Goal: Task Accomplishment & Management: Complete application form

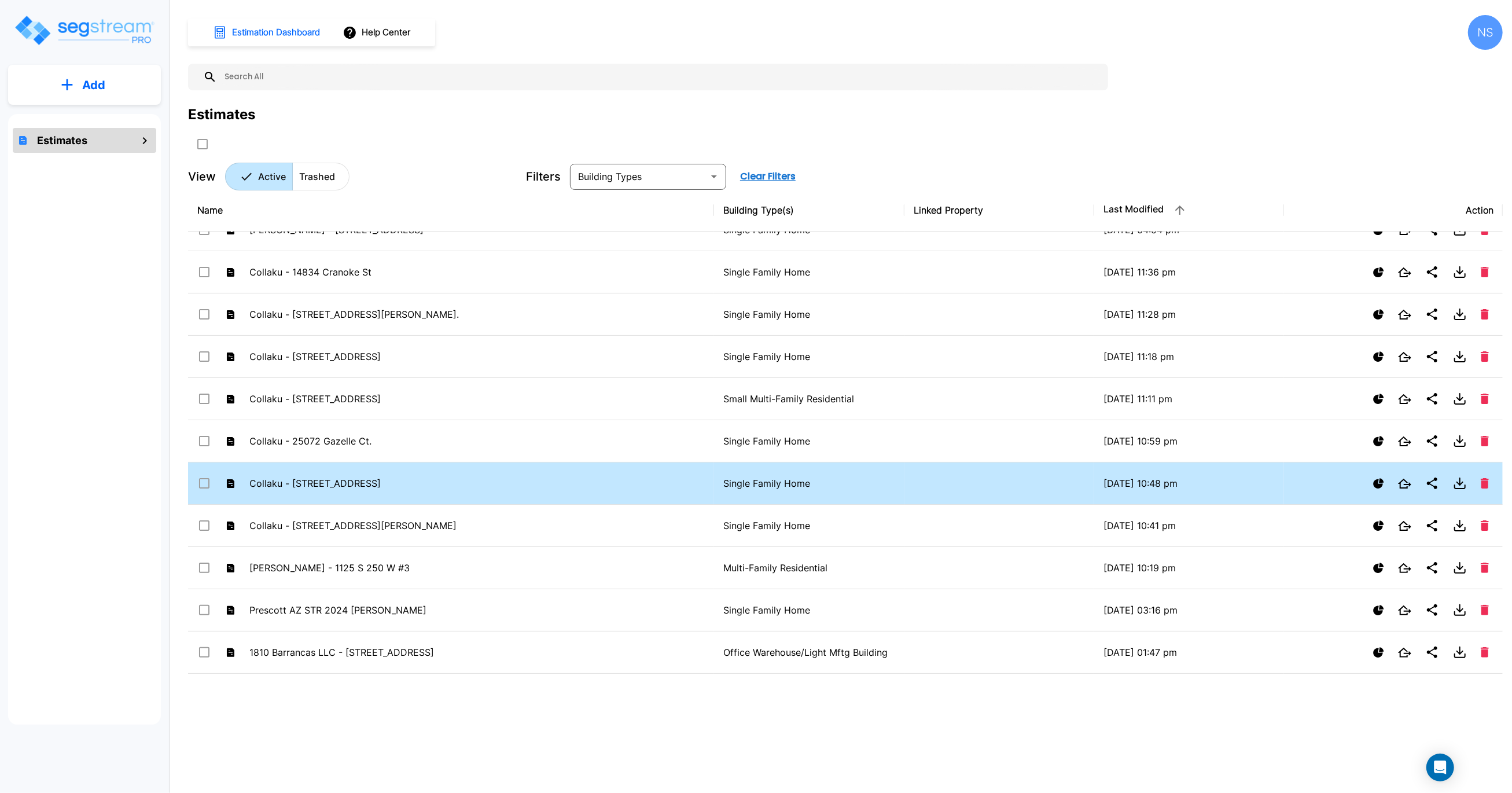
scroll to position [98, 0]
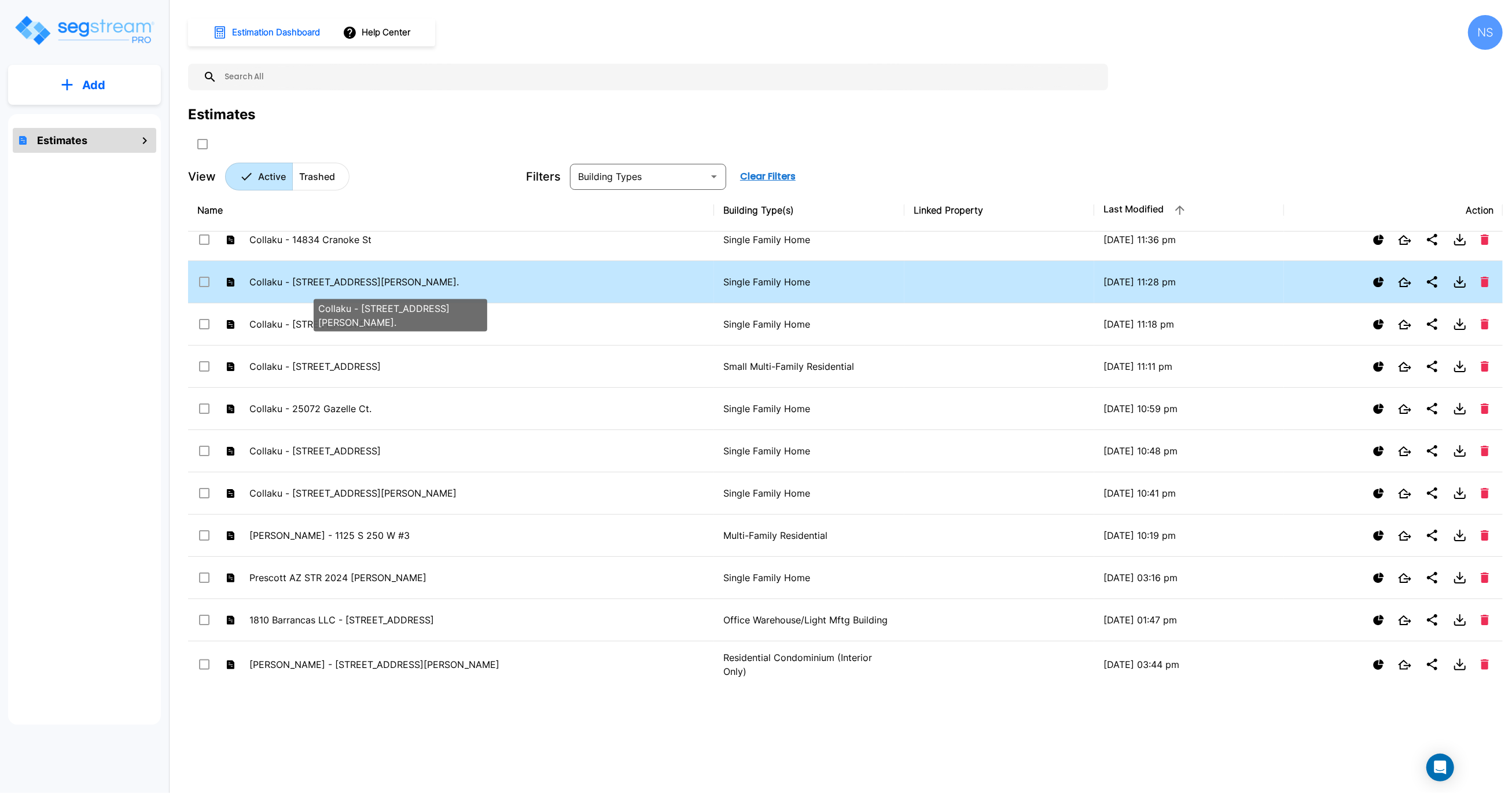
click at [299, 283] on p "Collaku - 727 Kennedy Street." at bounding box center [384, 281] width 268 height 14
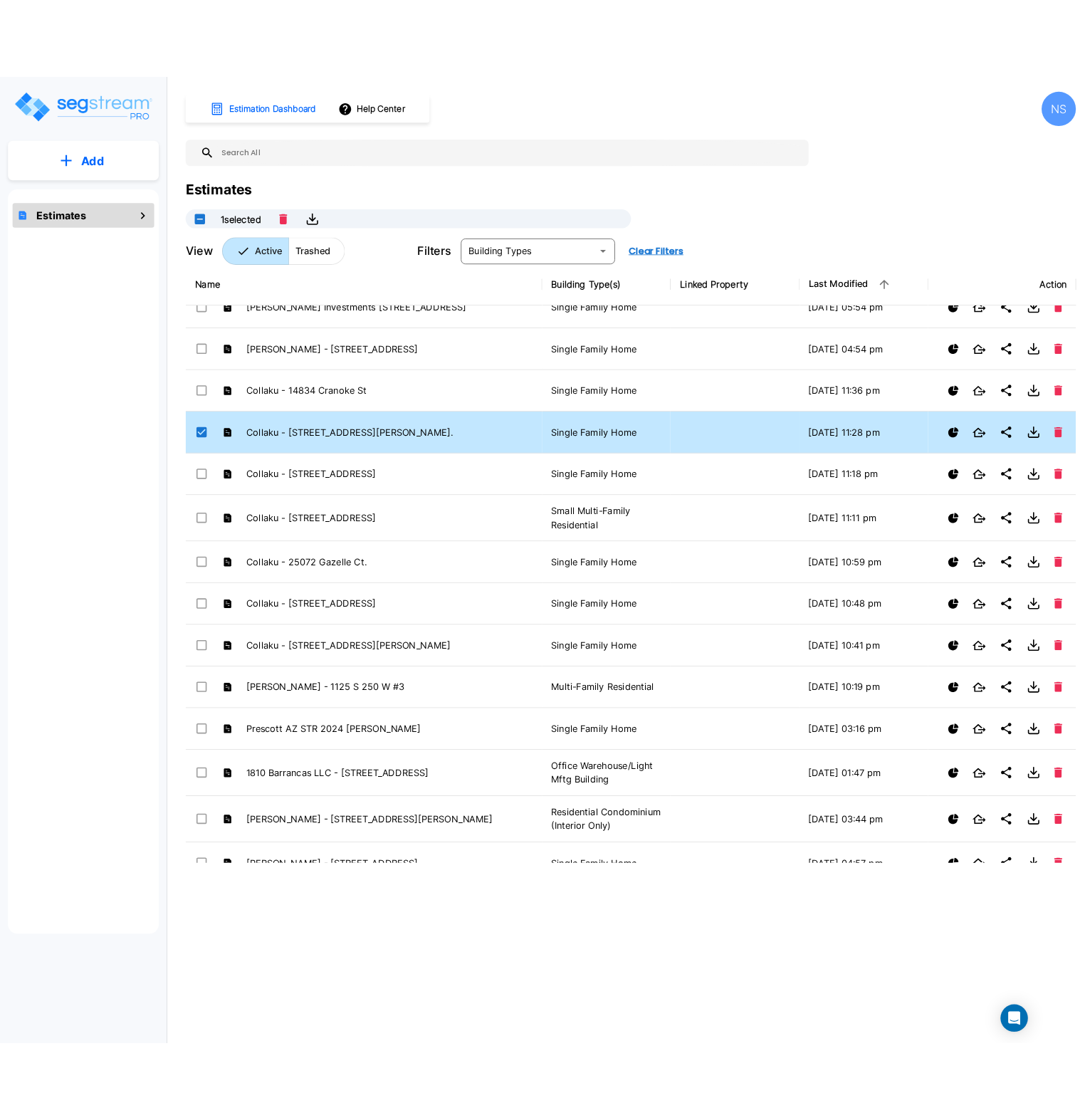
scroll to position [0, 0]
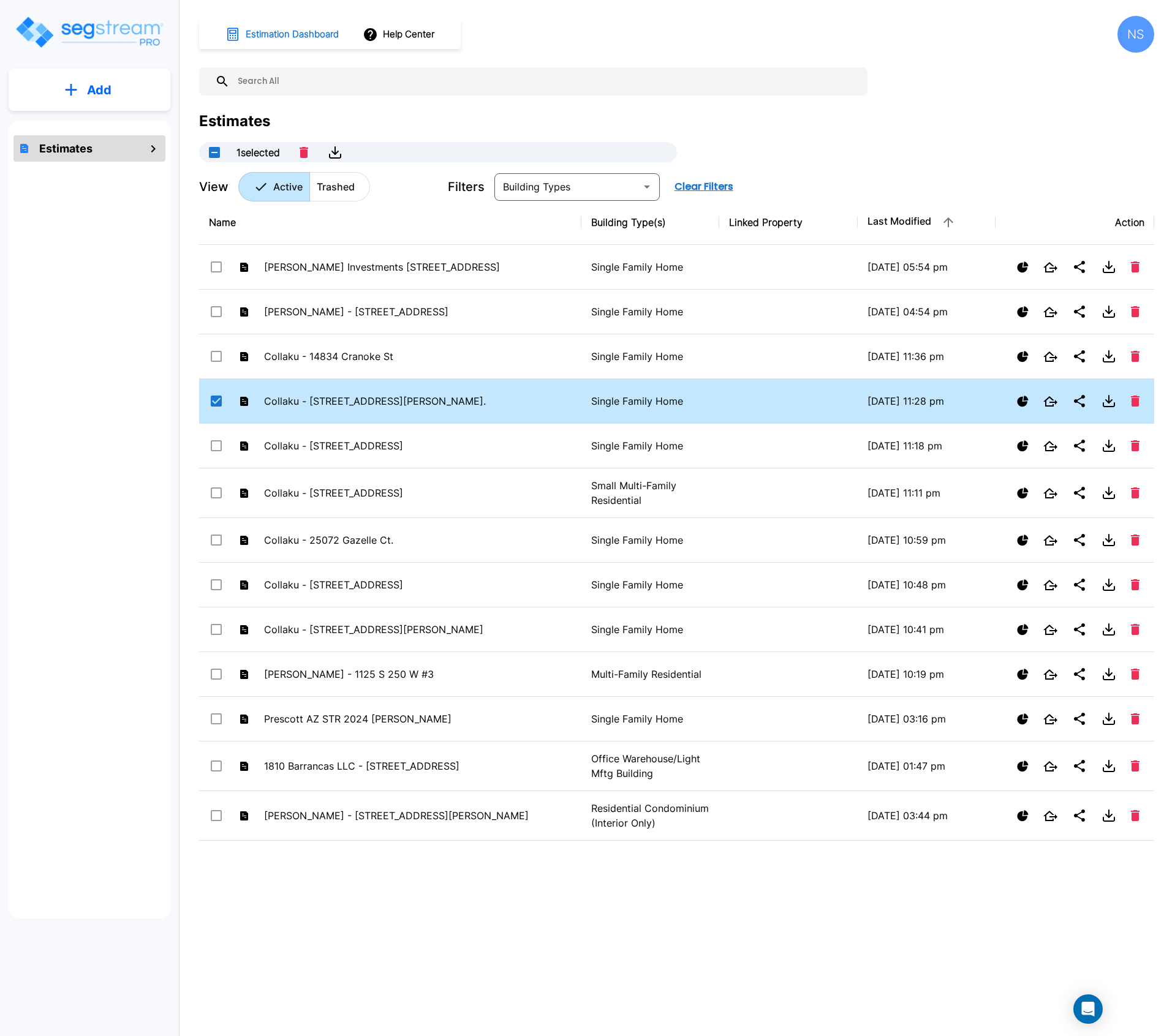
click at [277, 36] on h1 "Estimation Dashboard" at bounding box center [292, 34] width 93 height 14
checkbox input "false"
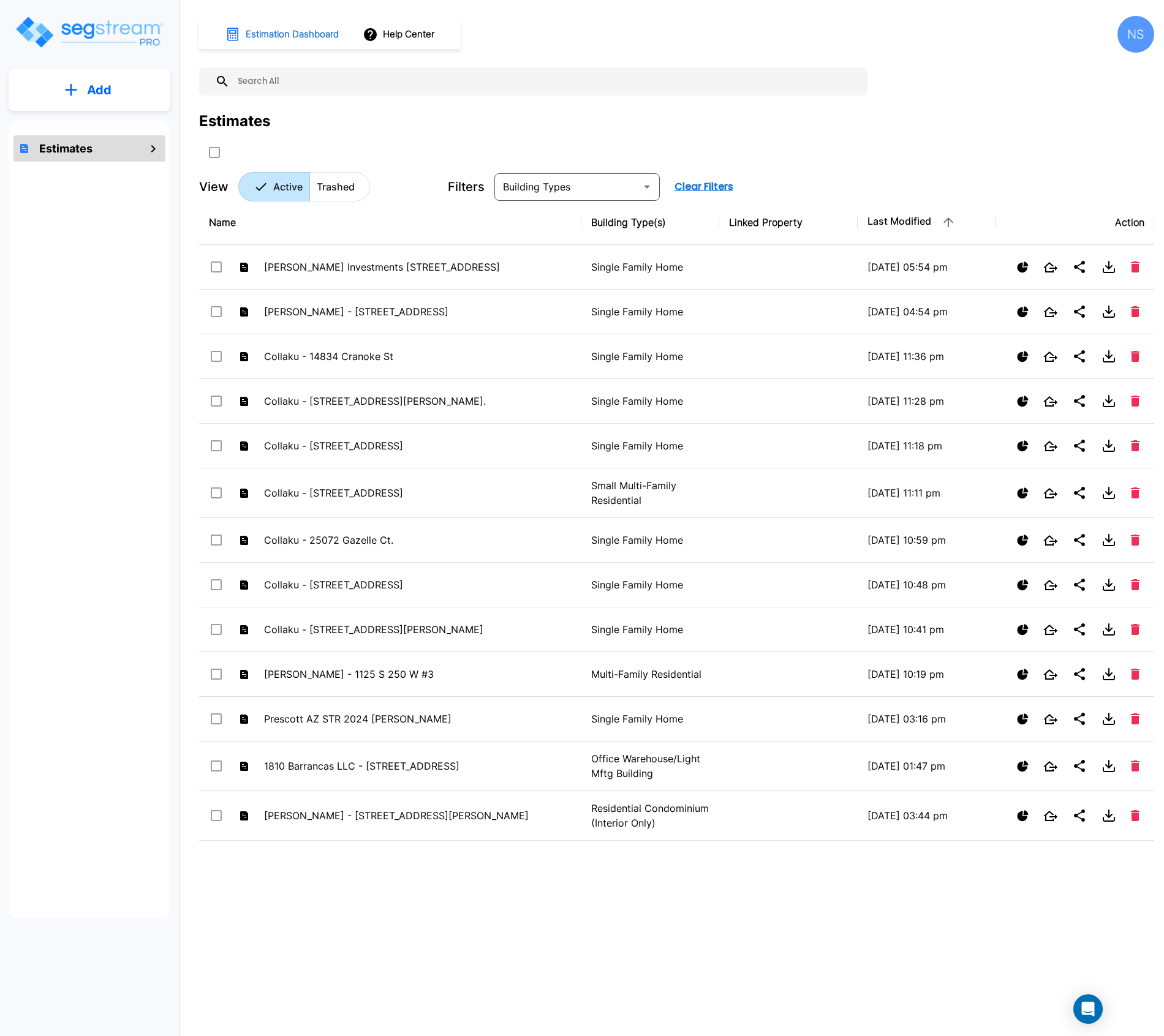
click at [277, 36] on h1 "Estimation Dashboard" at bounding box center [292, 34] width 93 height 14
click at [93, 90] on p "Add" at bounding box center [99, 90] width 24 height 18
click at [88, 91] on p "Add" at bounding box center [99, 86] width 24 height 18
click at [80, 105] on button "Add" at bounding box center [89, 90] width 162 height 36
click at [76, 126] on p "Add Estimate" at bounding box center [96, 123] width 62 height 14
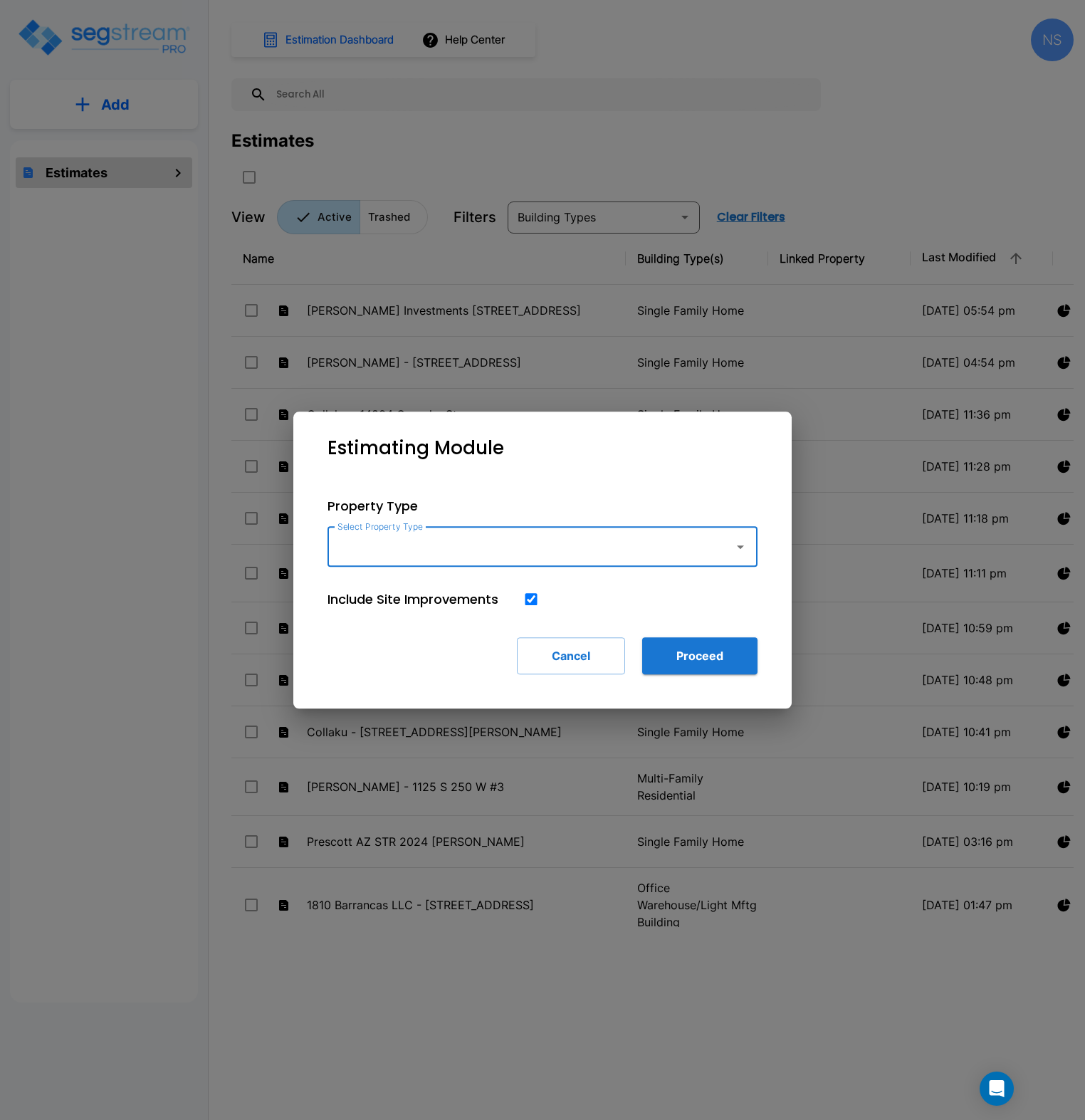
click at [437, 540] on input "Select Property Type" at bounding box center [527, 546] width 387 height 27
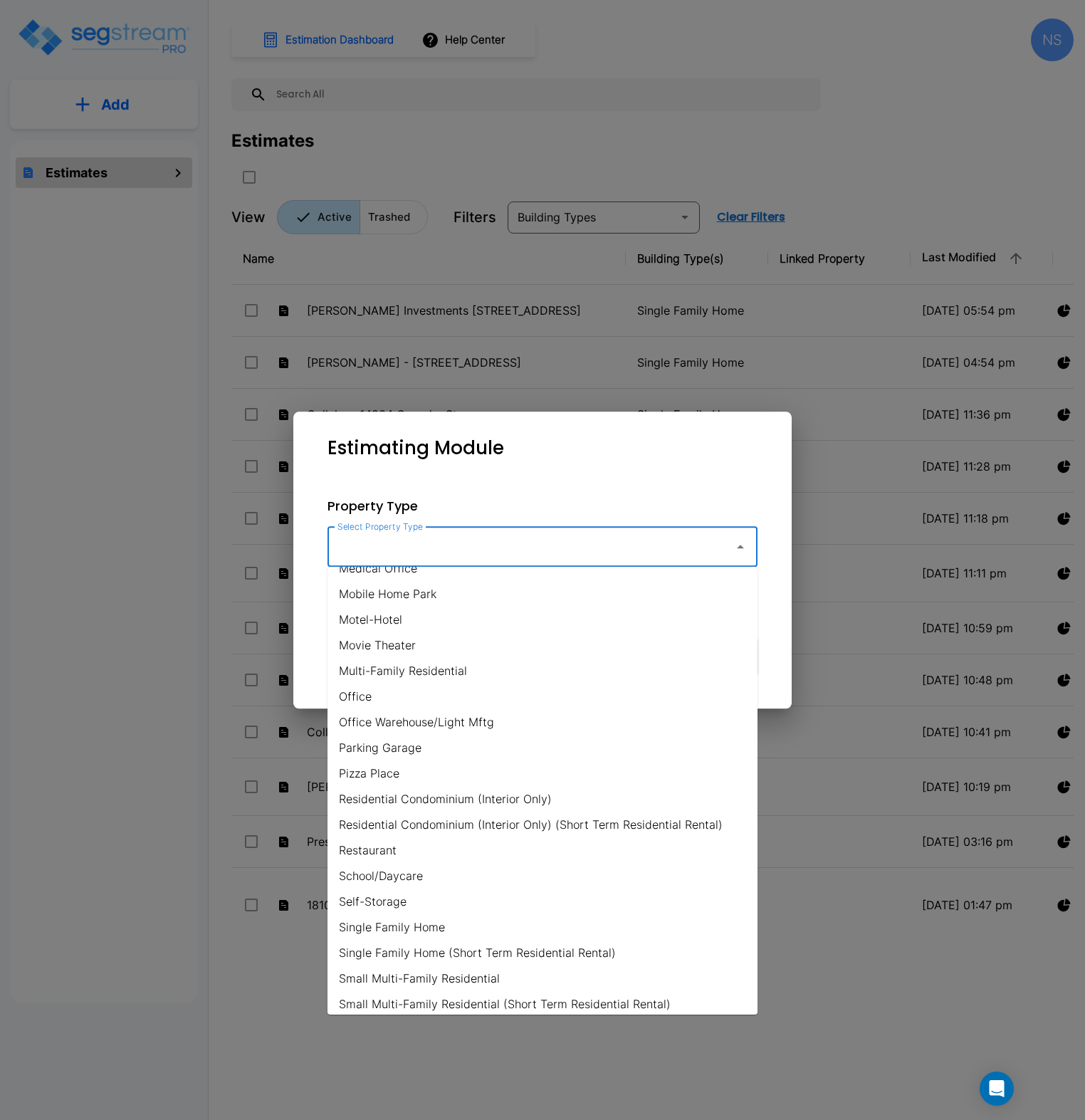
scroll to position [845, 0]
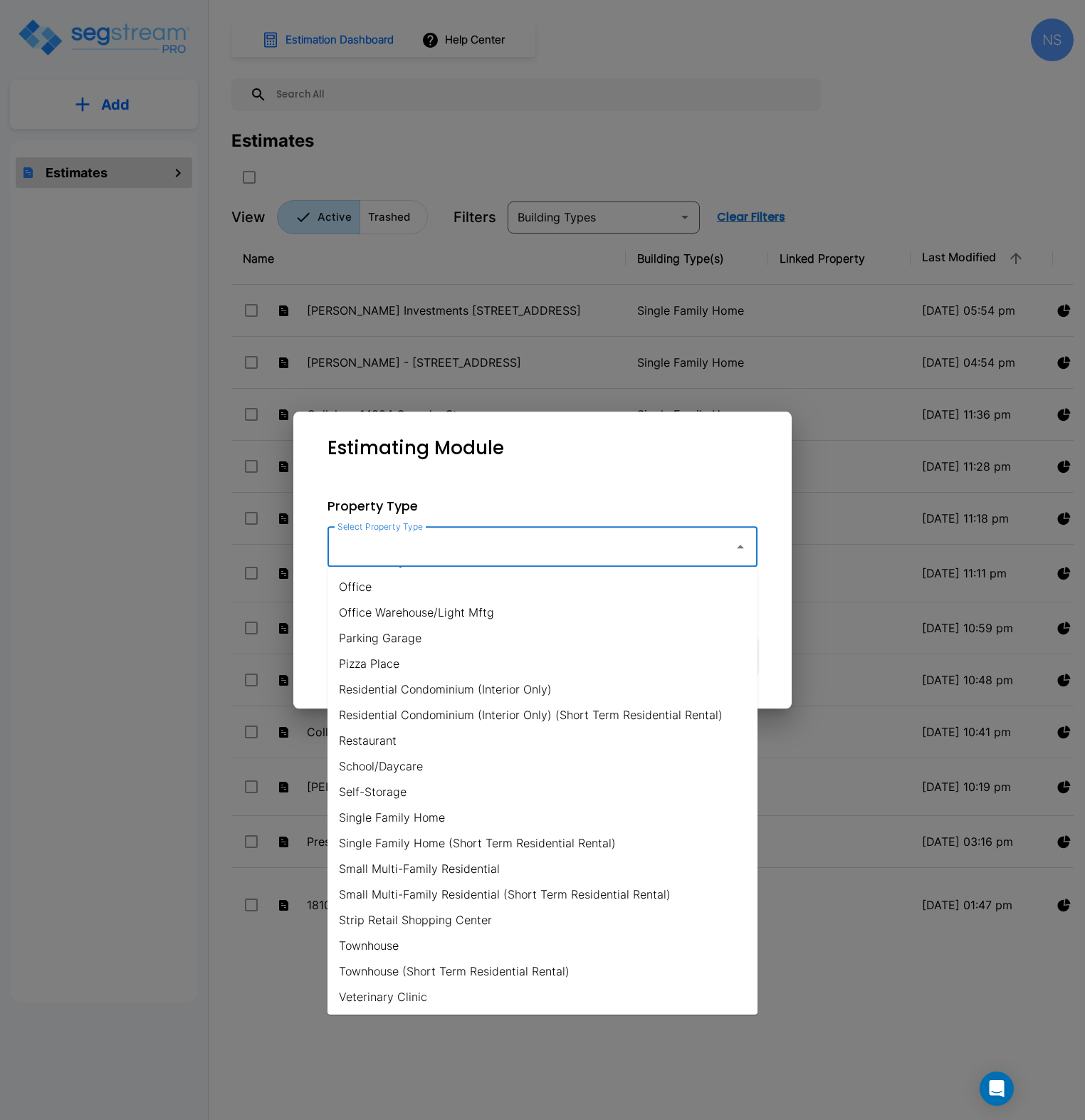
click at [426, 820] on li "Single Family Home" at bounding box center [542, 817] width 430 height 26
type input "Single Family Home"
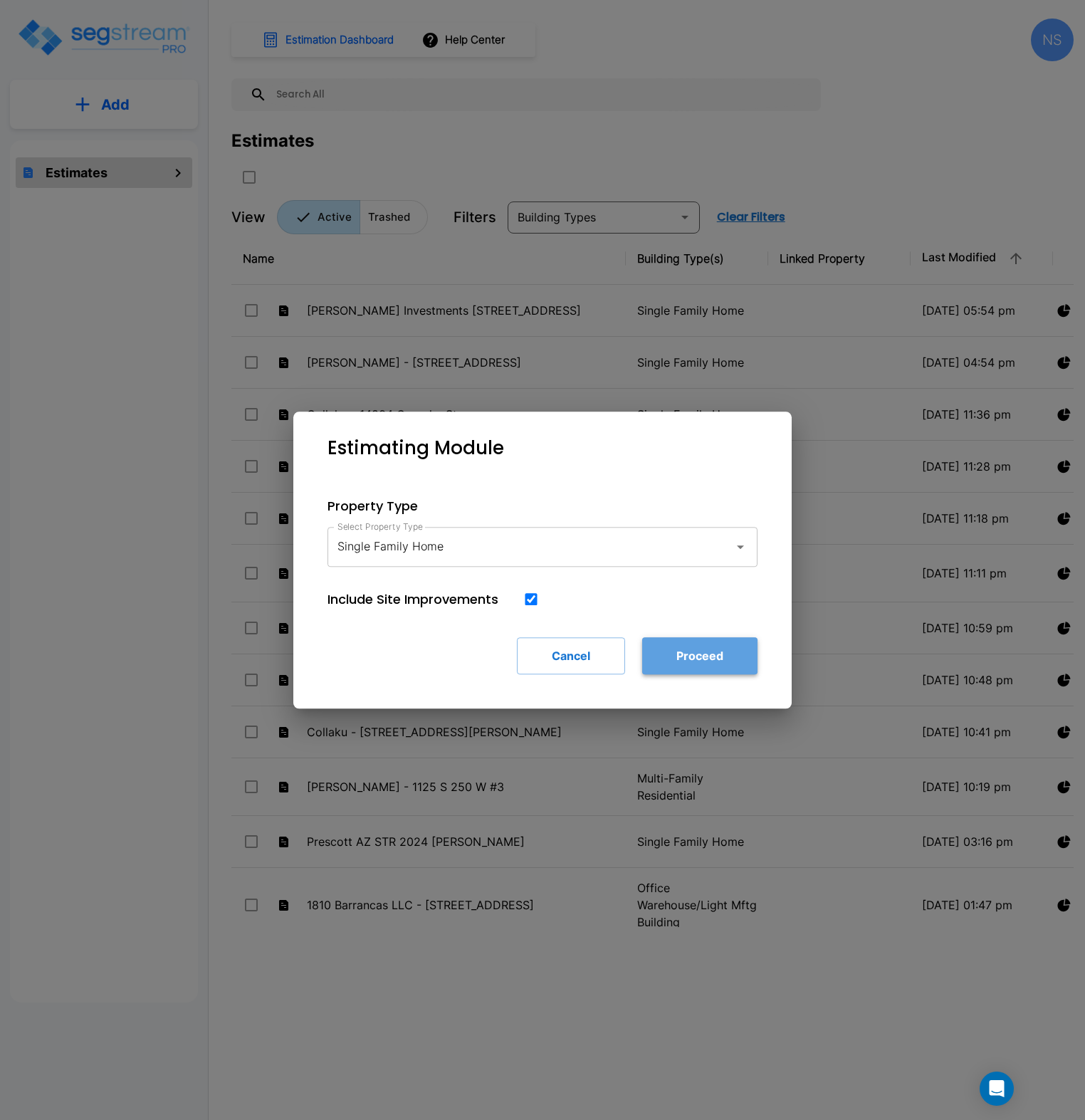
click at [692, 654] on button "Proceed" at bounding box center [700, 656] width 116 height 37
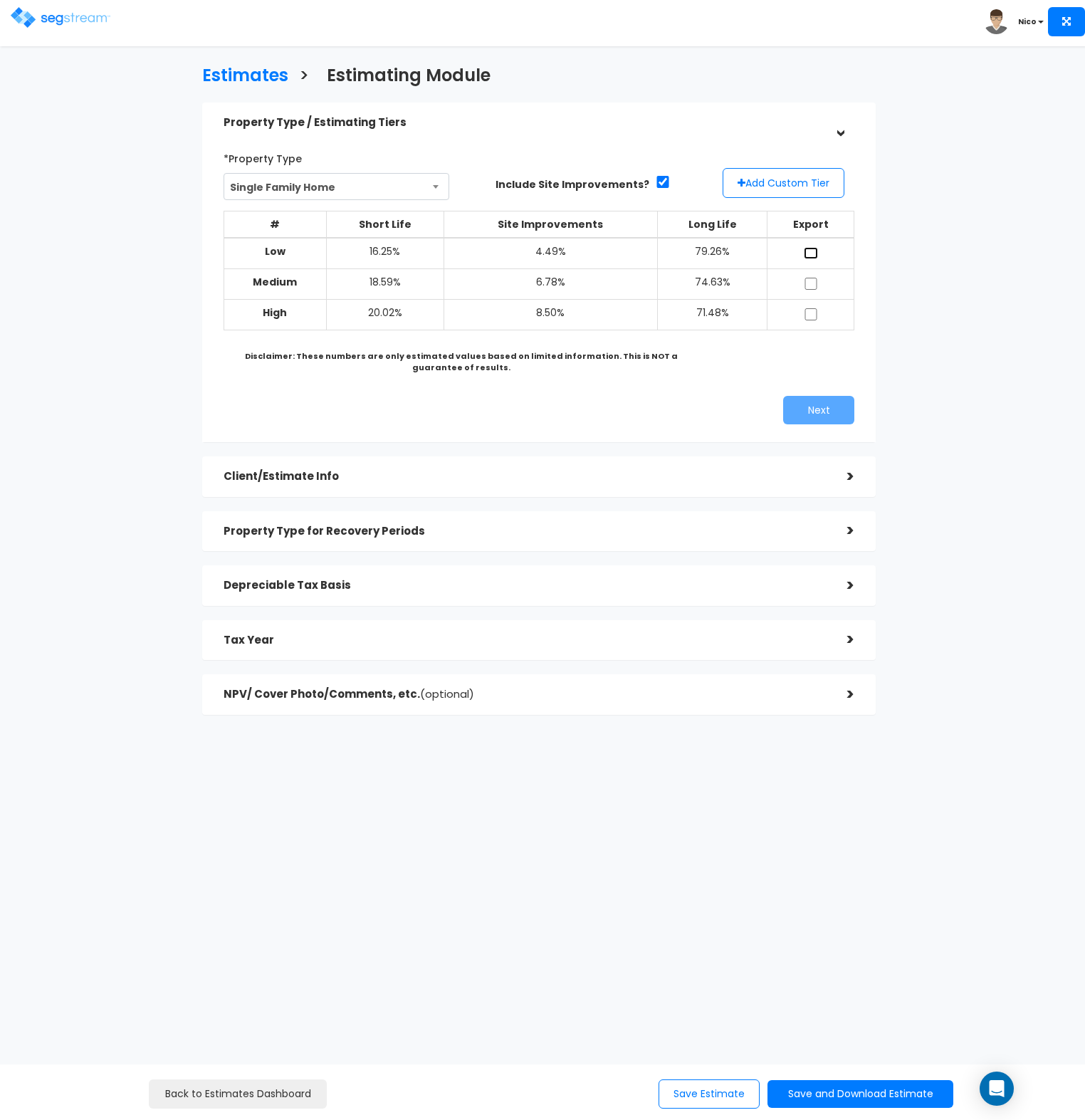
click at [813, 253] on input "checkbox" at bounding box center [811, 253] width 14 height 12
checkbox input "true"
click at [812, 289] on input "checkbox" at bounding box center [811, 284] width 14 height 12
checkbox input "true"
click at [809, 312] on input "checkbox" at bounding box center [811, 314] width 14 height 12
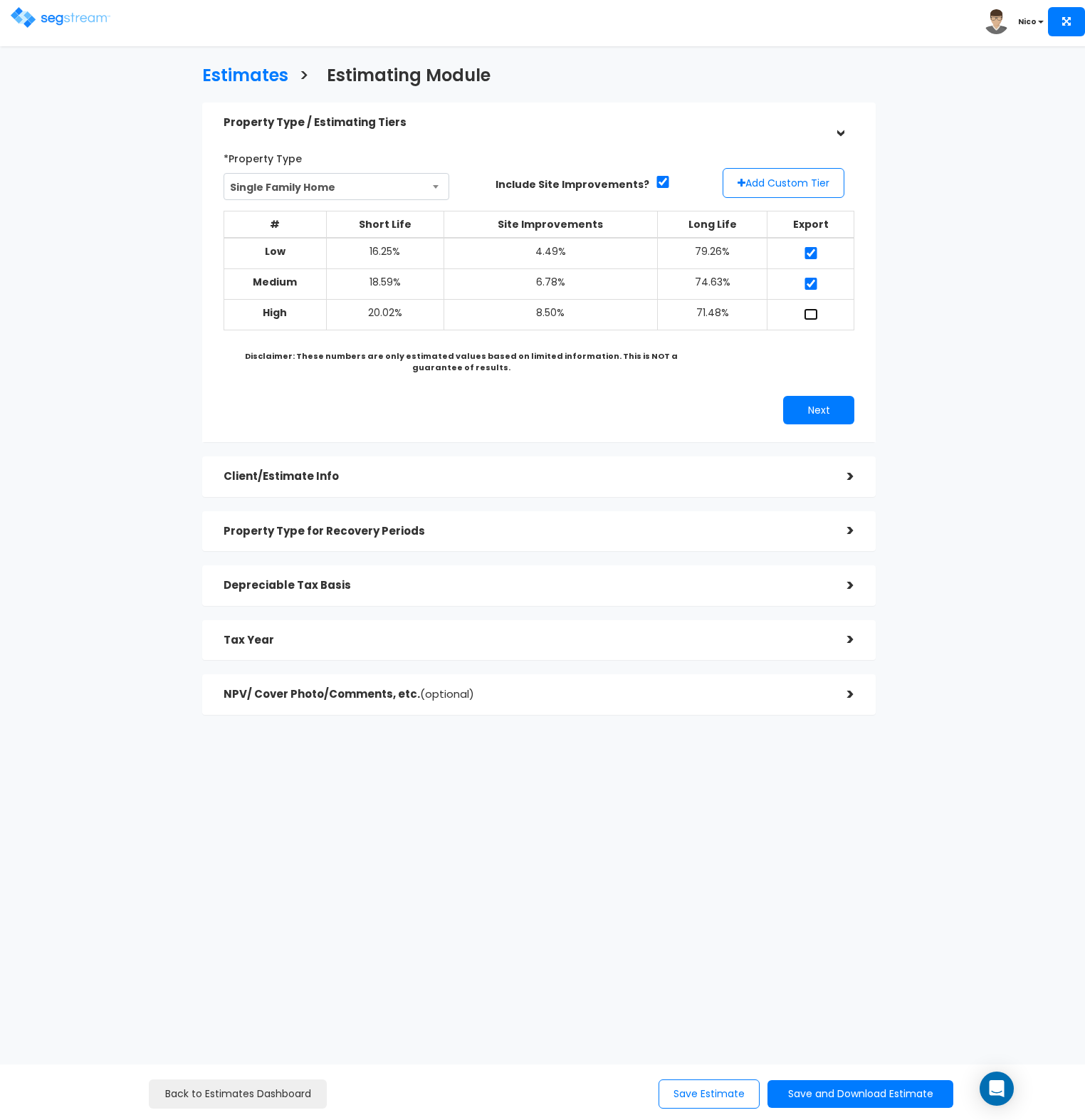
checkbox input "true"
click at [786, 185] on button "Add Custom Tier" at bounding box center [784, 183] width 122 height 30
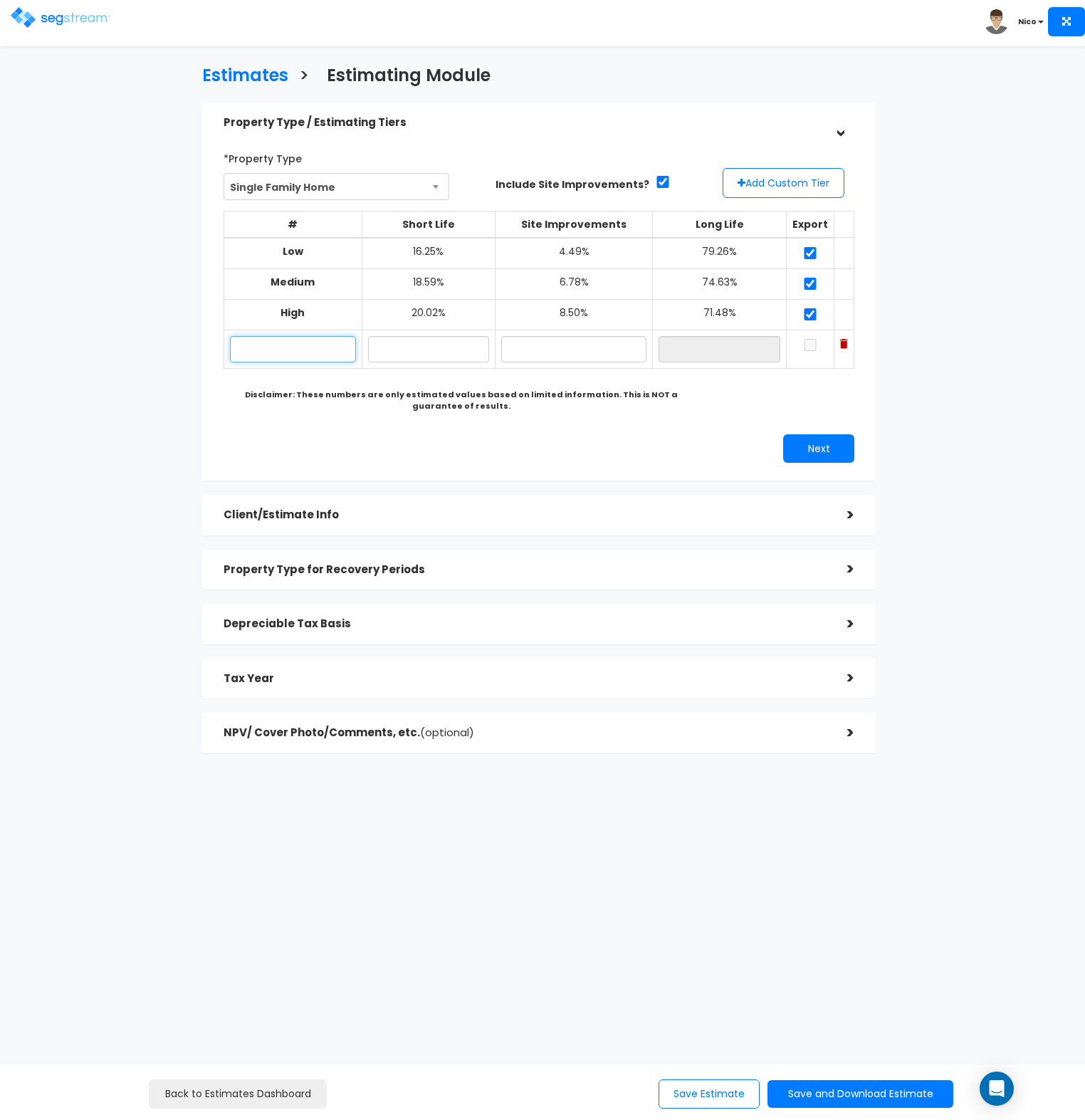
click at [275, 342] on input "text" at bounding box center [293, 350] width 126 height 26
type input "Canyon Hideway"
type input "17.10%"
type input "4.60%"
type input "78.30%"
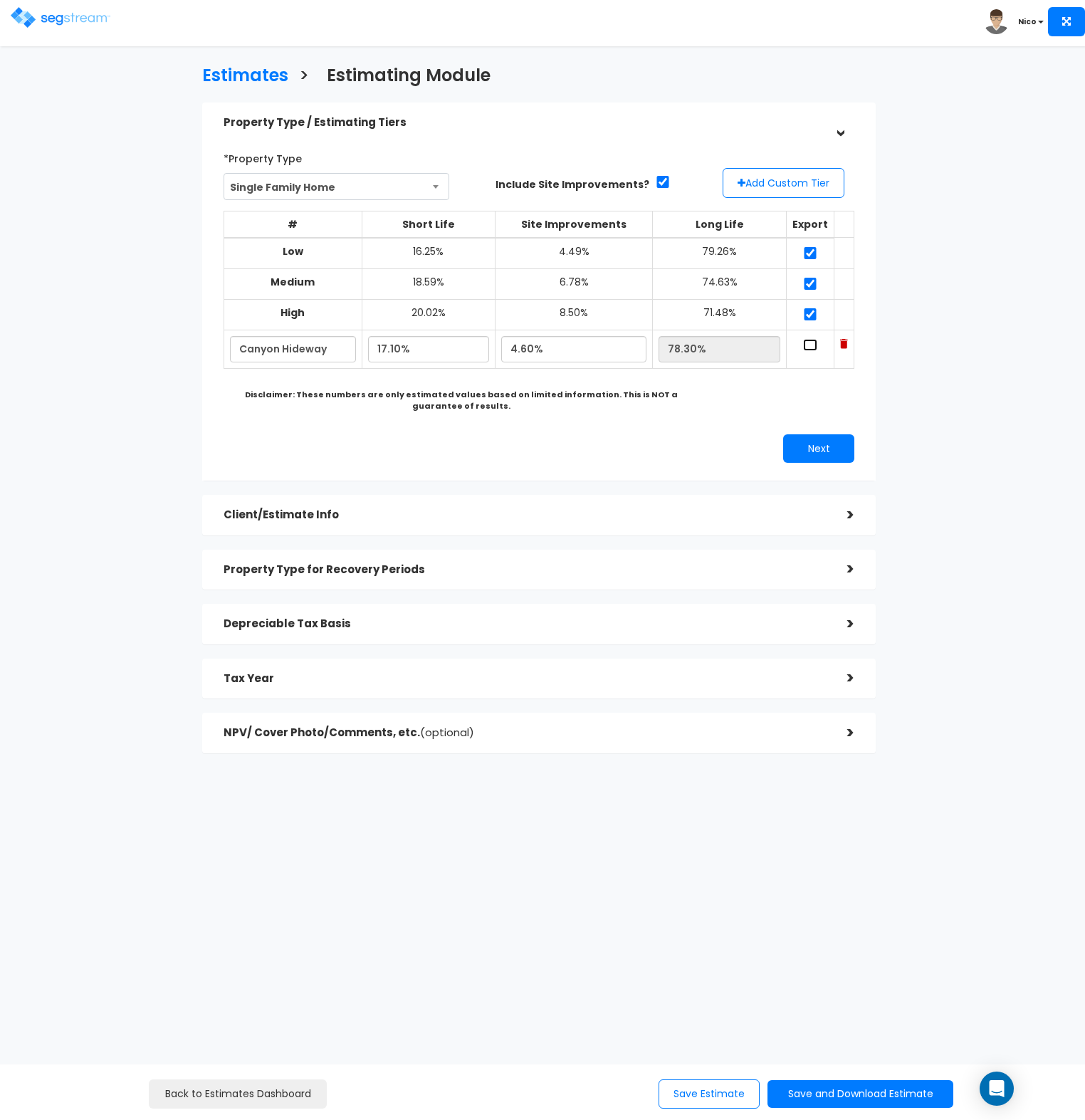
click at [813, 349] on input "checkbox" at bounding box center [810, 345] width 14 height 12
checkbox input "true"
click at [885, 393] on div "Property Type / Estimating Tiers > *Property Type Single Family Home Assisted/S…" at bounding box center [539, 434] width 695 height 679
click at [821, 455] on button "Next" at bounding box center [818, 448] width 72 height 28
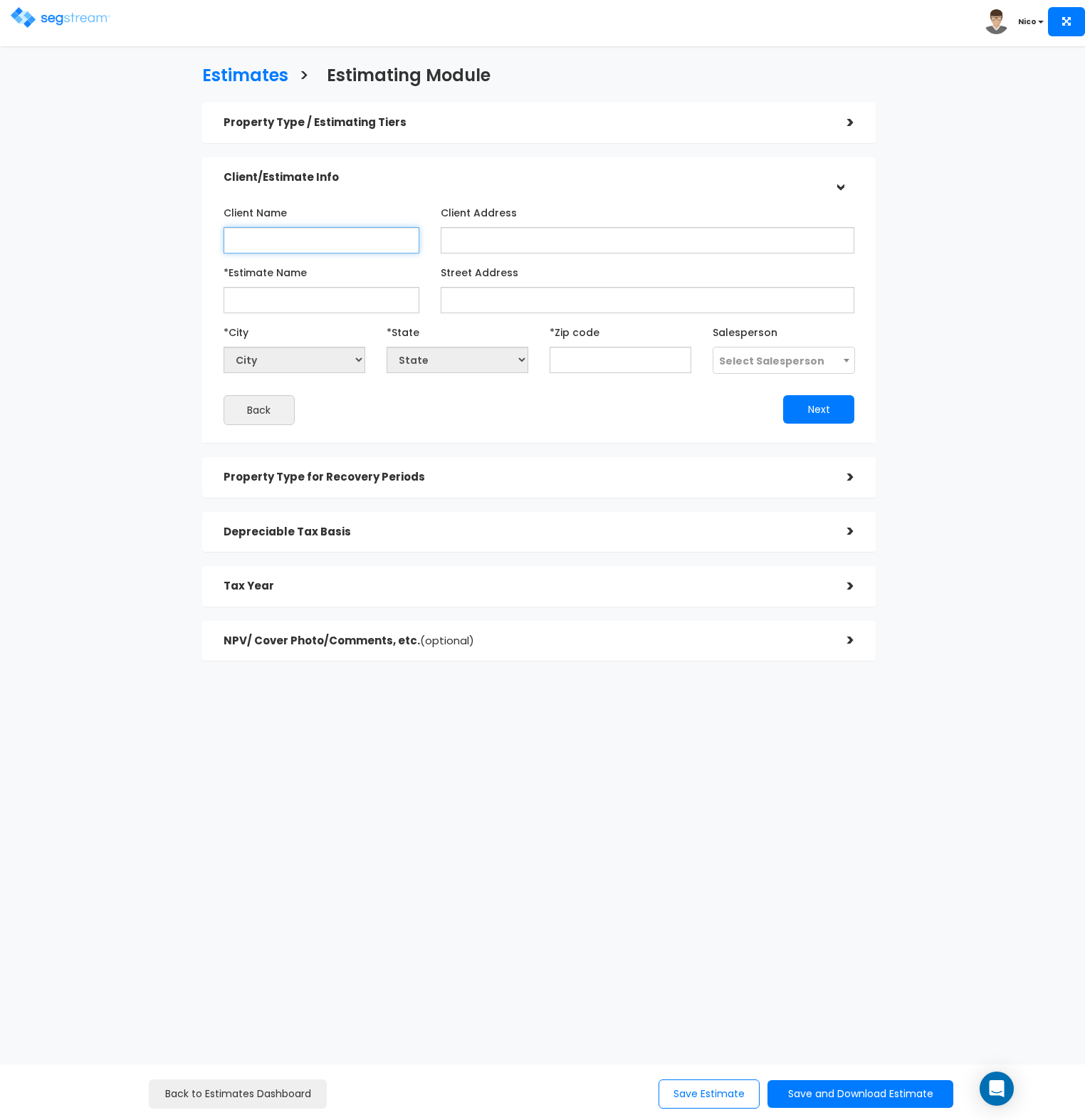
click at [285, 245] on input "Client Name" at bounding box center [321, 240] width 196 height 26
type input "Dean & Helena Chiarvallotti"
click at [462, 241] on input "Client Address" at bounding box center [647, 240] width 414 height 26
type input "3831 W 11970 S, Riverton, UT 84065"
click at [241, 298] on input "*Estimate Name" at bounding box center [321, 300] width 196 height 26
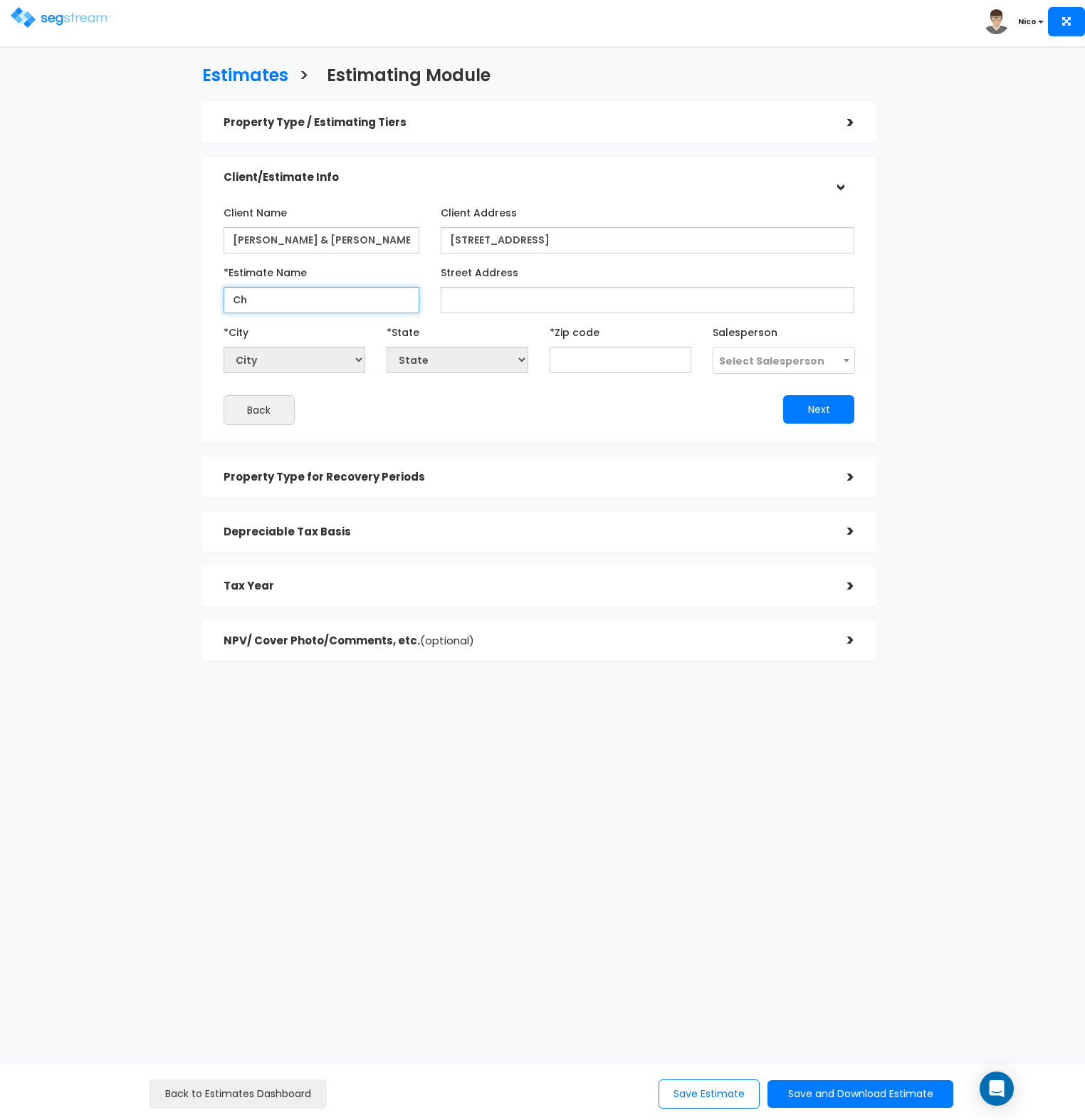
type input "C"
type input "[GEOGRAPHIC_DATA] - [STREET_ADDRESS]"
type input "8887 Meadow Dr"
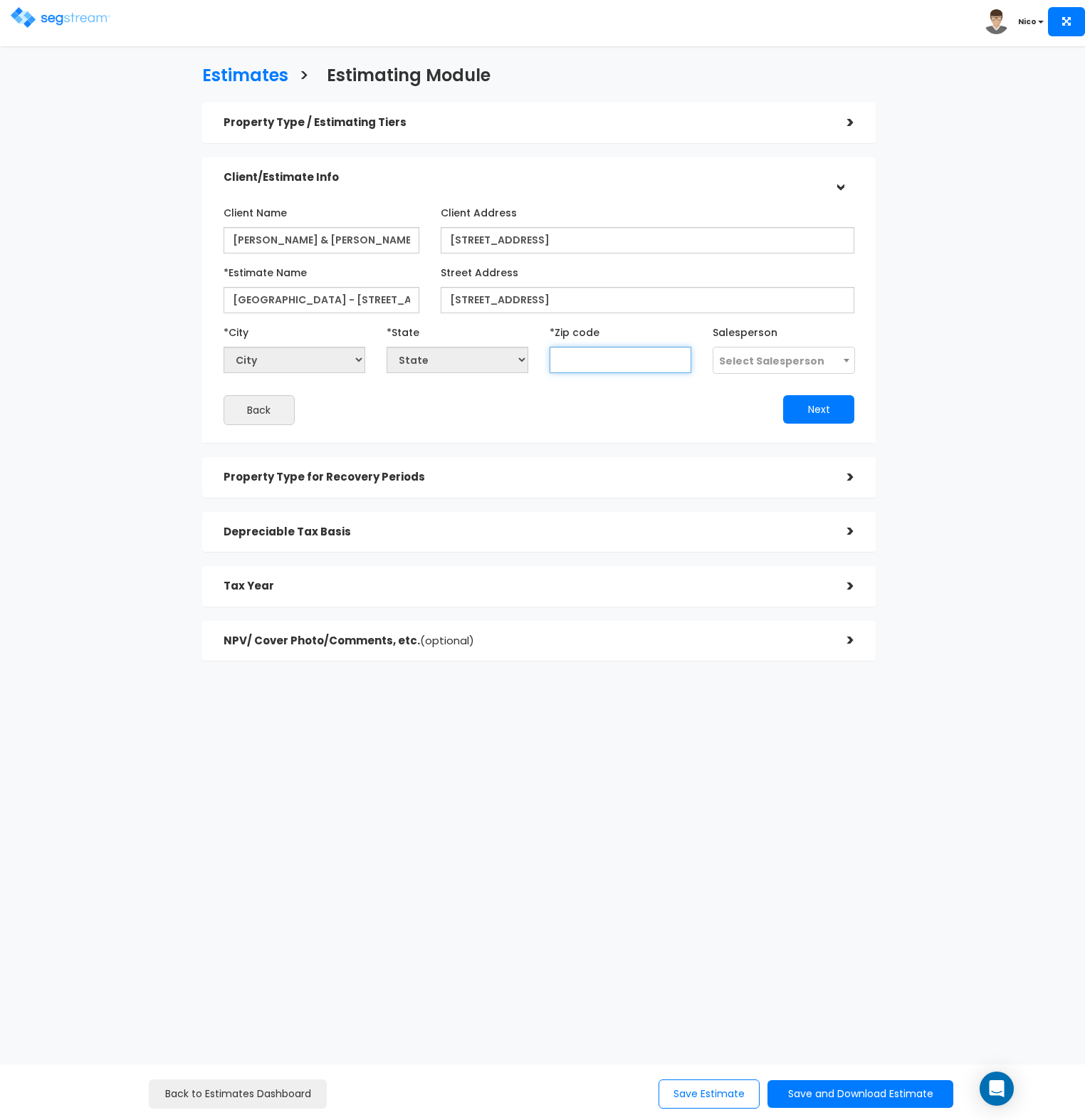
click at [595, 363] on input "text" at bounding box center [621, 360] width 142 height 26
type input "846"
select select "UT"
type input "84604"
click at [521, 400] on div "Back" at bounding box center [375, 410] width 326 height 30
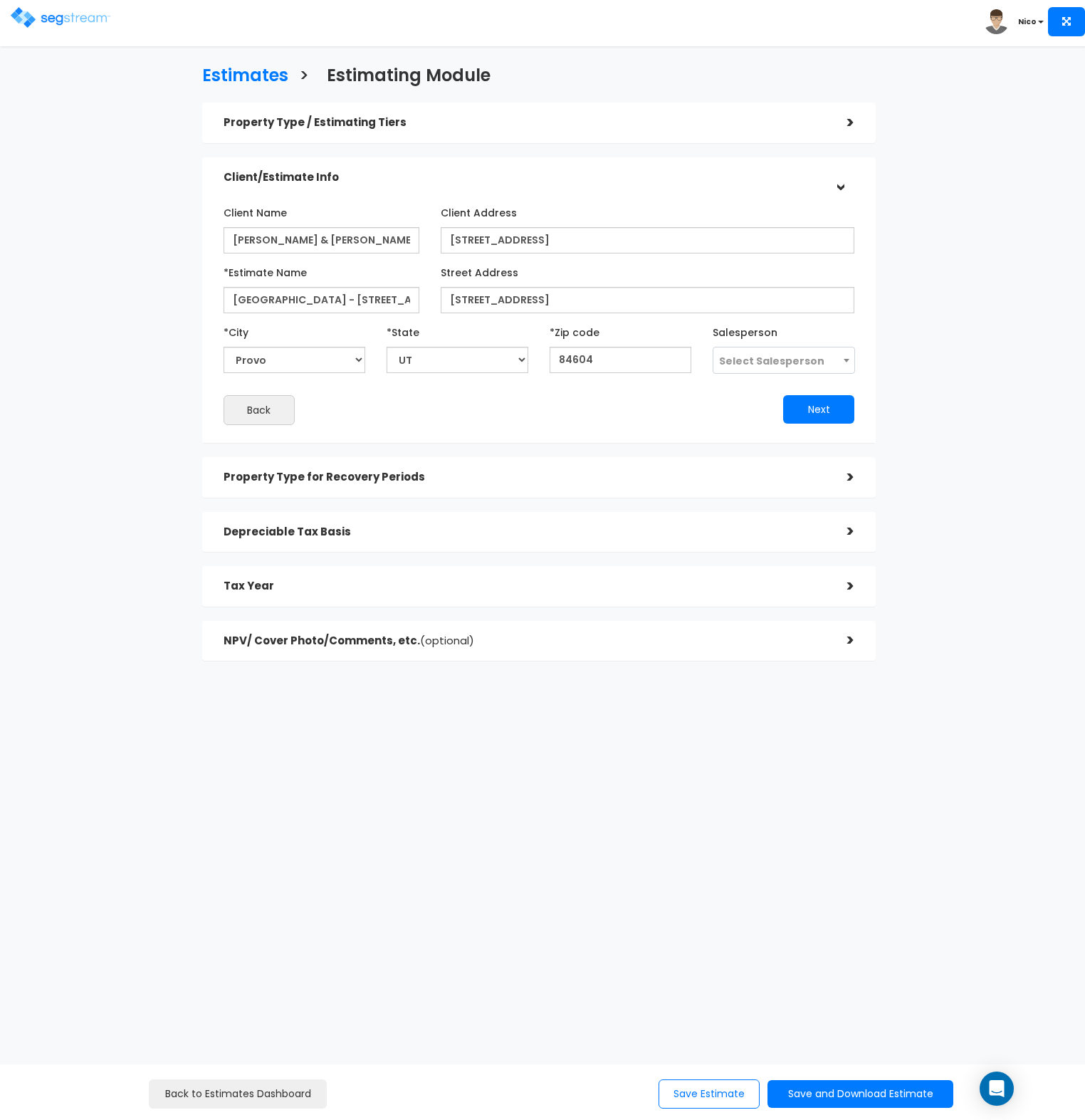
click at [775, 359] on span "Select Salesperson" at bounding box center [772, 361] width 105 height 14
select select "173"
drag, startPoint x: 623, startPoint y: 426, endPoint x: 644, endPoint y: 423, distance: 21.2
click at [625, 426] on div "Client Name Dean & Helena Chiarvallotti Client Address *Estimate Name *City City" at bounding box center [539, 312] width 652 height 238
click at [839, 413] on button "Next" at bounding box center [818, 410] width 72 height 28
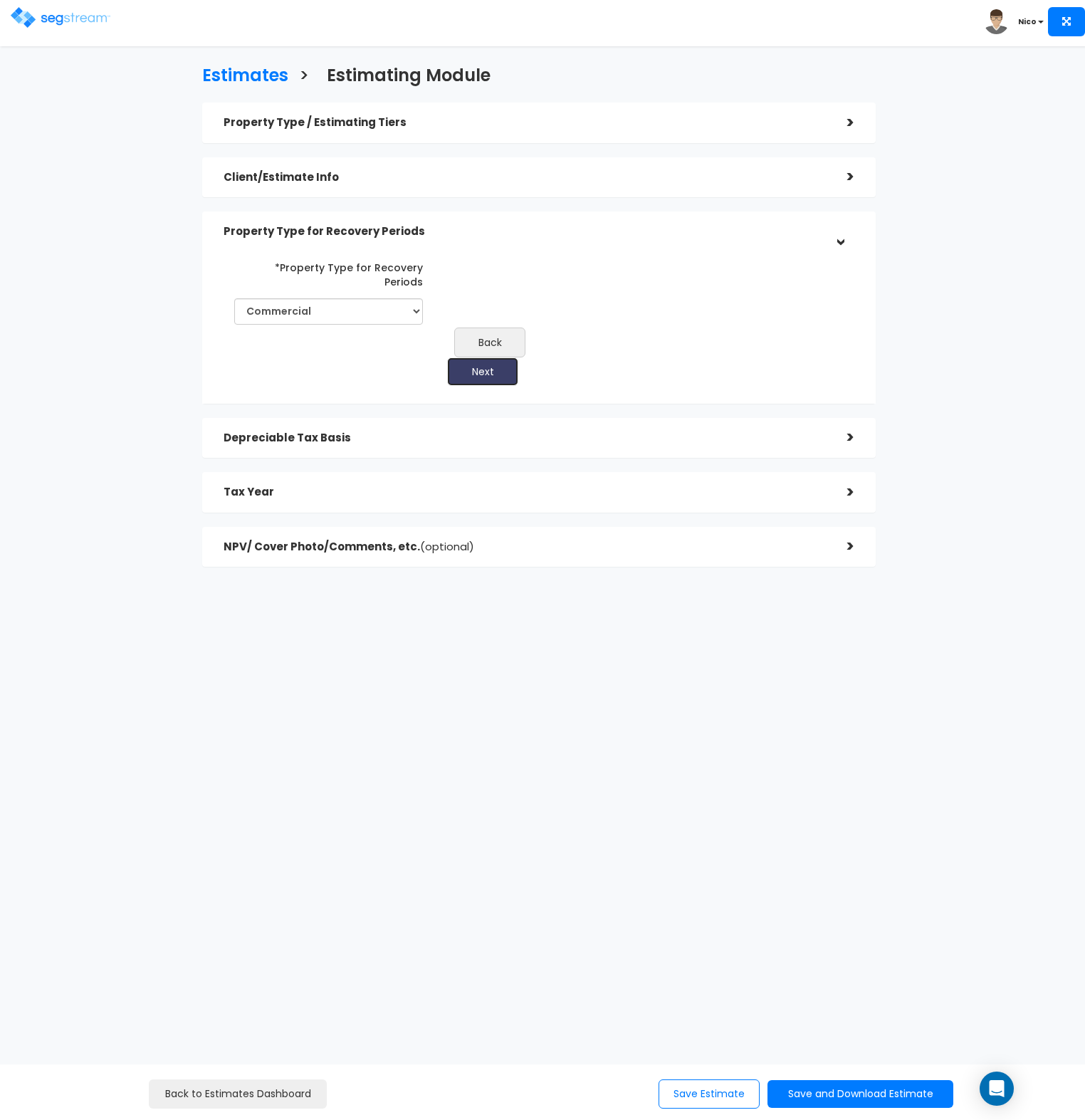
click at [518, 357] on button "Next" at bounding box center [483, 372] width 72 height 28
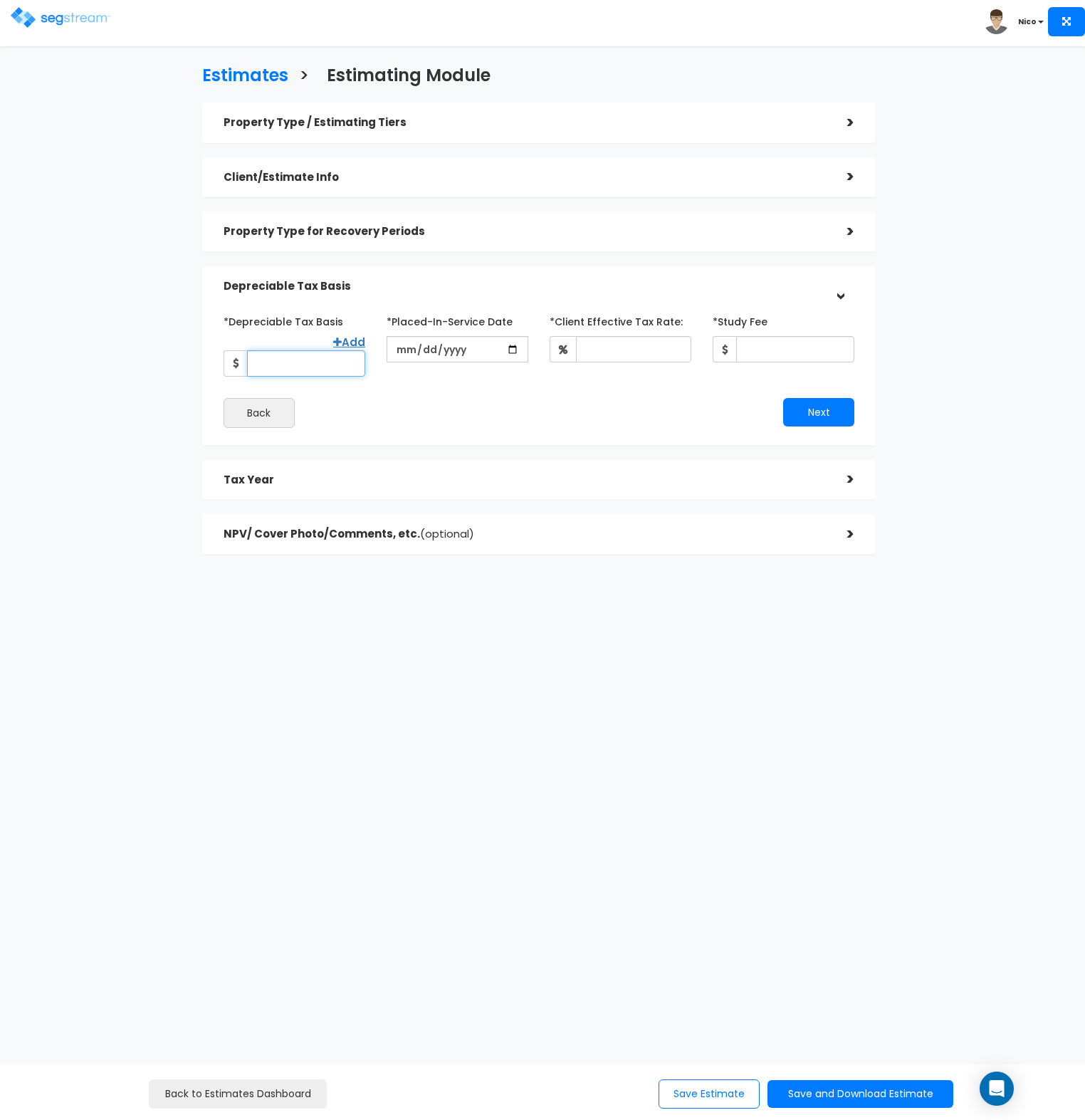
click at [303, 364] on input "*Depreciable Tax Basis" at bounding box center [306, 364] width 118 height 26
type input "790,000"
click at [397, 391] on div "*Depreciable Tax Basis Add 790,000 *Placed-In-Service Date *Study Fee" at bounding box center [539, 368] width 631 height 117
click at [412, 348] on input "date" at bounding box center [457, 350] width 142 height 26
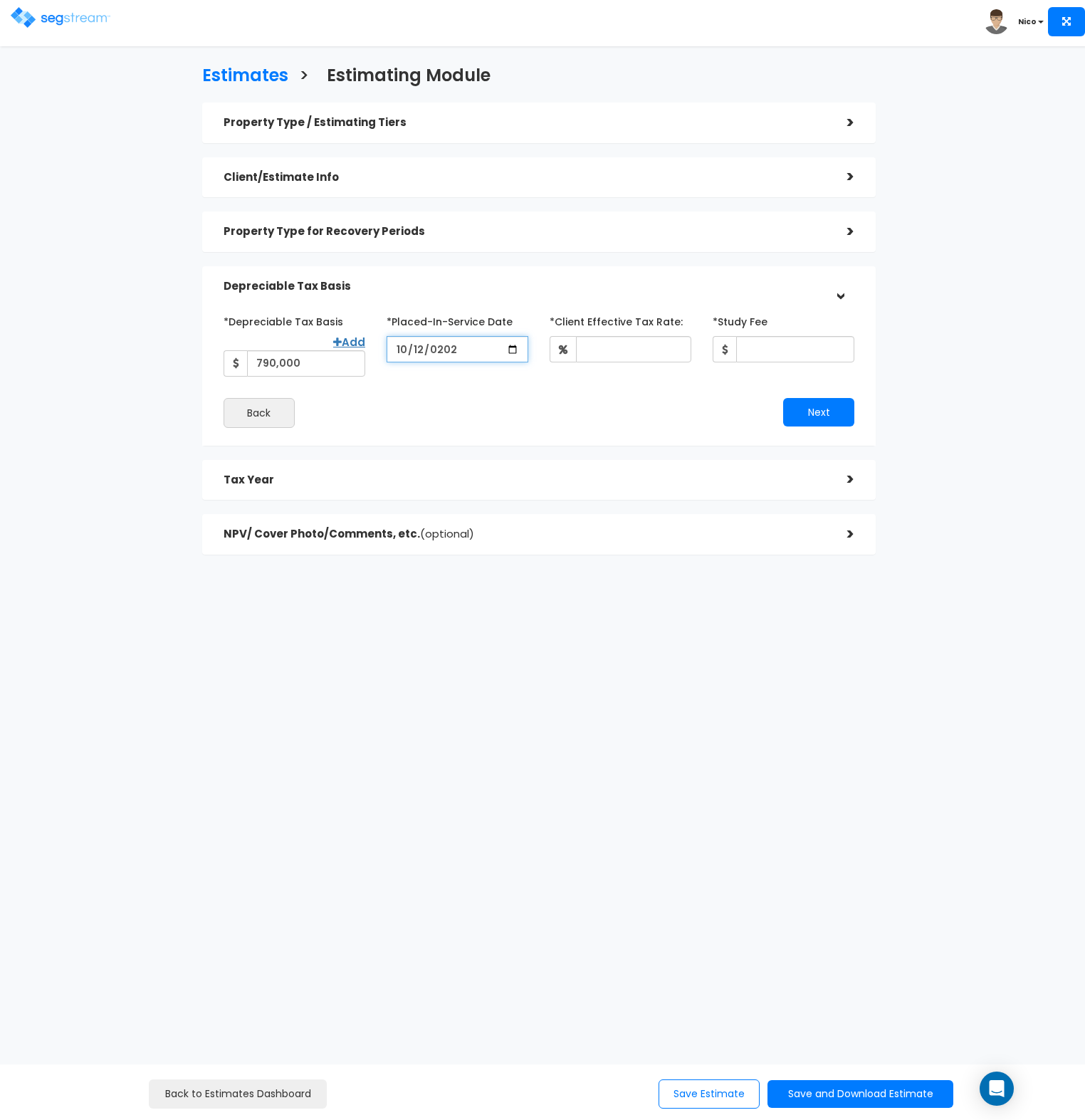
type input "2024-10-12"
type input "35"
type input "2,978"
click at [864, 356] on div "*Study Fee 2,978 We use this to present the return on investment calculation to…" at bounding box center [783, 336] width 163 height 53
click at [809, 410] on button "Next" at bounding box center [818, 412] width 72 height 28
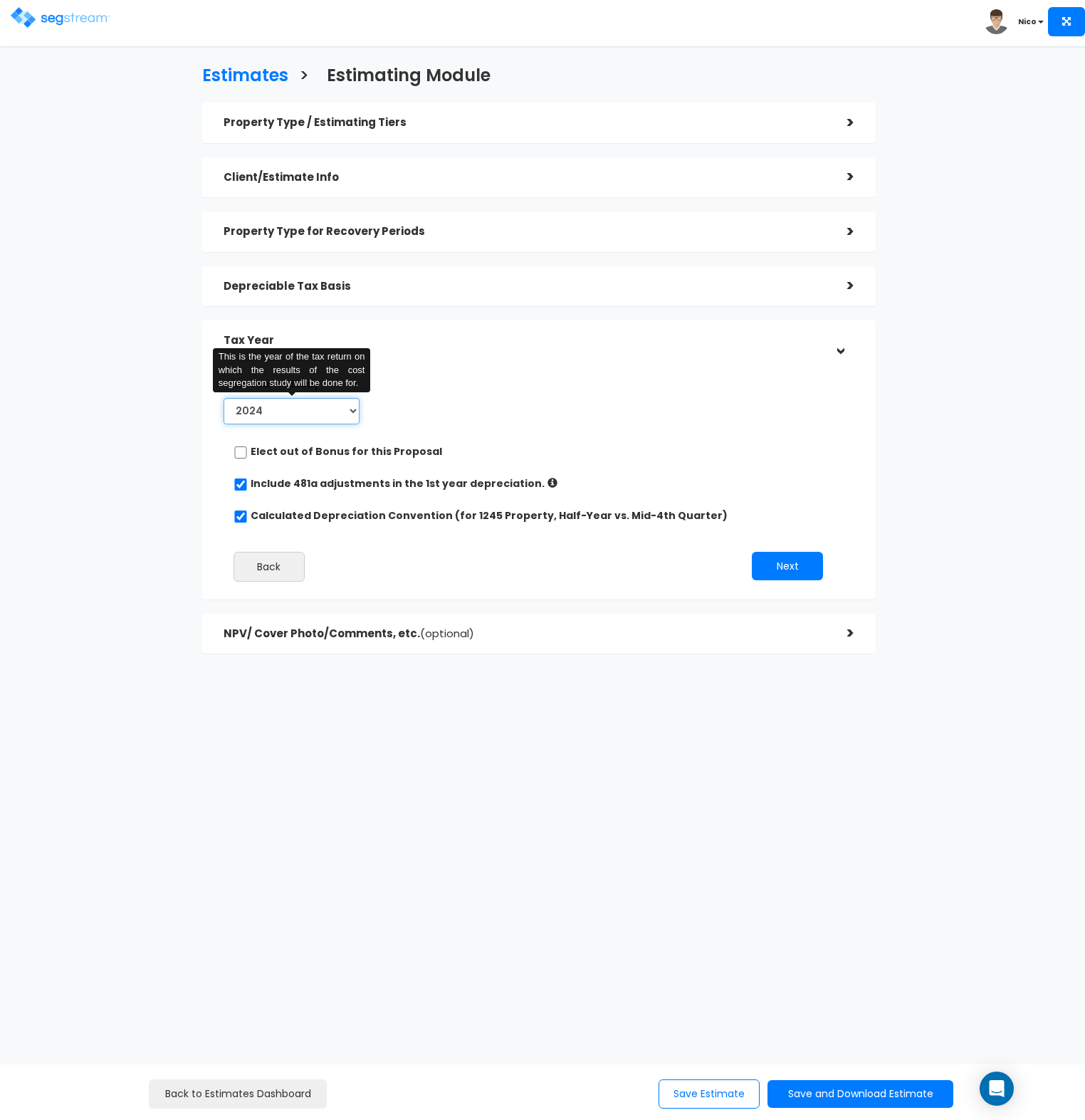
click at [351, 411] on select "2024 2025 2026" at bounding box center [291, 411] width 137 height 26
select select "2025"
click at [223, 398] on select "2024 2025 2026" at bounding box center [291, 411] width 137 height 26
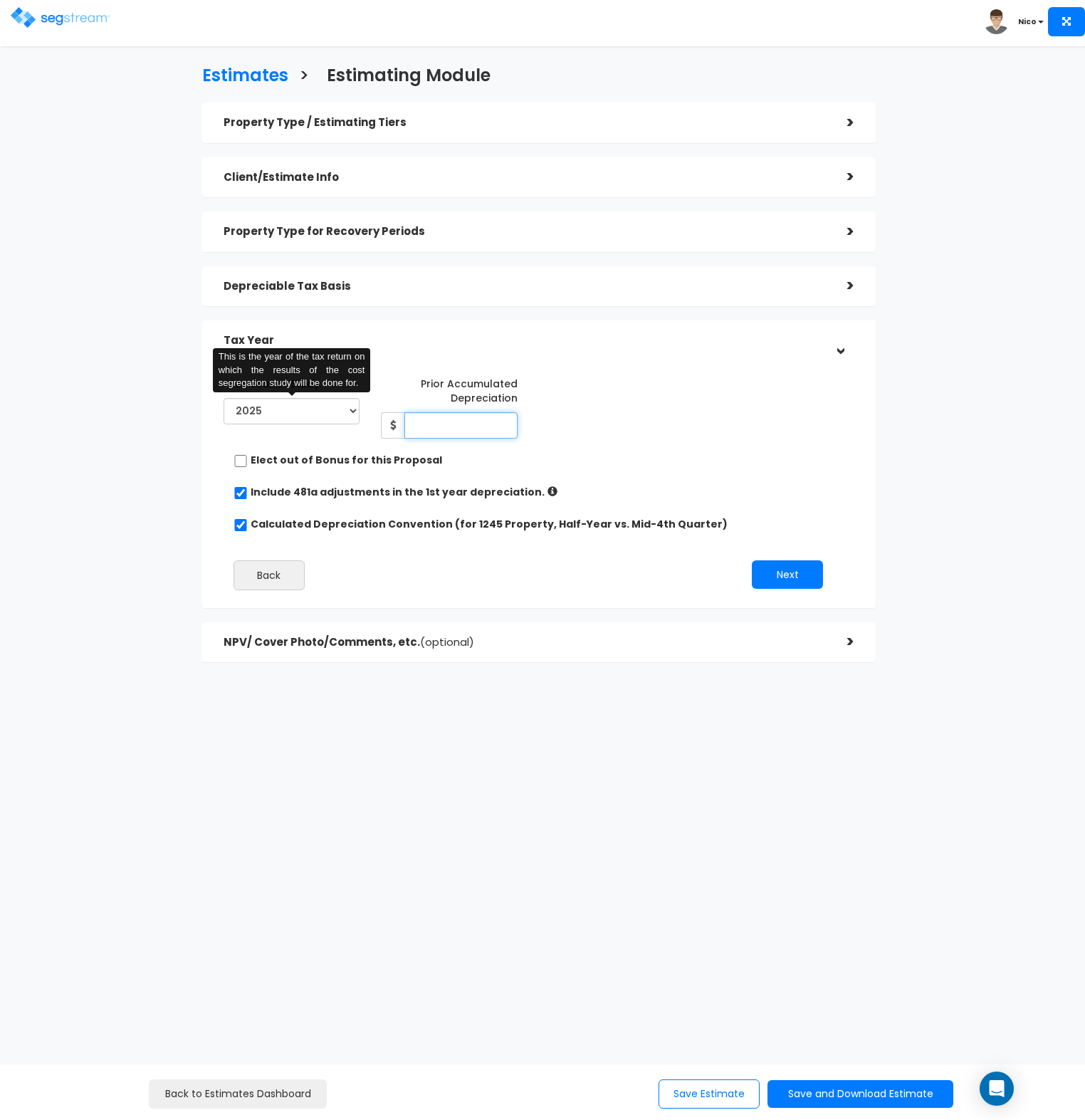
click at [446, 429] on input "Prior Accumulated Depreciation" at bounding box center [461, 425] width 113 height 26
type input "20,256"
click at [788, 572] on button "Next" at bounding box center [787, 575] width 72 height 28
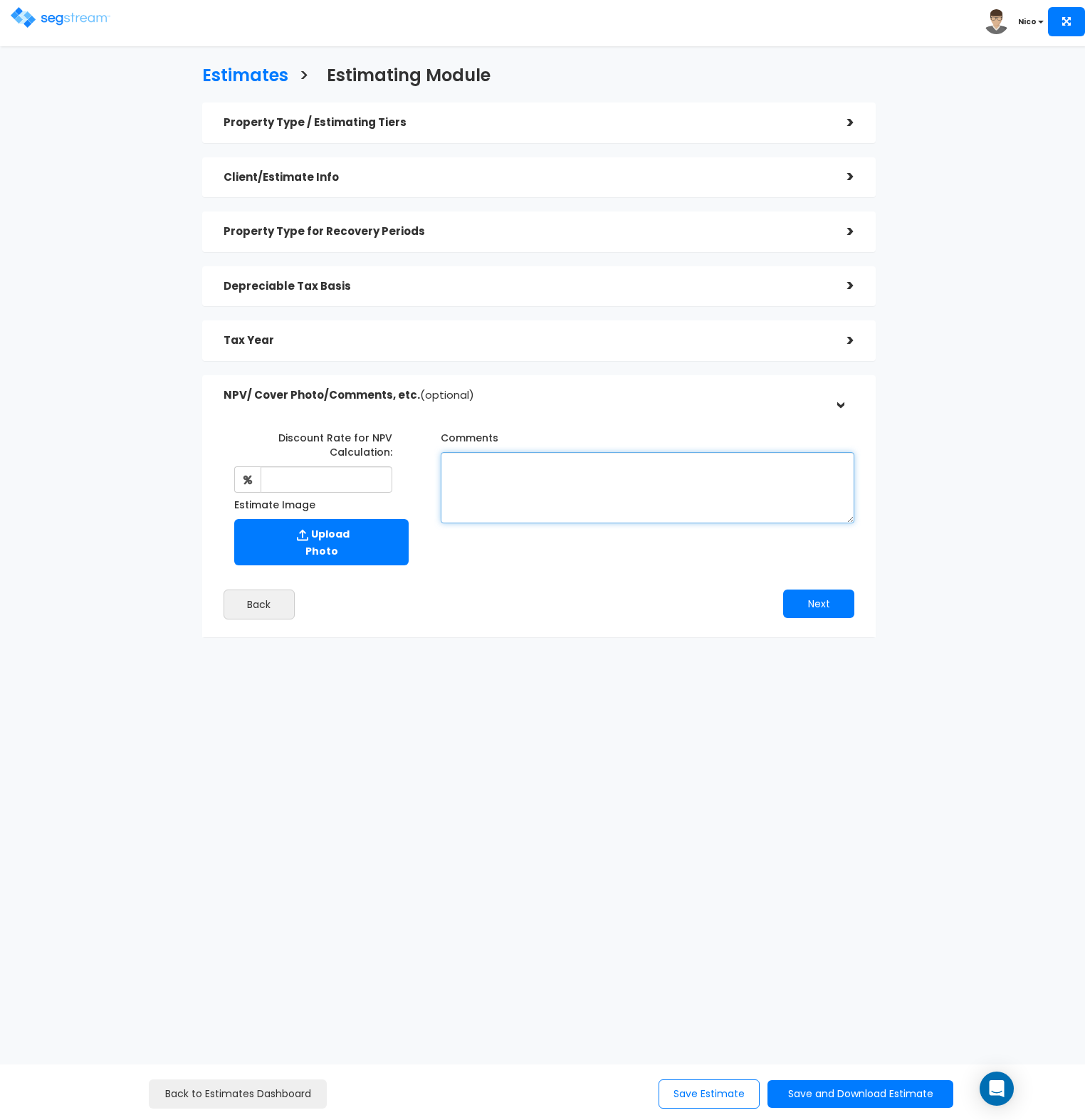
click at [532, 477] on textarea "Comments" at bounding box center [647, 487] width 414 height 71
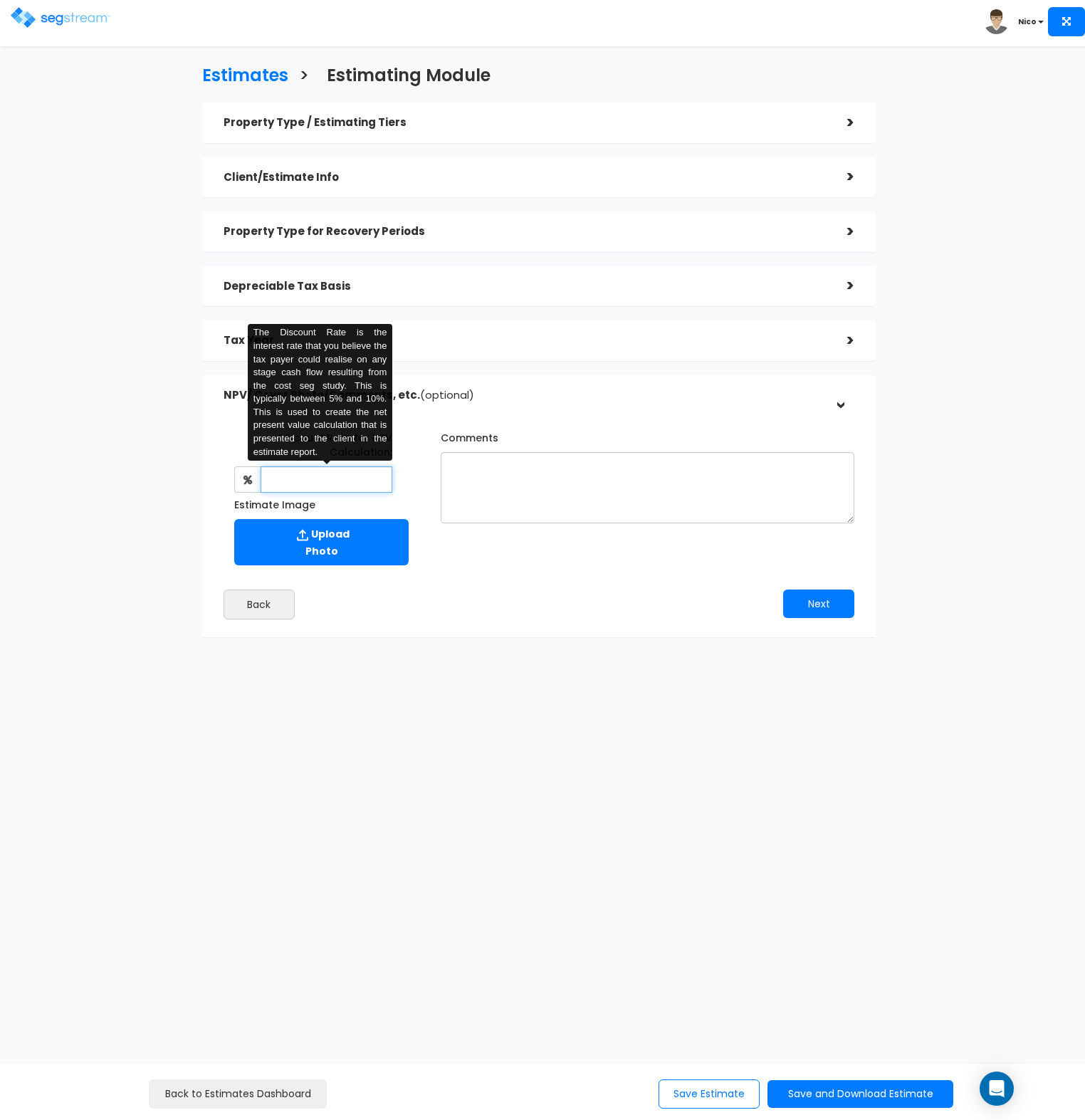
click at [290, 481] on input "text" at bounding box center [326, 479] width 132 height 26
type input "8"
click at [480, 499] on textarea "Comments" at bounding box center [647, 487] width 414 height 71
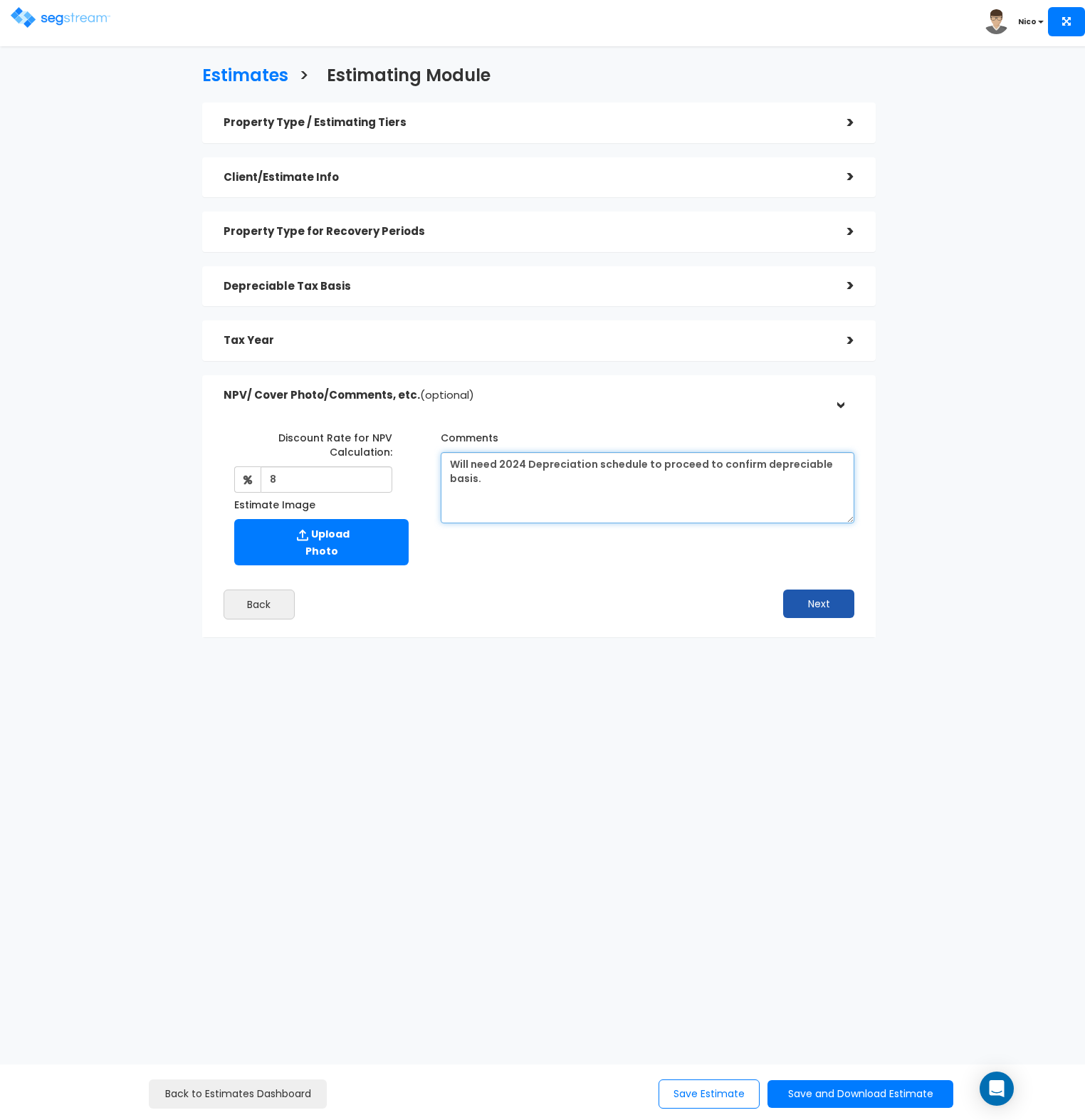
type textarea "Will need 2024 Depreciation schedule to proceed to confirm depreciable basis."
click at [808, 598] on button "Next" at bounding box center [818, 604] width 72 height 28
click at [352, 344] on h5 "Tax Year" at bounding box center [524, 341] width 602 height 12
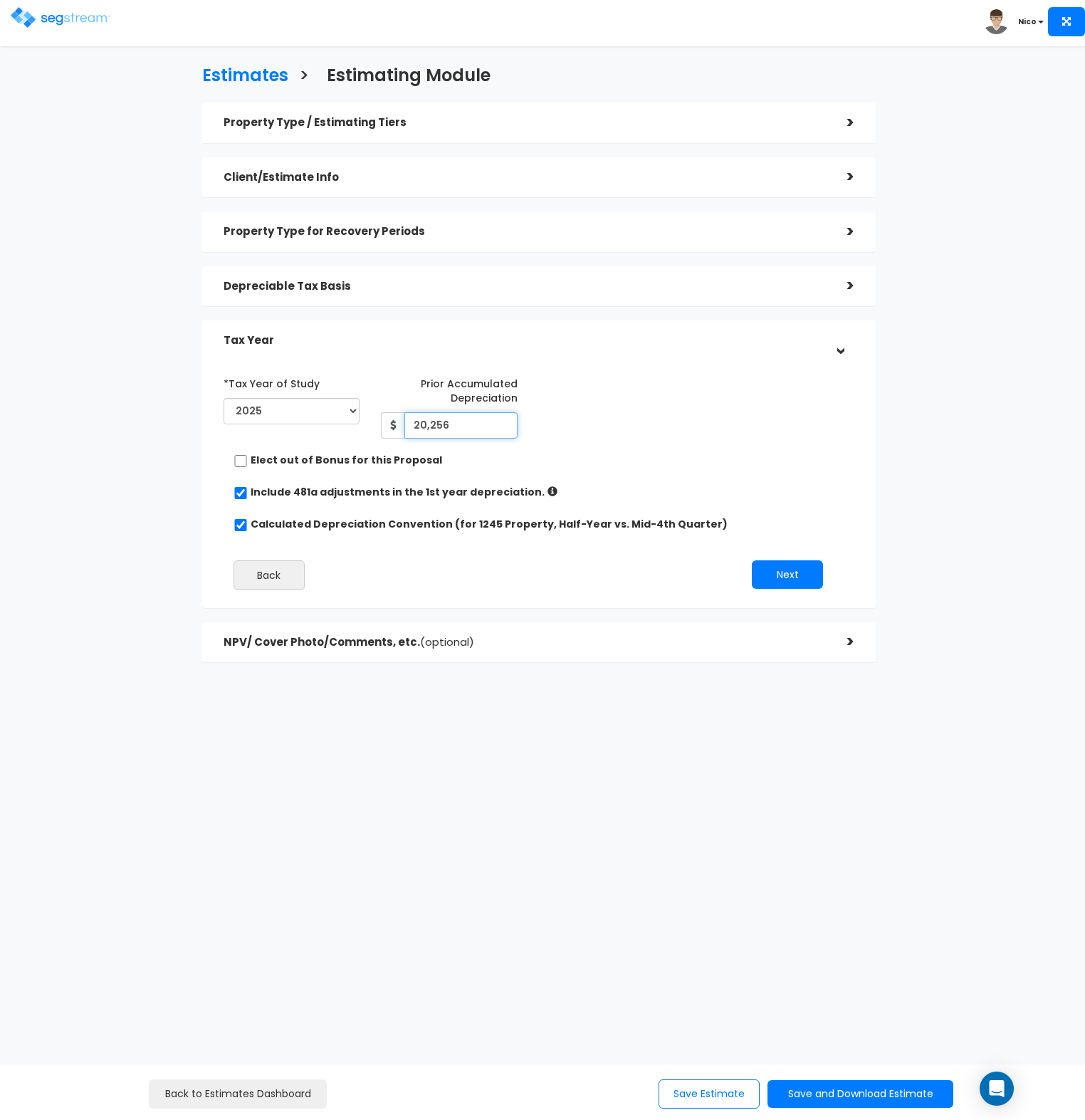
drag, startPoint x: 461, startPoint y: 425, endPoint x: 396, endPoint y: 426, distance: 65.0
click at [396, 426] on div "20,256" at bounding box center [449, 425] width 137 height 26
type input "10,128"
click at [781, 576] on button "Next" at bounding box center [787, 575] width 72 height 28
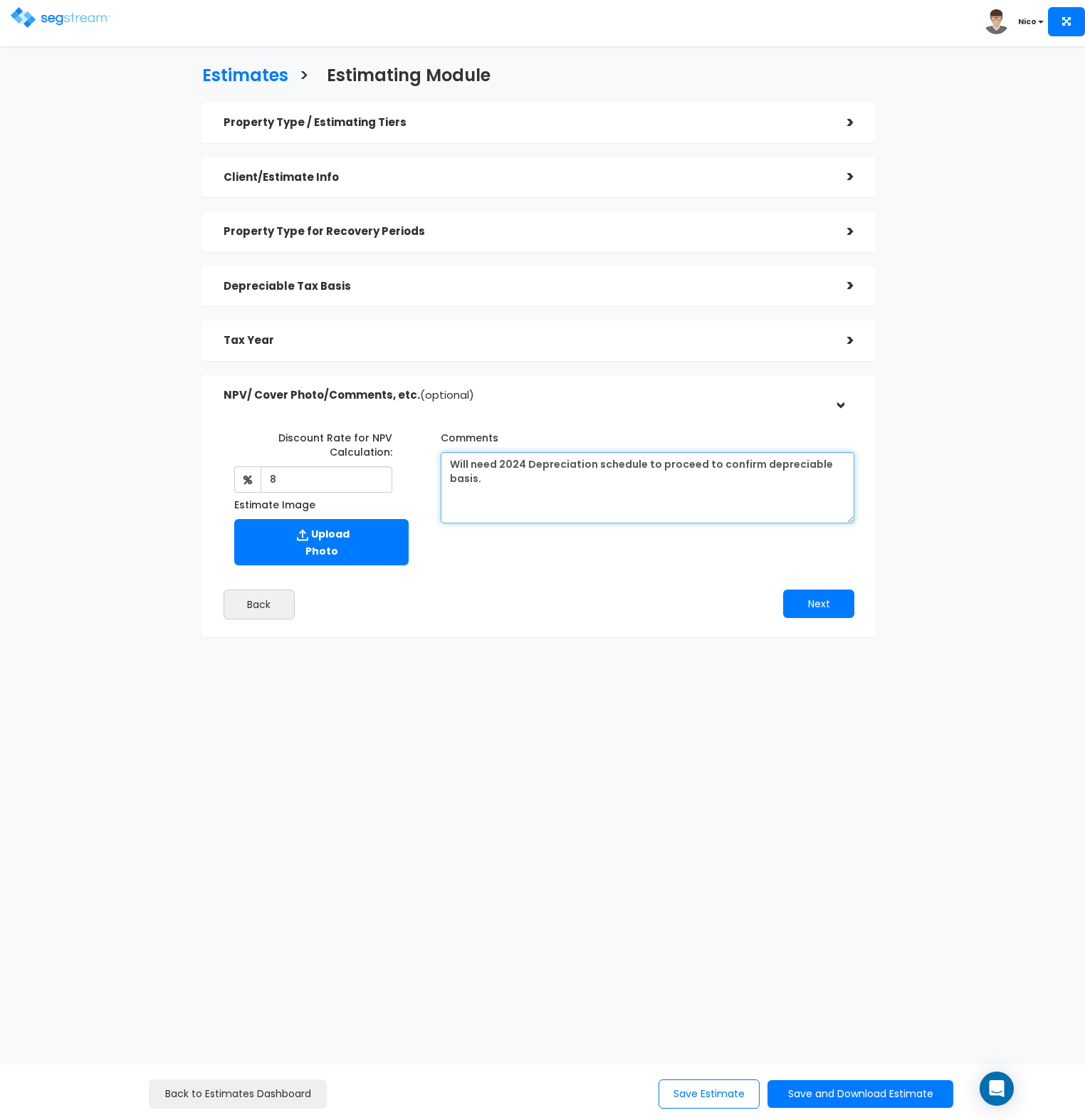
click at [519, 485] on textarea "Will need 2024 Depreciation schedule to proceed to confirm depreciable basis." at bounding box center [647, 487] width 414 height 71
type textarea "Will need 2024 Depreciation schedule to proceed to confirm depreciable basis. A…"
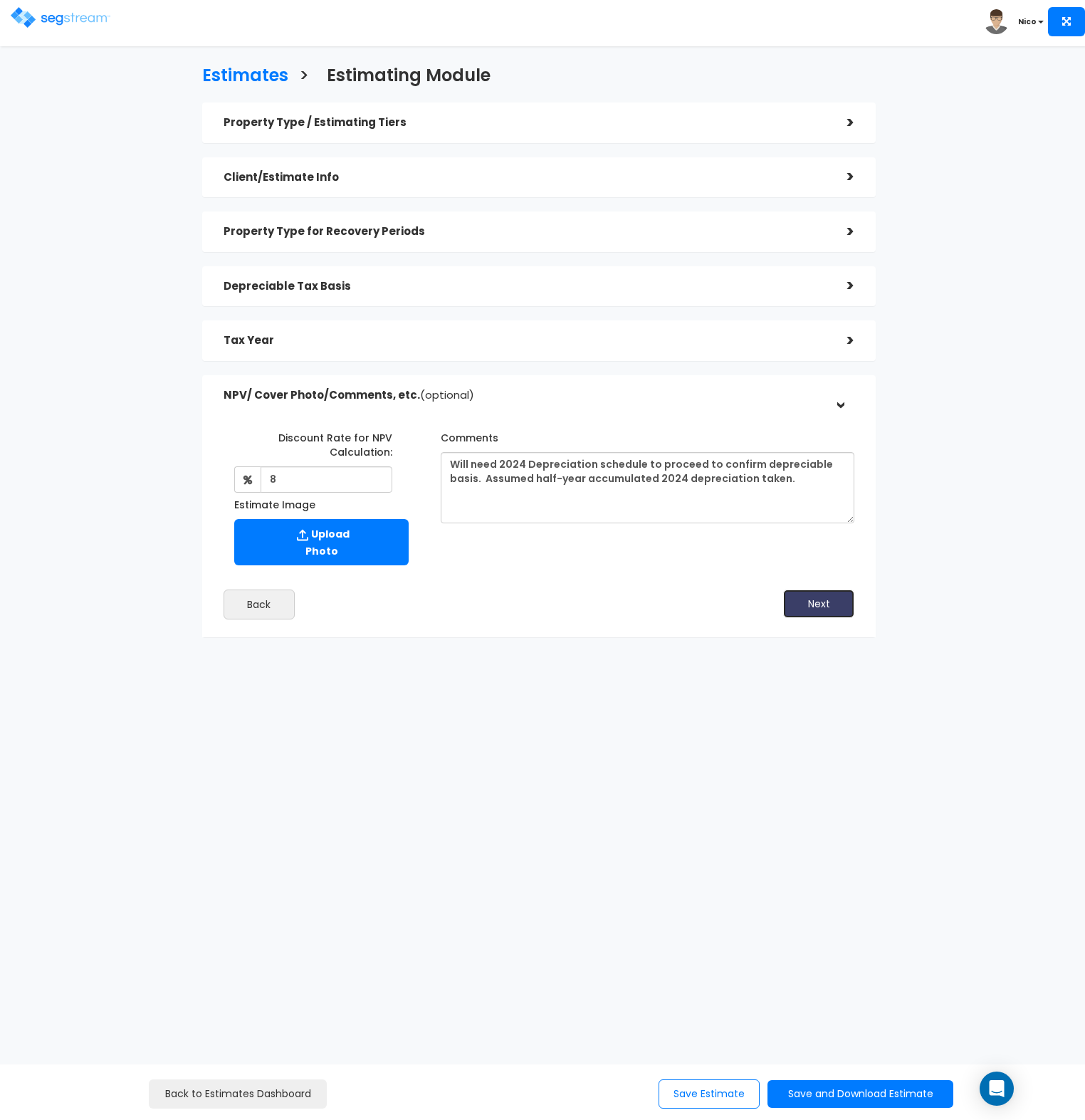
click at [804, 599] on button "Next" at bounding box center [818, 604] width 72 height 28
click at [701, 1093] on button "Save Estimate" at bounding box center [709, 1094] width 102 height 29
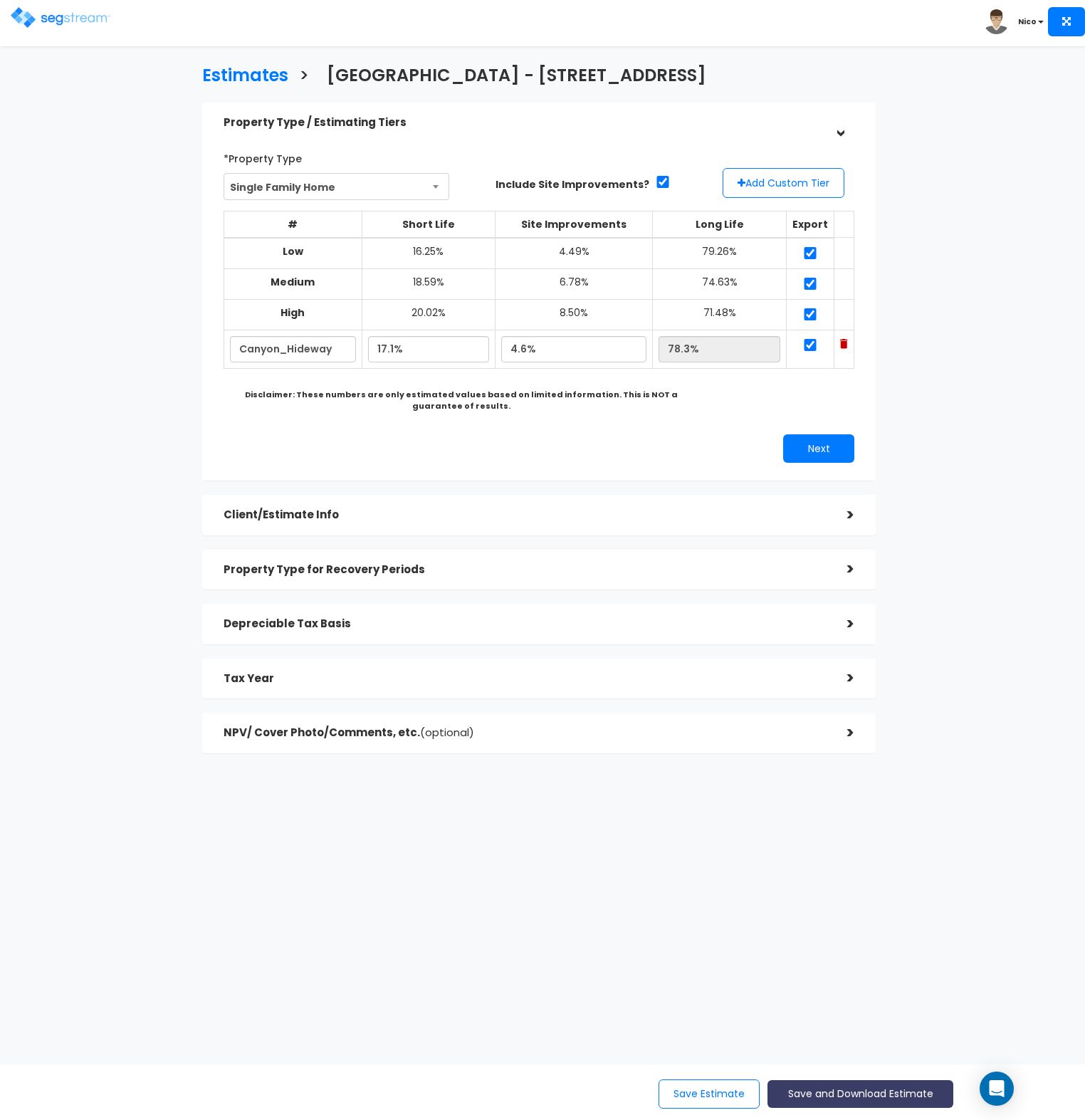
click at [846, 1093] on button "Save and Download Estimate" at bounding box center [861, 1094] width 186 height 27
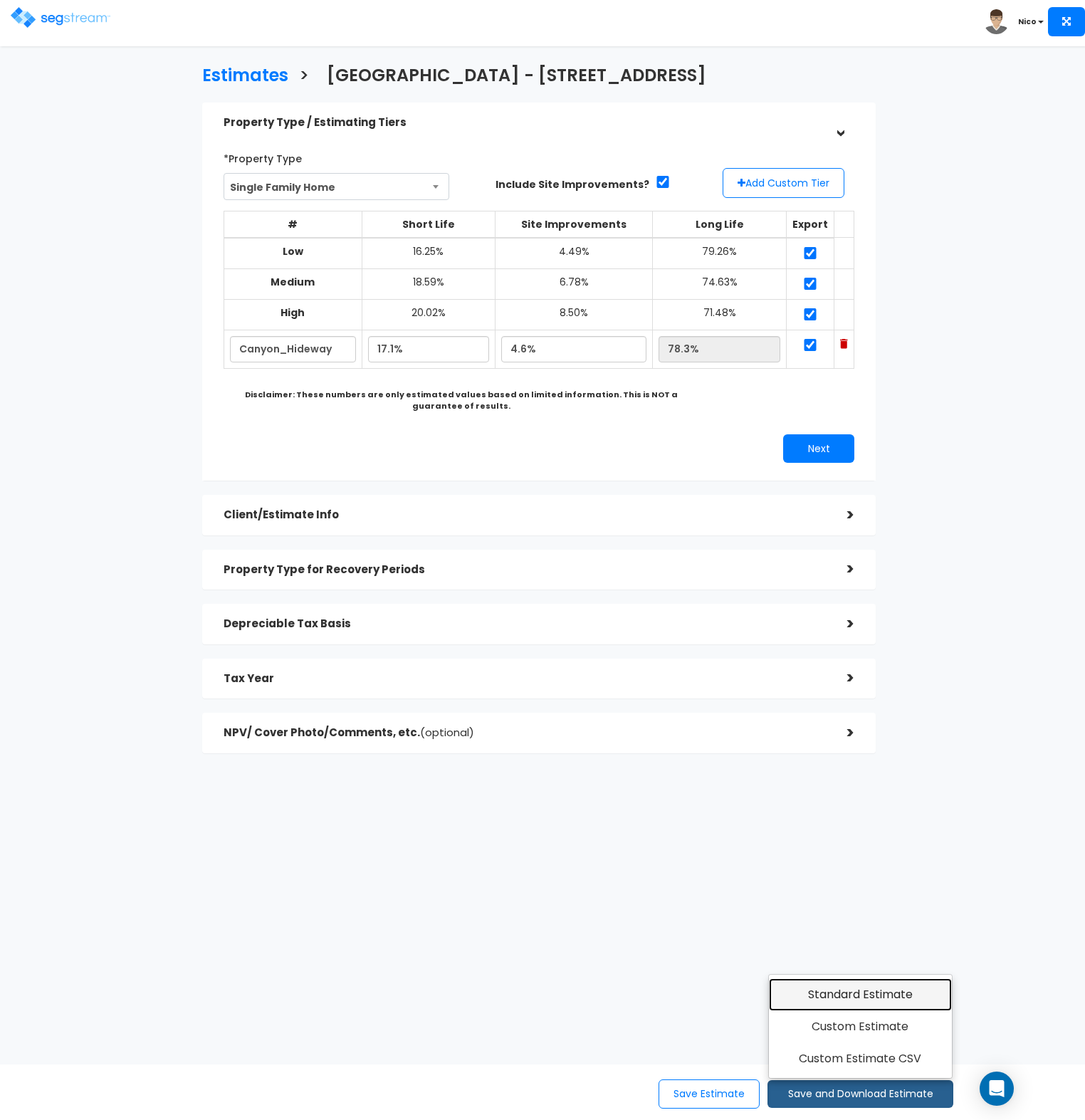
click at [860, 993] on link "Standard Estimate" at bounding box center [860, 994] width 183 height 33
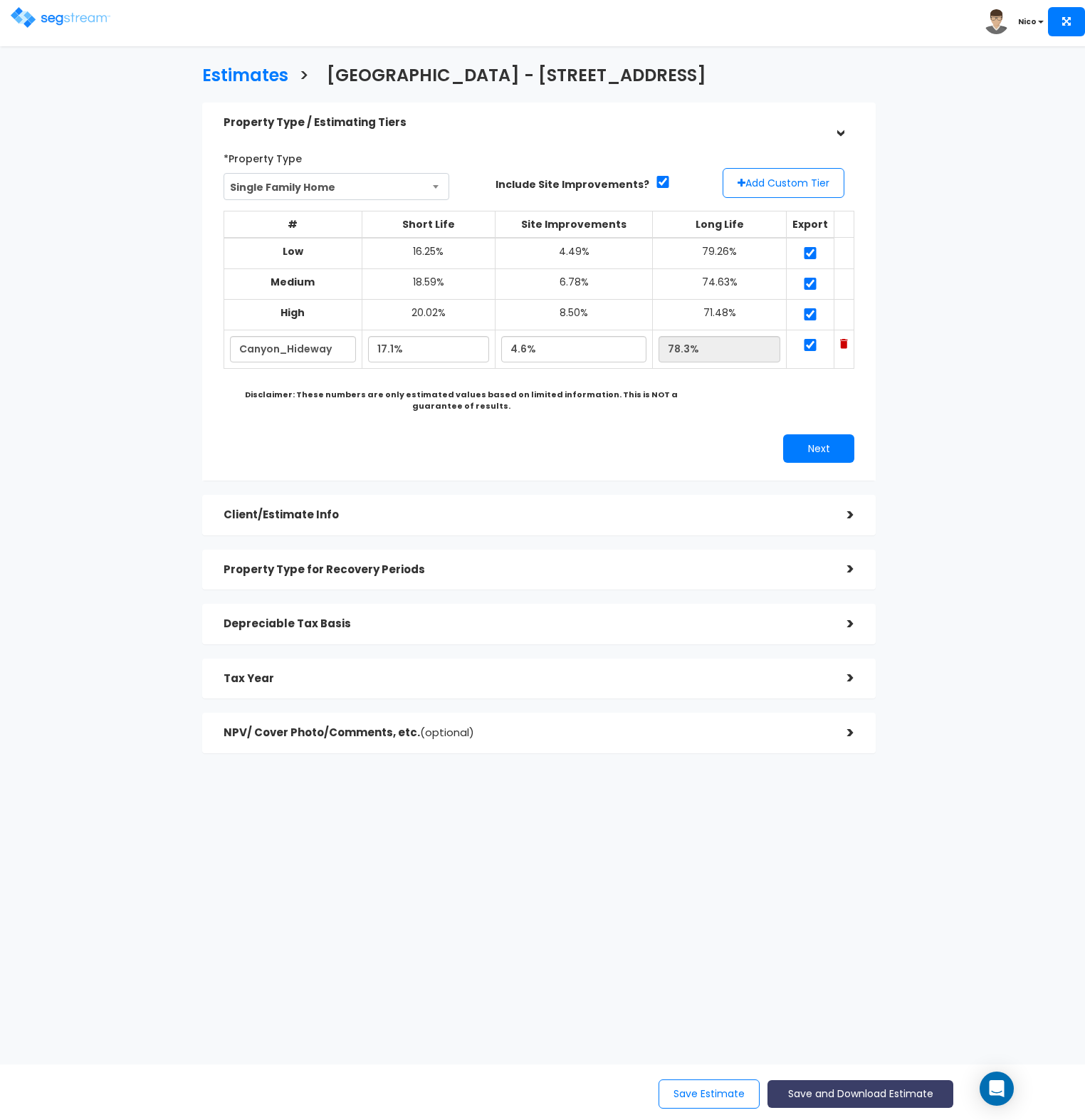
click at [833, 1089] on button "Save and Download Estimate" at bounding box center [861, 1094] width 186 height 27
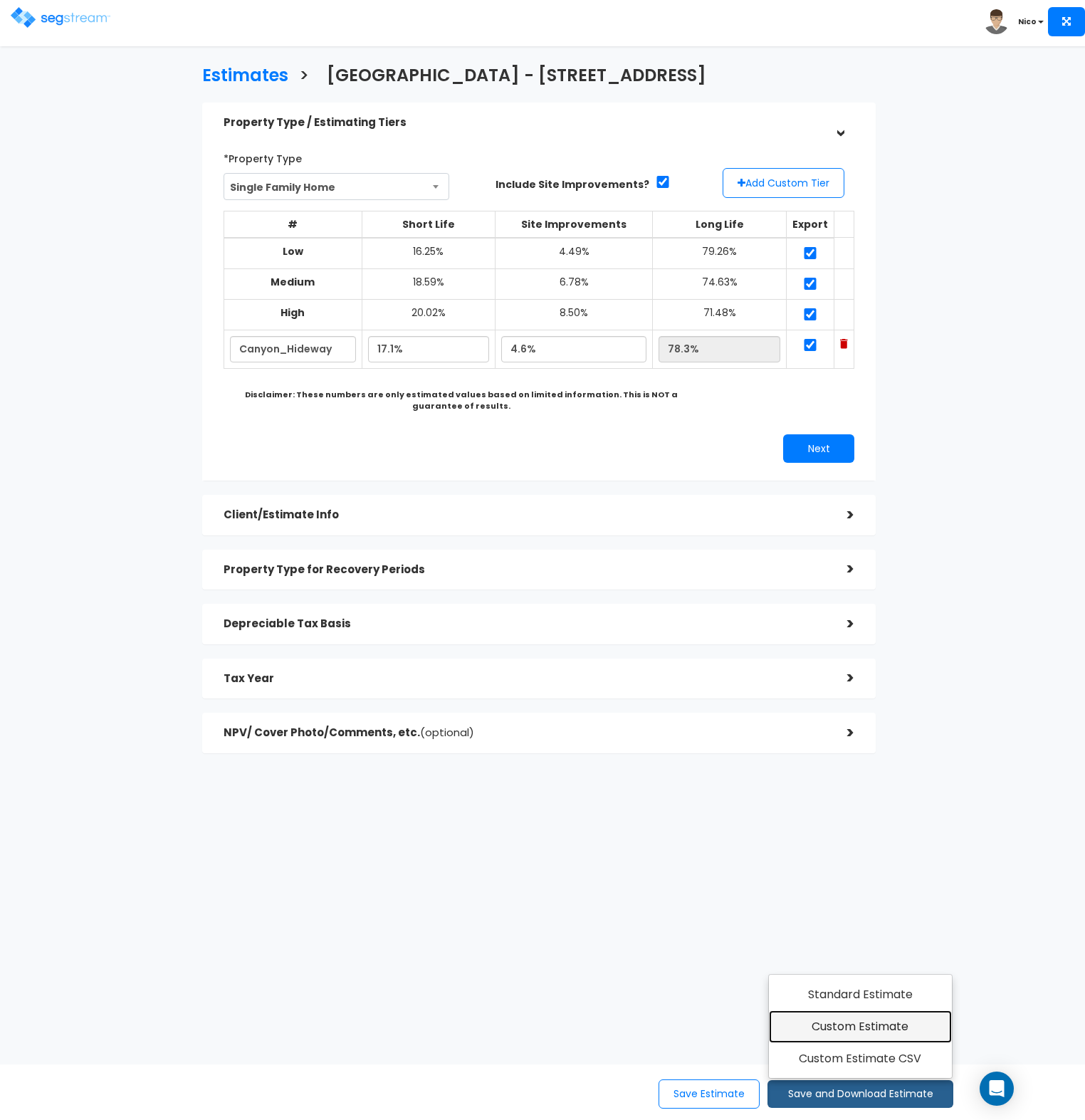
click at [841, 1022] on link "Custom Estimate" at bounding box center [860, 1026] width 183 height 33
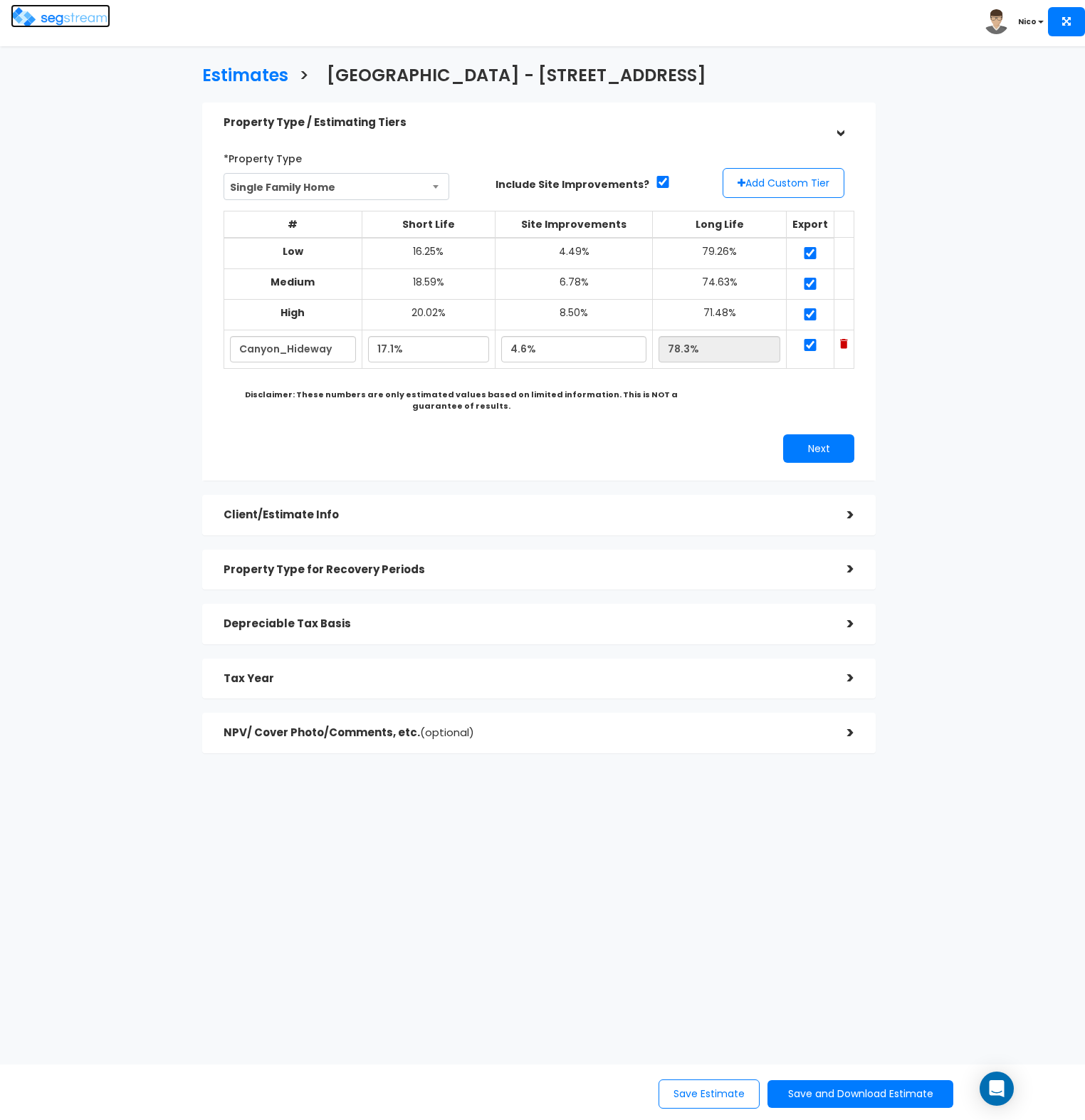
click at [68, 20] on img at bounding box center [60, 17] width 100 height 20
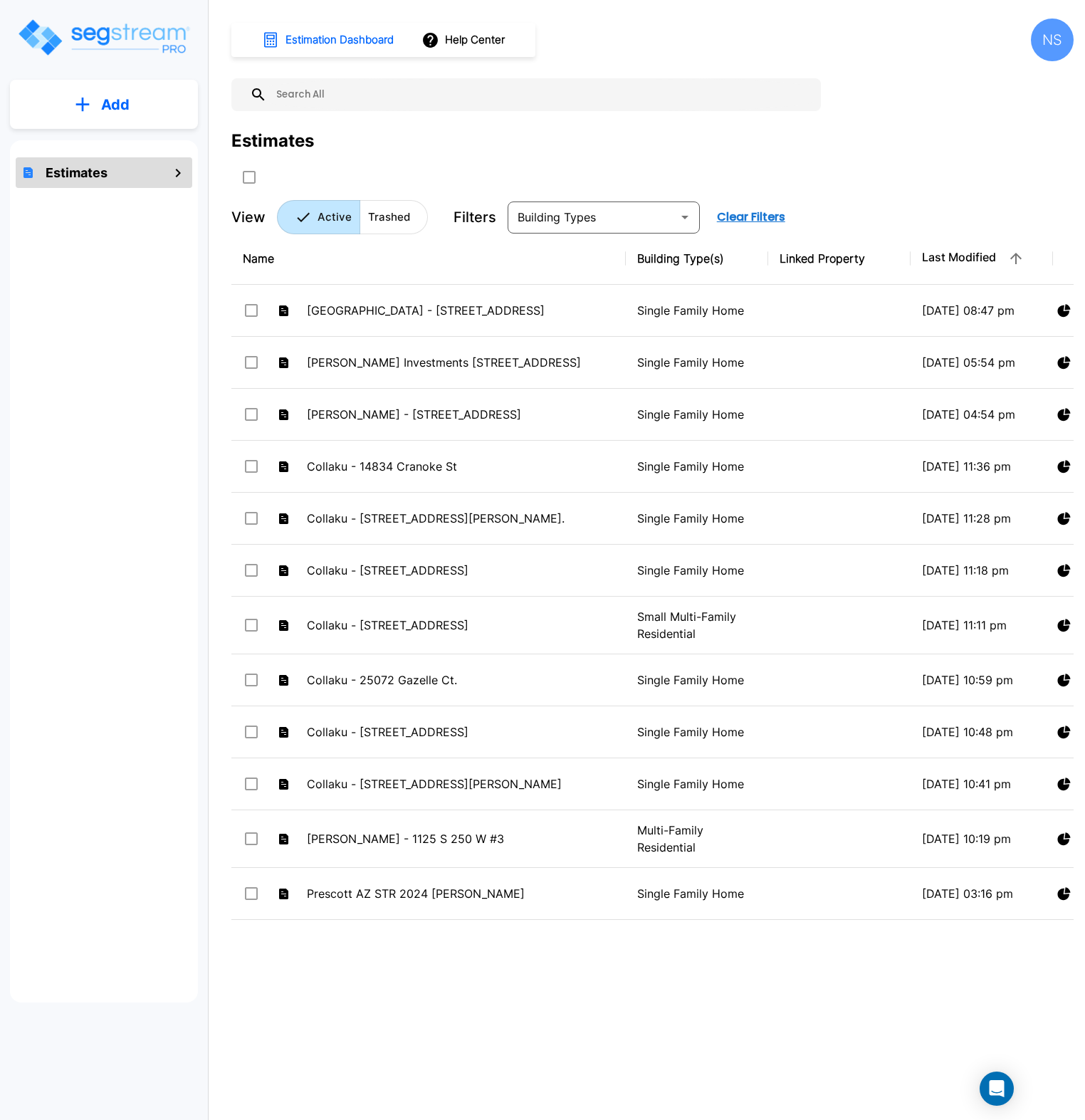
click at [407, 99] on input "text" at bounding box center [541, 94] width 547 height 33
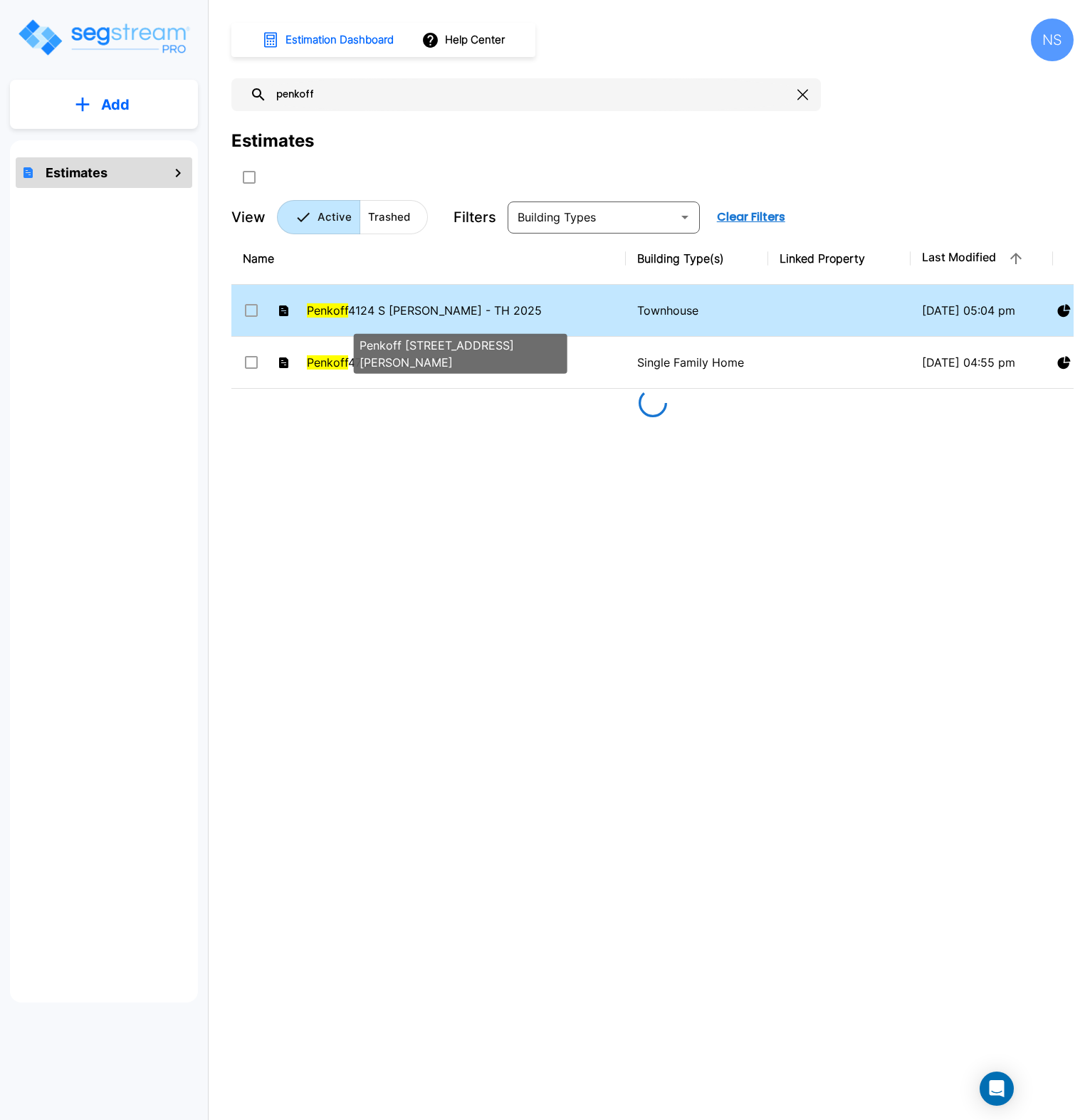
type input "penkoff"
click at [422, 315] on span "Penkoff [STREET_ADDRESS][PERSON_NAME]" at bounding box center [425, 311] width 235 height 14
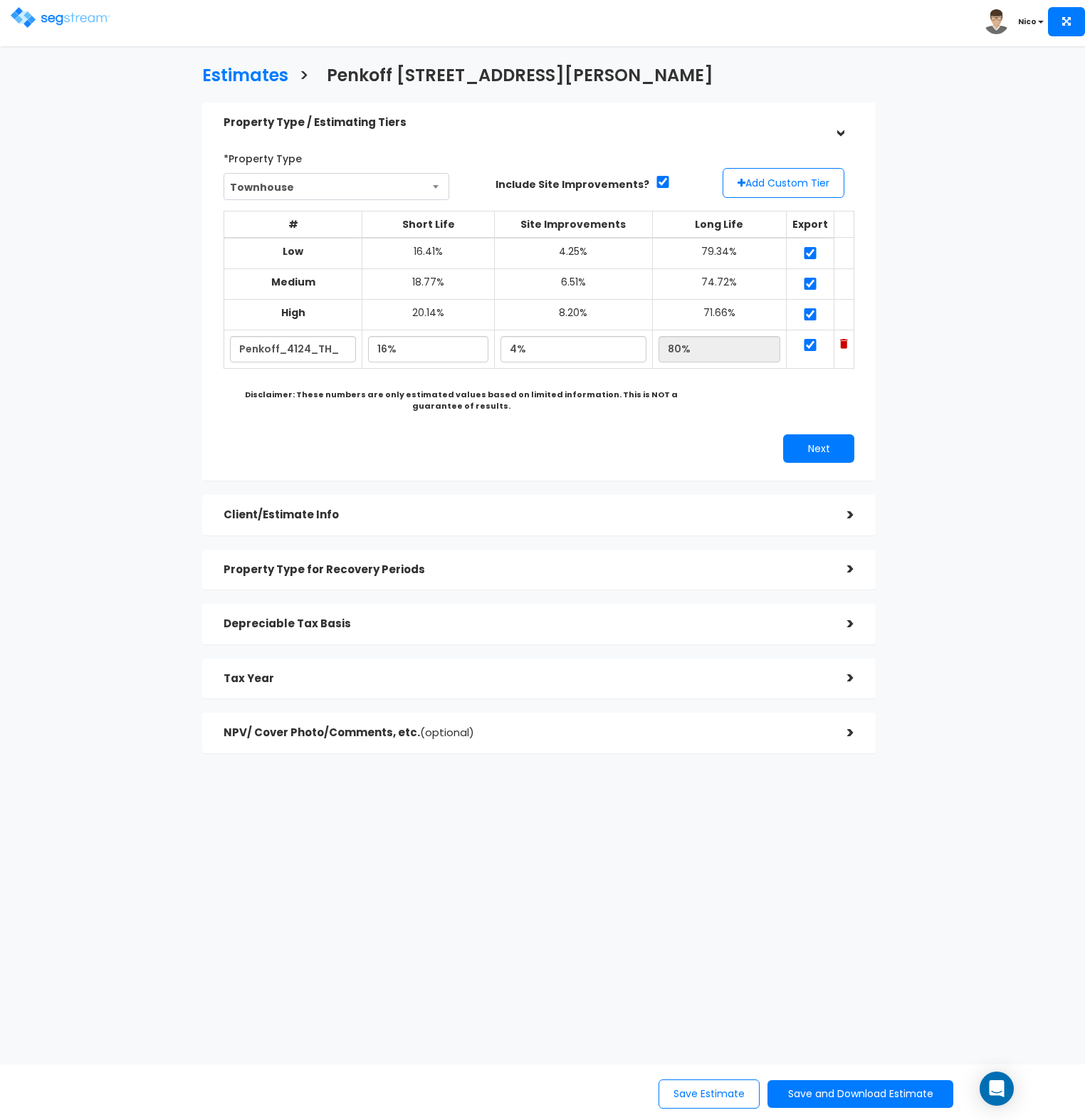
click at [828, 729] on div ">" at bounding box center [840, 733] width 28 height 22
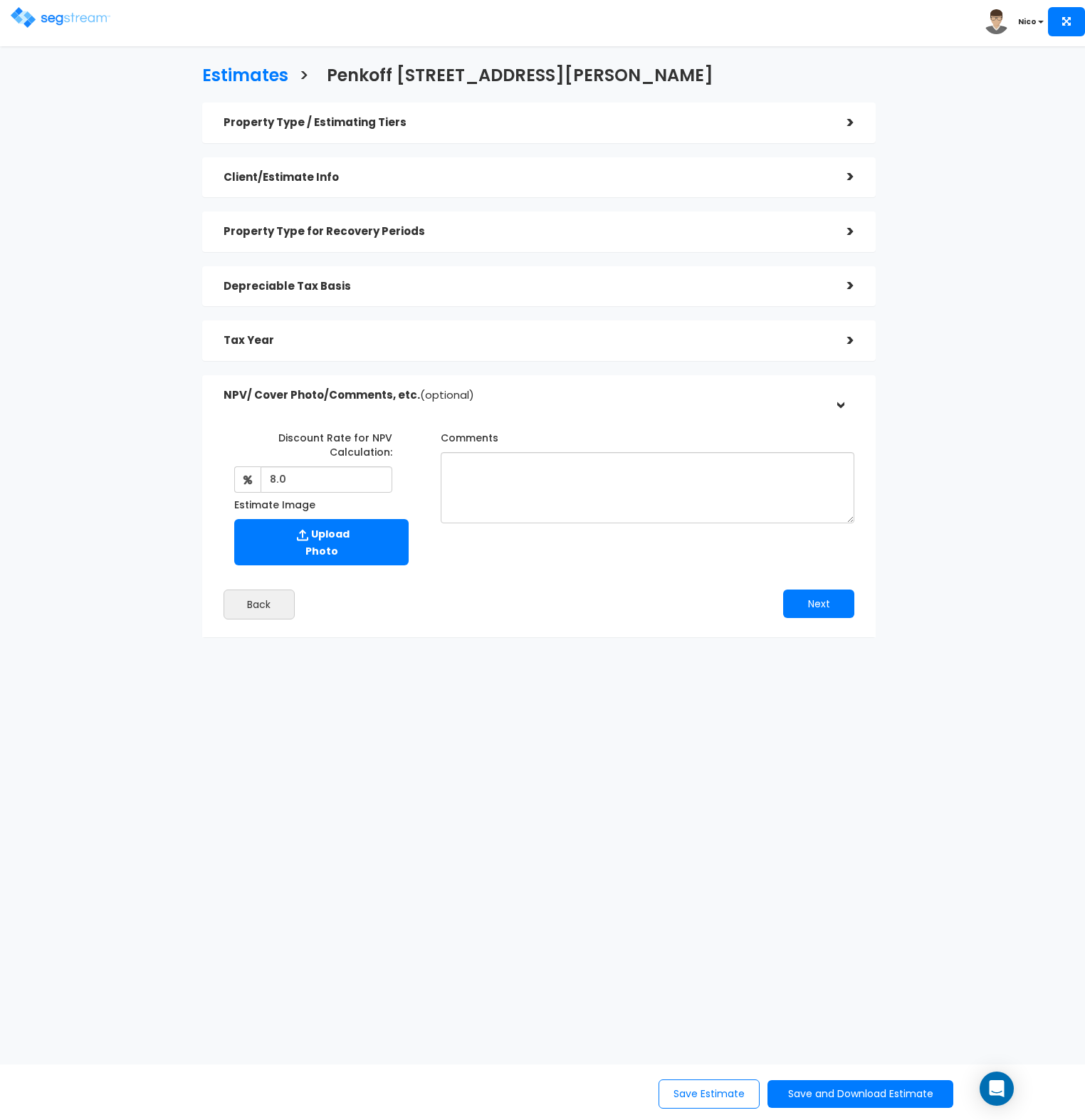
click at [328, 124] on h5 "Property Type / Estimating Tiers" at bounding box center [524, 123] width 602 height 12
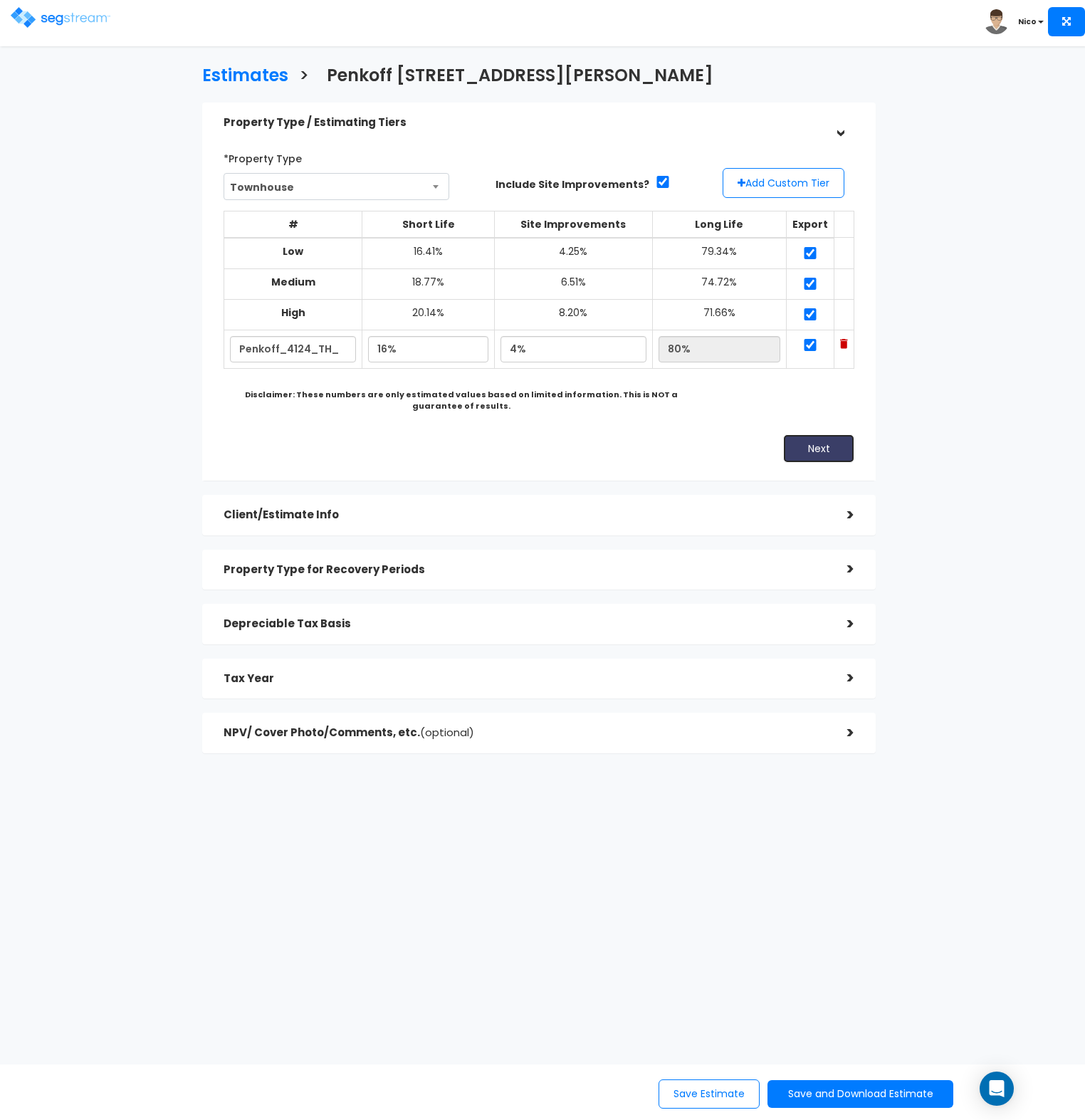
click at [806, 443] on button "Next" at bounding box center [818, 448] width 72 height 28
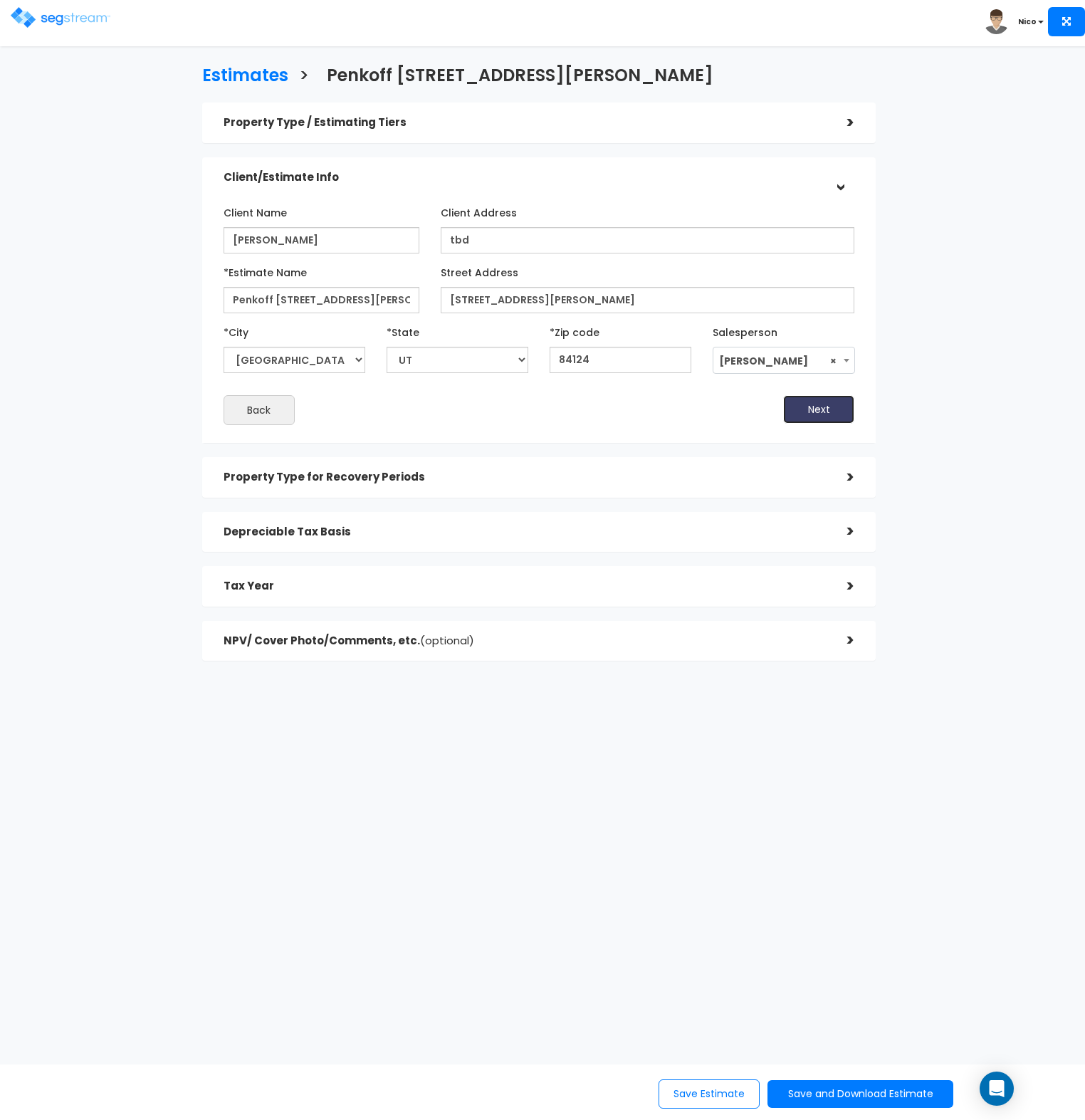
click at [811, 420] on button "Next" at bounding box center [818, 410] width 72 height 28
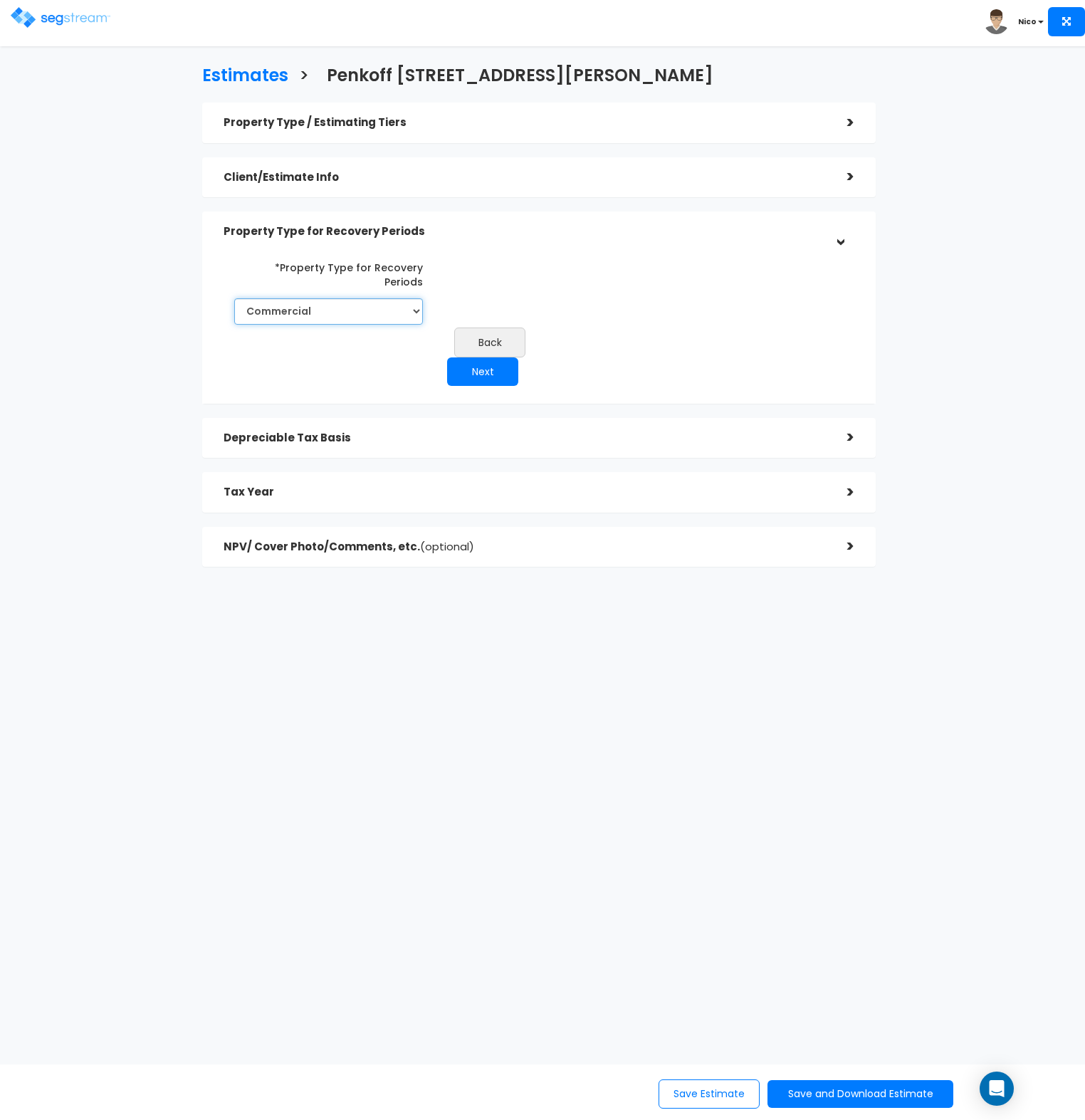
click at [411, 298] on select "Commercial Residential" at bounding box center [328, 312] width 189 height 26
select select "Residential"
click at [234, 298] on select "Commercial Residential" at bounding box center [328, 312] width 189 height 26
click at [518, 357] on button "Next" at bounding box center [483, 372] width 72 height 28
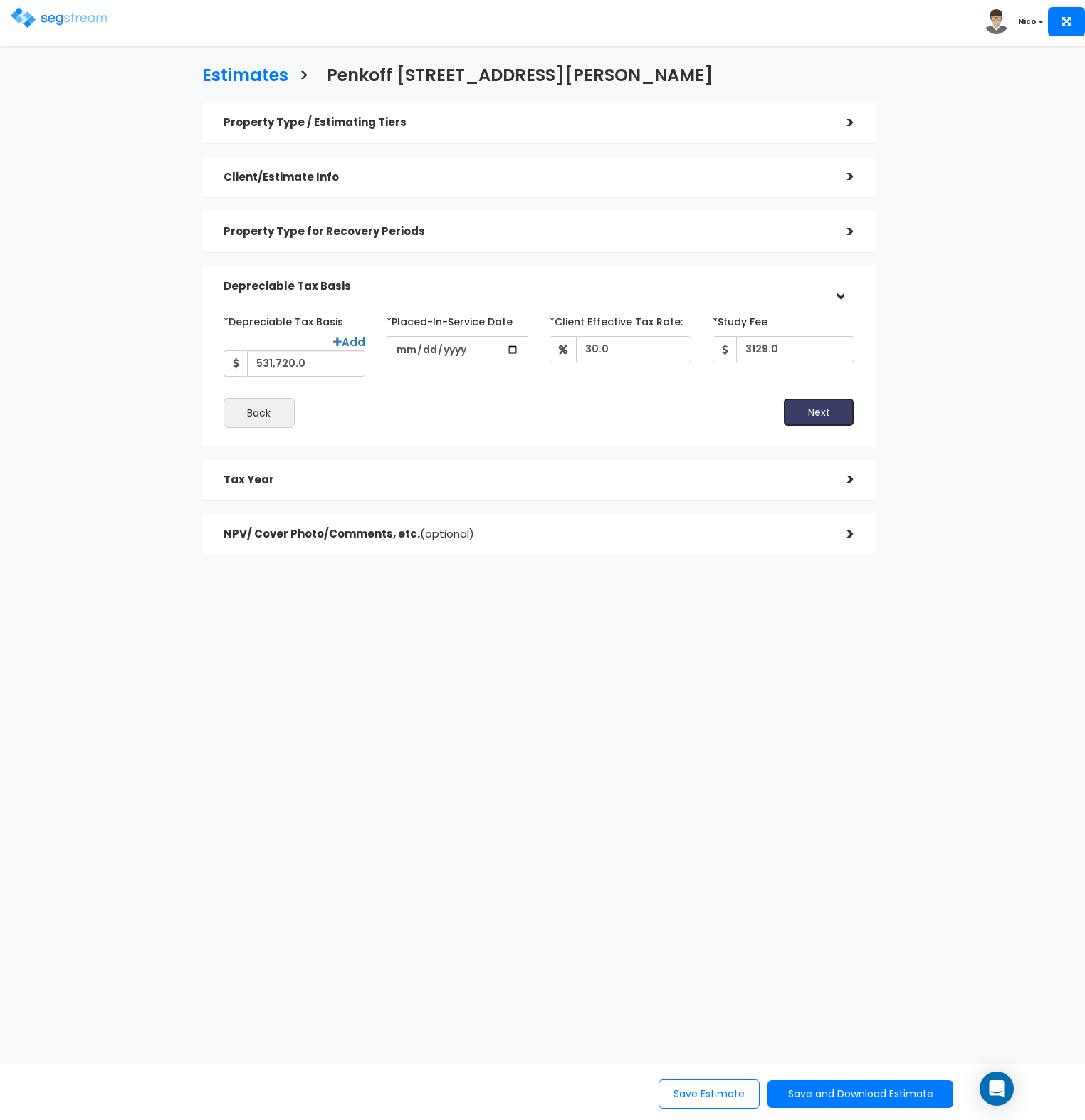
click at [806, 409] on button "Next" at bounding box center [818, 412] width 72 height 28
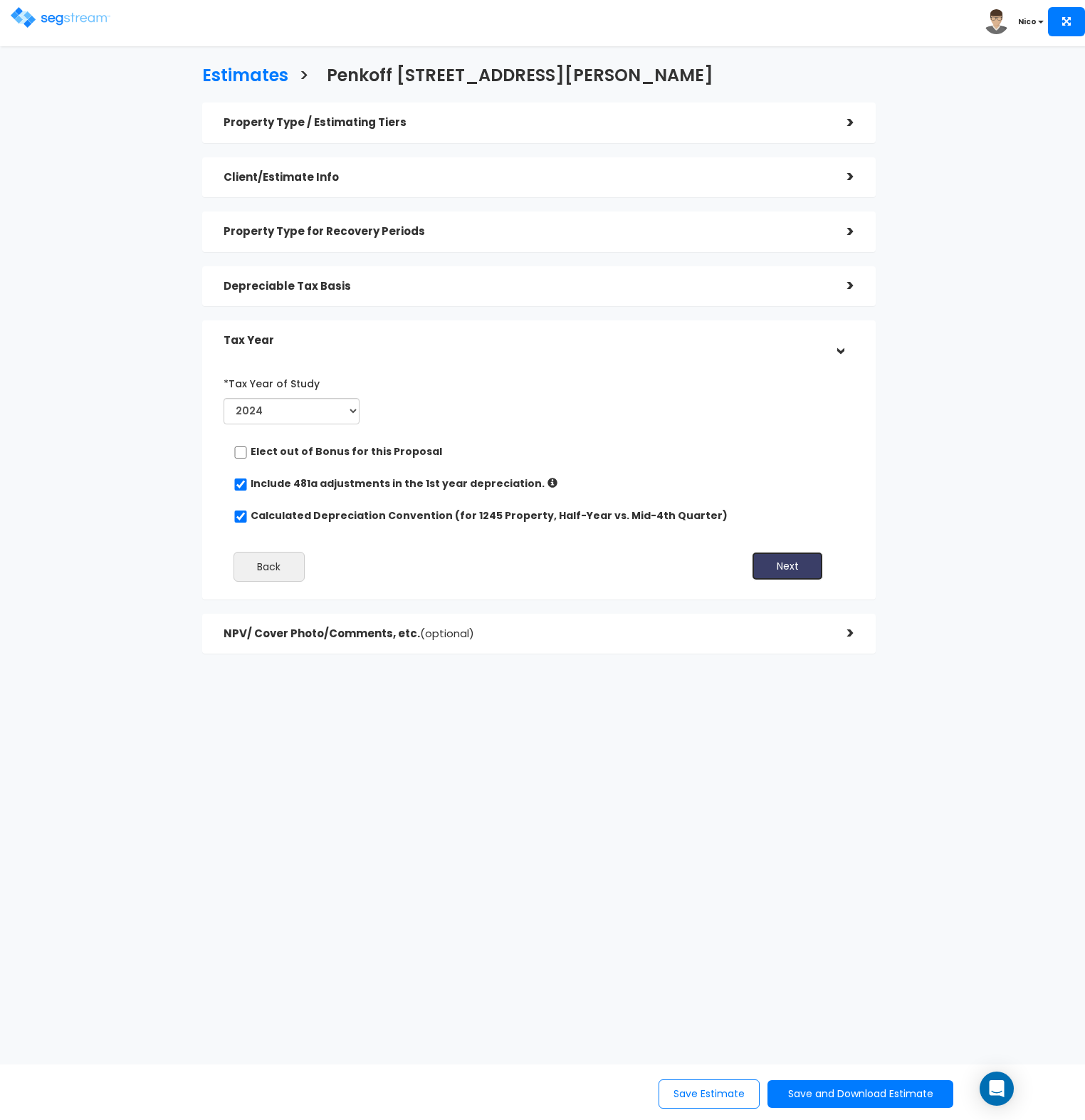
click at [778, 564] on button "Next" at bounding box center [787, 566] width 72 height 28
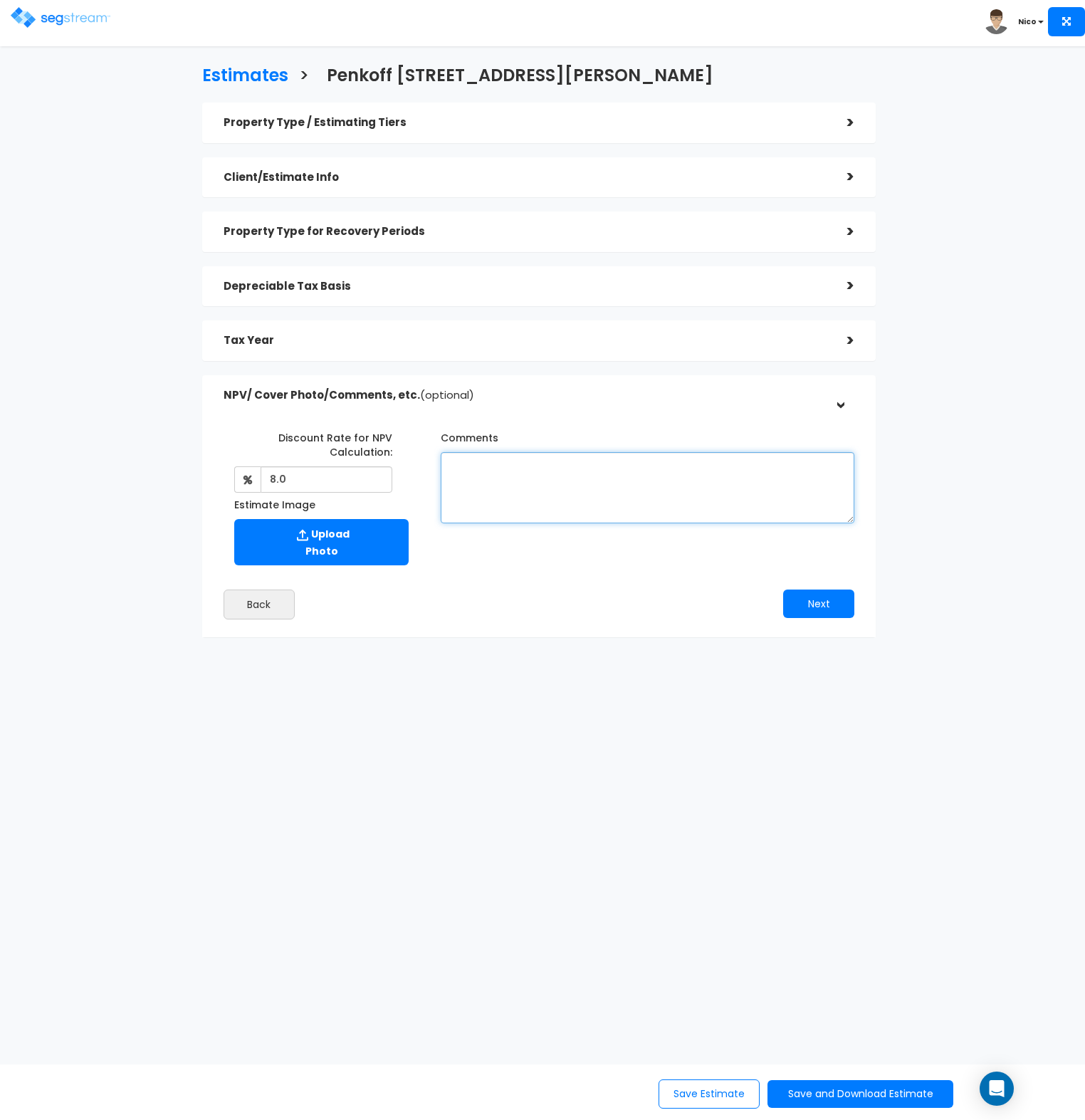
click at [573, 490] on textarea "Comments" at bounding box center [647, 487] width 414 height 71
click at [629, 115] on div "Property Type / Estimating Tiers" at bounding box center [524, 123] width 602 height 26
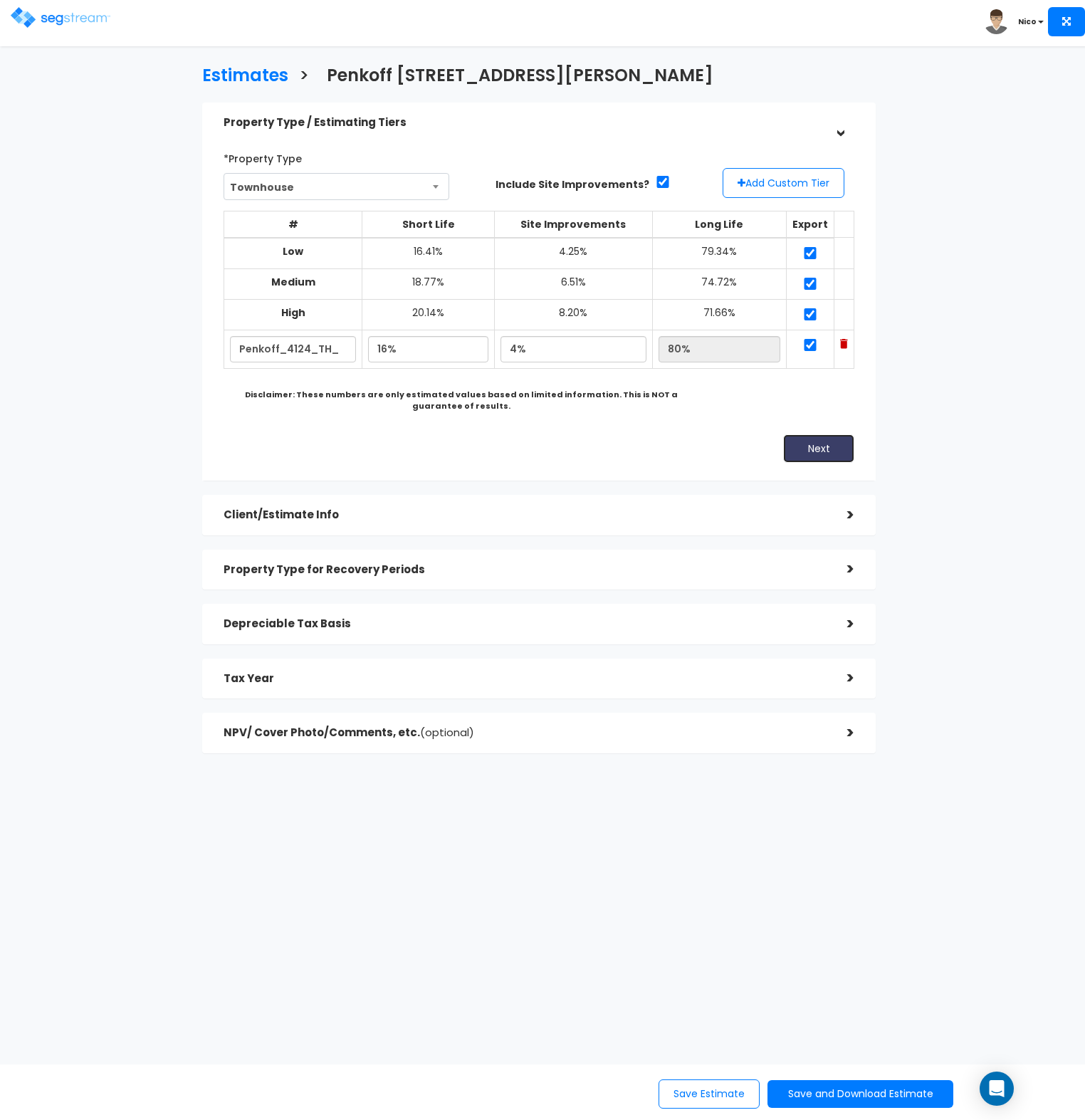
click at [824, 455] on button "Next" at bounding box center [818, 448] width 72 height 28
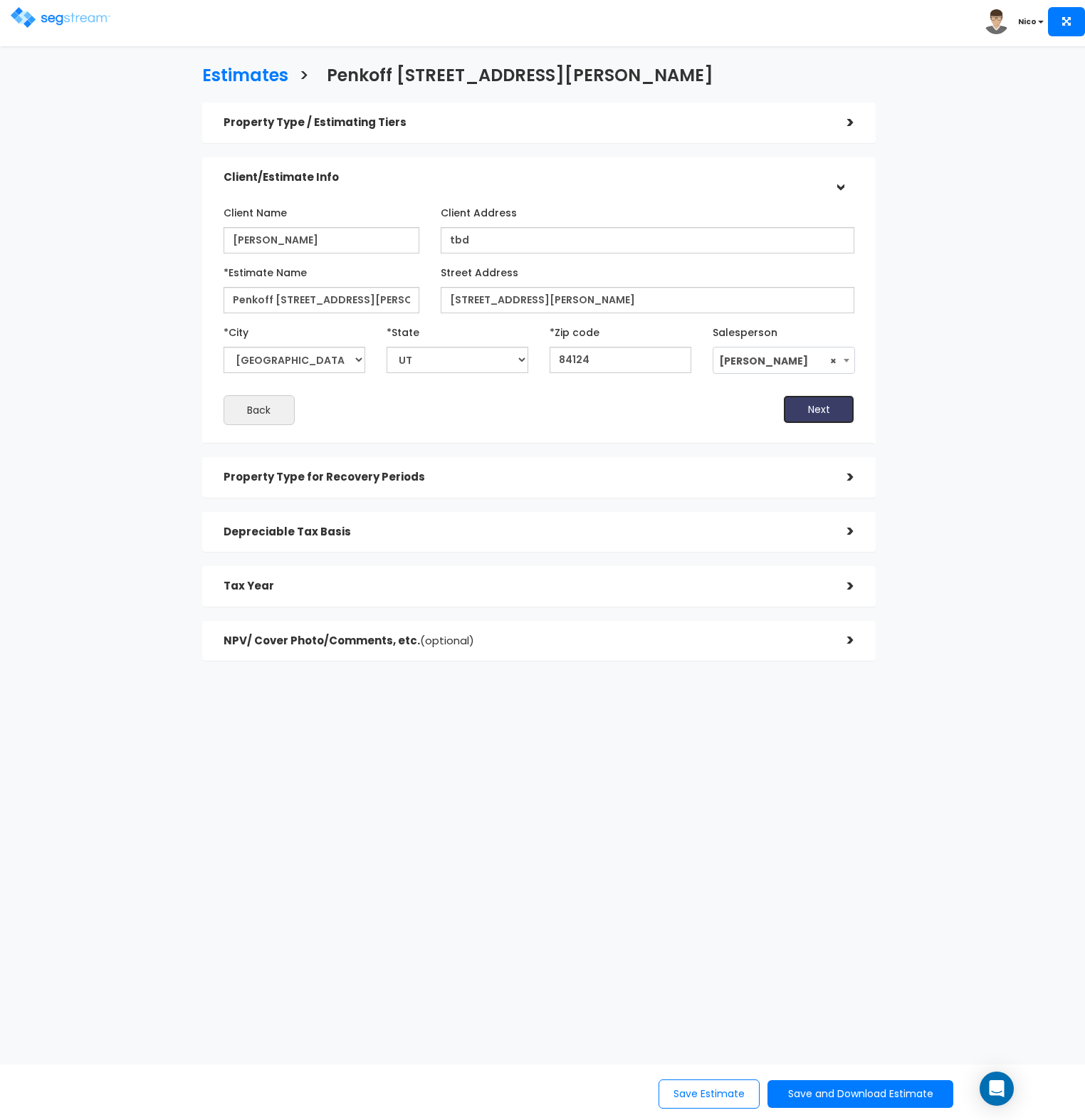
click at [808, 411] on button "Next" at bounding box center [818, 410] width 72 height 28
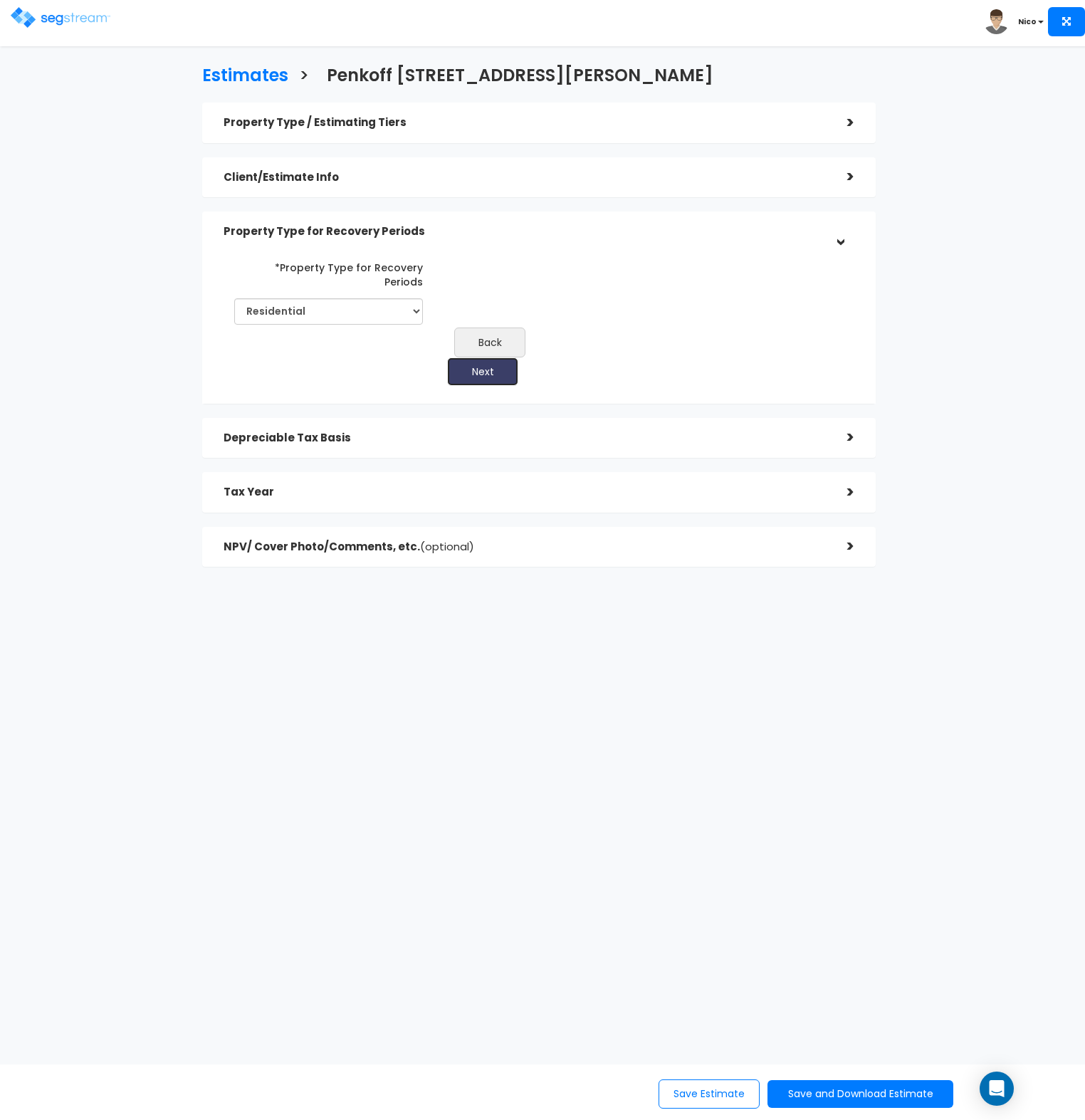
click at [518, 357] on button "Next" at bounding box center [483, 372] width 72 height 28
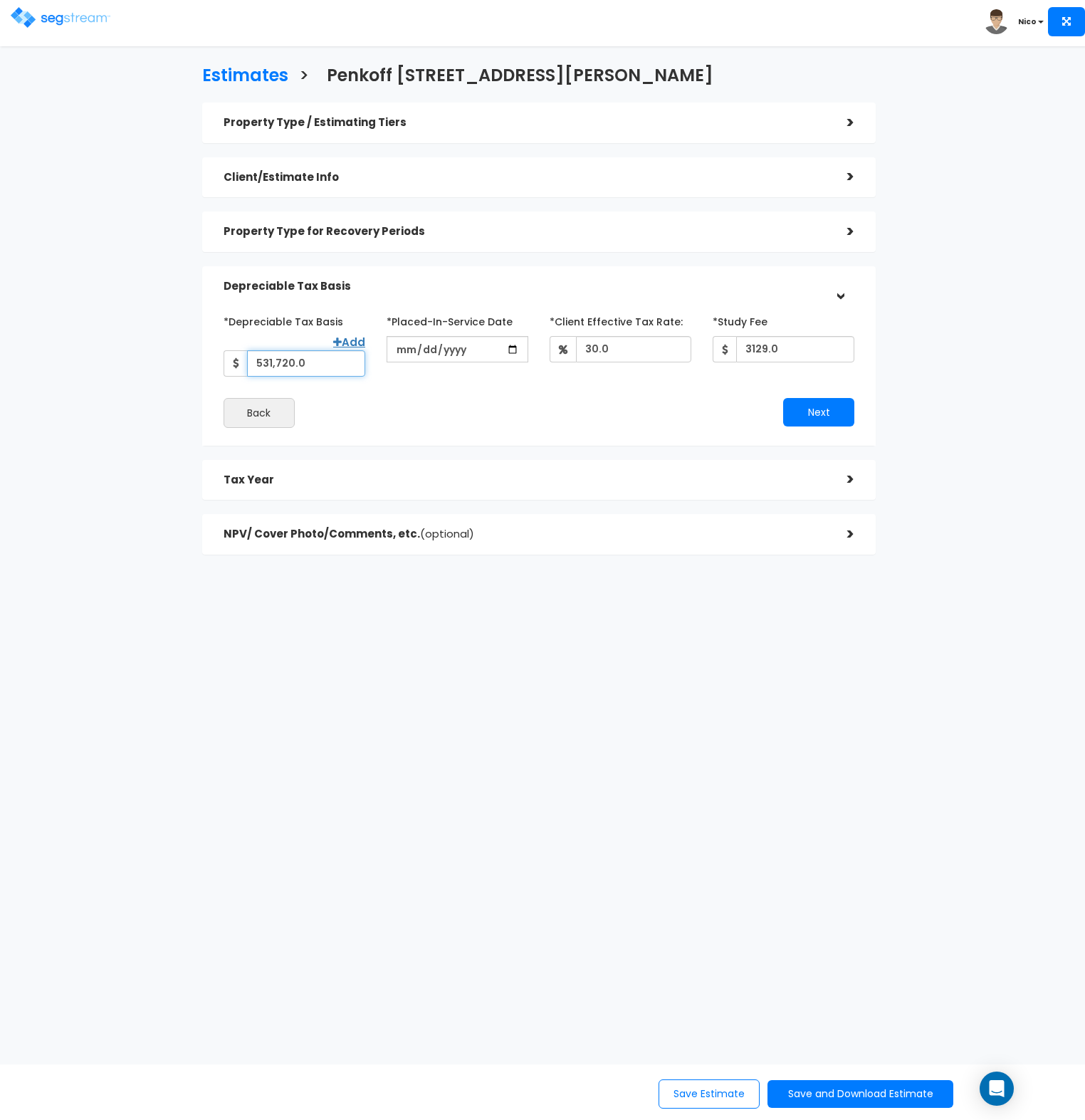
drag, startPoint x: 309, startPoint y: 364, endPoint x: 249, endPoint y: 359, distance: 60.2
click at [237, 361] on div "531,720.0" at bounding box center [294, 364] width 142 height 26
type input "531,896"
click at [522, 390] on div "*Depreciable Tax Basis Add 531,896 *Placed-In-Service Date 2024-12-20" at bounding box center [539, 368] width 631 height 117
click at [813, 415] on button "Next" at bounding box center [818, 412] width 72 height 28
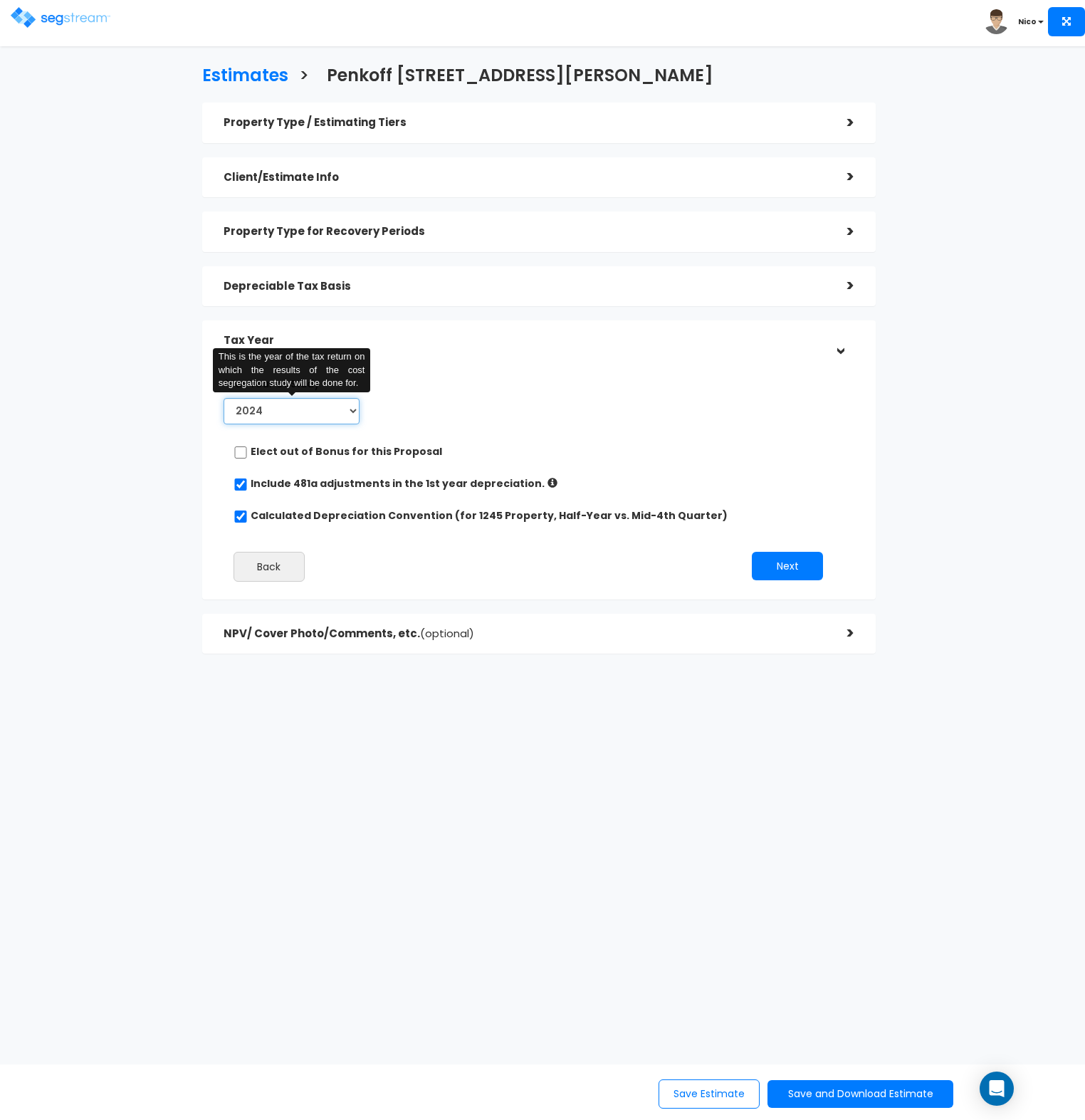
click at [342, 408] on select "2024 2025 2026" at bounding box center [291, 411] width 137 height 26
select select "2025"
click at [223, 398] on select "2024 2025 2026" at bounding box center [291, 411] width 137 height 26
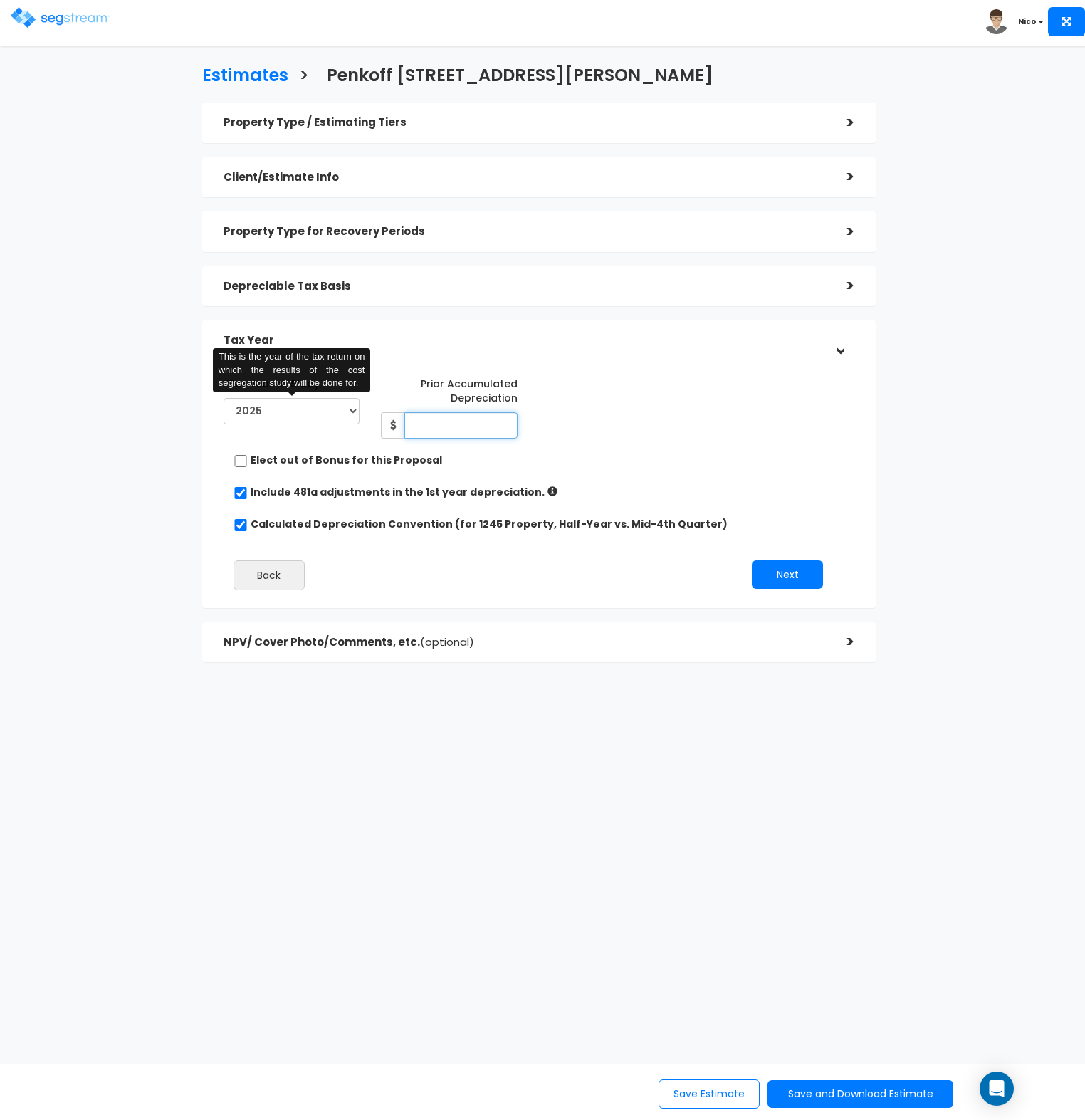
click at [478, 429] on input "Prior Accumulated Depreciation" at bounding box center [461, 425] width 113 height 26
type input "0"
click at [576, 432] on div "*Tax Year of Study 2024 2025 2026 Prior Accumulated Depreciation 0" at bounding box center [528, 405] width 631 height 67
click at [800, 567] on button "Next" at bounding box center [787, 575] width 72 height 28
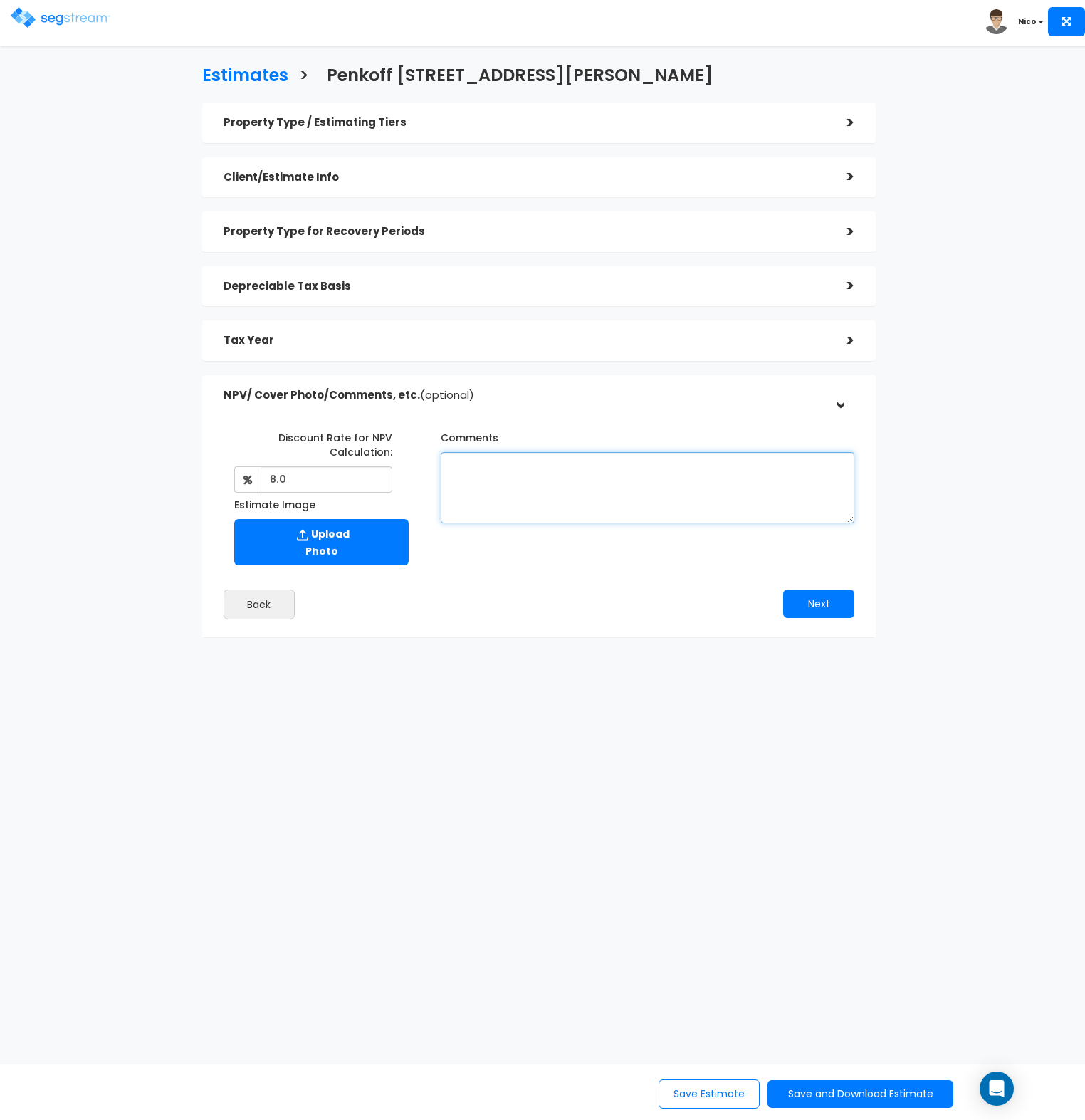
click at [562, 482] on textarea "Comments" at bounding box center [647, 487] width 414 height 71
type textarea "A"
type textarea "Estimated as Long Term Rental; Please advise if change to SHORT Term is needed.…"
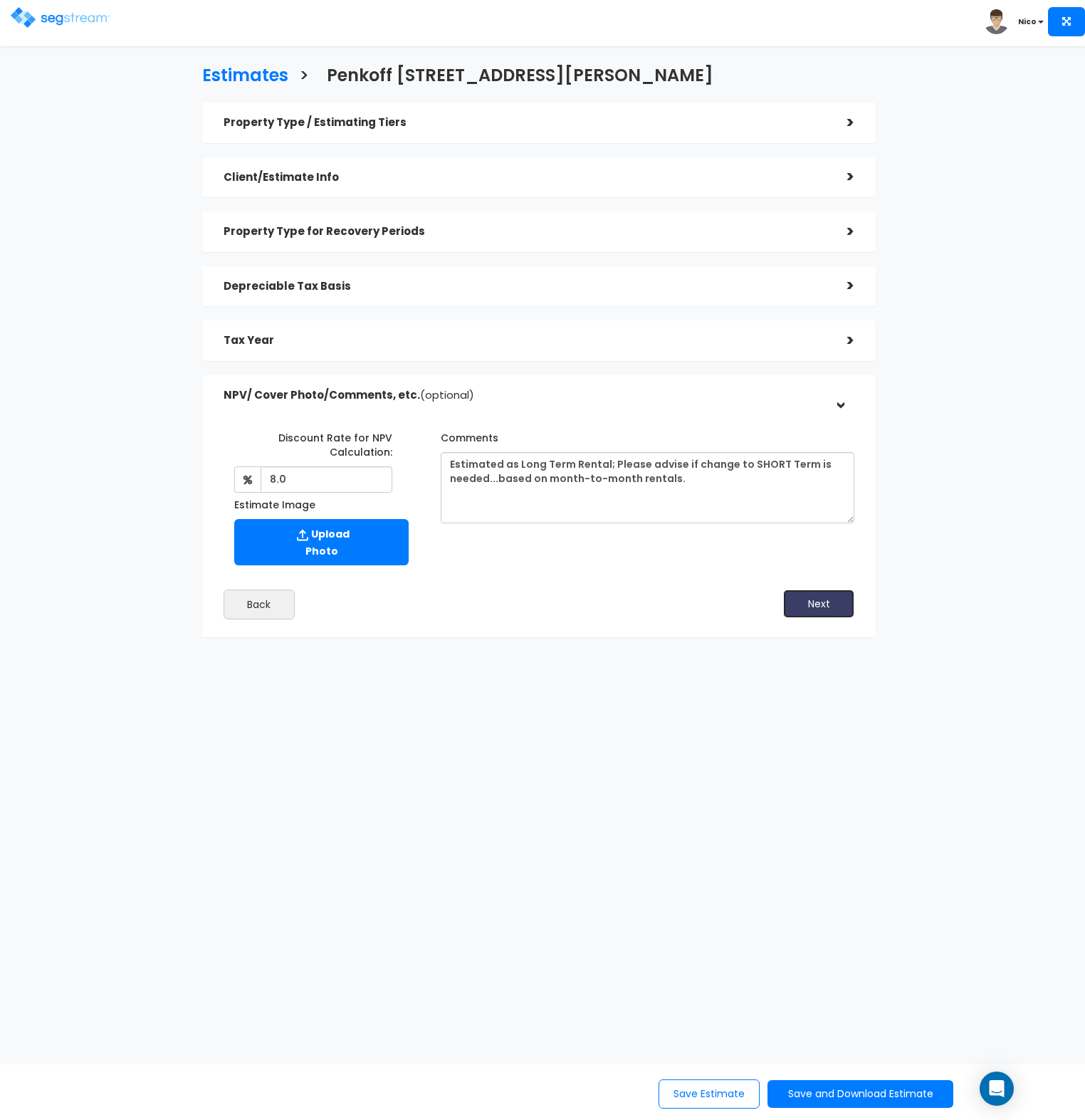
click at [811, 597] on button "Next" at bounding box center [818, 604] width 72 height 28
click at [702, 1098] on button "Save Estimate" at bounding box center [709, 1094] width 102 height 29
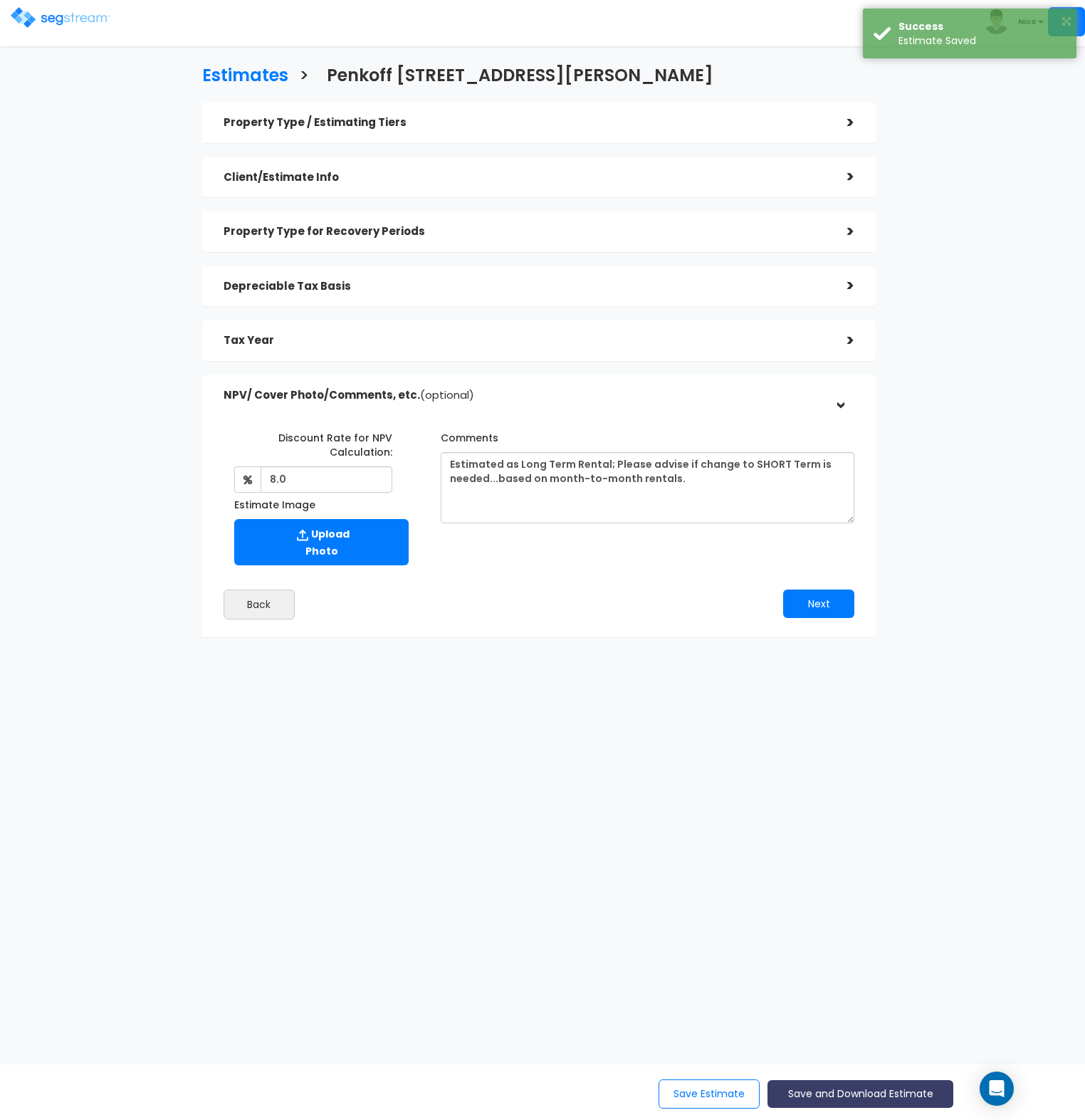
click at [836, 1090] on button "Save and Download Estimate" at bounding box center [861, 1094] width 186 height 27
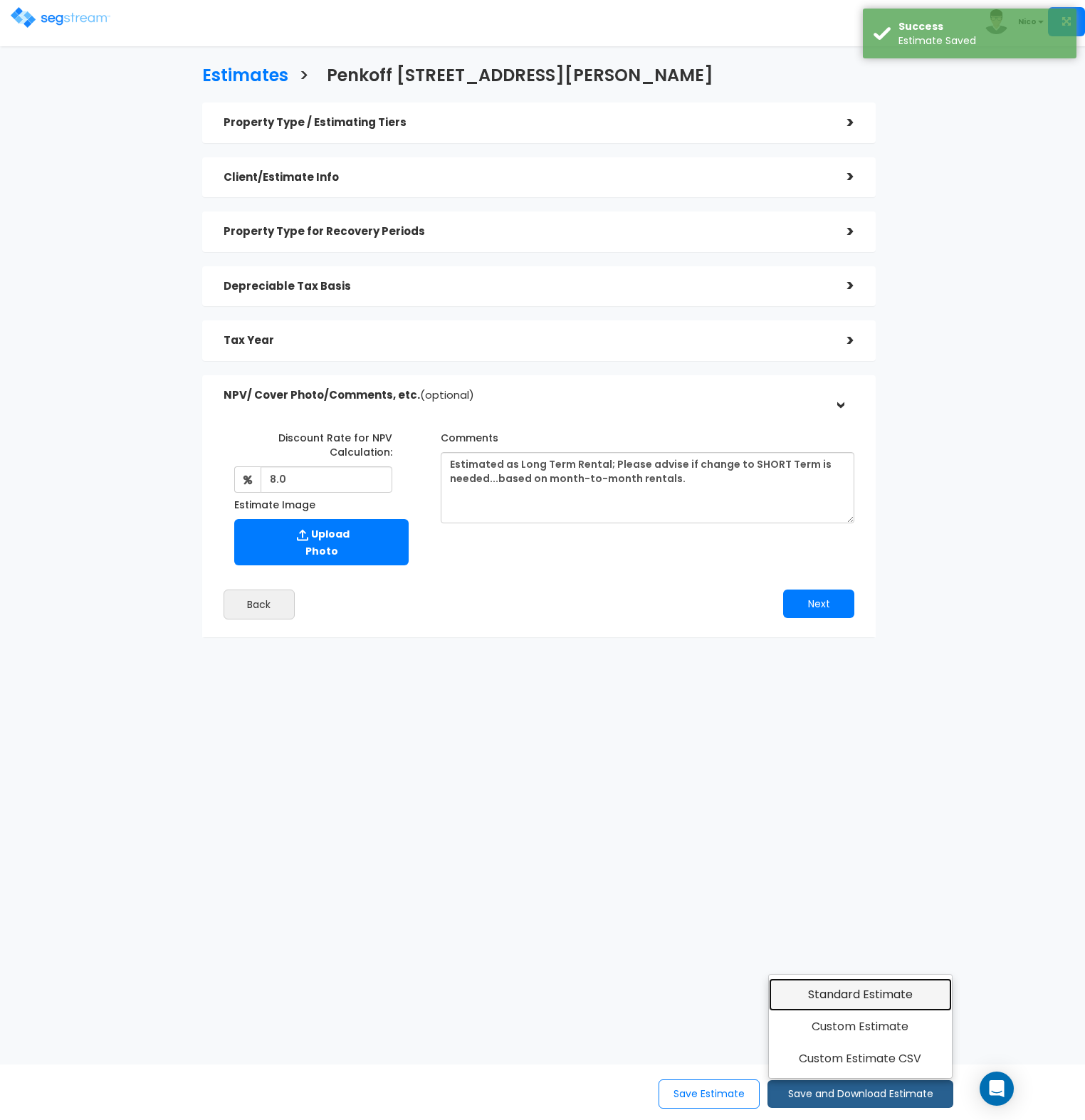
click at [848, 995] on link "Standard Estimate" at bounding box center [860, 994] width 183 height 33
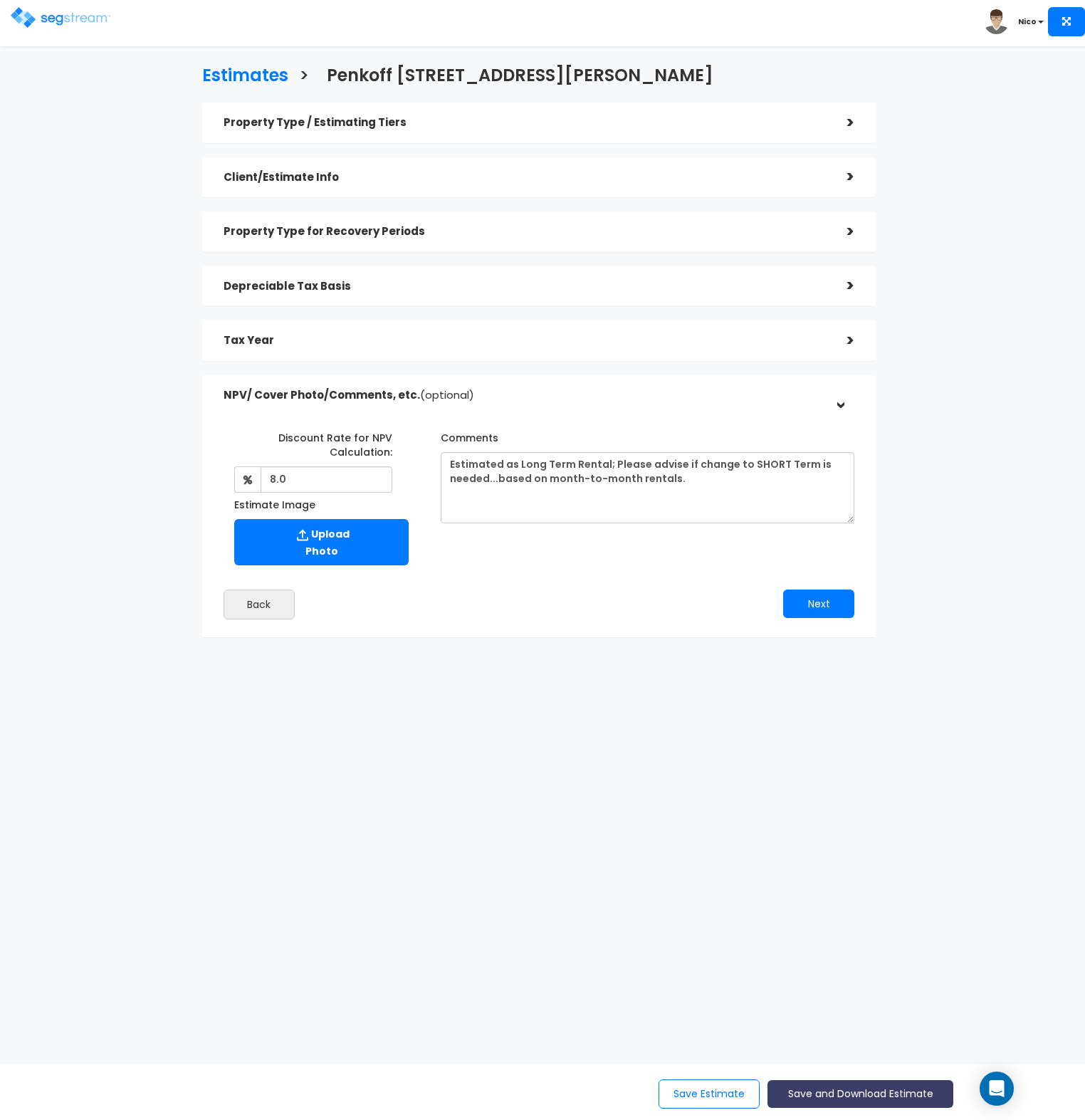
click at [859, 1093] on button "Save and Download Estimate" at bounding box center [861, 1094] width 186 height 27
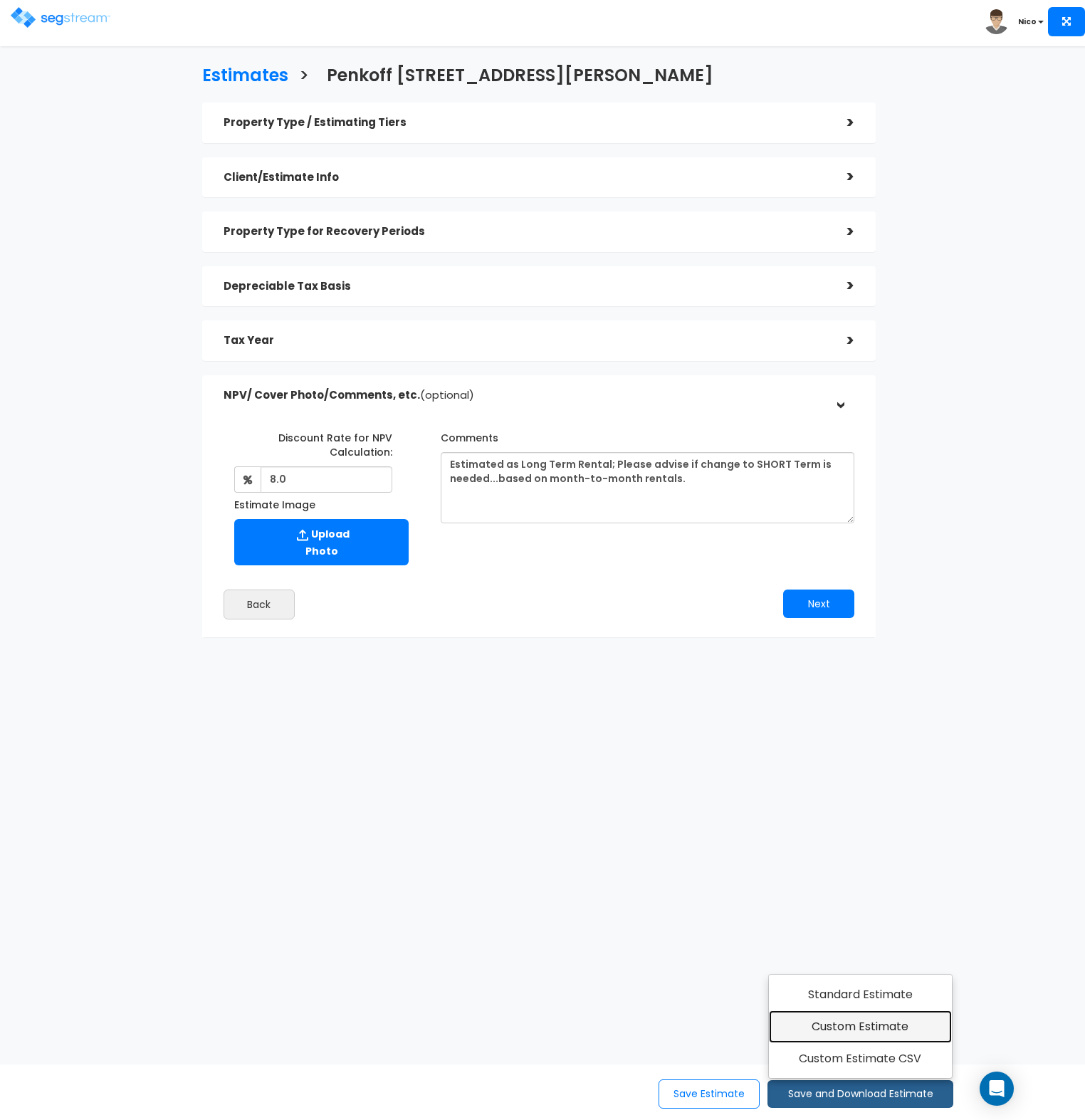
click at [863, 1030] on link "Custom Estimate" at bounding box center [860, 1026] width 183 height 33
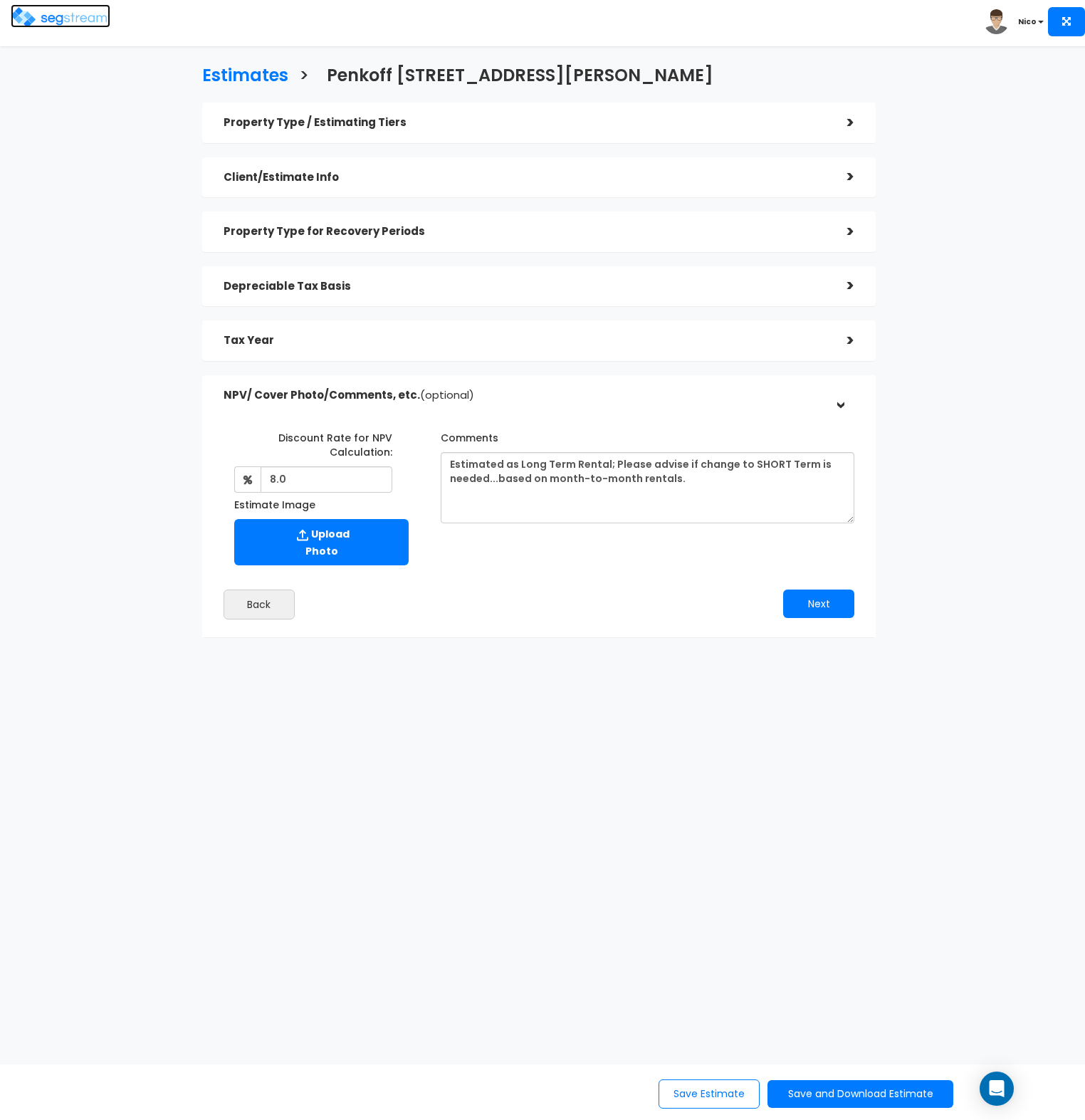
click at [58, 17] on img at bounding box center [60, 17] width 100 height 20
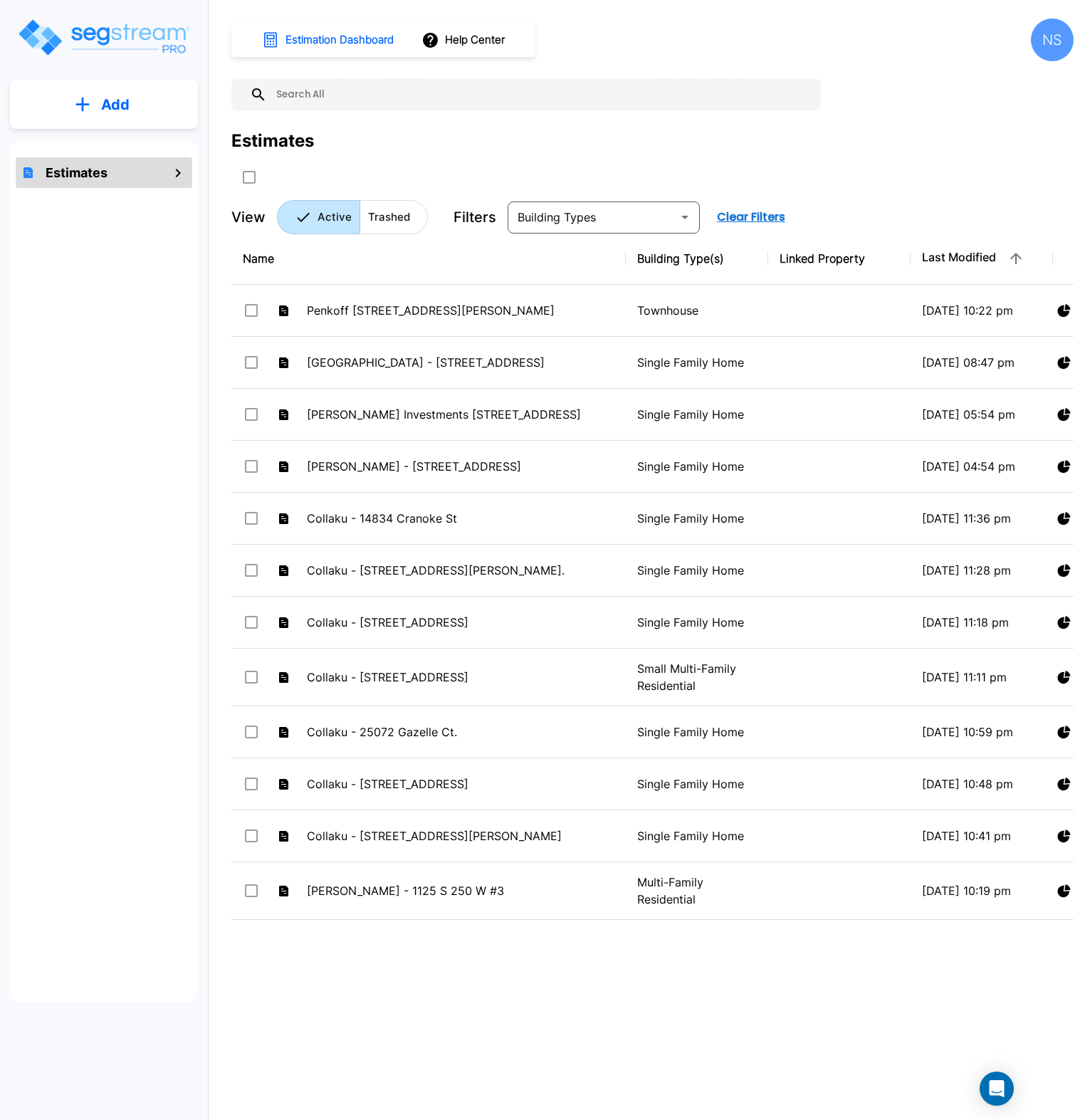
click at [371, 88] on input "text" at bounding box center [541, 94] width 547 height 33
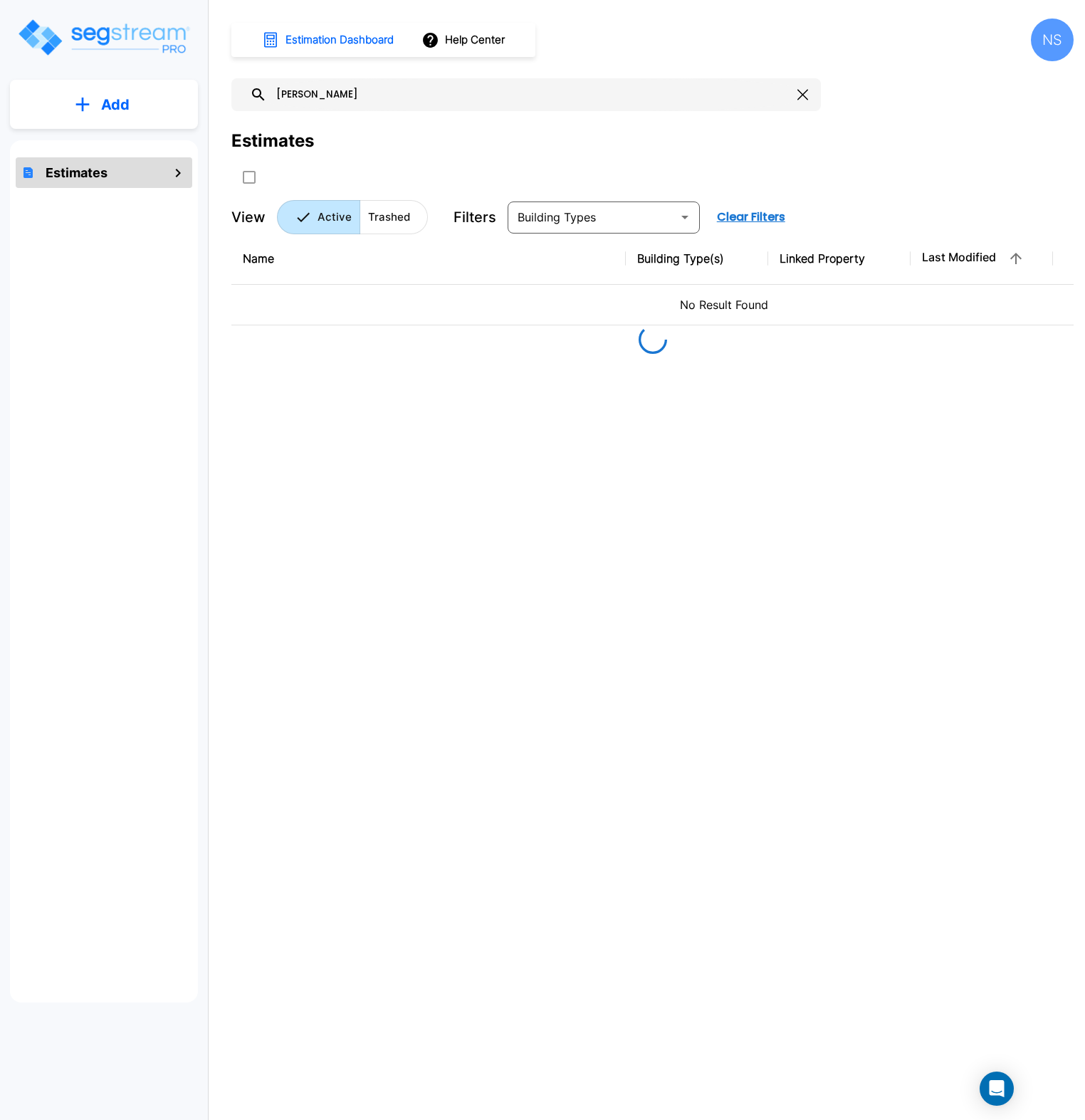
click at [411, 94] on input "[PERSON_NAME]" at bounding box center [530, 94] width 525 height 33
type input "[PERSON_NAME]"
click at [790, 94] on div "[PERSON_NAME]" at bounding box center [526, 94] width 590 height 33
click at [329, 92] on input "[PERSON_NAME]" at bounding box center [530, 94] width 525 height 33
click at [109, 32] on img "mailbox folders" at bounding box center [104, 37] width 175 height 41
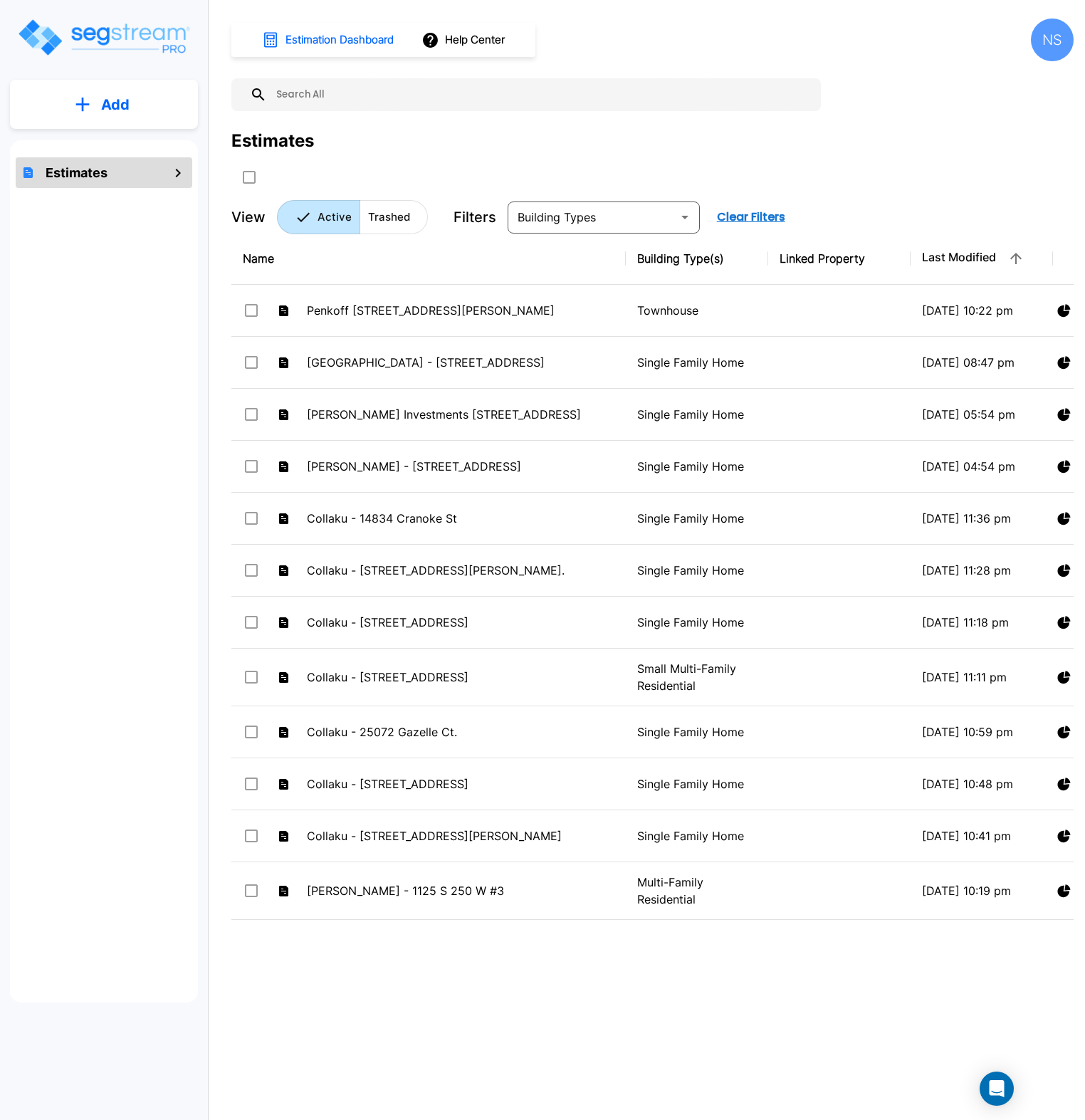
click at [397, 103] on input "text" at bounding box center [541, 94] width 547 height 33
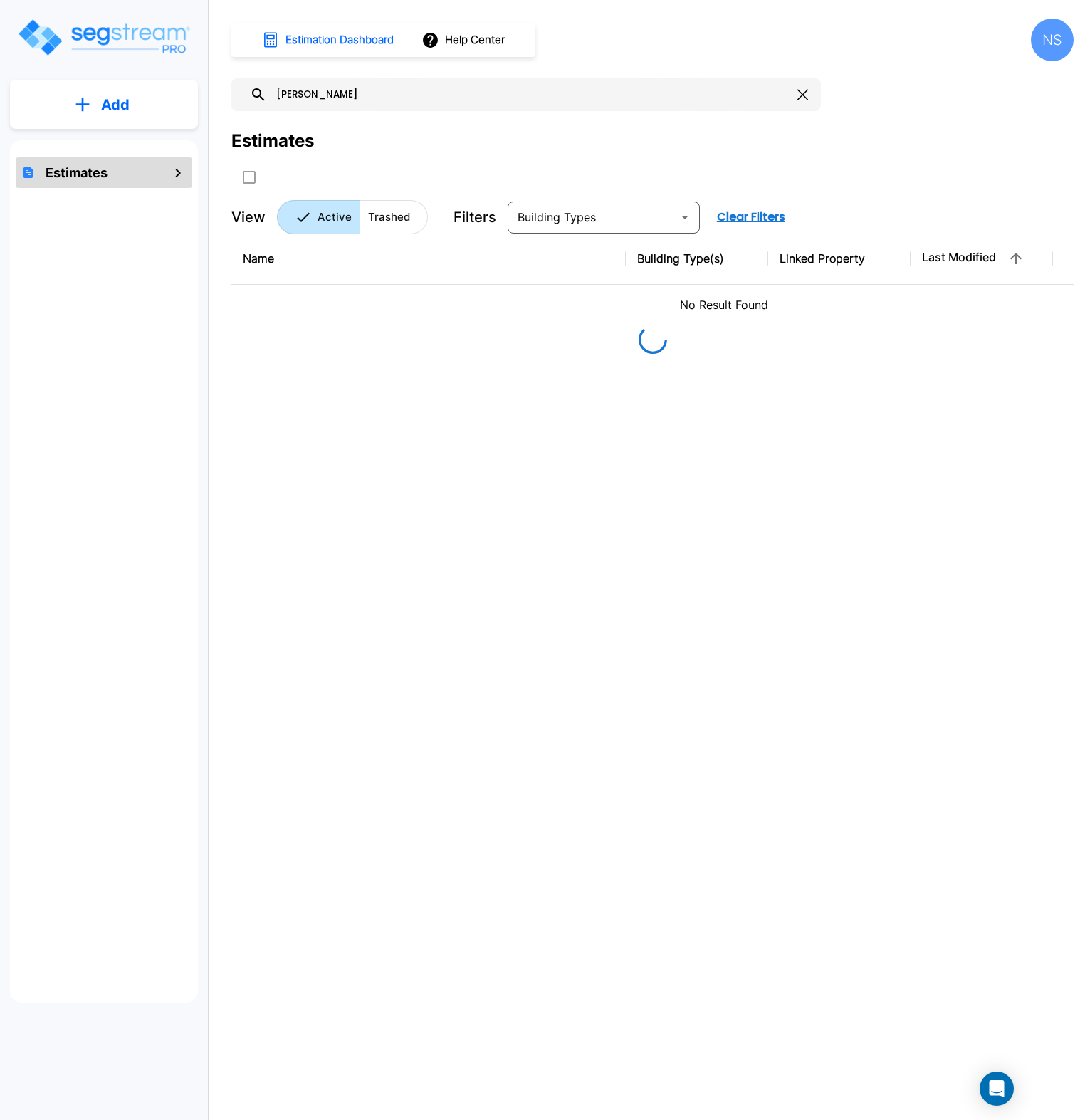
type input "redhu"
click at [147, 41] on img "mailbox folders" at bounding box center [104, 37] width 175 height 41
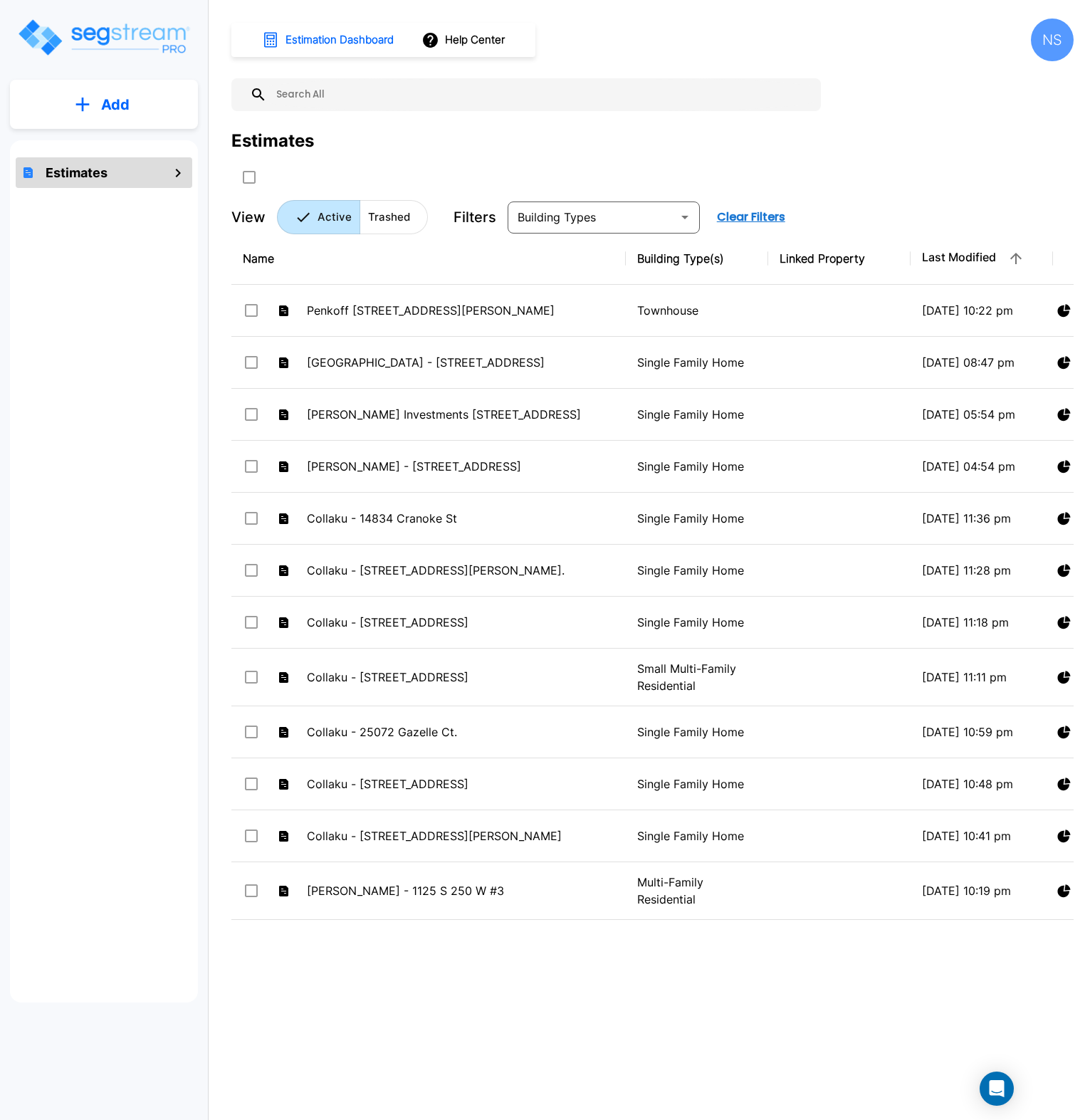
click at [99, 98] on button "Add" at bounding box center [103, 104] width 188 height 41
click at [63, 137] on icon "mailbox folders" at bounding box center [64, 144] width 14 height 15
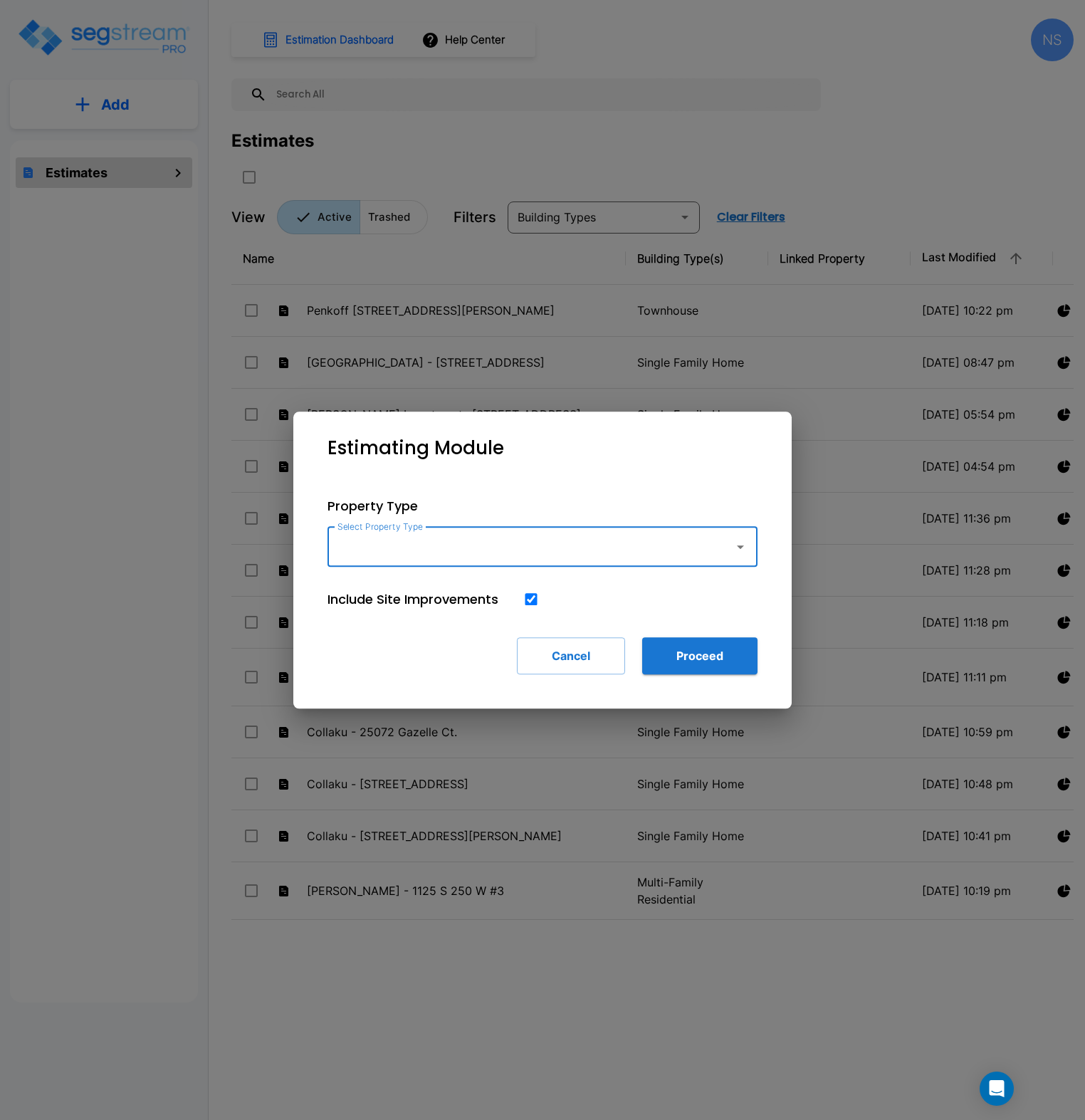
click at [739, 551] on icon "button" at bounding box center [740, 546] width 17 height 17
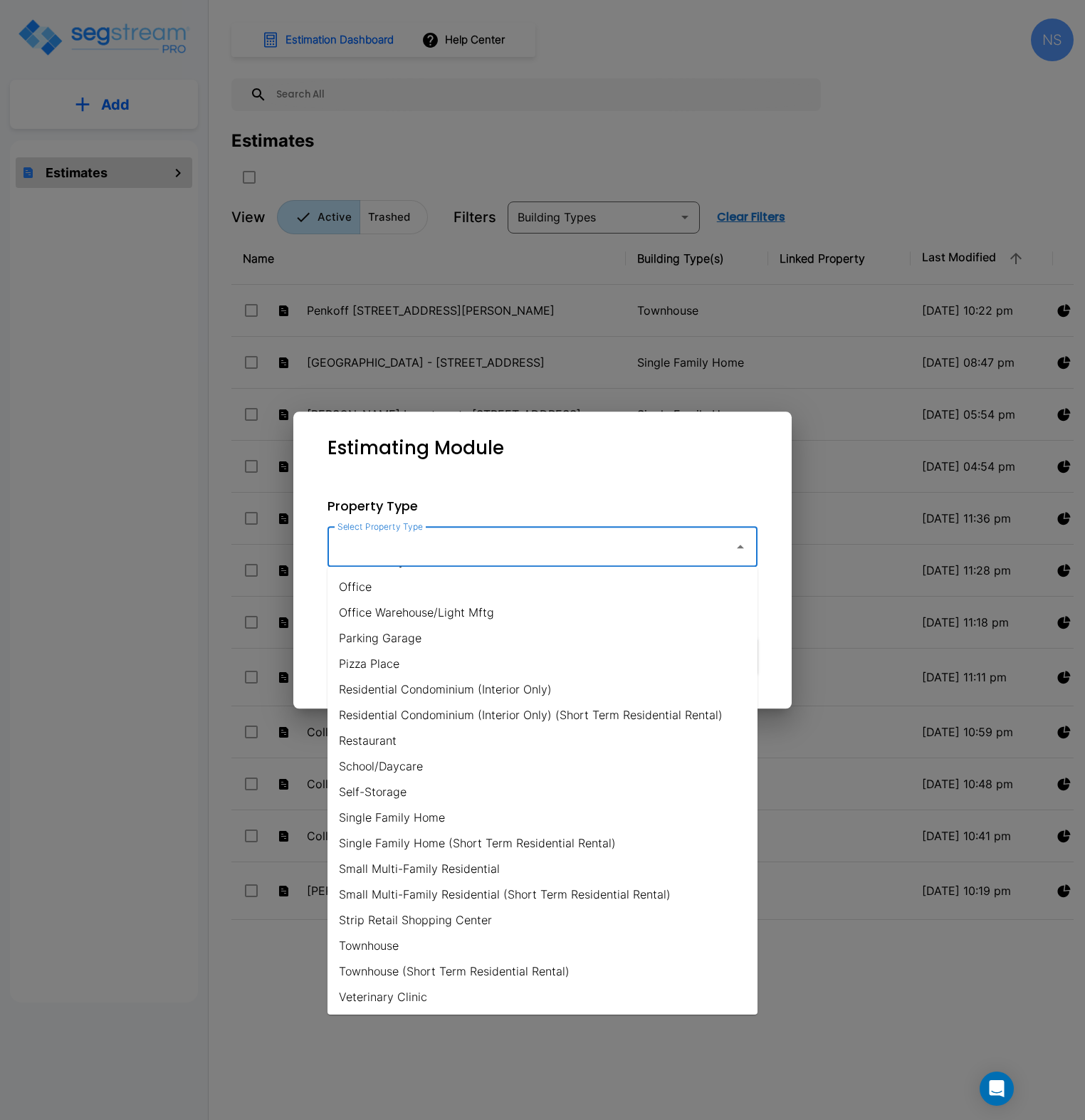
scroll to position [841, 0]
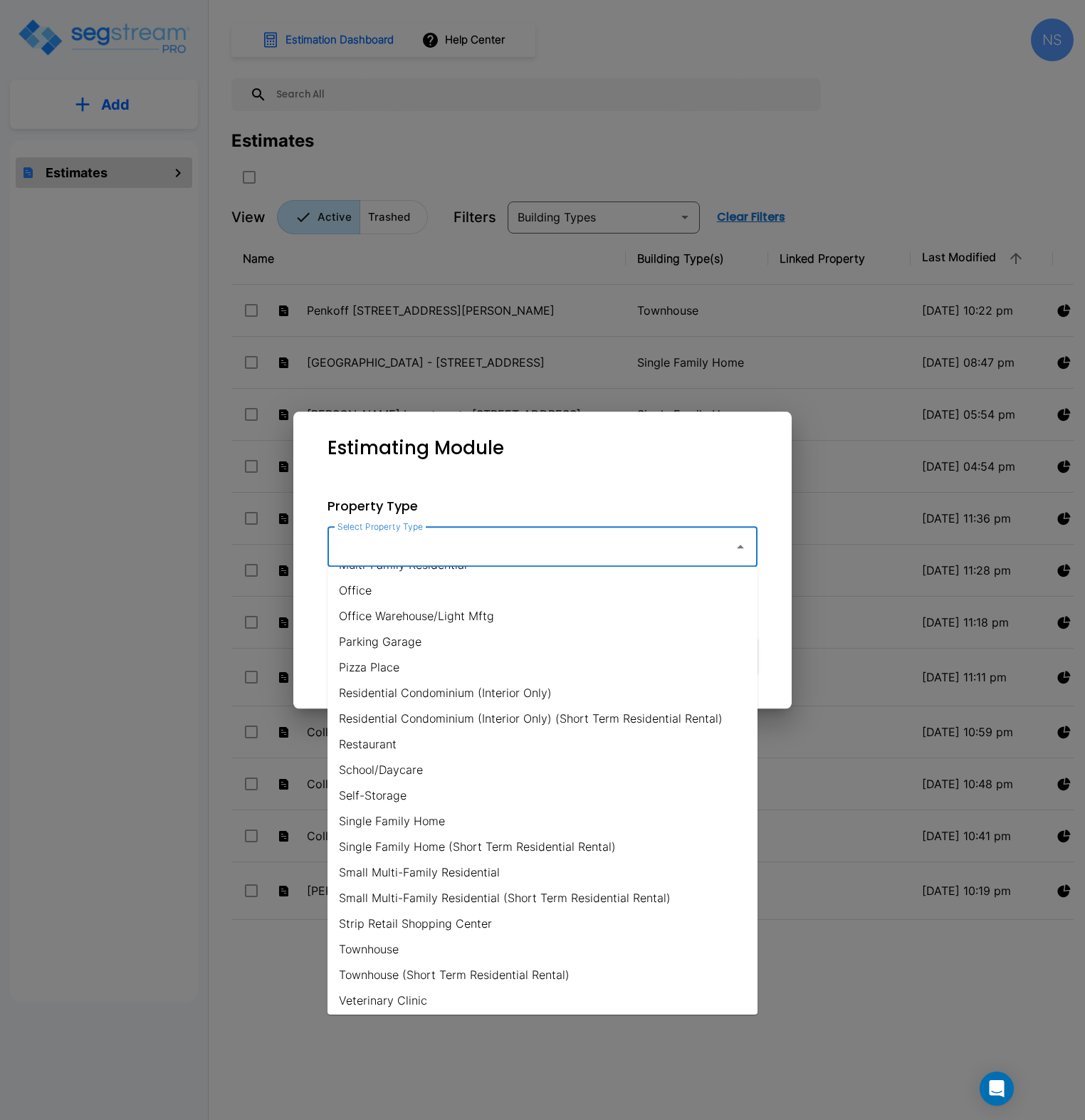
click at [433, 816] on li "Single Family Home" at bounding box center [542, 821] width 430 height 26
type input "Single Family Home"
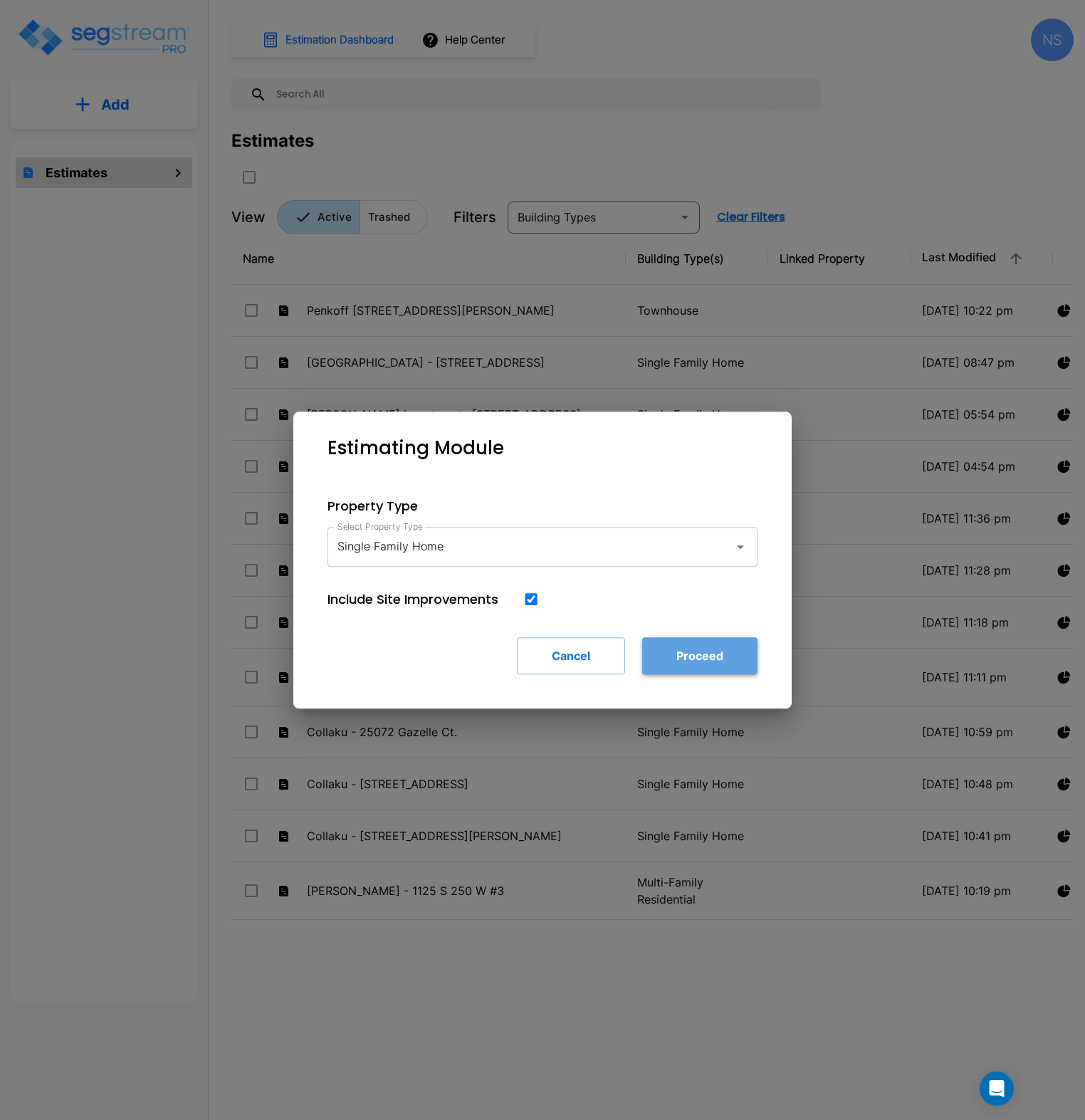
click at [695, 659] on button "Proceed" at bounding box center [700, 656] width 116 height 37
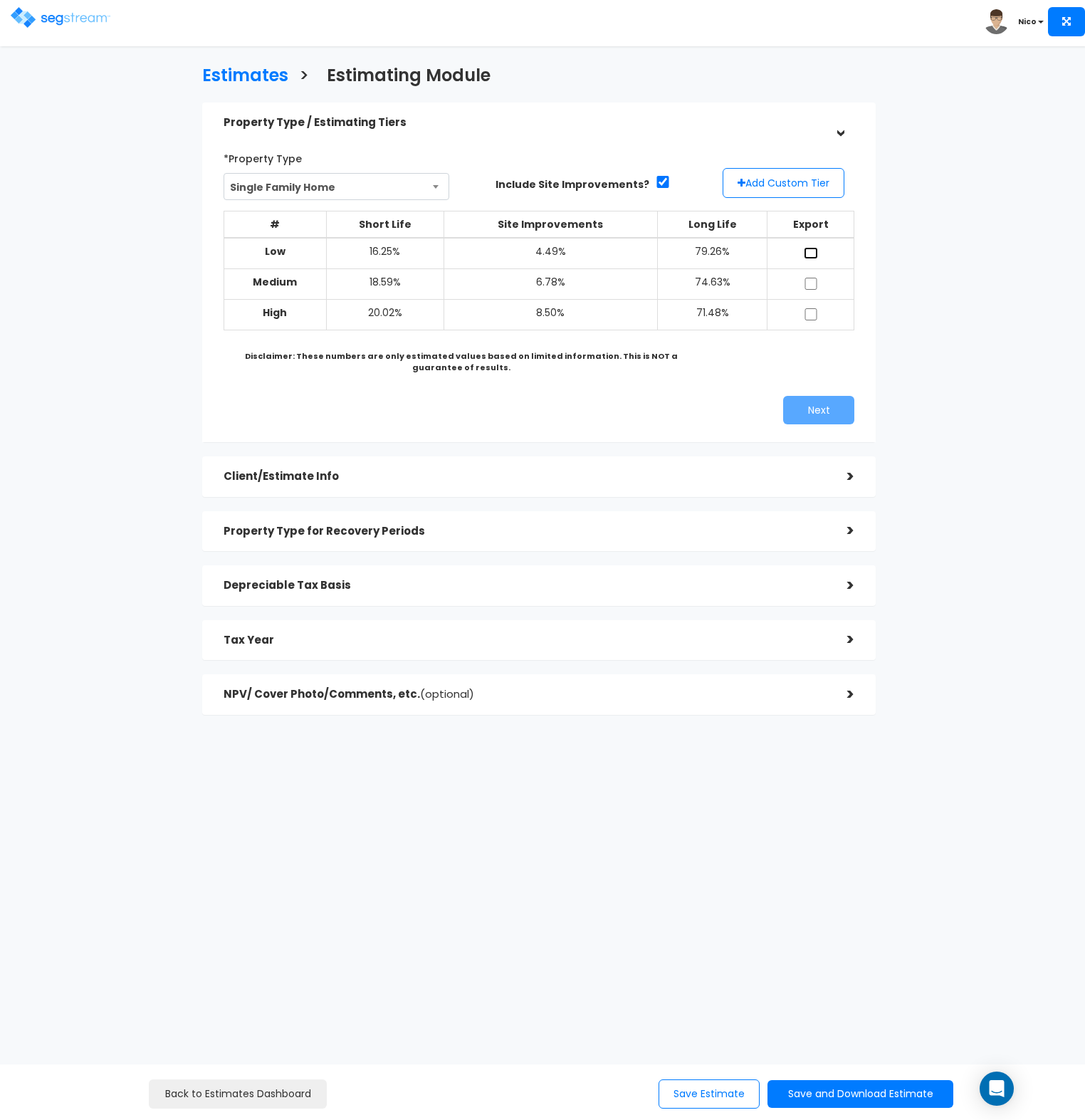
click at [814, 254] on input "checkbox" at bounding box center [811, 253] width 14 height 12
checkbox input "true"
click at [808, 282] on input "checkbox" at bounding box center [811, 284] width 14 height 12
checkbox input "true"
click at [808, 316] on input "checkbox" at bounding box center [811, 314] width 14 height 12
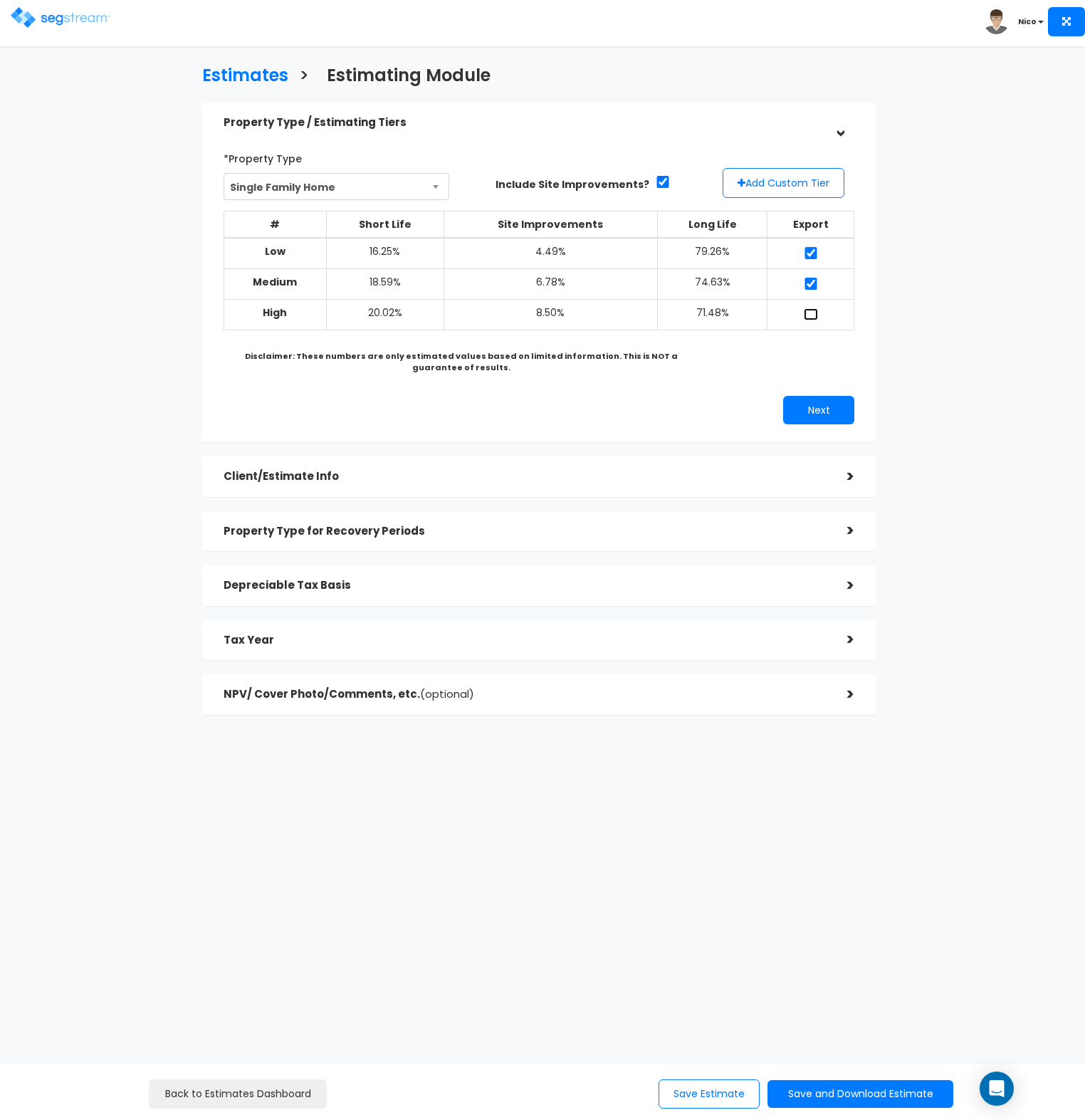
checkbox input "true"
click at [814, 182] on button "Add Custom Tier" at bounding box center [784, 183] width 122 height 30
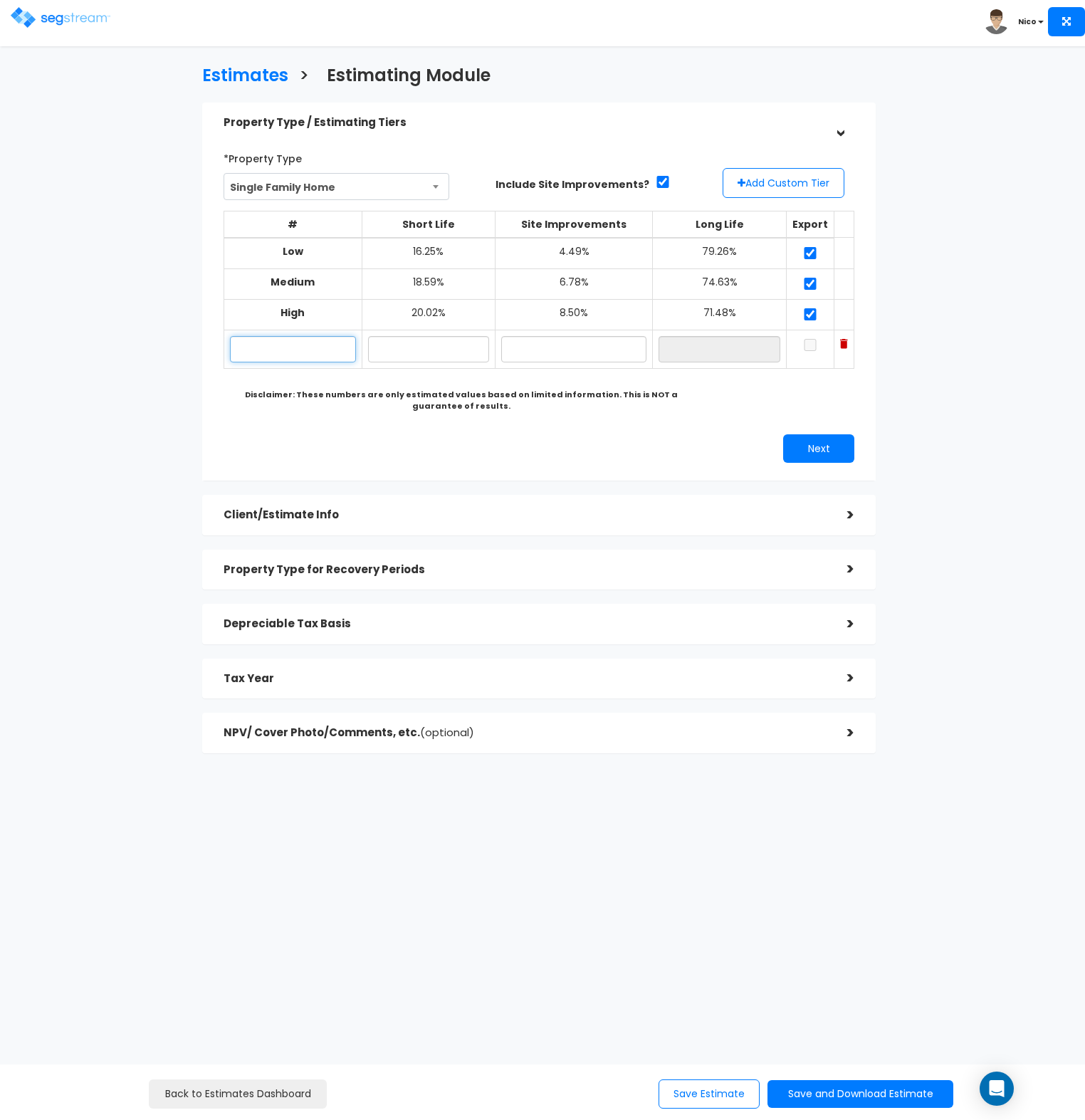
click at [292, 350] on input "text" at bounding box center [293, 350] width 126 height 26
type input "3"
type input "Redhu - 355 Morgans Creek LTR"
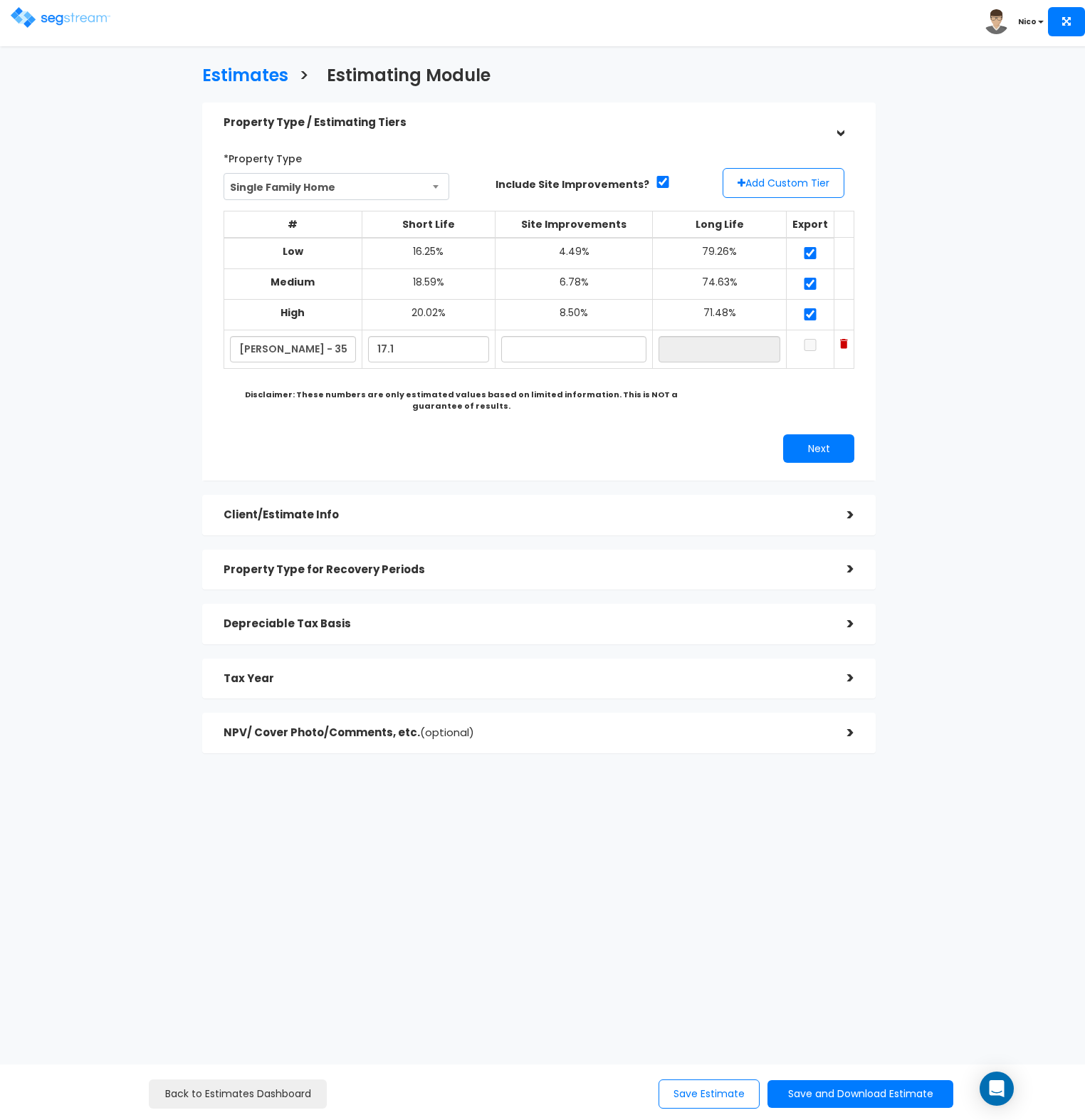
type input "17.10%"
type input "4.20%"
type input "78.70%"
click at [681, 405] on div "Disclaimer: These numbers are only estimated values based on limited informatio…" at bounding box center [462, 400] width 466 height 22
click at [824, 454] on button "Next" at bounding box center [818, 448] width 72 height 28
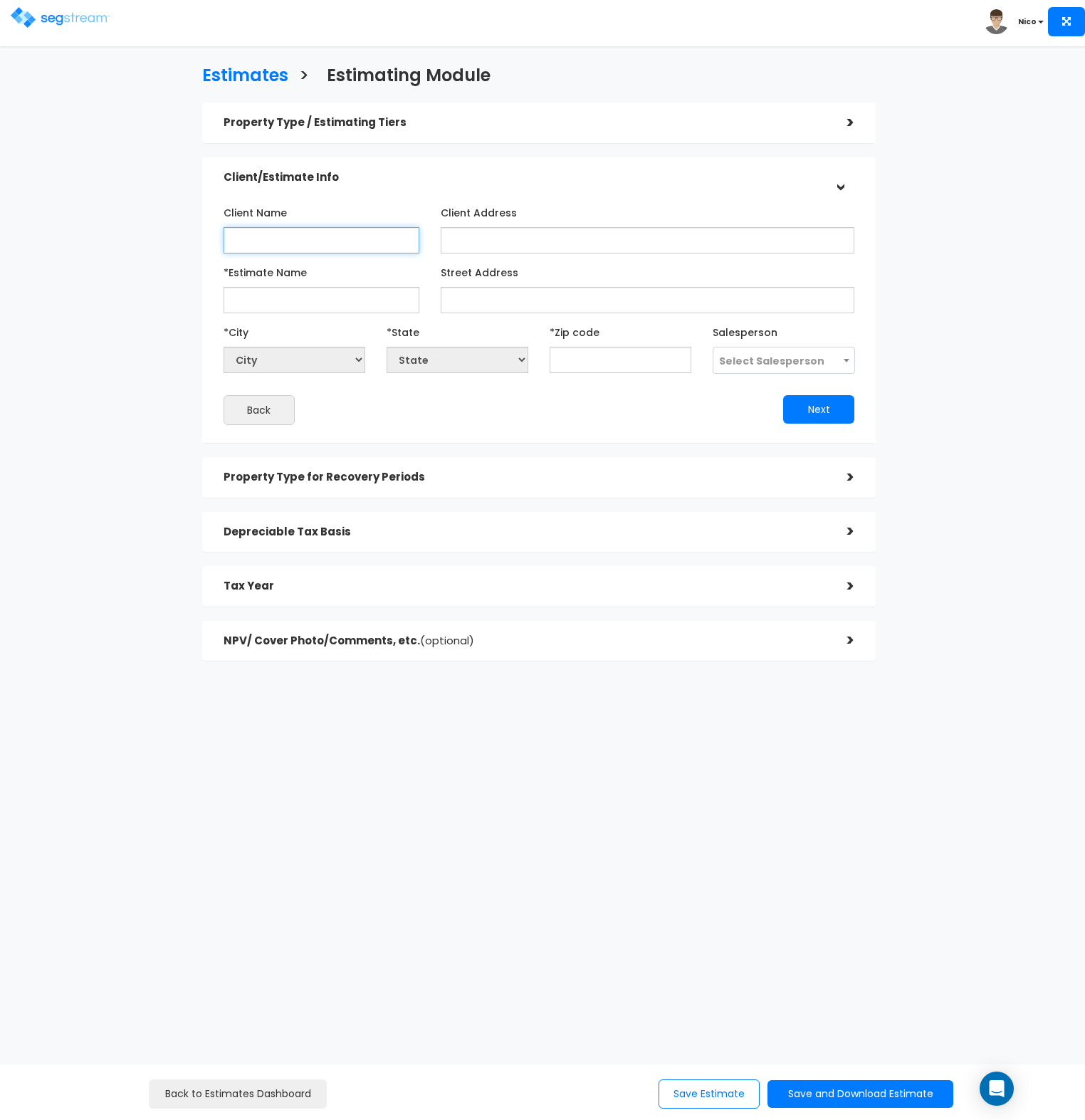
click at [254, 237] on input "Client Name" at bounding box center [321, 240] width 196 height 26
paste input "Vikrant Redhu"
type input "Vikrant Redhu"
click at [478, 245] on input "Client Address" at bounding box center [647, 240] width 414 height 26
type input "TBD"
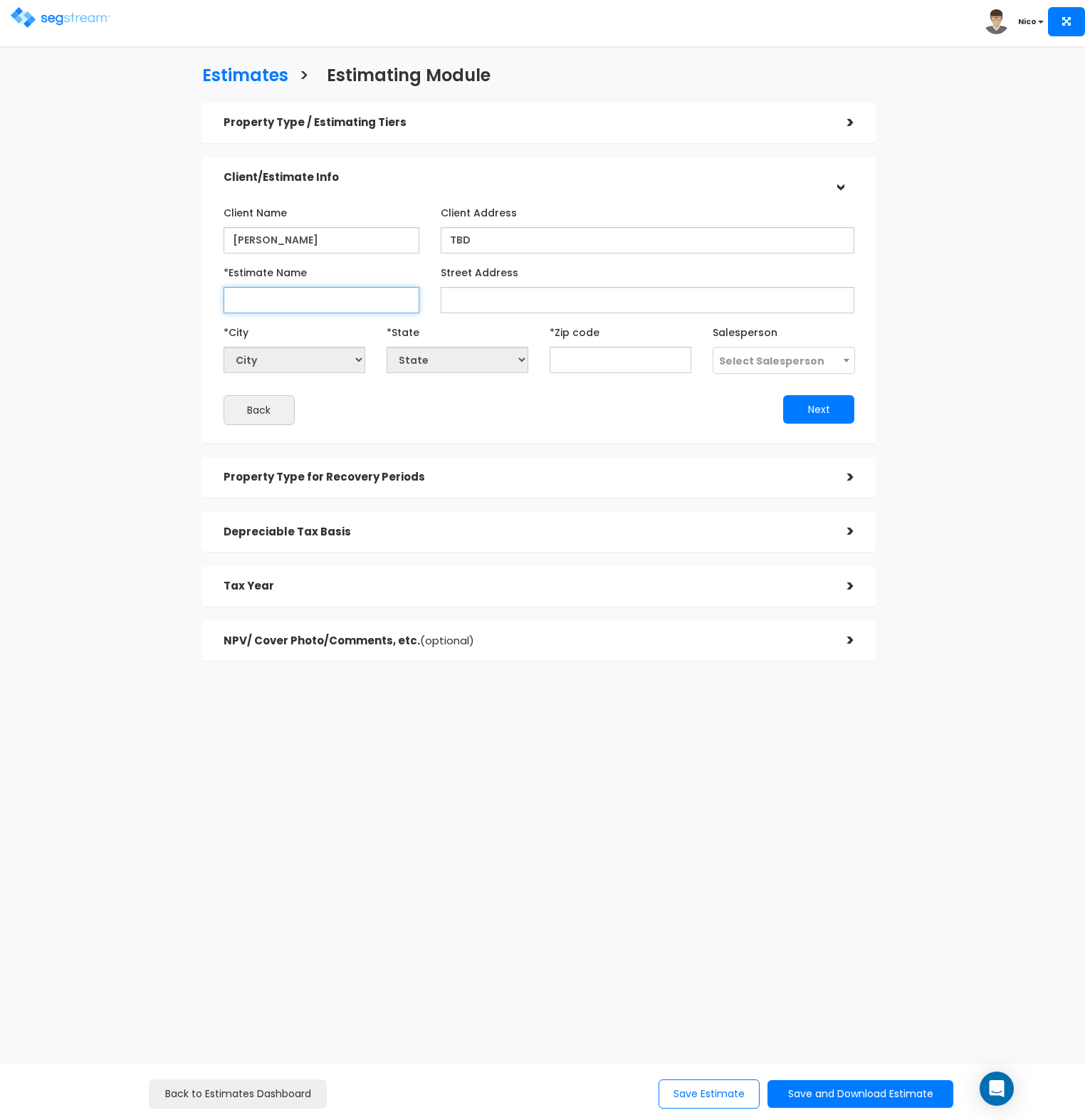
click at [257, 305] on input "*Estimate Name" at bounding box center [321, 300] width 196 height 26
type input "V Redhu - 355 Morgans Creek LTR 2025"
type input "355 Morgans Creek Ct"
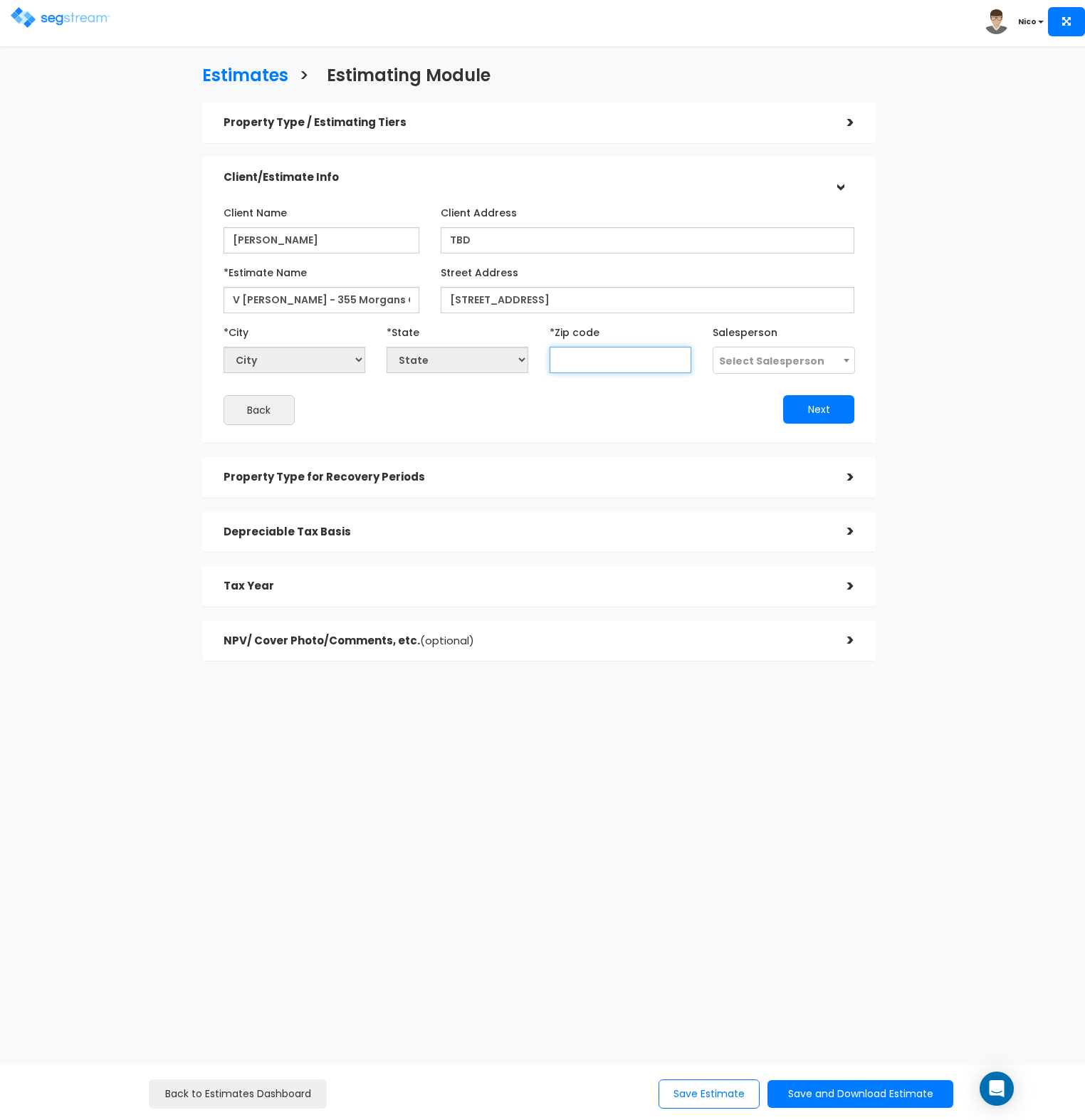
click at [639, 357] on input "text" at bounding box center [621, 360] width 142 height 26
type input "301"
select select "GA"
type input "30144"
click at [794, 361] on span "Select Salesperson" at bounding box center [772, 361] width 105 height 14
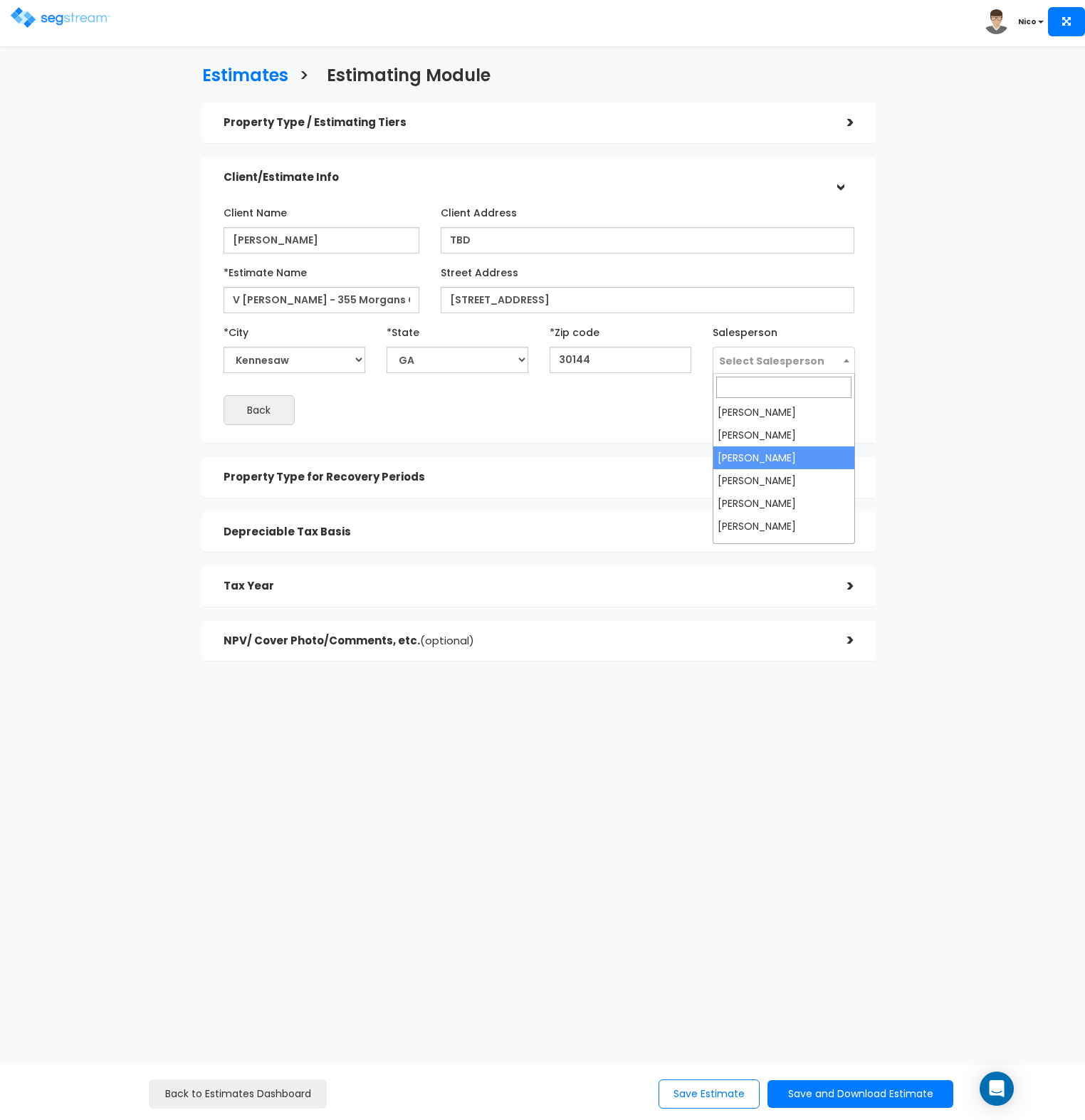
select select "173"
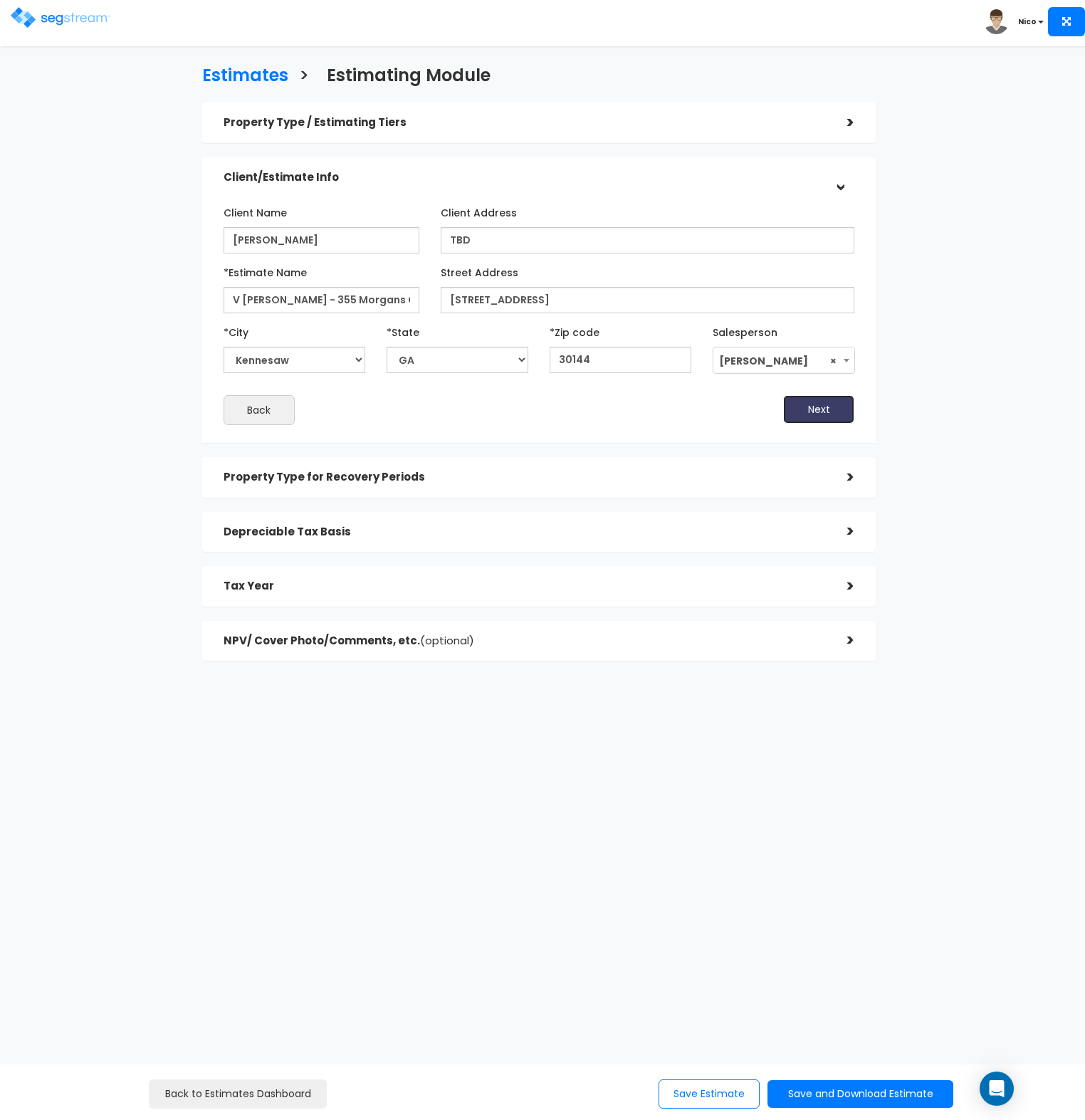
click at [810, 405] on button "Next" at bounding box center [818, 410] width 72 height 28
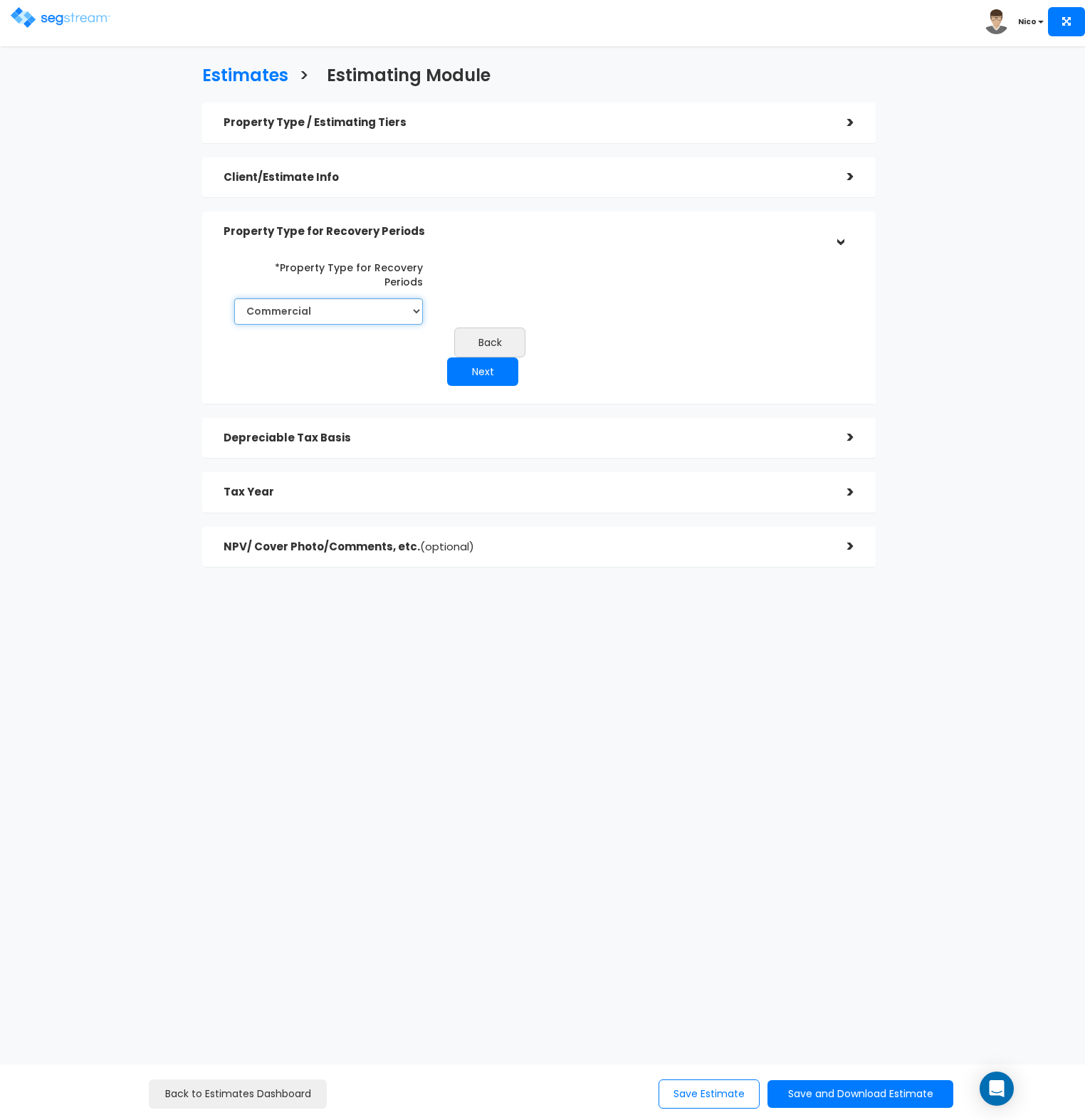
click at [407, 298] on select "Commercial Residential" at bounding box center [328, 312] width 189 height 26
select select "Residential"
click at [234, 298] on select "Commercial Residential" at bounding box center [328, 312] width 189 height 26
click at [518, 357] on button "Next" at bounding box center [483, 372] width 72 height 28
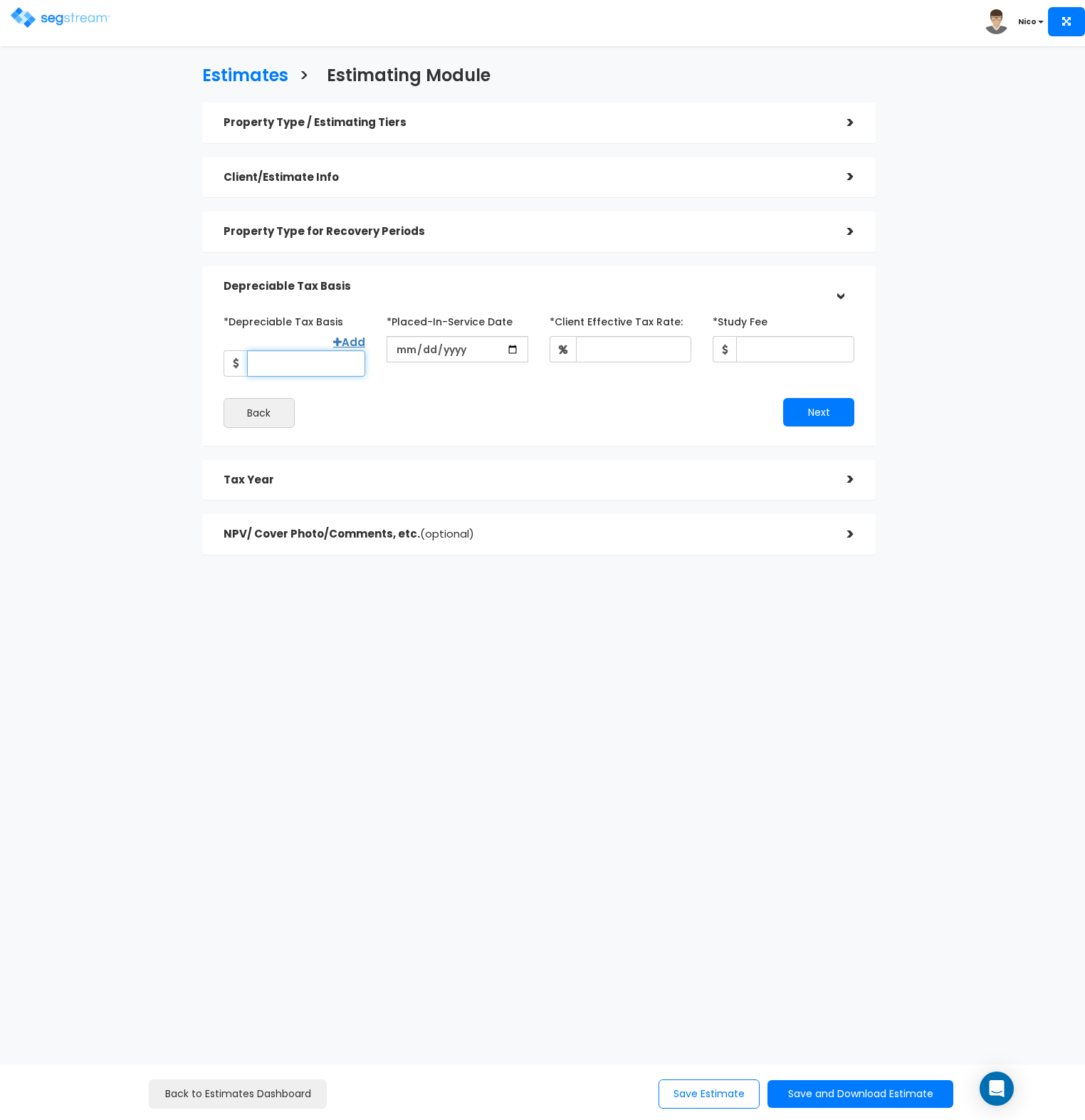
click at [290, 366] on input "*Depreciable Tax Basis" at bounding box center [306, 364] width 118 height 26
type input "251,413"
type input "2021-02-15"
click at [397, 348] on input "date" at bounding box center [457, 350] width 142 height 26
type input "2024-02-15"
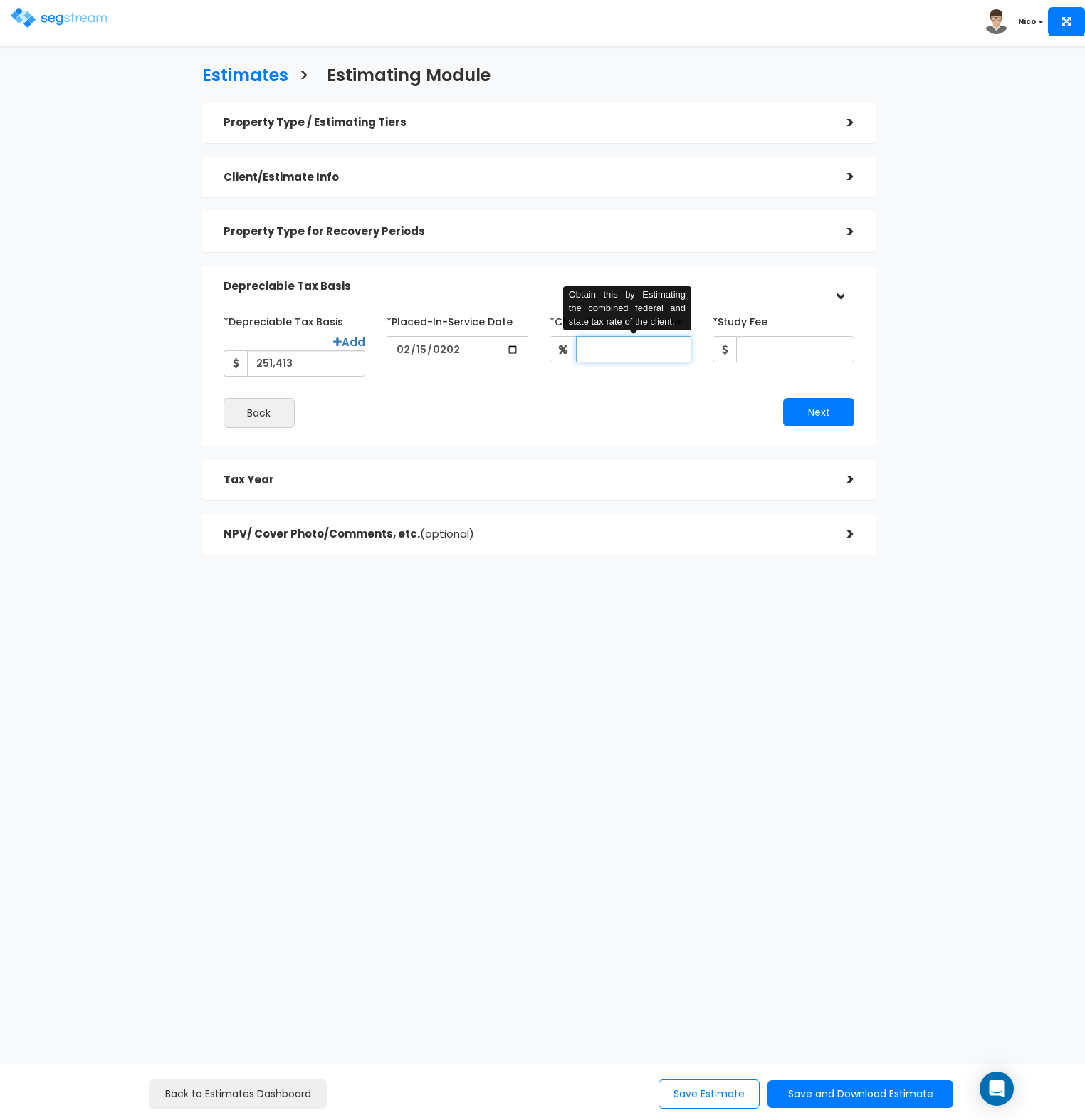
click at [597, 348] on input "*Client Effective Tax Rate:" at bounding box center [634, 350] width 116 height 26
type input "35"
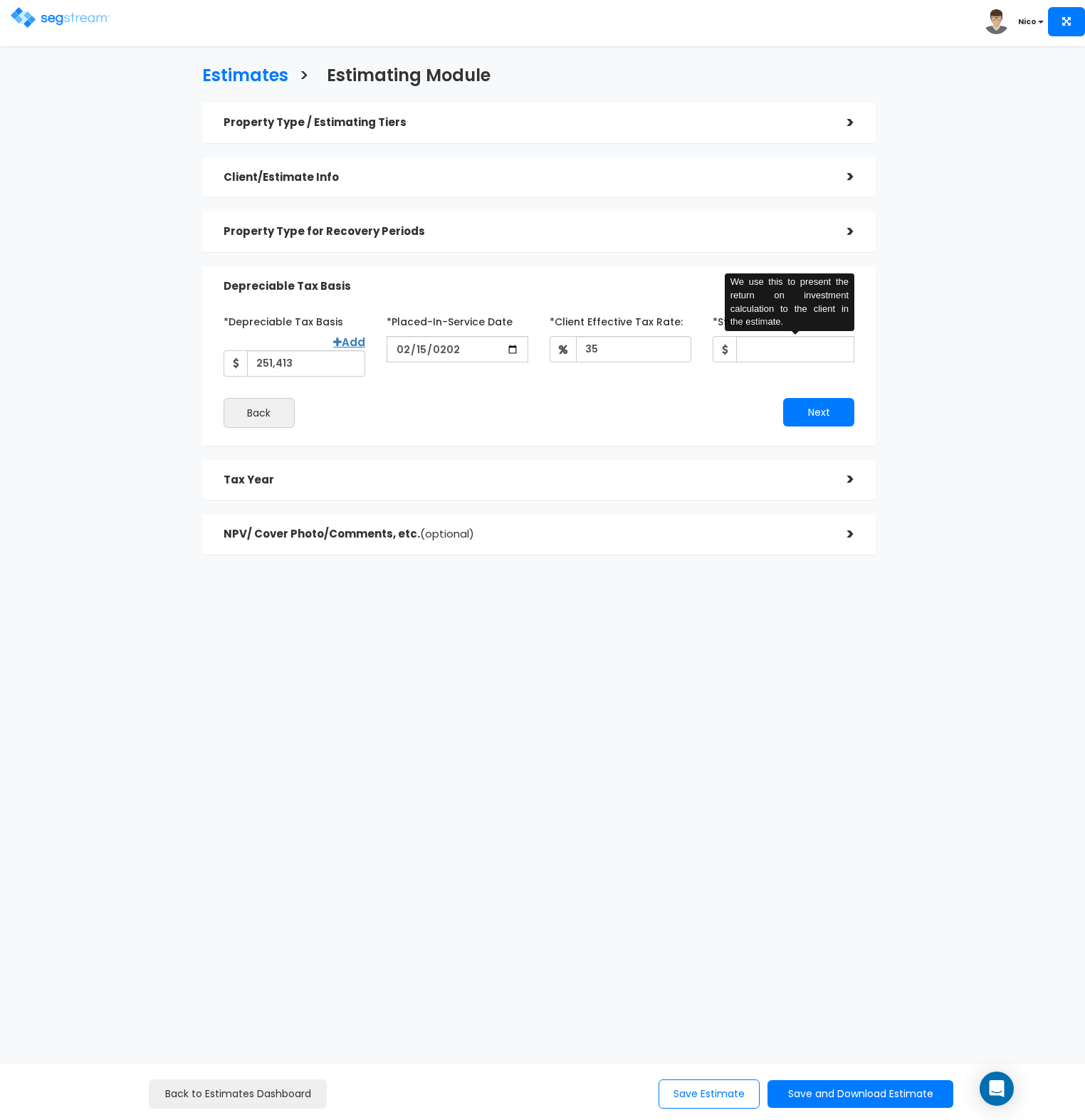
click at [640, 409] on div "Next" at bounding box center [702, 412] width 326 height 28
click at [770, 355] on input "*Study Fee" at bounding box center [795, 350] width 118 height 26
type input "2,978"
drag, startPoint x: 663, startPoint y: 398, endPoint x: 788, endPoint y: 402, distance: 125.1
click at [668, 398] on div "Next" at bounding box center [702, 412] width 326 height 28
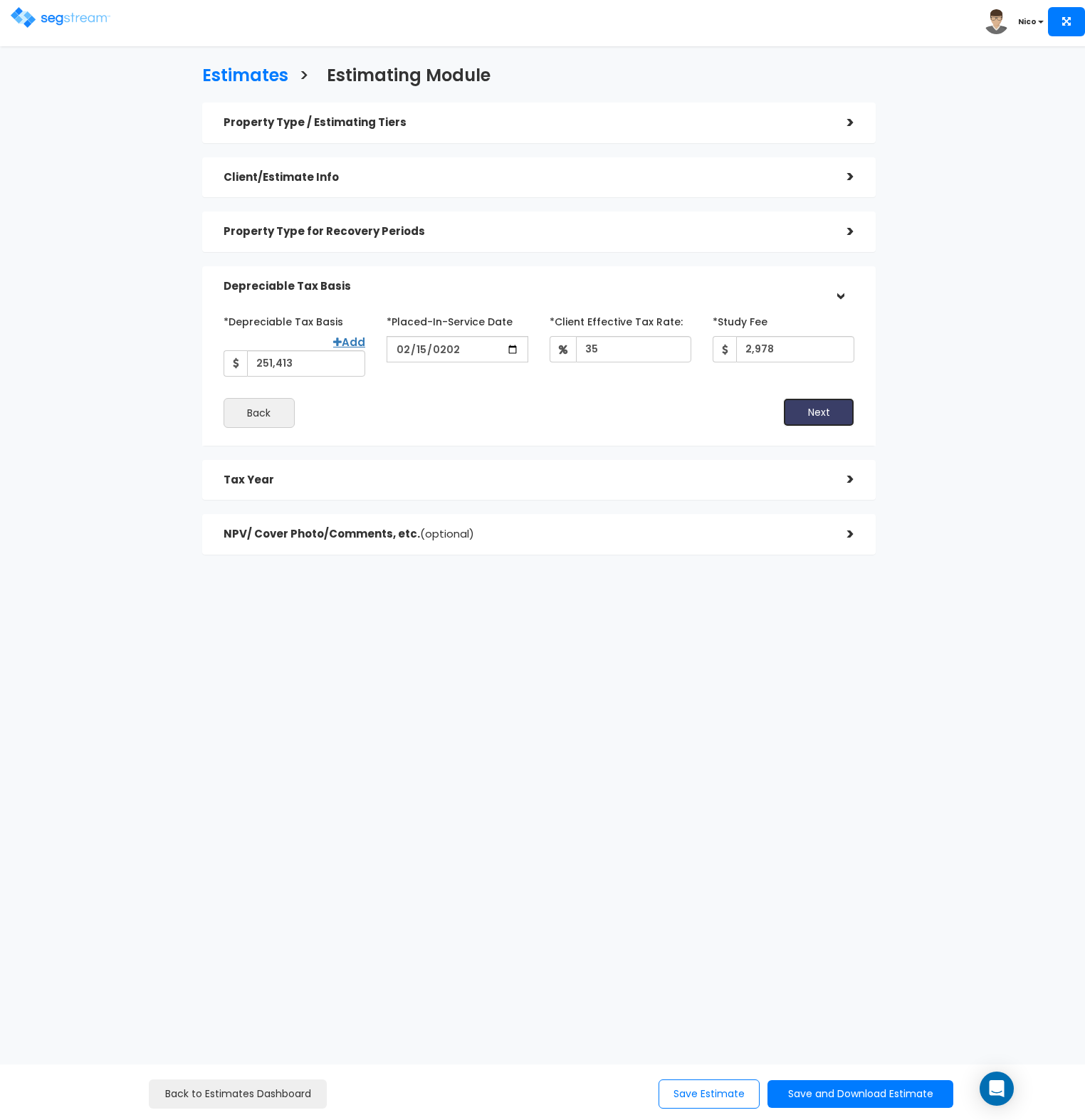
click at [790, 402] on button "Next" at bounding box center [818, 412] width 72 height 28
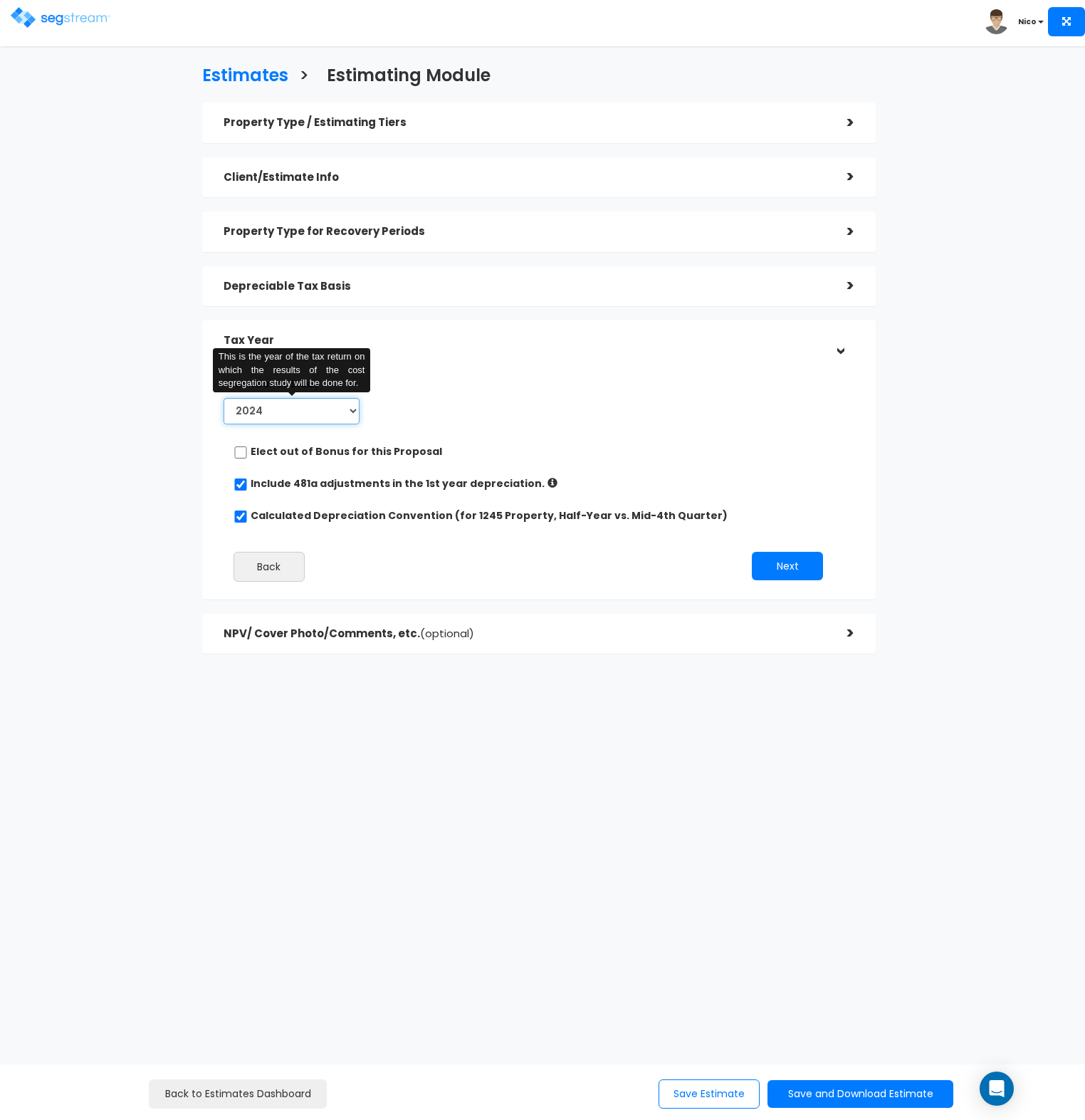
click at [348, 412] on select "2024 2025 2026" at bounding box center [291, 411] width 137 height 26
select select "2025"
click at [223, 398] on select "2024 2025 2026" at bounding box center [291, 411] width 137 height 26
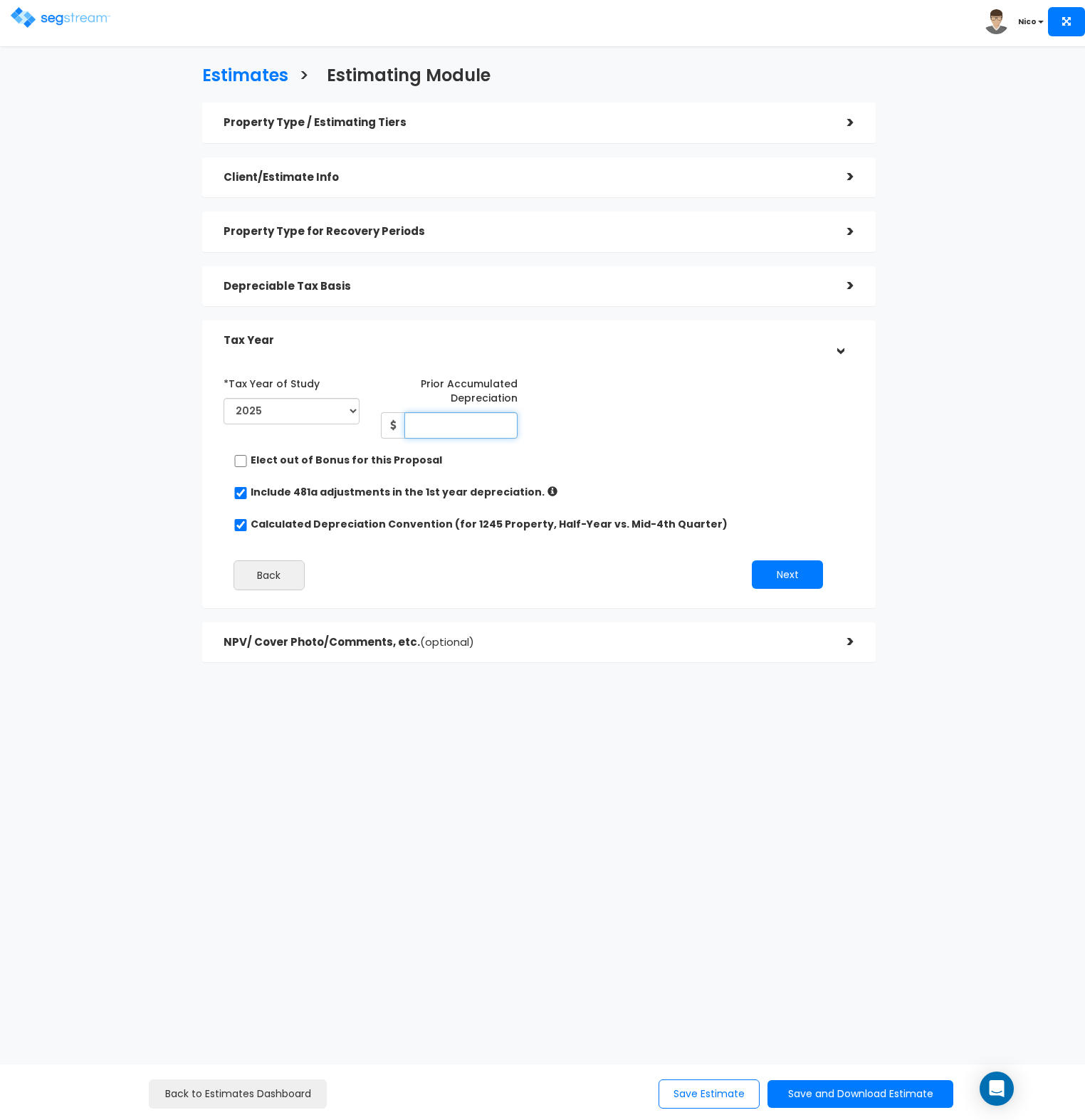
click at [456, 428] on input "Prior Accumulated Depreciation" at bounding box center [461, 425] width 113 height 26
type input "0"
click at [774, 563] on button "Next" at bounding box center [787, 575] width 72 height 28
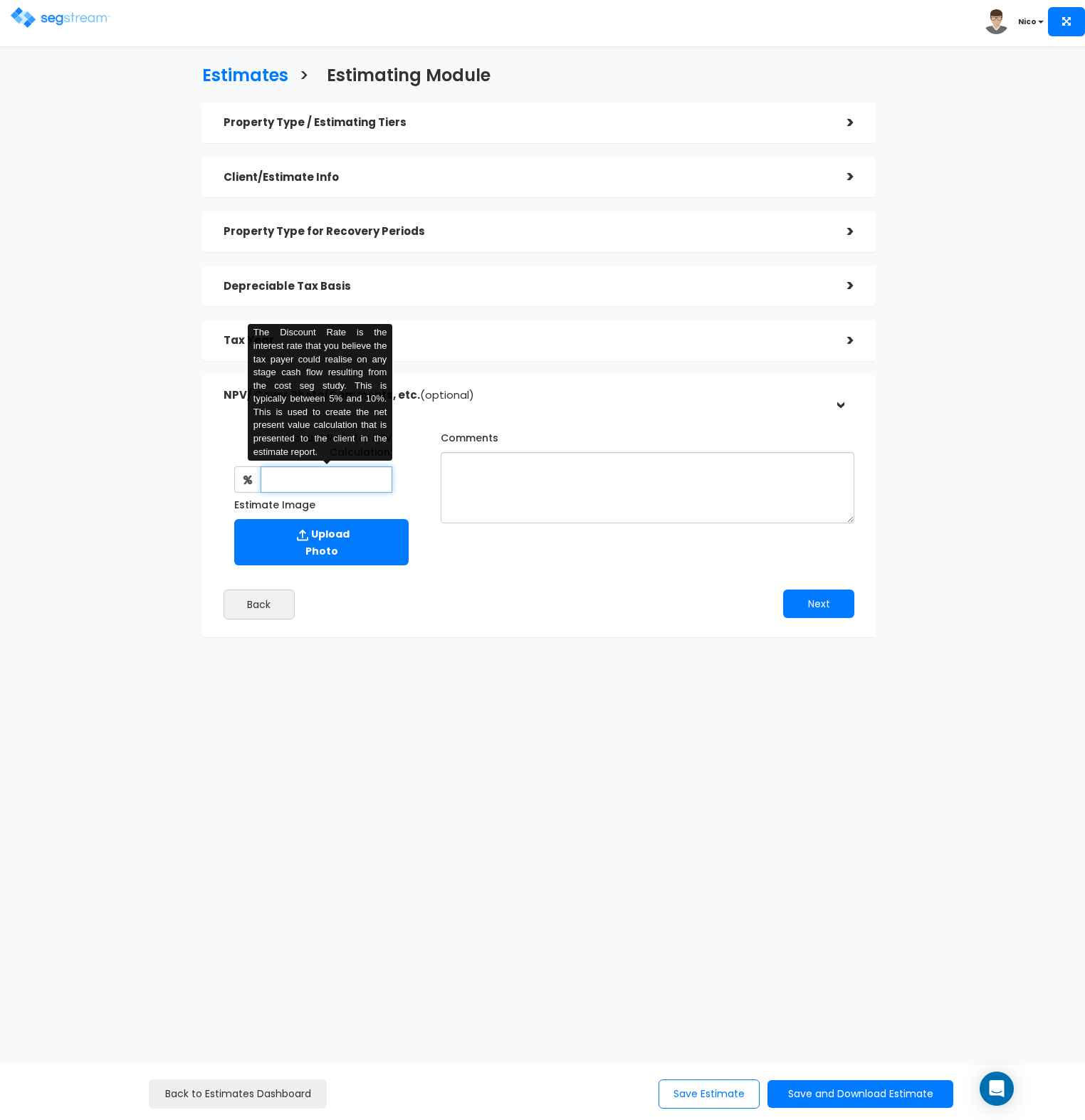
click at [337, 484] on input "text" at bounding box center [326, 479] width 132 height 26
type input "8"
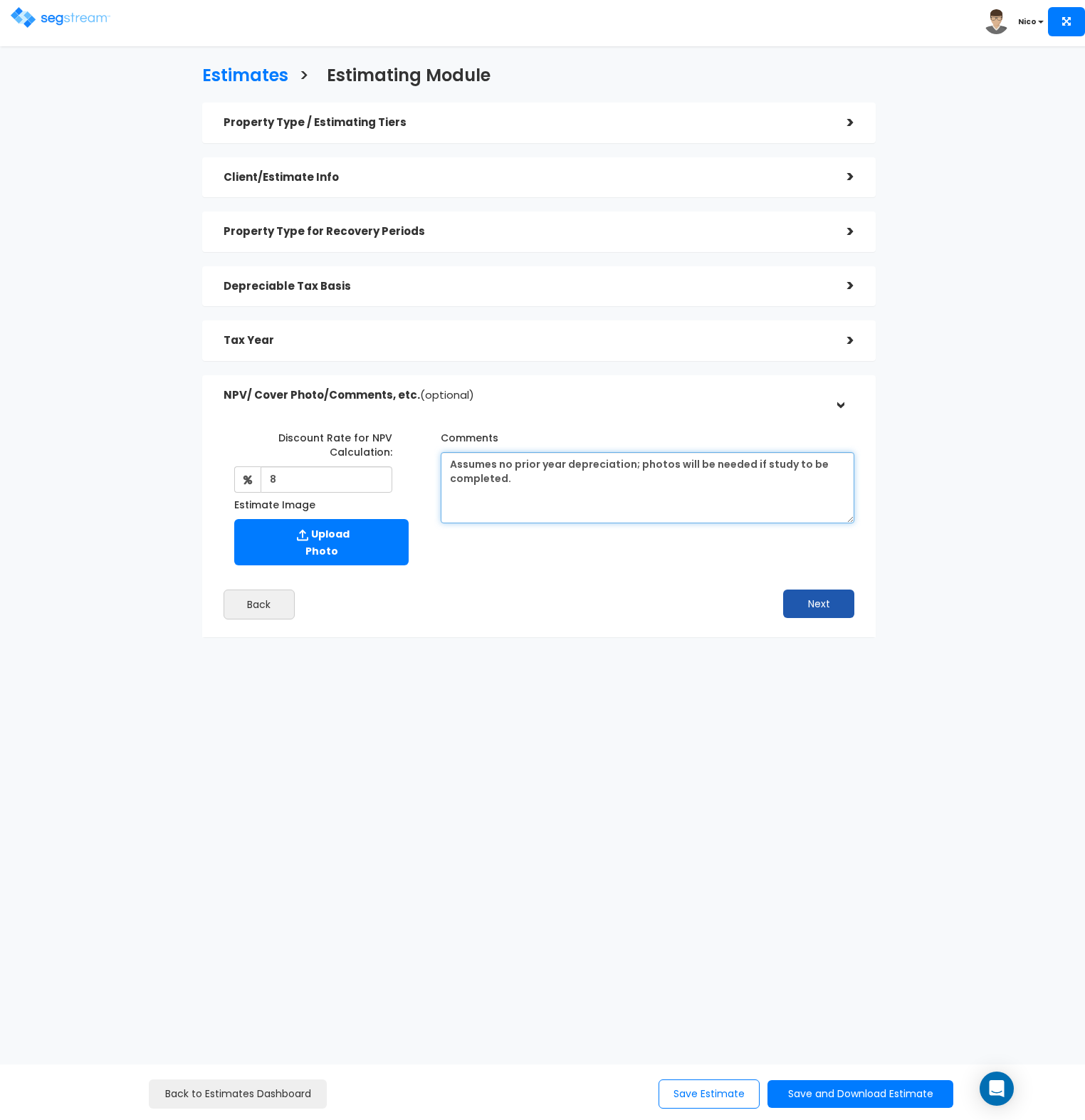
type textarea "Assumes no prior year depreciation; photos will be needed if study to be comple…"
click at [818, 602] on button "Next" at bounding box center [818, 604] width 72 height 28
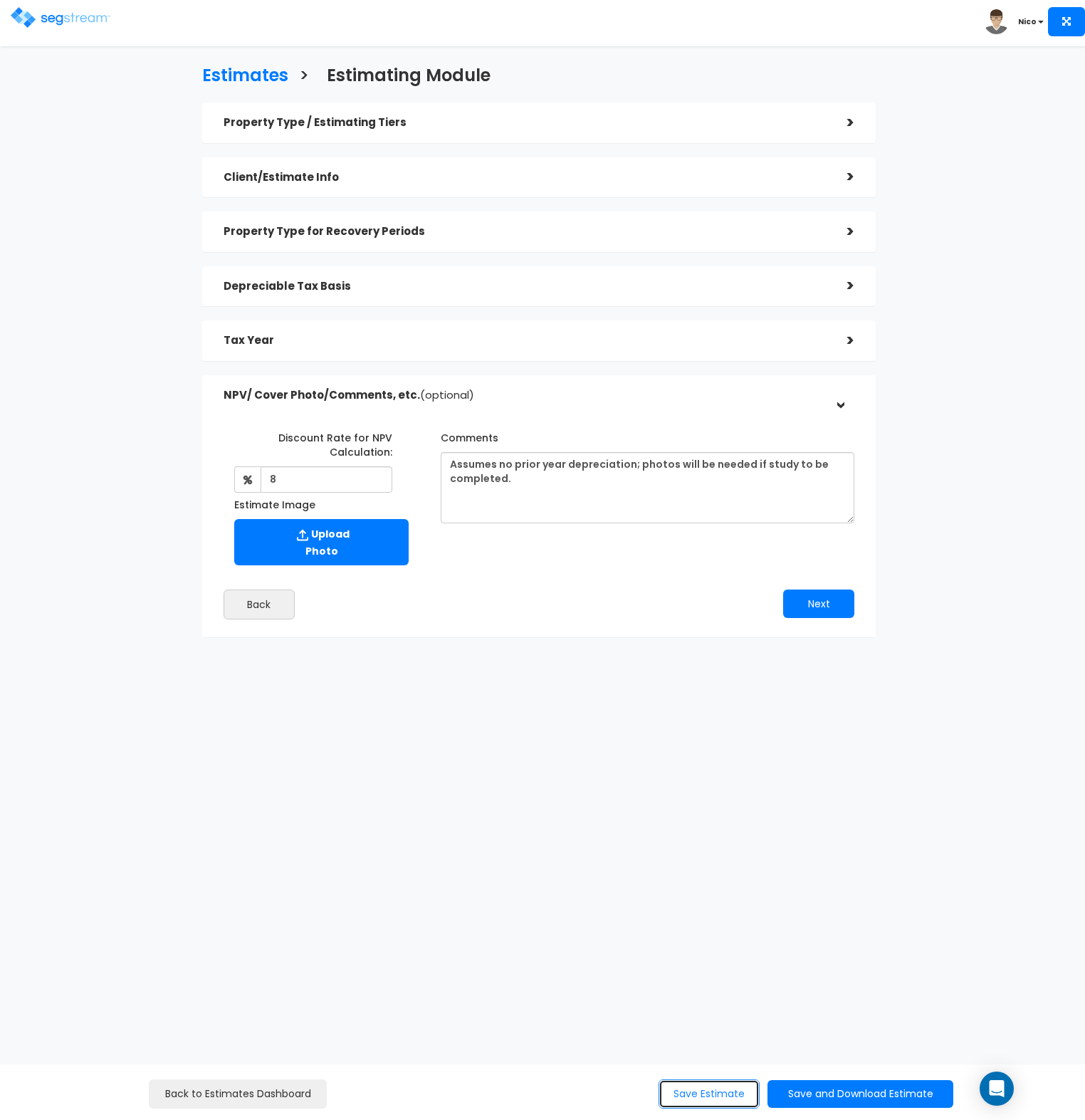
click at [690, 1096] on button "Save Estimate" at bounding box center [709, 1094] width 102 height 29
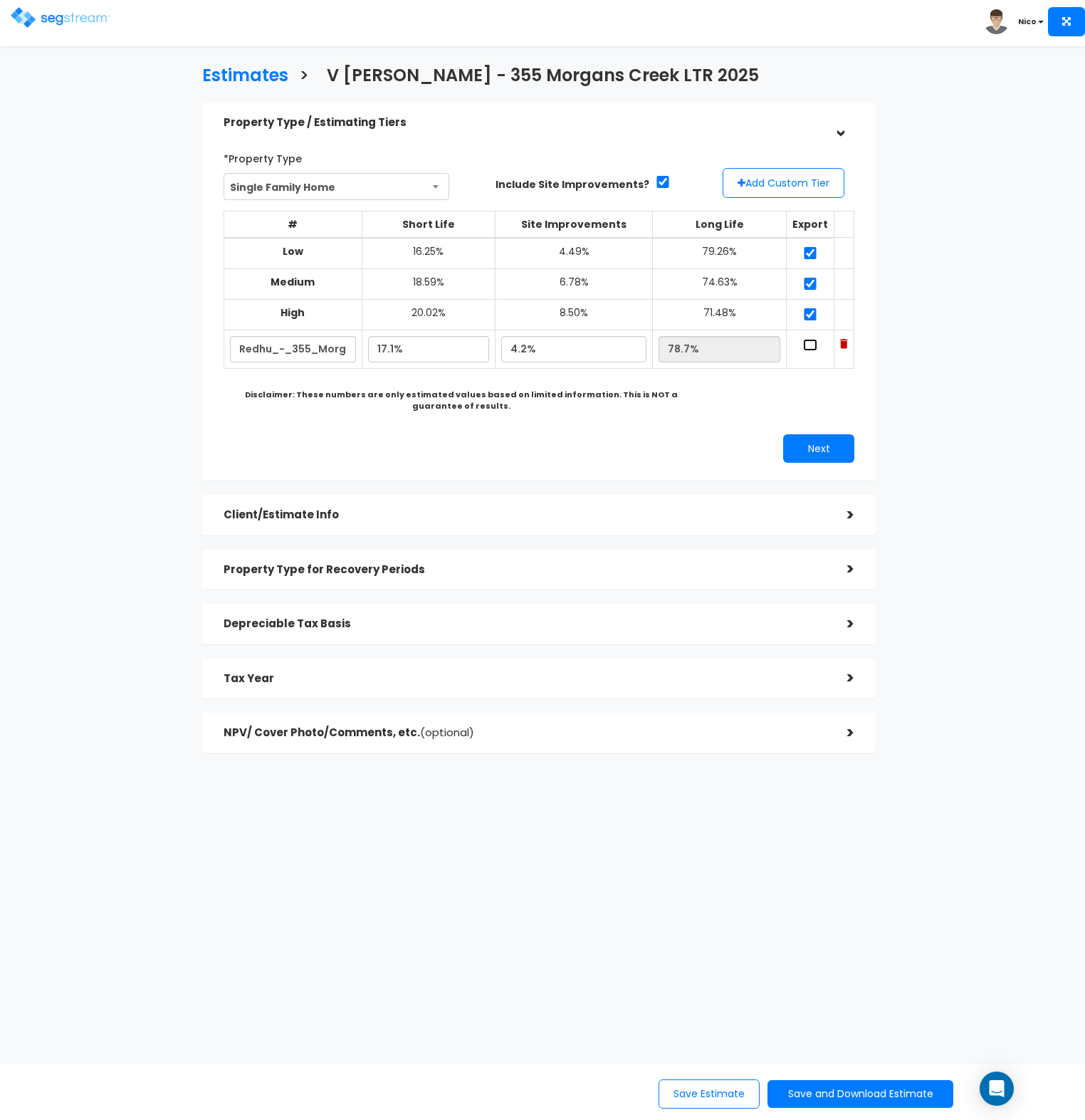
click at [814, 347] on input "checkbox" at bounding box center [810, 345] width 14 height 12
checkbox input "true"
click at [827, 459] on button "Next" at bounding box center [818, 448] width 72 height 28
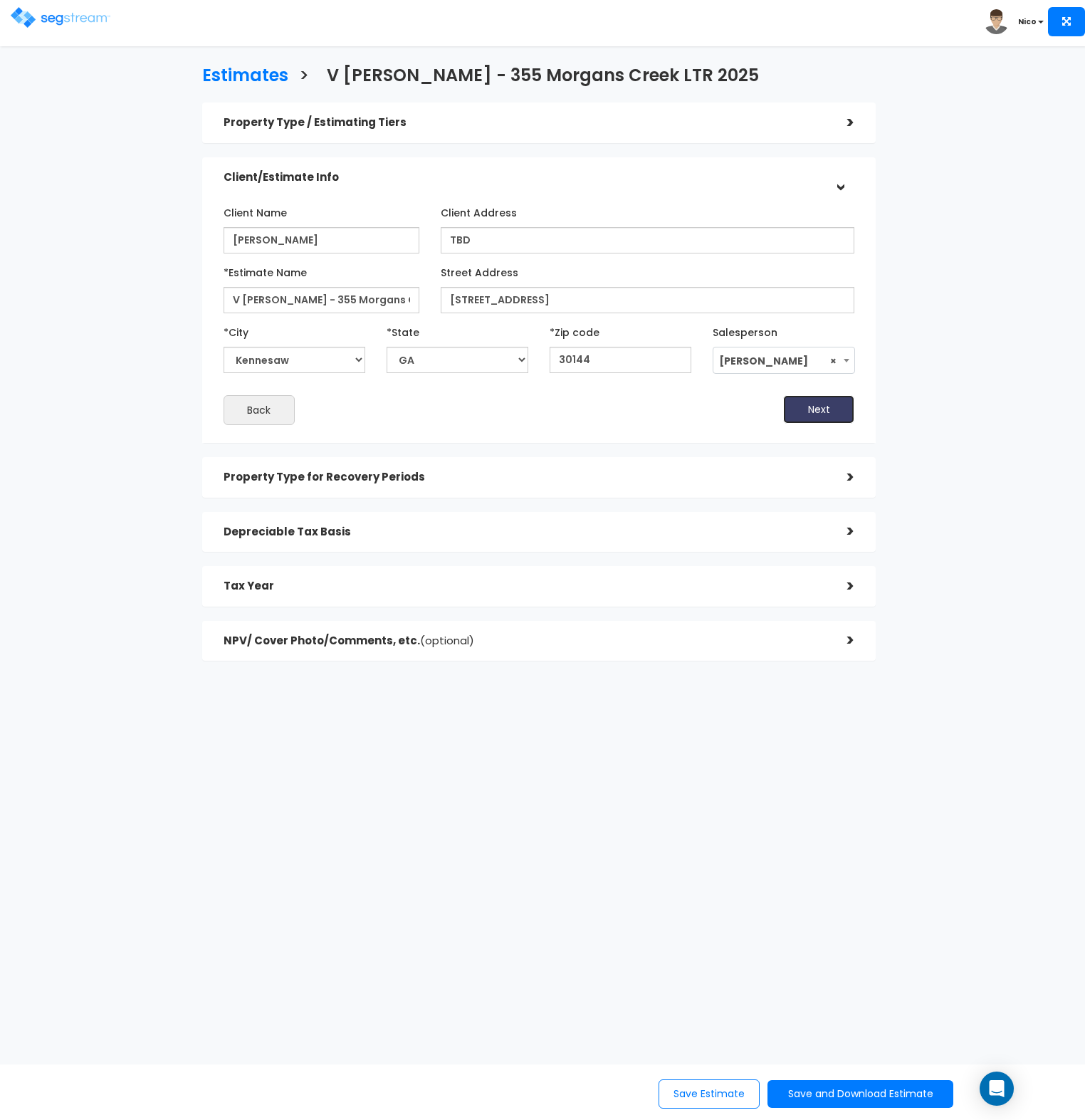
click at [823, 418] on button "Next" at bounding box center [818, 410] width 72 height 28
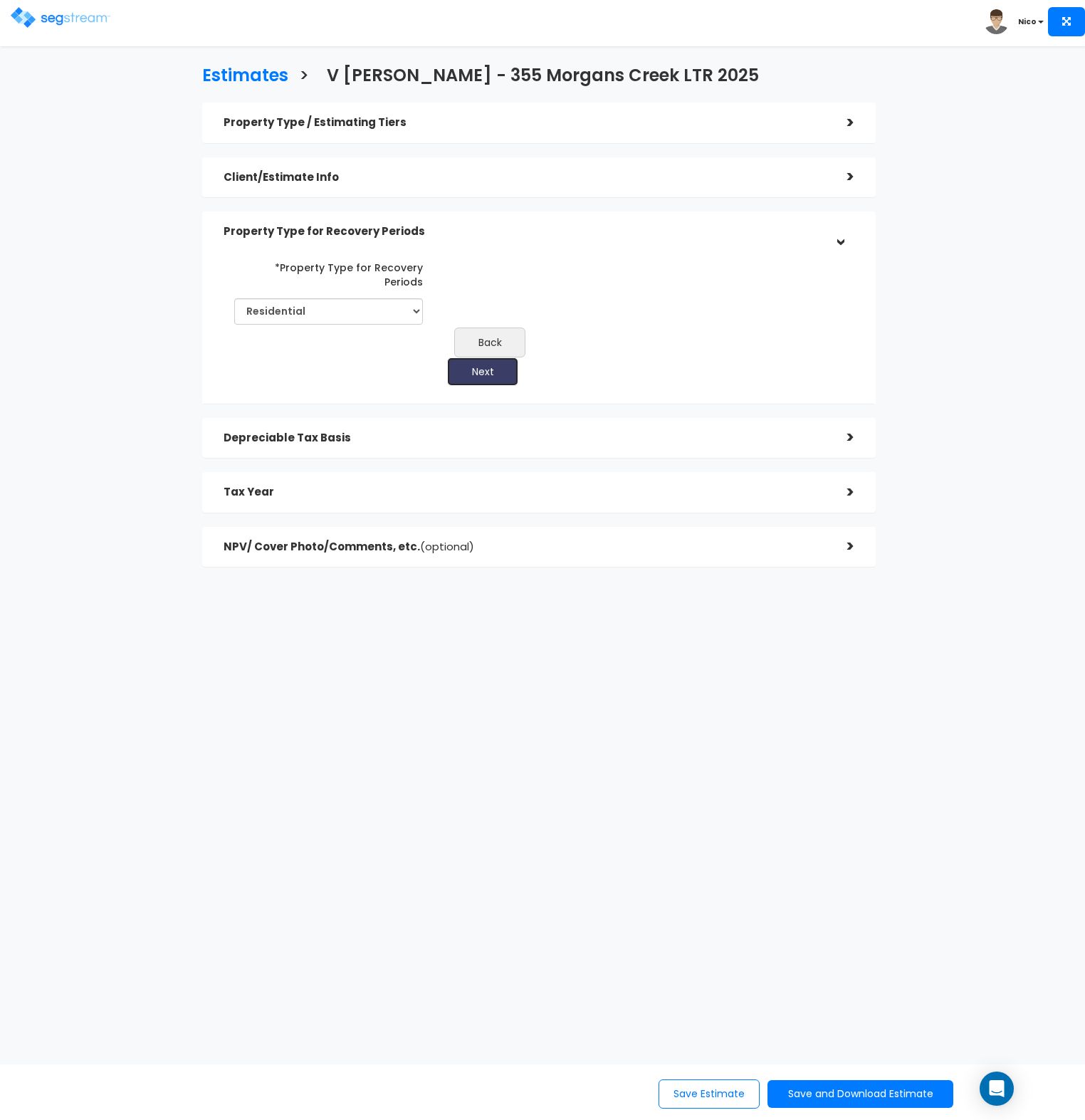
click at [518, 357] on button "Next" at bounding box center [483, 372] width 72 height 28
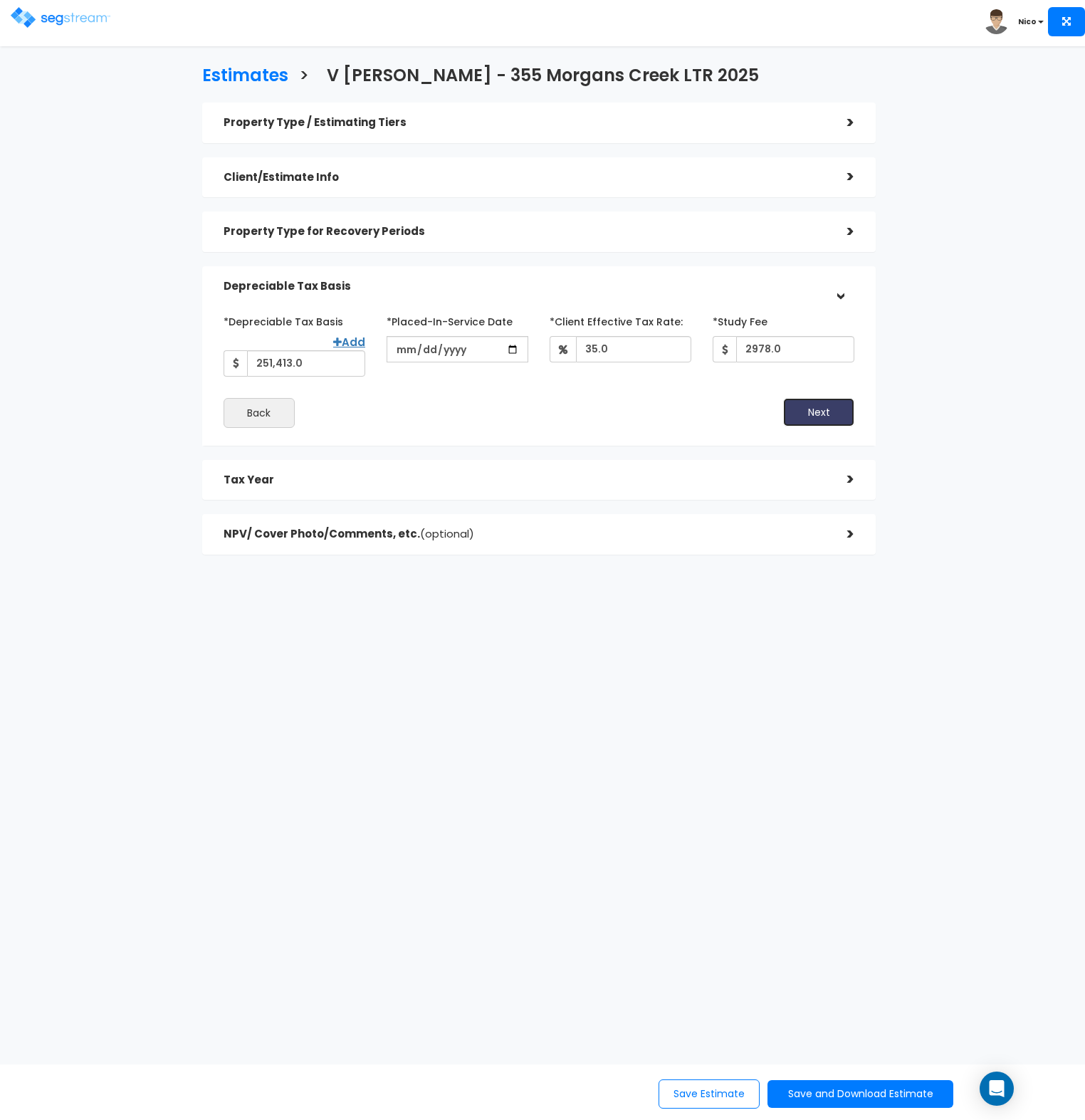
click at [817, 409] on button "Next" at bounding box center [818, 412] width 72 height 28
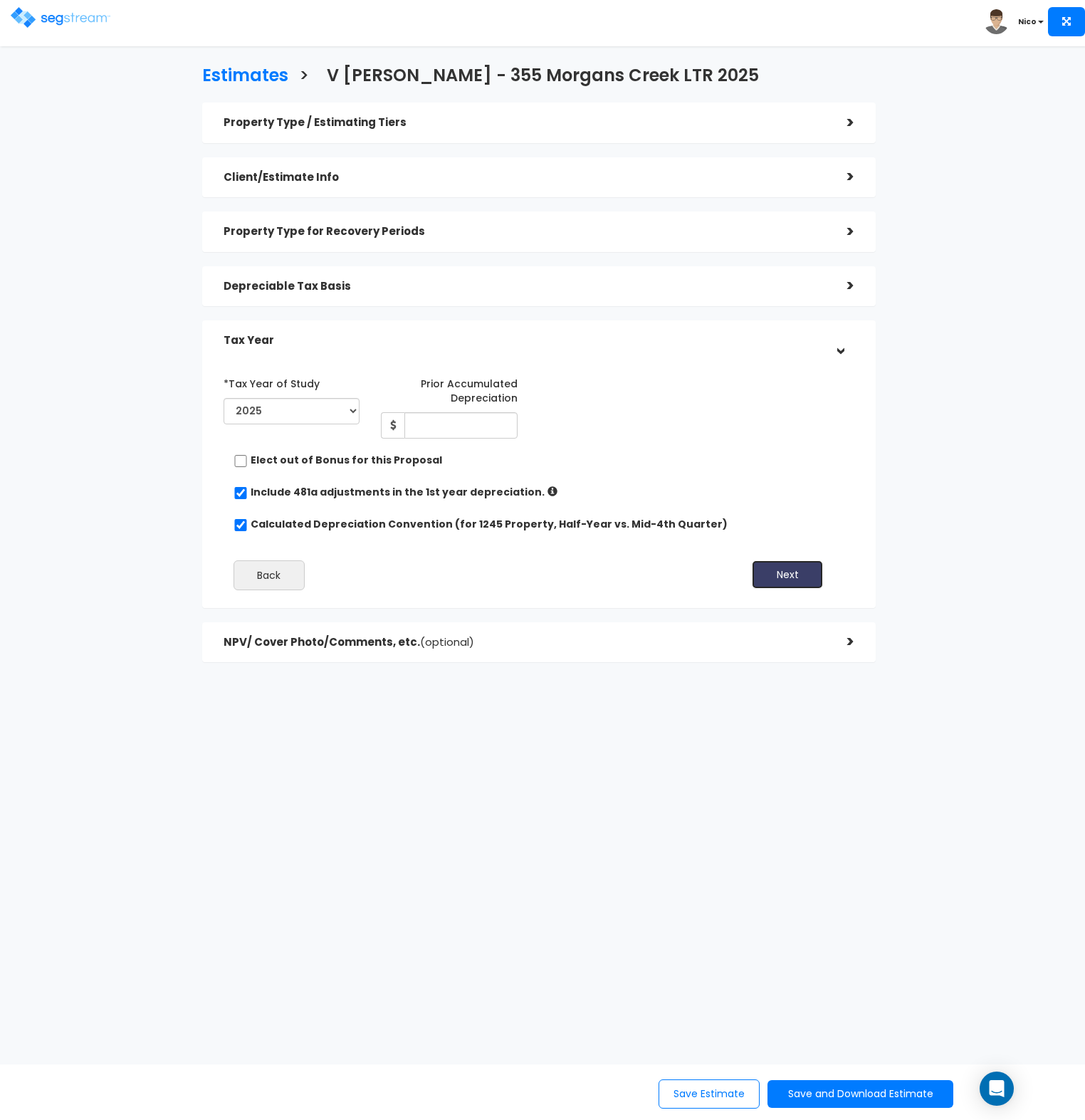
click at [803, 566] on button "Next" at bounding box center [787, 575] width 72 height 28
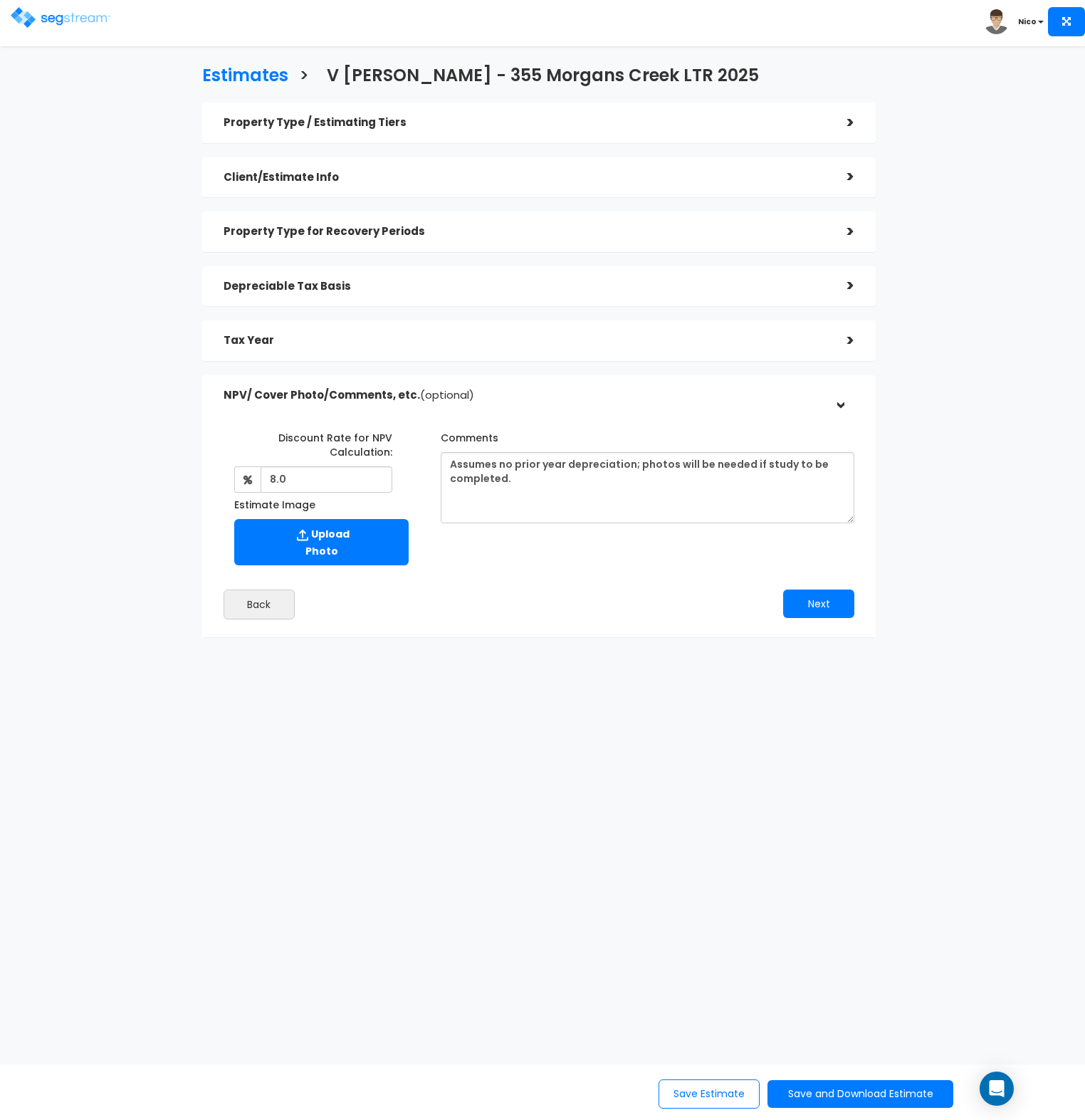
click at [848, 340] on div ">" at bounding box center [840, 341] width 28 height 22
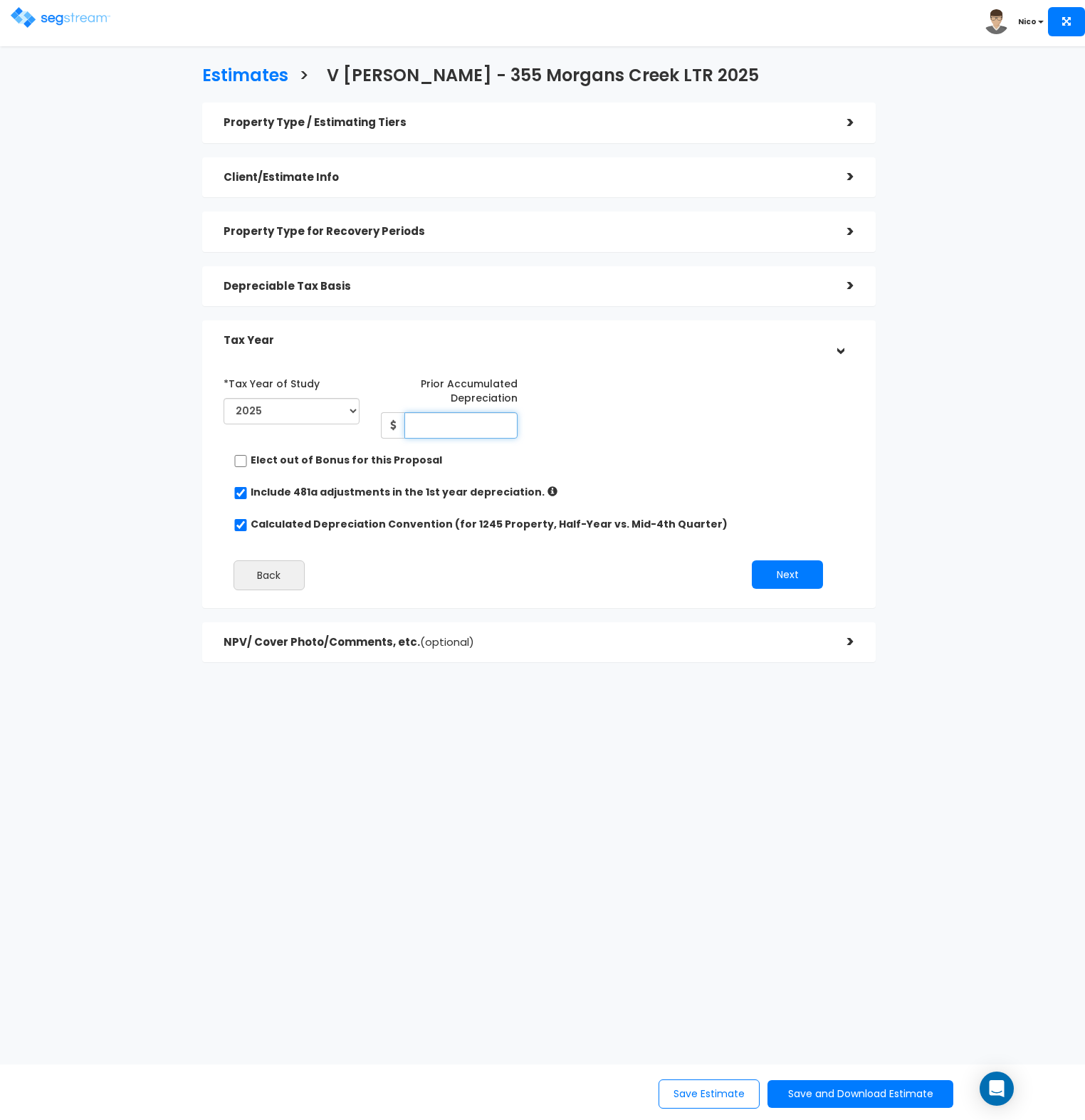
click at [448, 422] on input "Prior Accumulated Depreciation" at bounding box center [461, 425] width 113 height 26
type input "0"
click at [626, 470] on div "*Tax Year of Study 2024 2025 2026 Prior Accumulated Depreciation 0 Back Next" at bounding box center [528, 486] width 631 height 244
click at [795, 573] on button "Next" at bounding box center [787, 575] width 72 height 28
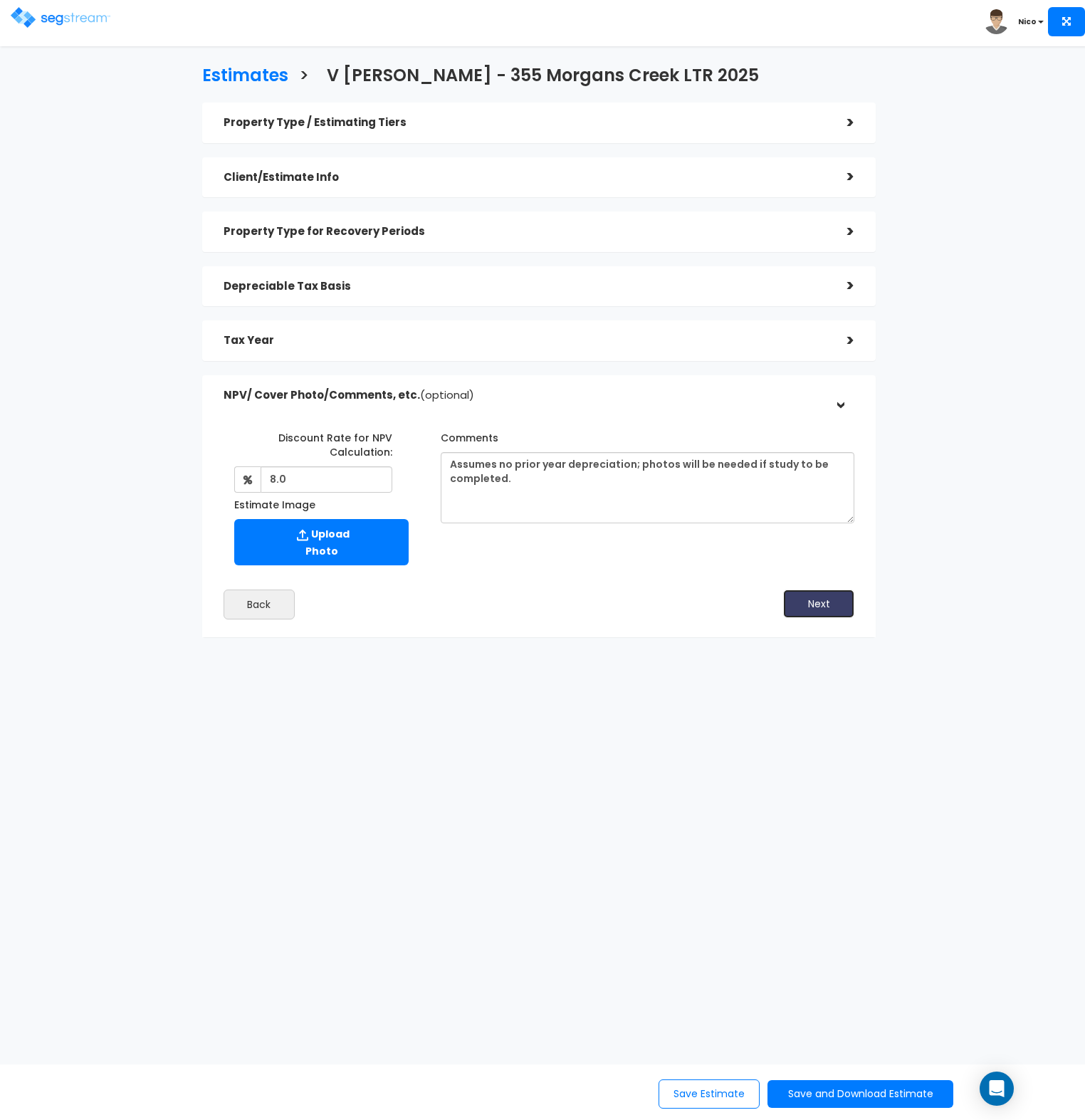
click at [805, 595] on button "Next" at bounding box center [818, 604] width 72 height 28
click at [679, 1104] on button "Save Estimate" at bounding box center [709, 1094] width 102 height 29
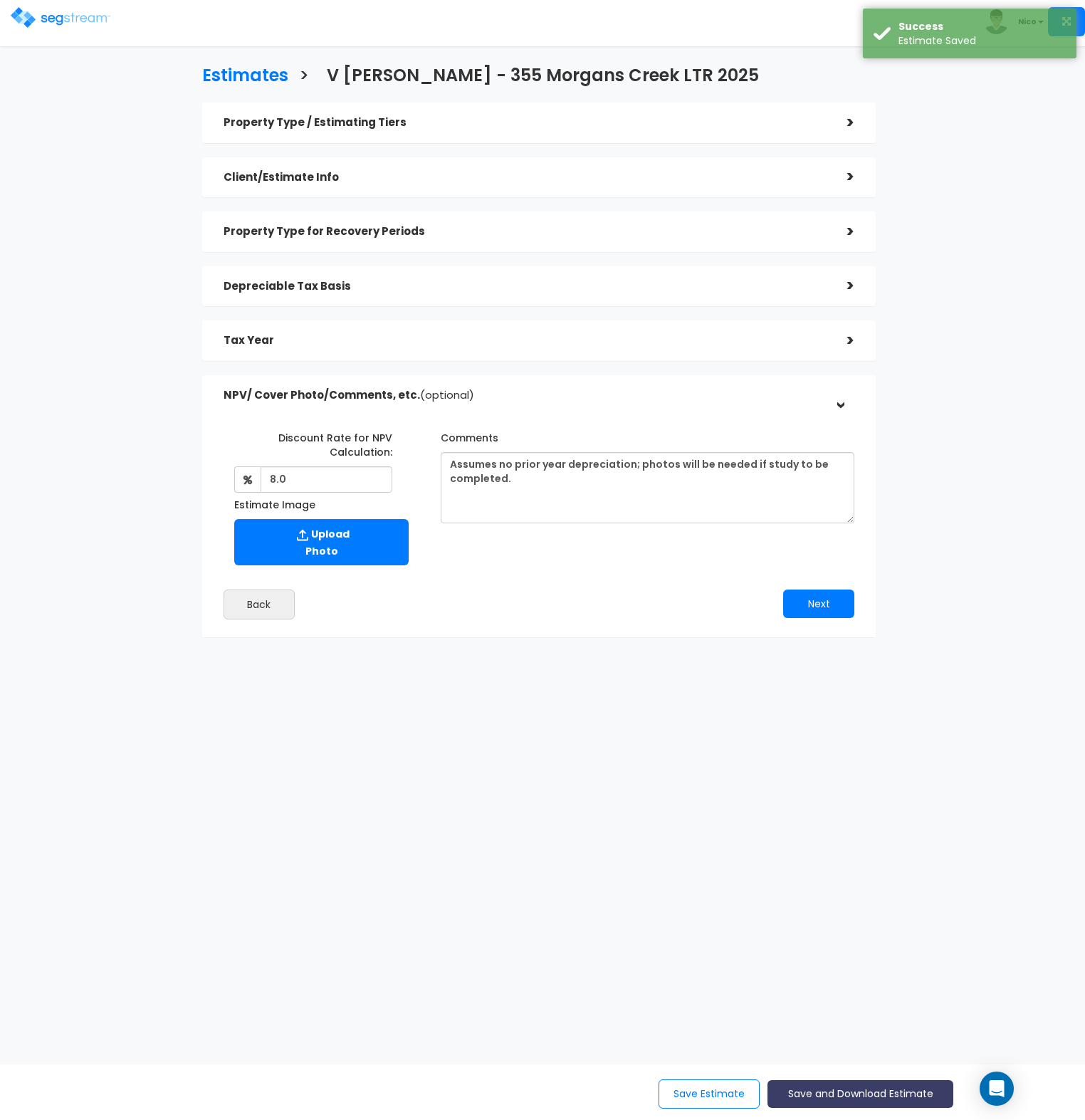
click at [854, 1089] on button "Save and Download Estimate" at bounding box center [861, 1094] width 186 height 27
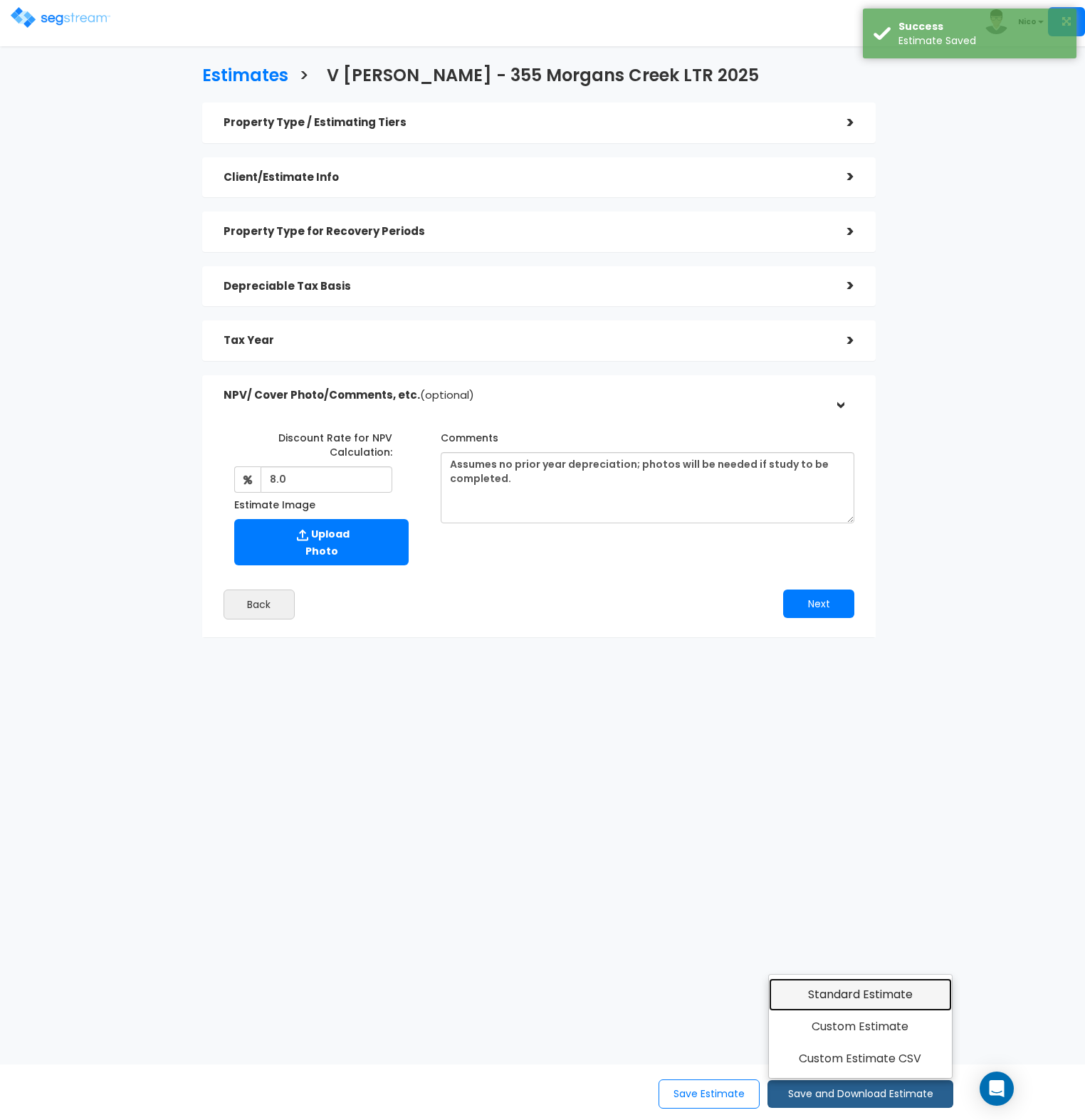
click at [875, 996] on link "Standard Estimate" at bounding box center [860, 994] width 183 height 33
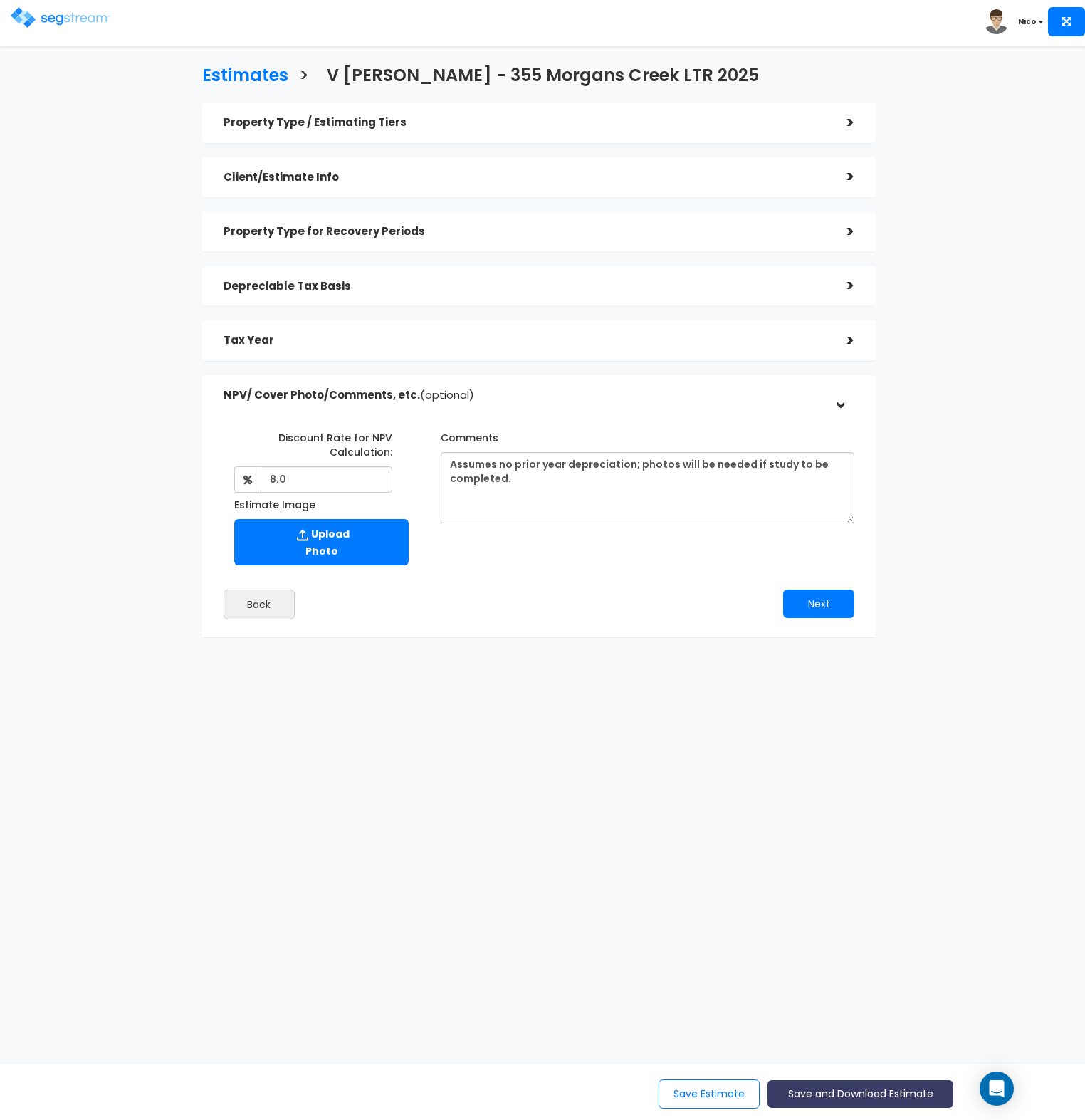
click at [859, 1096] on button "Save and Download Estimate" at bounding box center [861, 1094] width 186 height 27
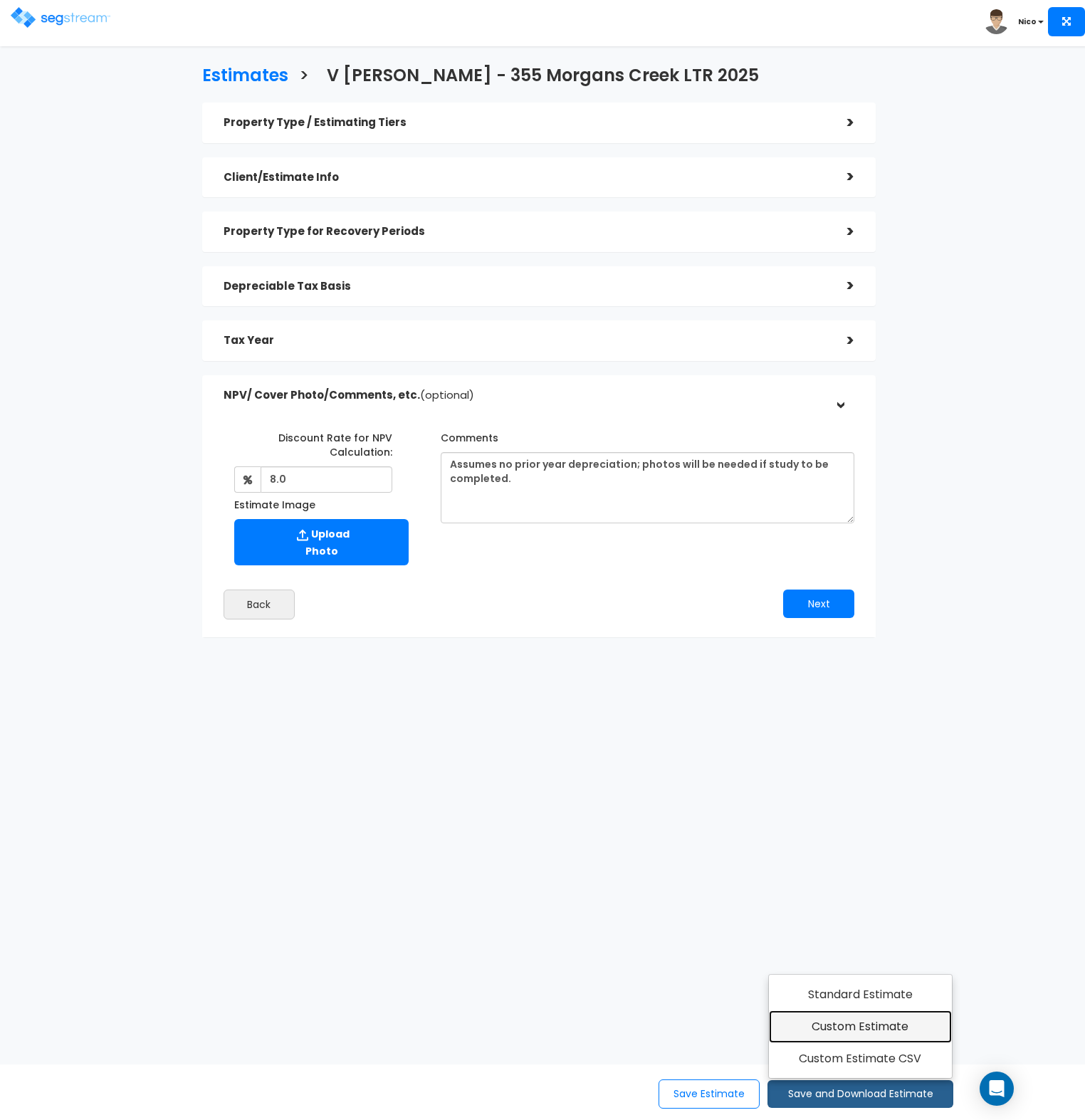
click at [868, 1029] on link "Custom Estimate" at bounding box center [860, 1026] width 183 height 33
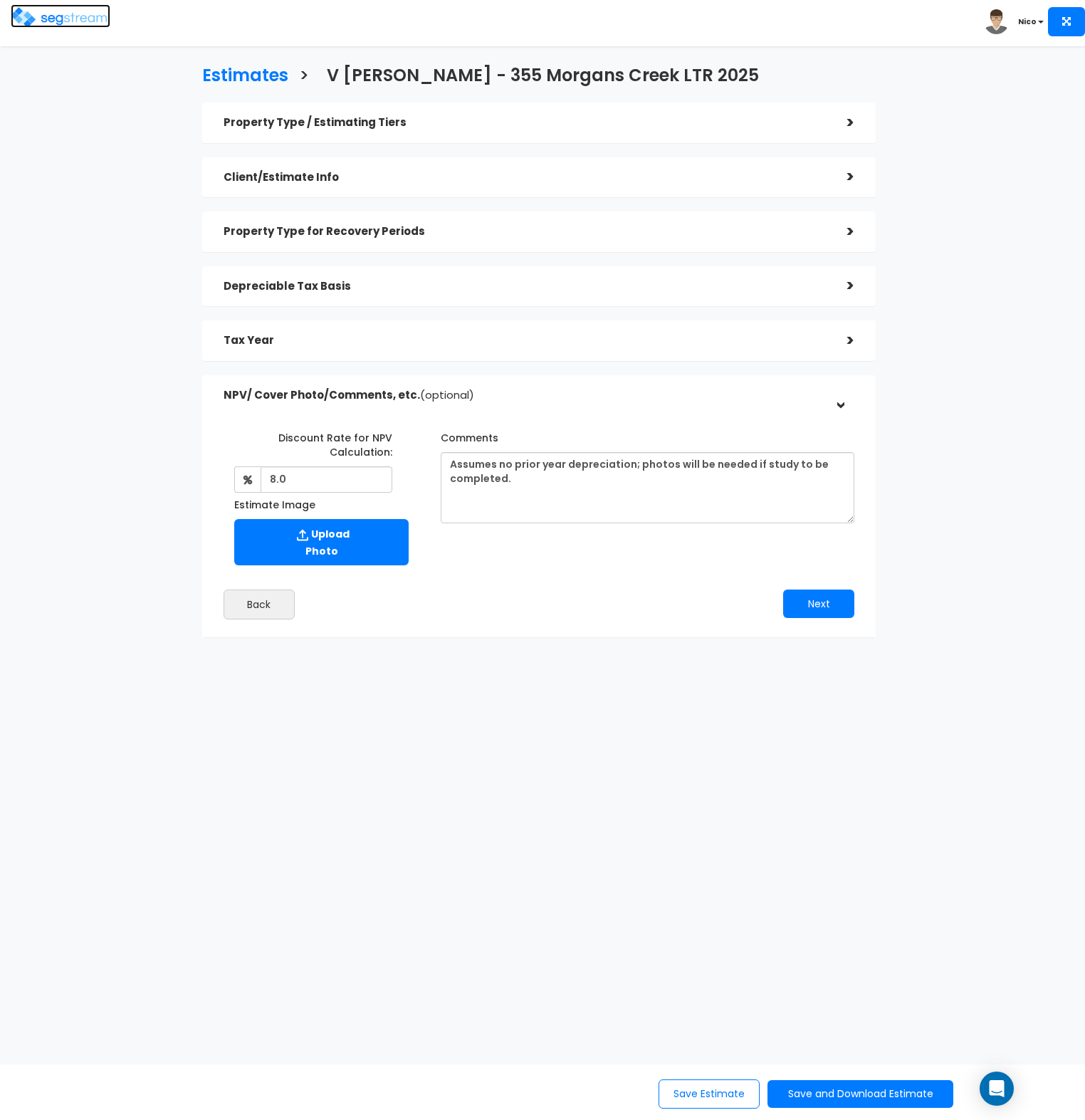
click at [64, 18] on img at bounding box center [60, 17] width 100 height 20
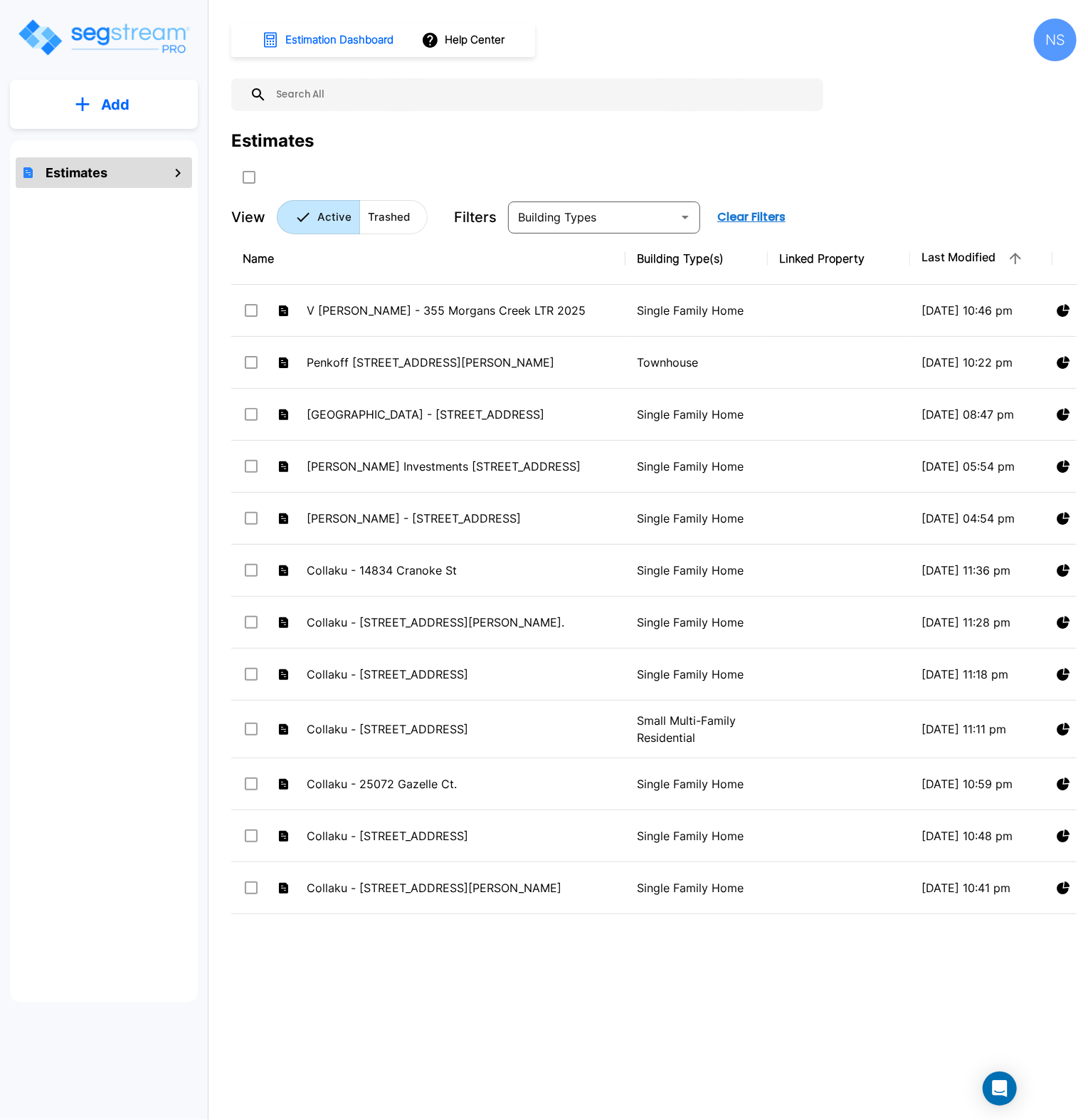
click at [469, 94] on input "text" at bounding box center [542, 94] width 550 height 33
type input "m"
type input "[PERSON_NAME]"
click at [805, 94] on icon "button" at bounding box center [806, 94] width 11 height 11
click at [76, 102] on icon "mailbox folders" at bounding box center [83, 104] width 14 height 15
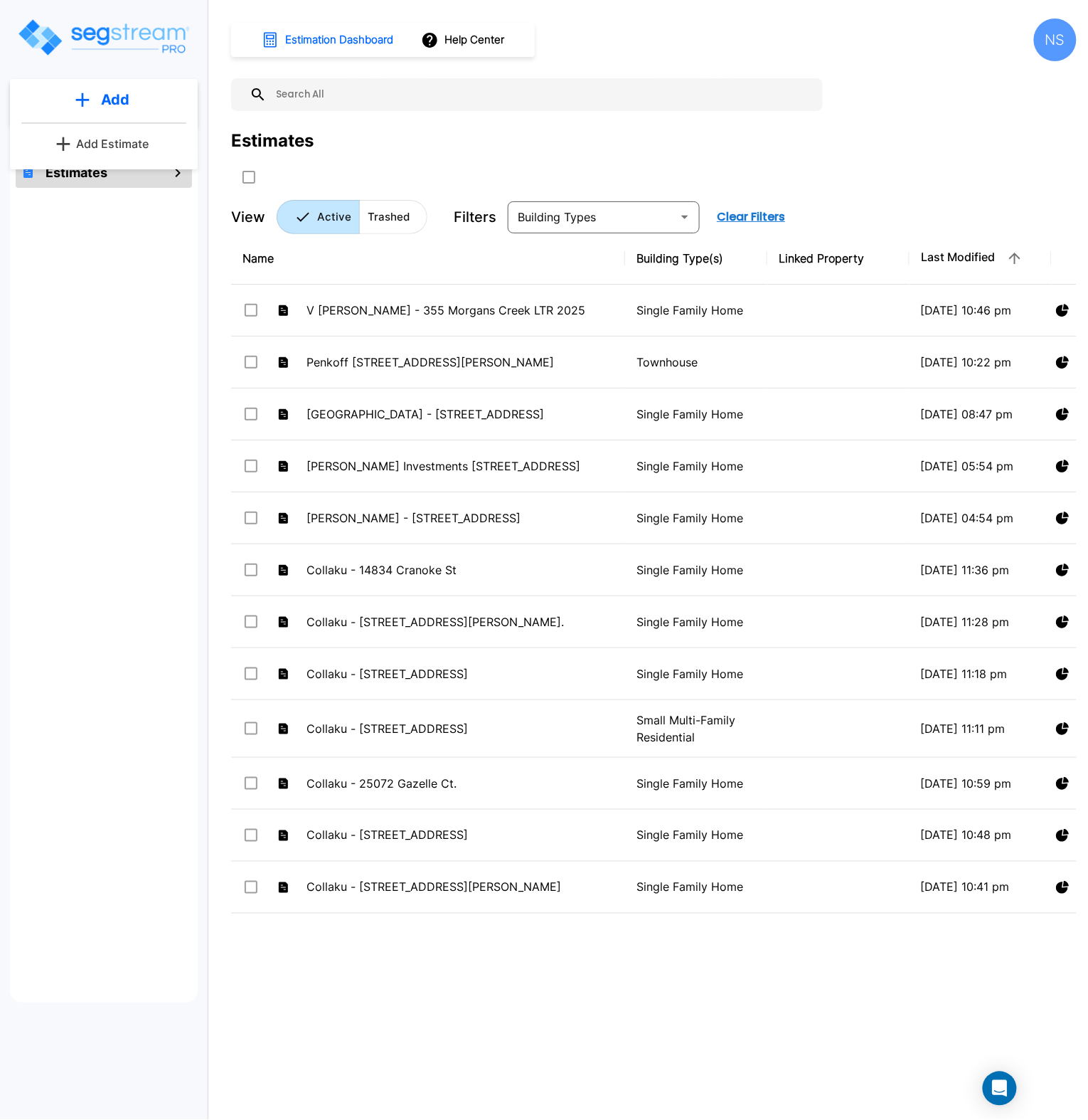
click at [90, 149] on p "Add Estimate" at bounding box center [112, 143] width 72 height 17
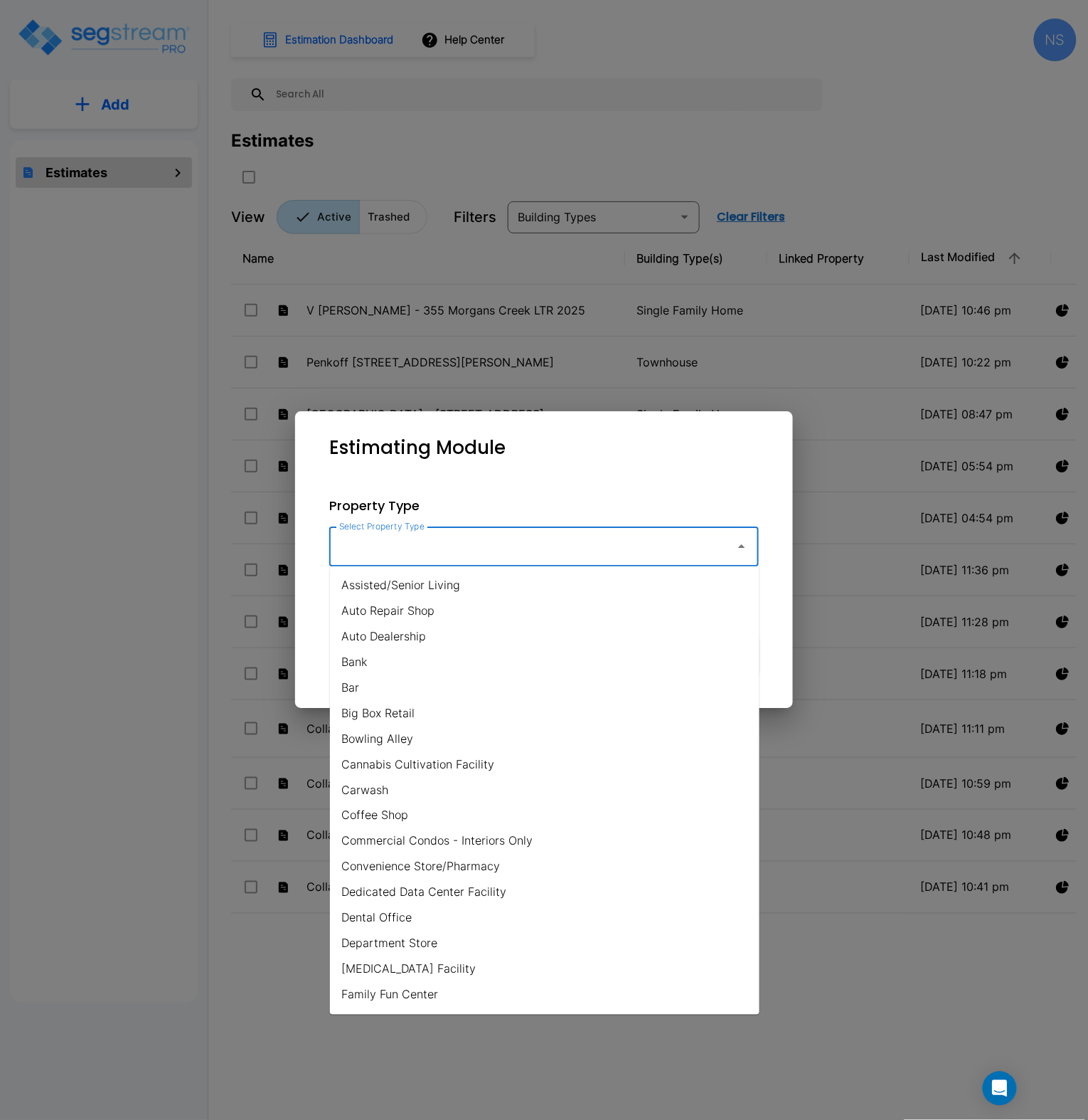
click at [528, 558] on input "Select Property Type" at bounding box center [529, 546] width 386 height 27
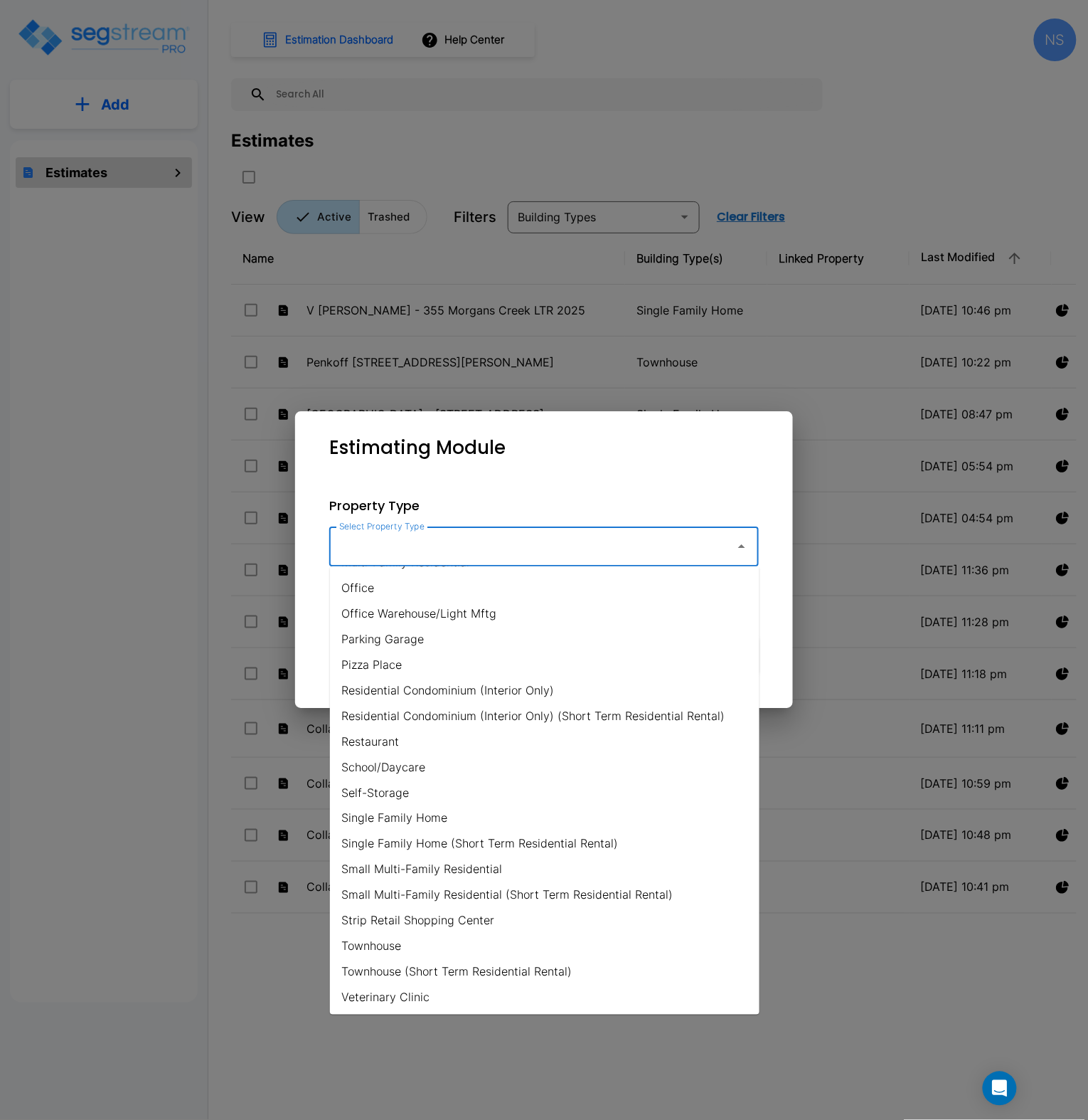
scroll to position [844, 0]
click at [421, 712] on li "Residential Condominium (Interior Only) (Short Term Residential Rental)" at bounding box center [544, 713] width 429 height 26
type input "Residential Condominium (Interior Only) (Short Term Residential Rental)"
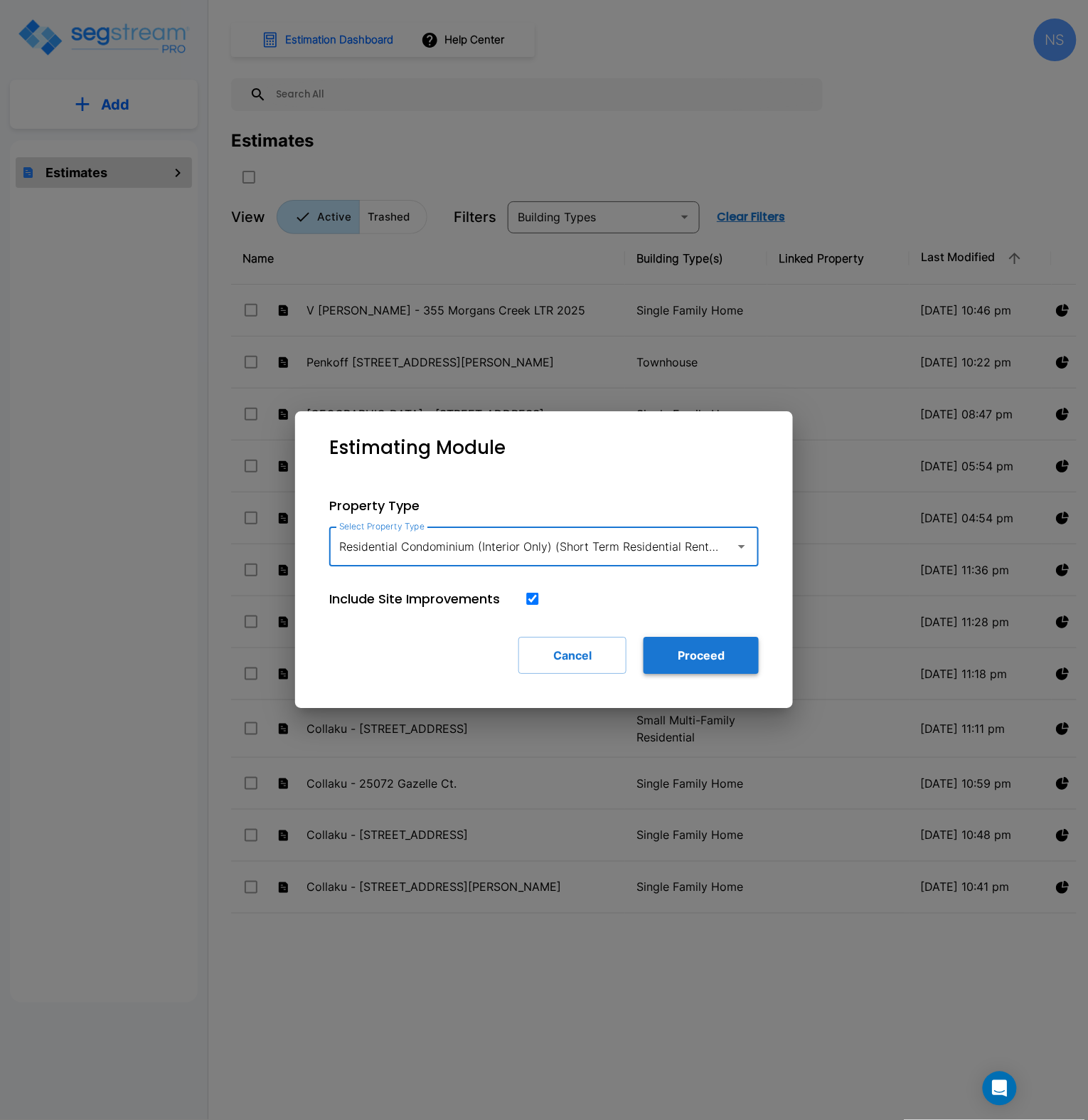
click at [704, 661] on button "Proceed" at bounding box center [701, 655] width 116 height 37
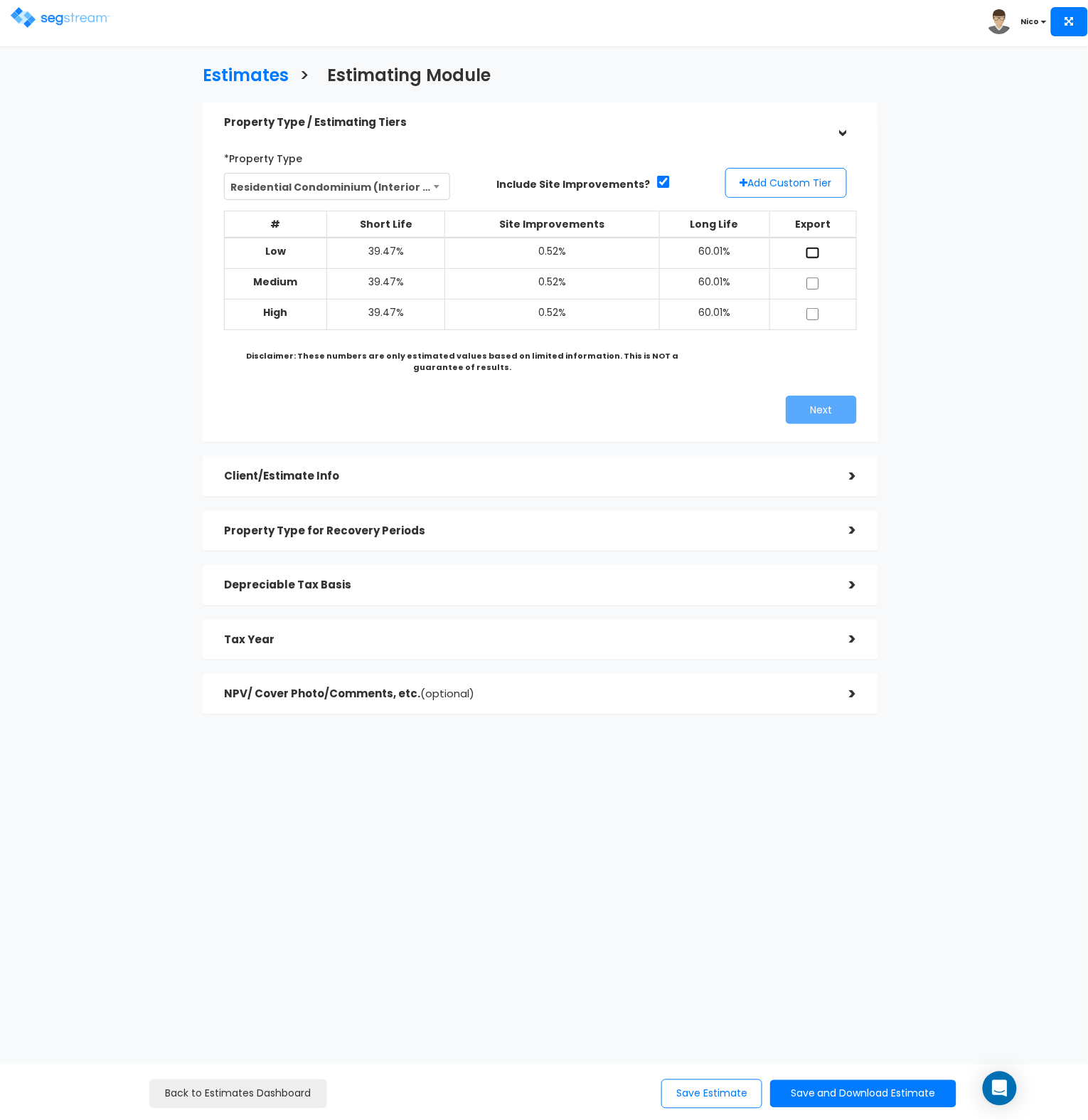
click at [813, 249] on input "checkbox" at bounding box center [813, 253] width 14 height 12
checkbox input "true"
click at [811, 280] on input "checkbox" at bounding box center [813, 284] width 14 height 12
checkbox input "true"
click at [815, 311] on input "checkbox" at bounding box center [813, 314] width 14 height 12
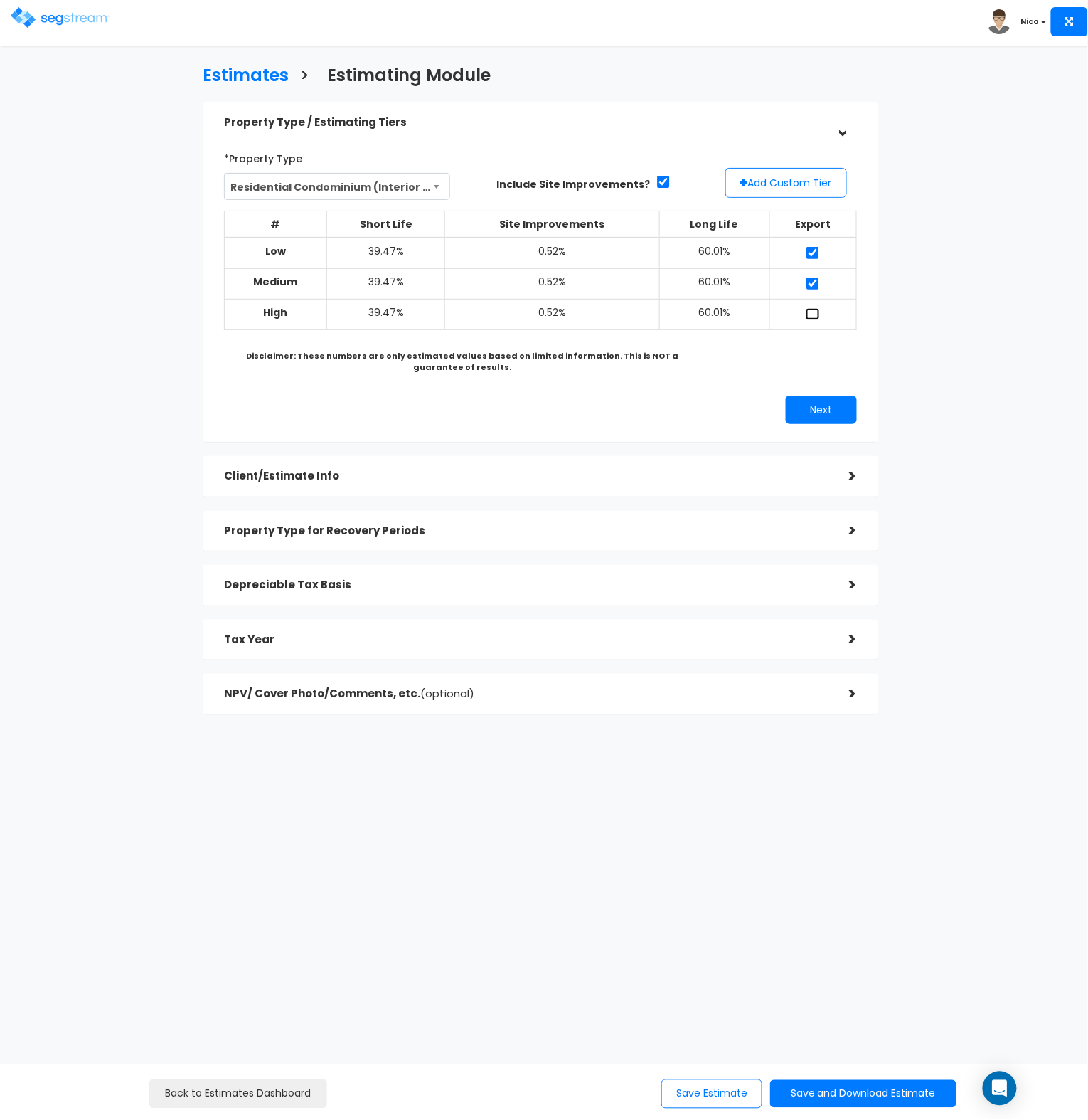
checkbox input "true"
click at [790, 175] on button "Add Custom Tier" at bounding box center [786, 183] width 122 height 30
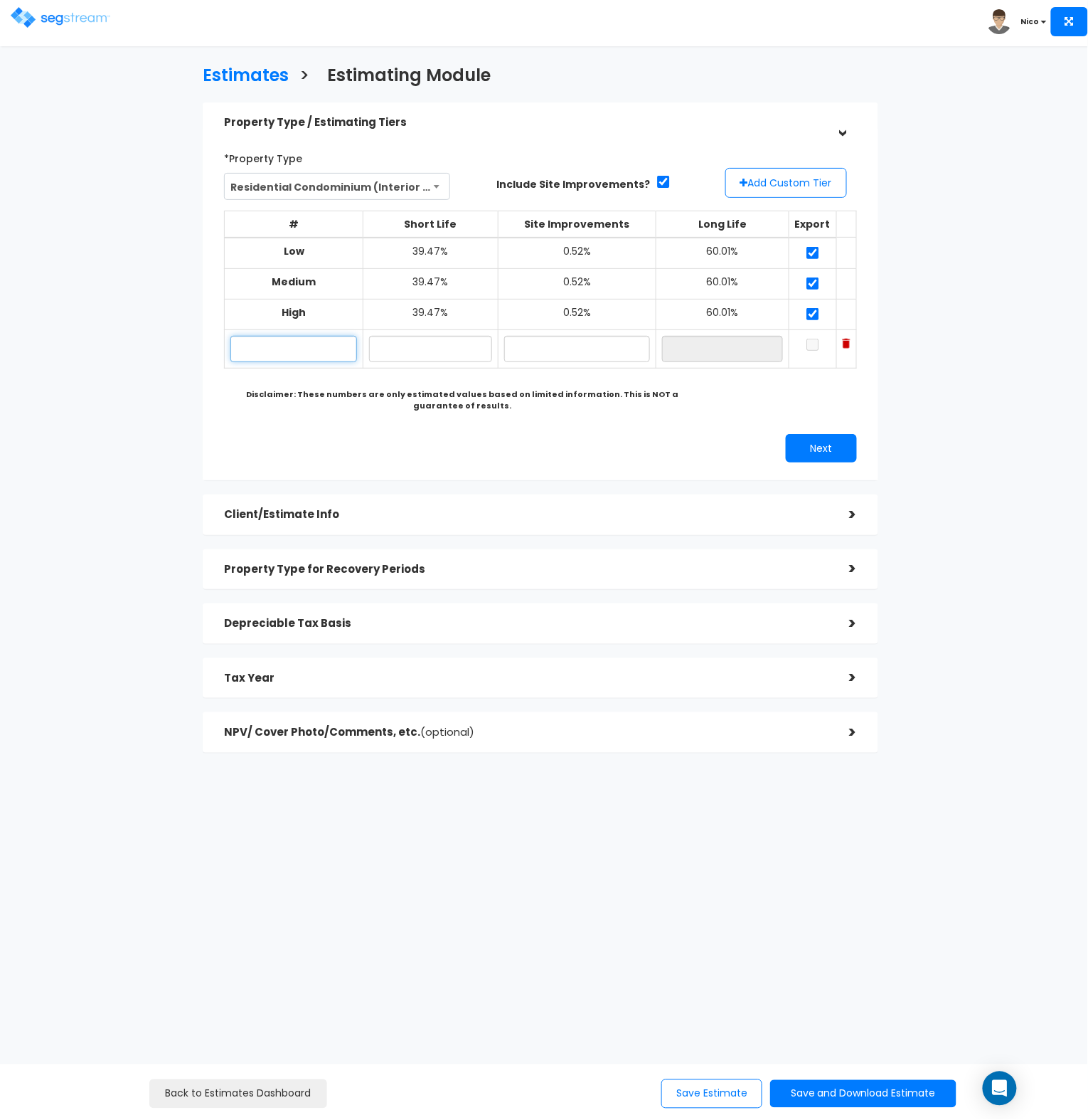
click at [259, 344] on input "text" at bounding box center [294, 349] width 127 height 26
type input "[STREET_ADDRESS]"
type input "38.00%"
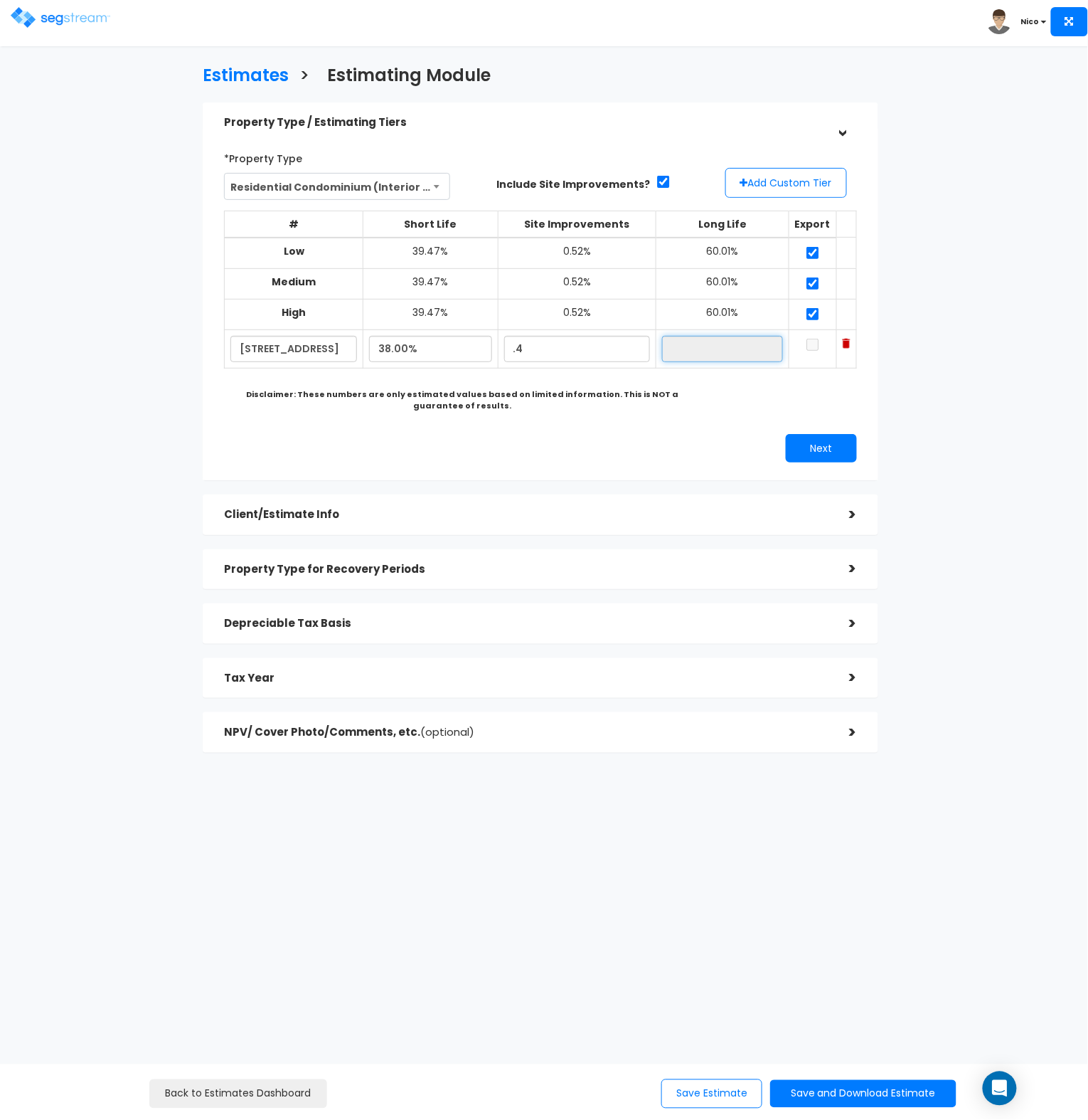
type input "0.40%"
type input "61.60%"
click at [818, 345] on input "checkbox" at bounding box center [813, 345] width 14 height 12
checkbox input "true"
click at [816, 452] on button "Next" at bounding box center [821, 448] width 71 height 28
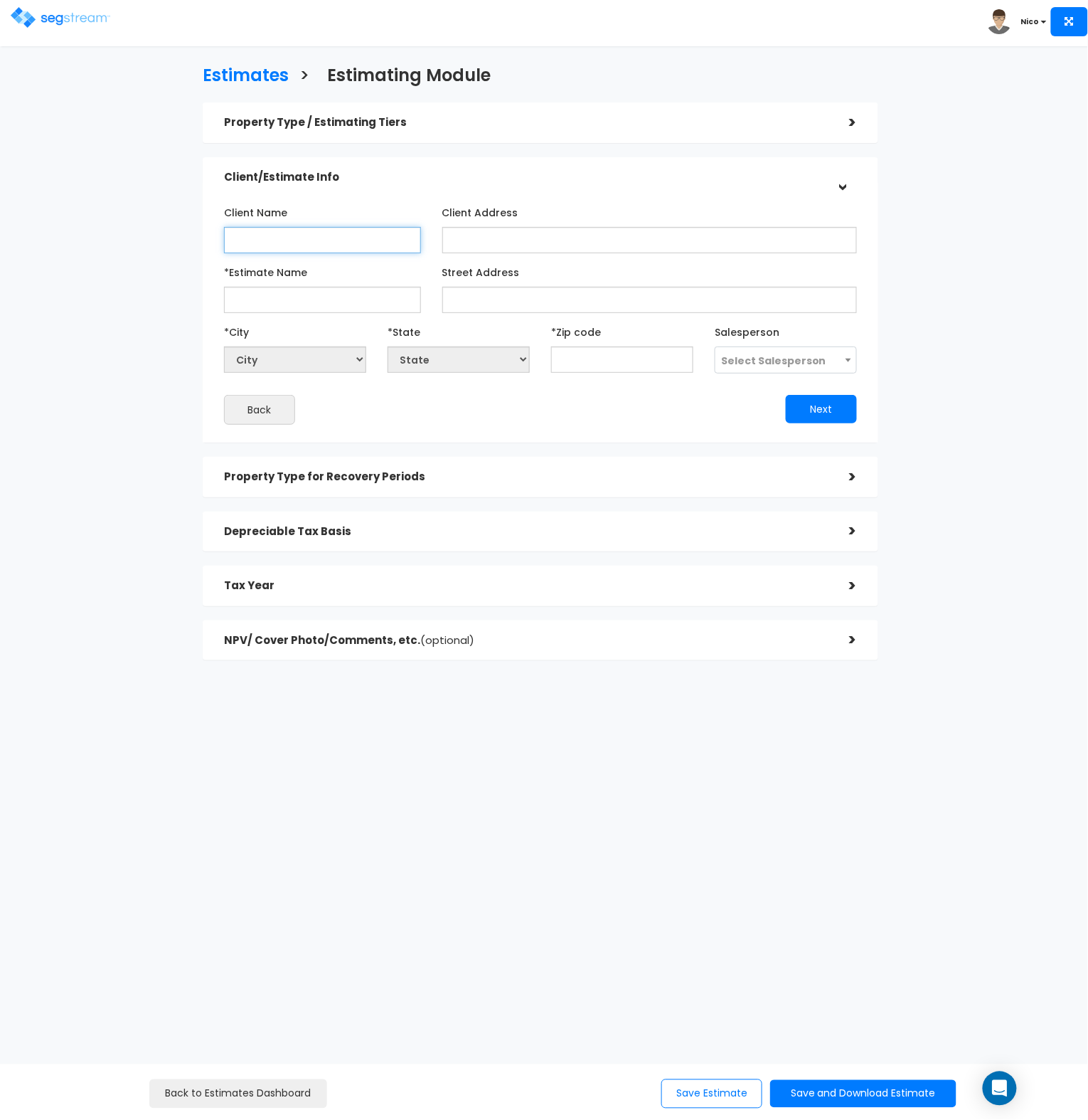
click at [259, 245] on input "Client Name" at bounding box center [322, 240] width 197 height 26
drag, startPoint x: 285, startPoint y: 242, endPoint x: 105, endPoint y: 224, distance: 180.9
click at [172, 227] on div "Estimates > Estimating Module Property Type / Estimating Tiers > *Property Type…" at bounding box center [540, 367] width 889 height 822
type input "a"
type input "[PERSON_NAME]"
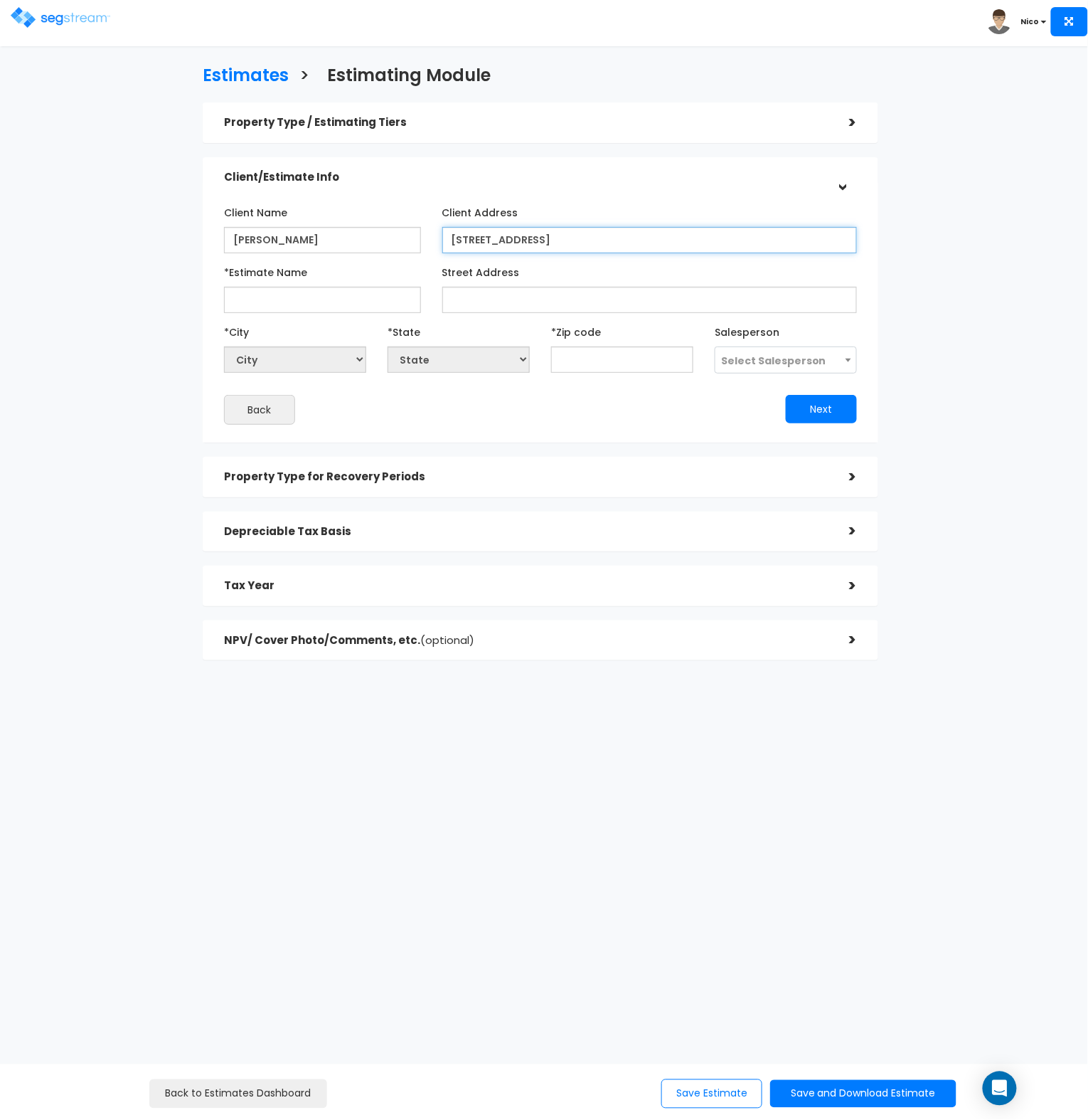
type input "[STREET_ADDRESS]"
type input "[PERSON_NAME] - #133 Kailua STR"
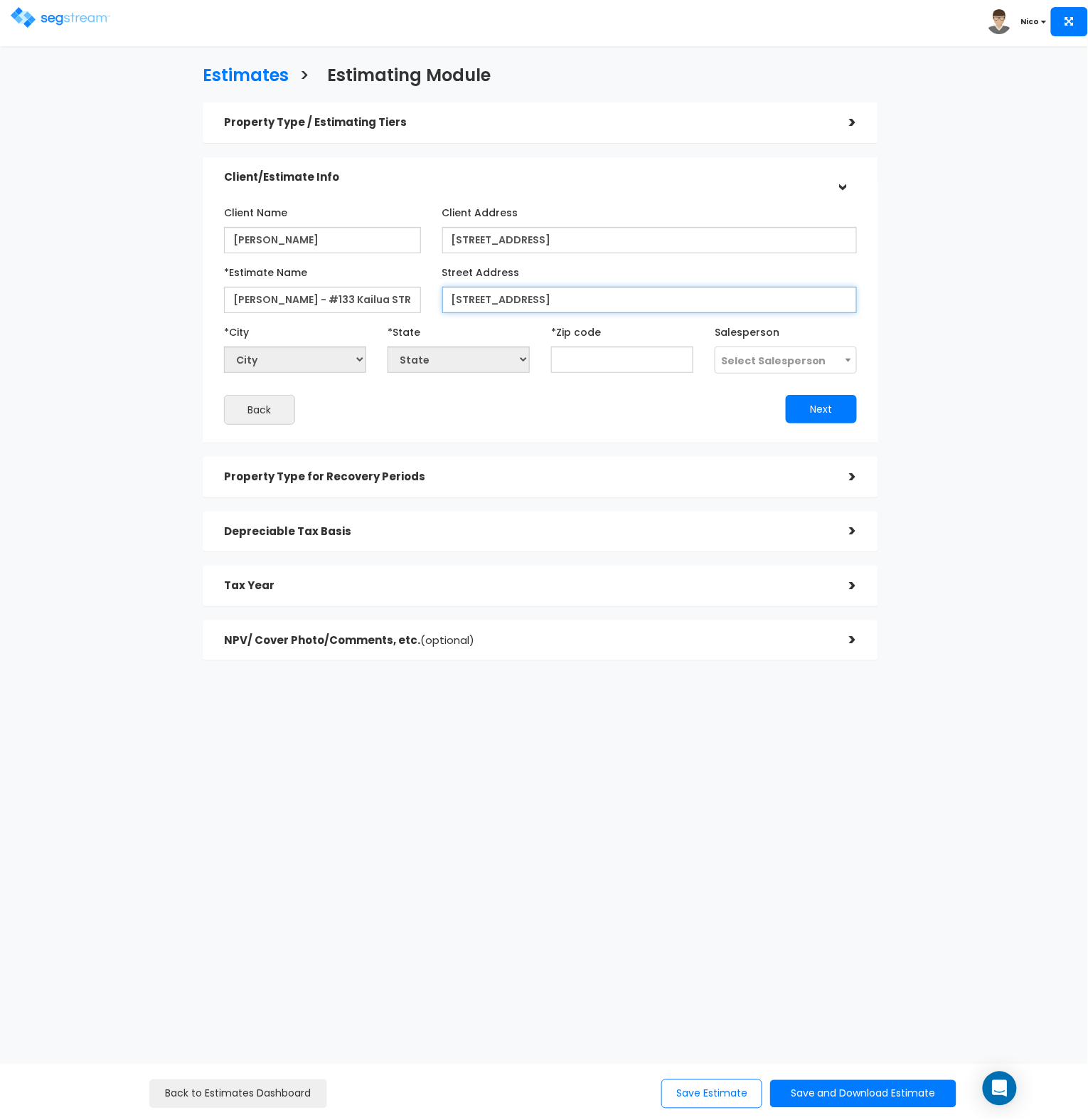
type input "[STREET_ADDRESS]"
click at [616, 366] on input "text" at bounding box center [622, 360] width 142 height 26
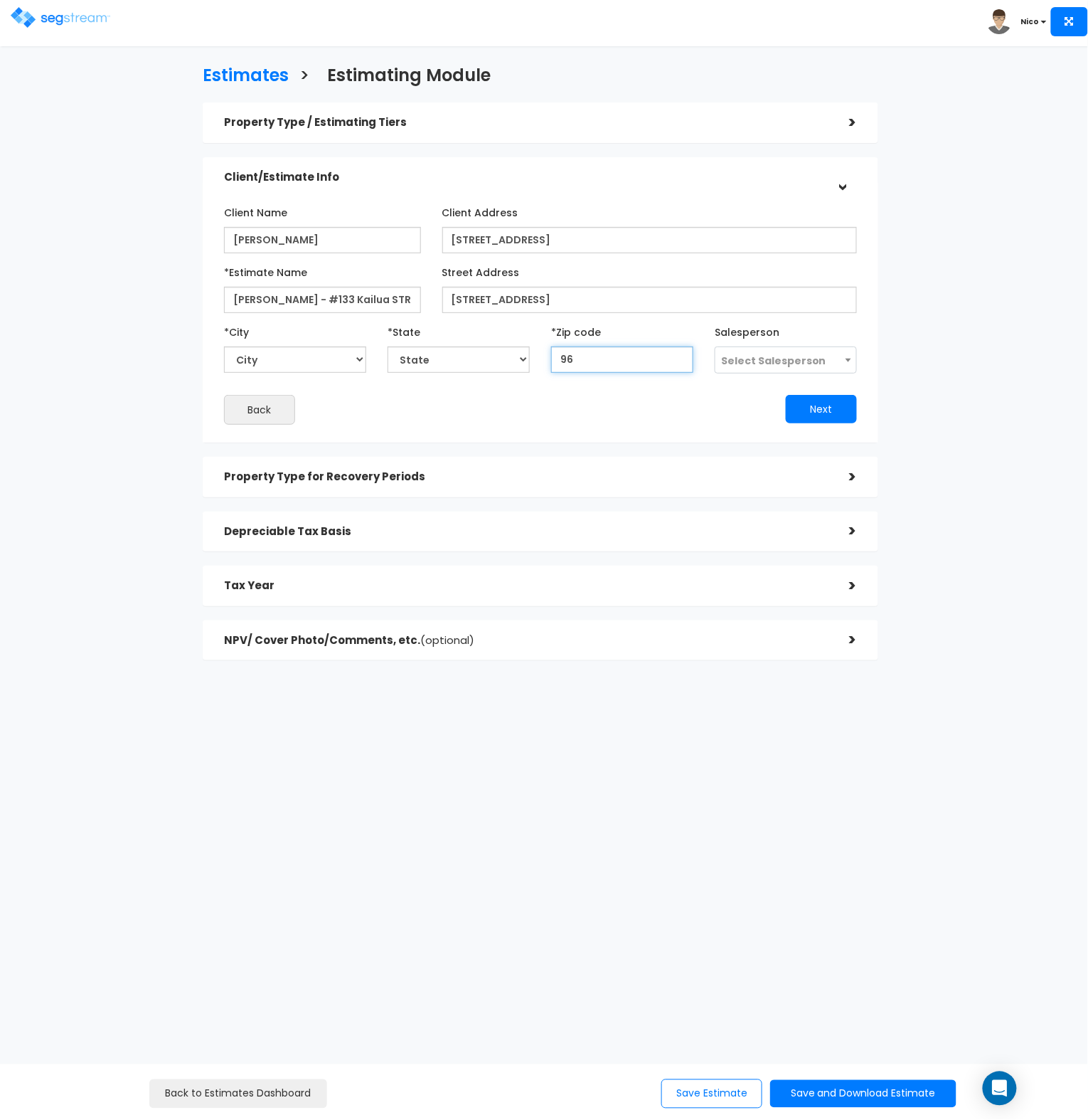
type input "967"
select select "HI"
type input "96740"
click at [567, 397] on div "Next" at bounding box center [704, 409] width 327 height 28
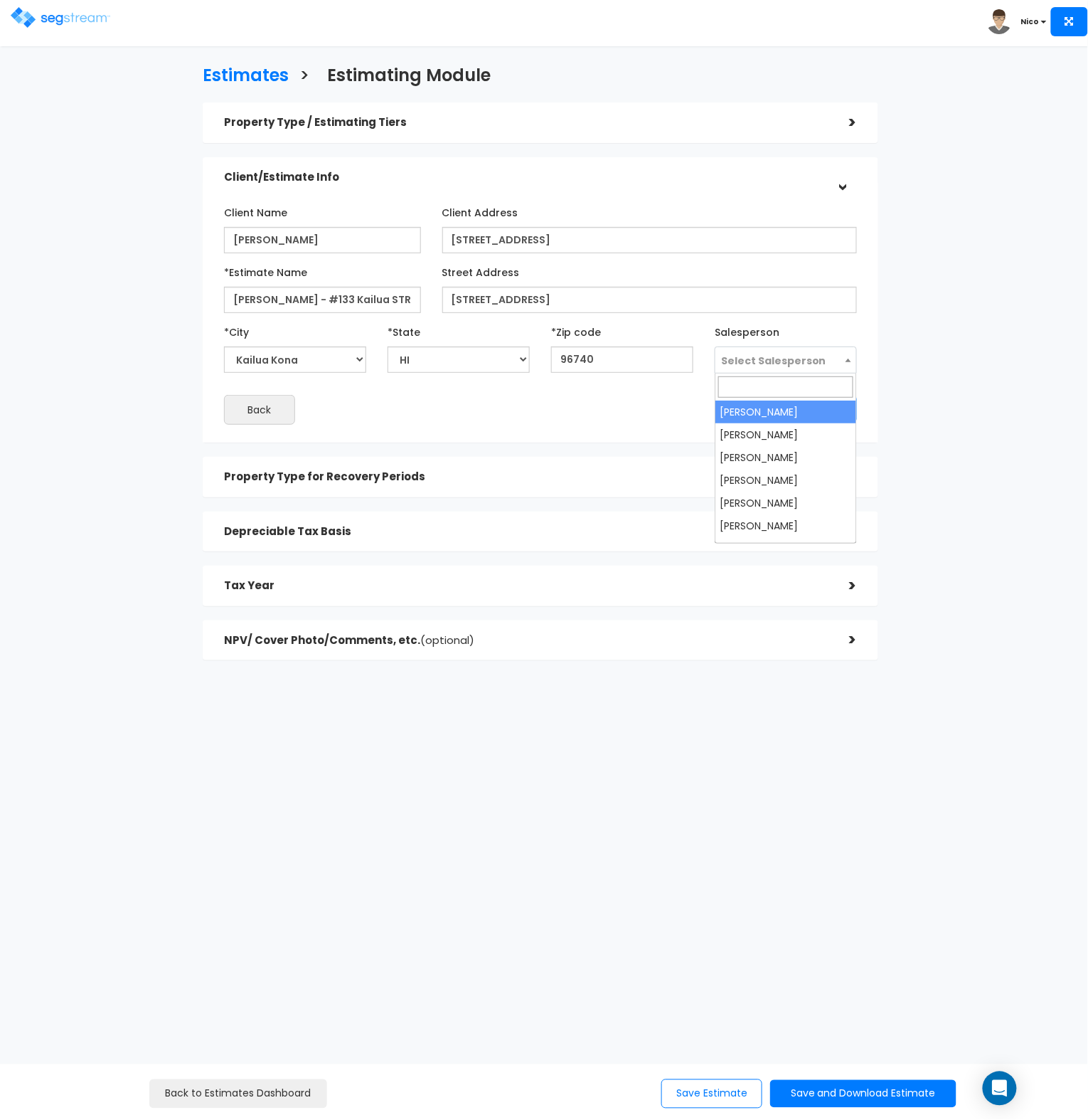
click at [794, 355] on span "Select Salesperson" at bounding box center [773, 361] width 105 height 14
select select "173"
click at [818, 400] on button "Next" at bounding box center [821, 409] width 71 height 28
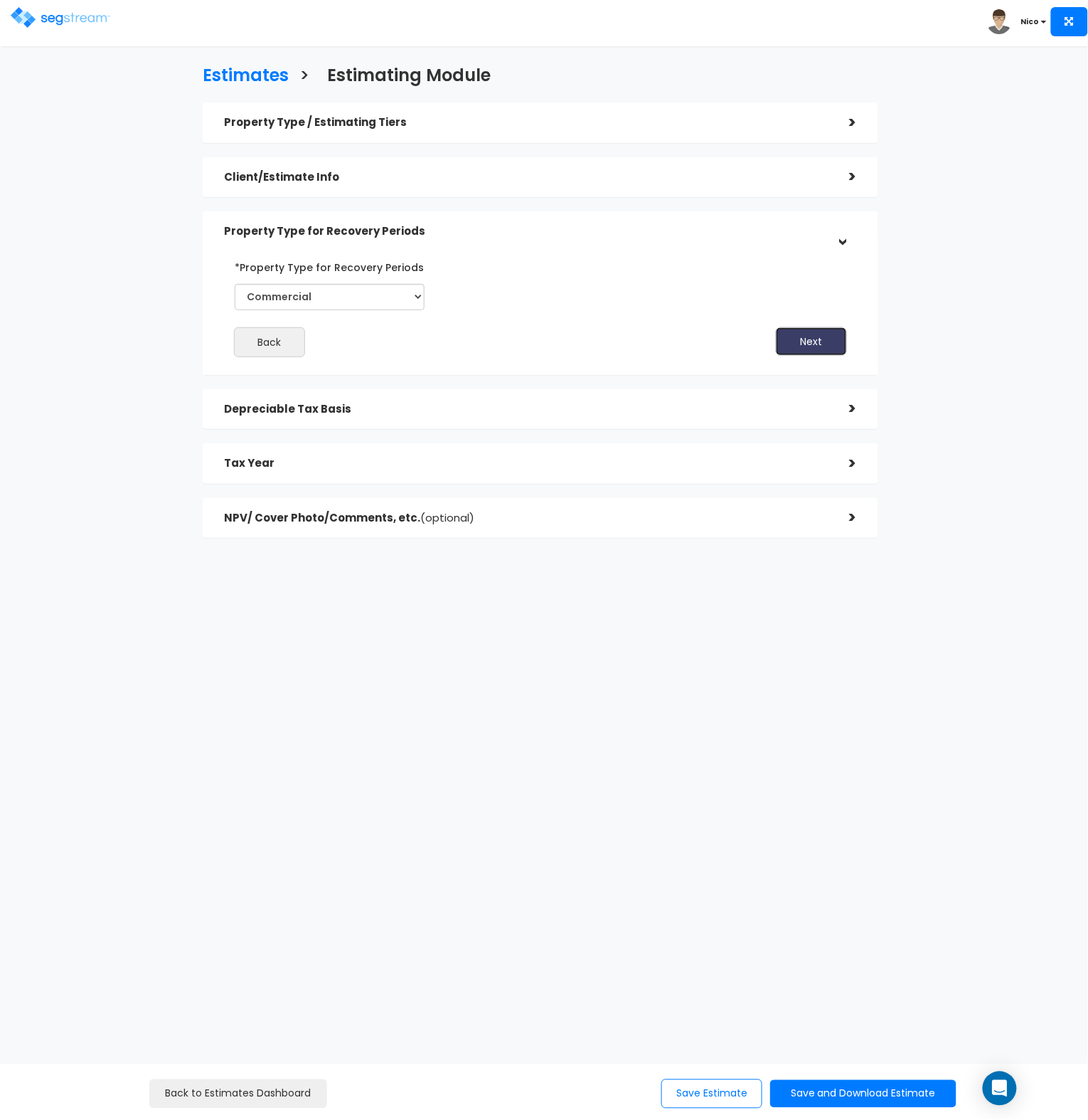
click at [827, 337] on button "Next" at bounding box center [811, 341] width 71 height 28
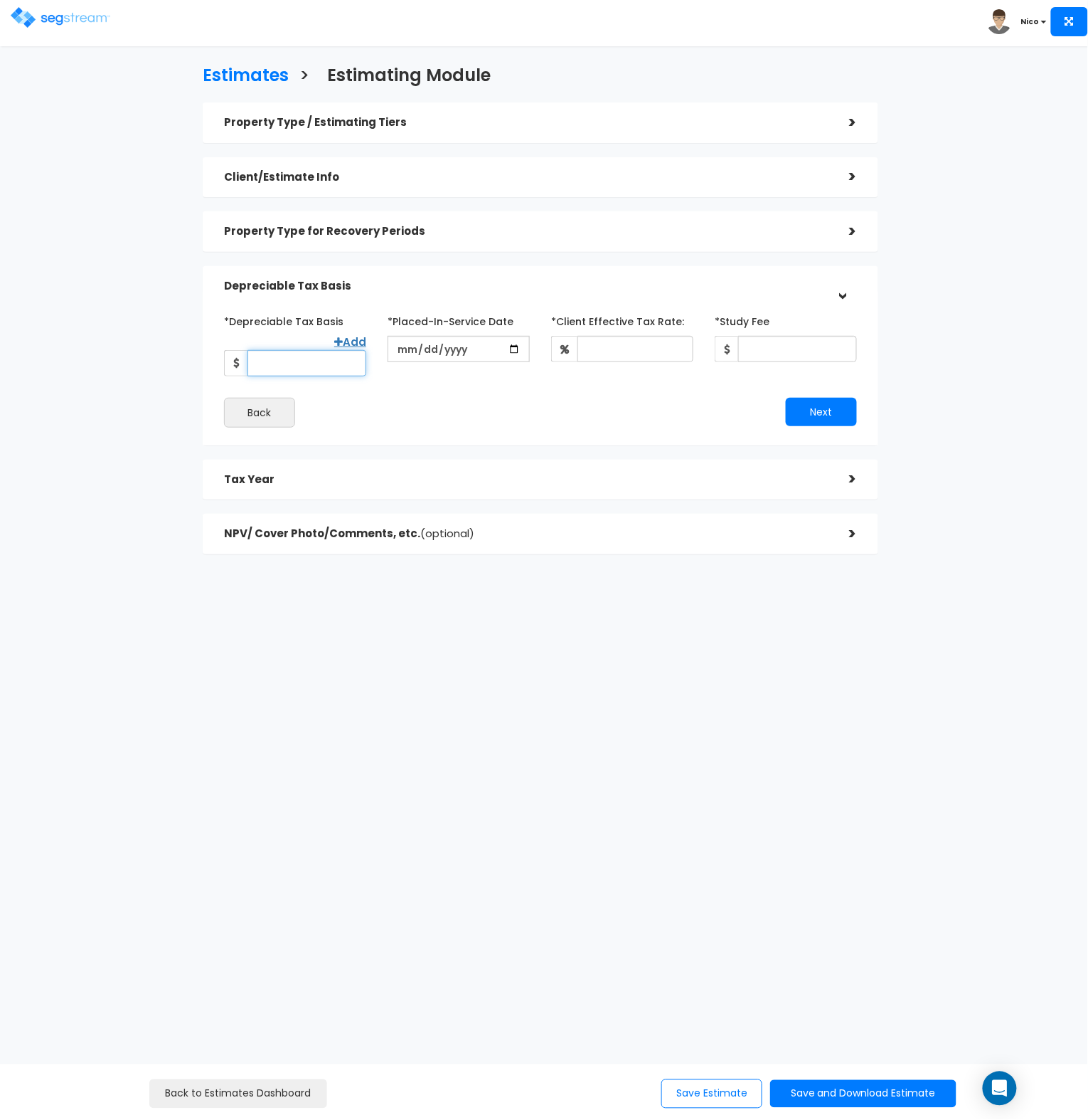
click at [279, 366] on input "*Depreciable Tax Basis" at bounding box center [307, 363] width 119 height 26
type input "352,894"
type input "[DATE]"
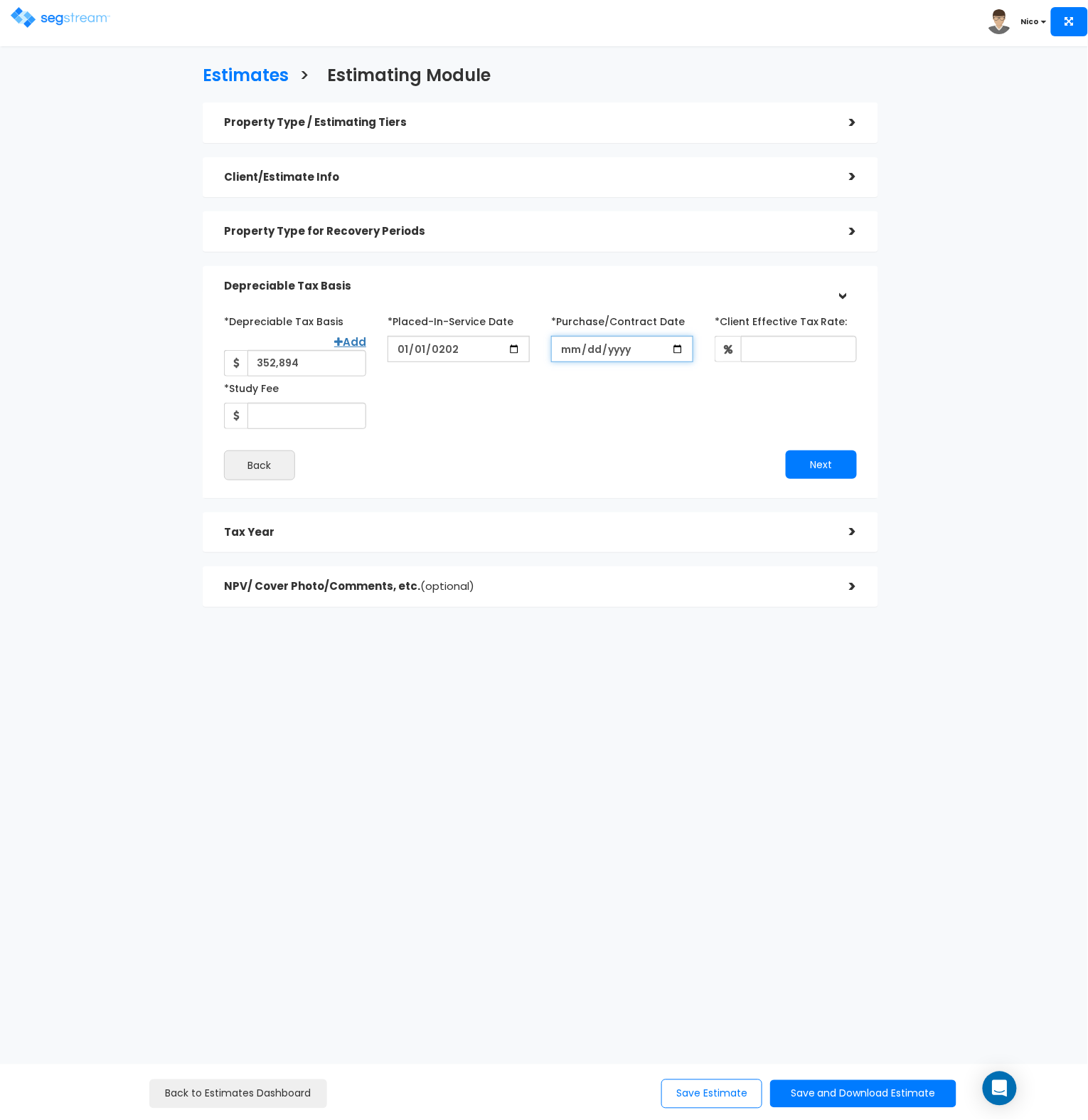
click at [578, 352] on input "*Purchase/Contract Date" at bounding box center [622, 349] width 142 height 26
type input "[DATE]"
click at [758, 353] on input "*Client Effective Tax Rate:" at bounding box center [799, 349] width 116 height 26
type input "35"
click at [482, 400] on div "*Depreciable Tax Basis Add 352,894 *Placed-In-Service Date" at bounding box center [540, 369] width 654 height 119
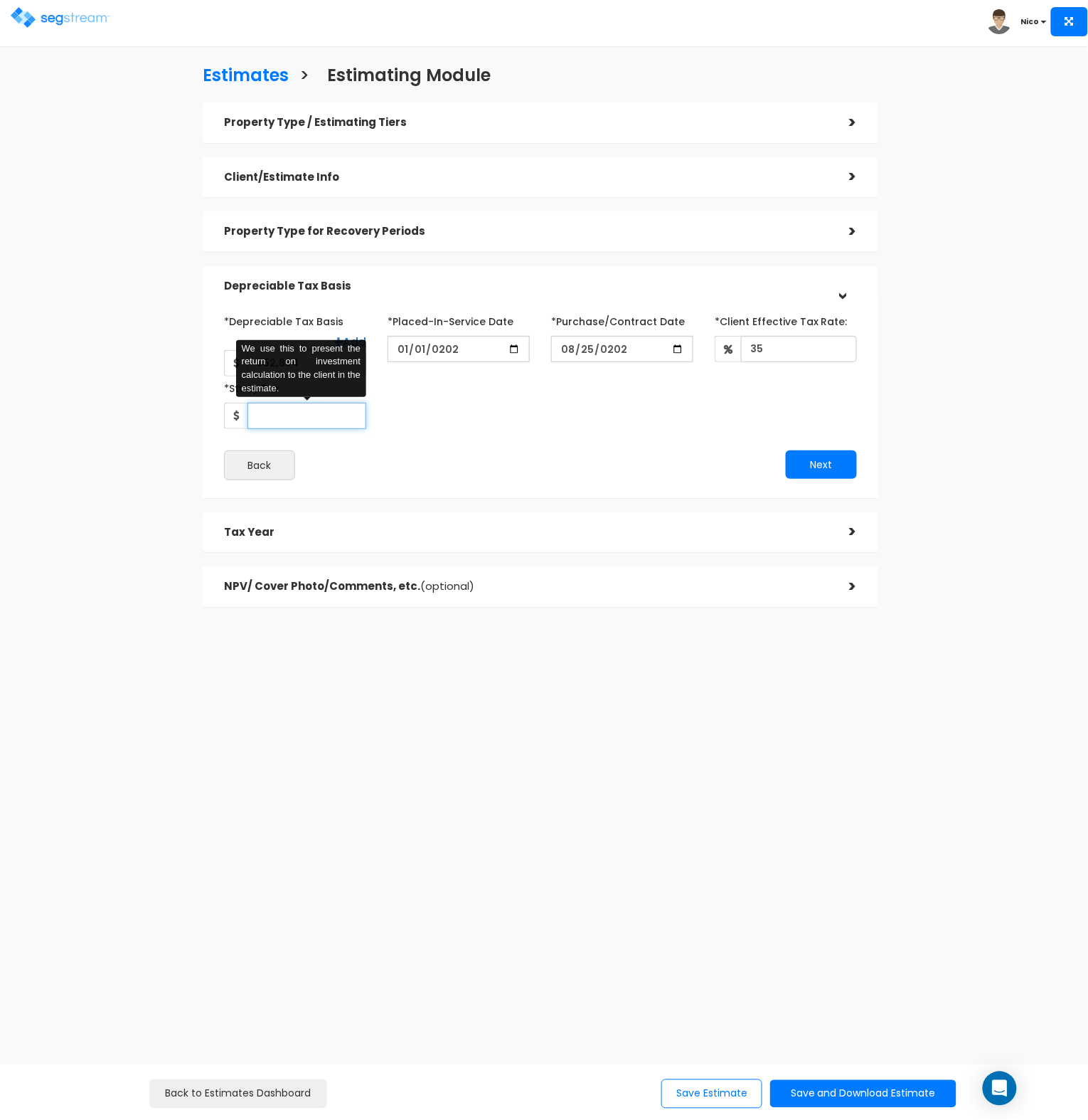
click at [263, 412] on input "*Study Fee" at bounding box center [307, 416] width 119 height 26
type input "3,147"
click at [460, 412] on div "*Depreciable Tax Basis Add 352,894 *Placed-In-Service Date" at bounding box center [540, 369] width 654 height 119
click at [811, 477] on button "Next" at bounding box center [821, 465] width 71 height 28
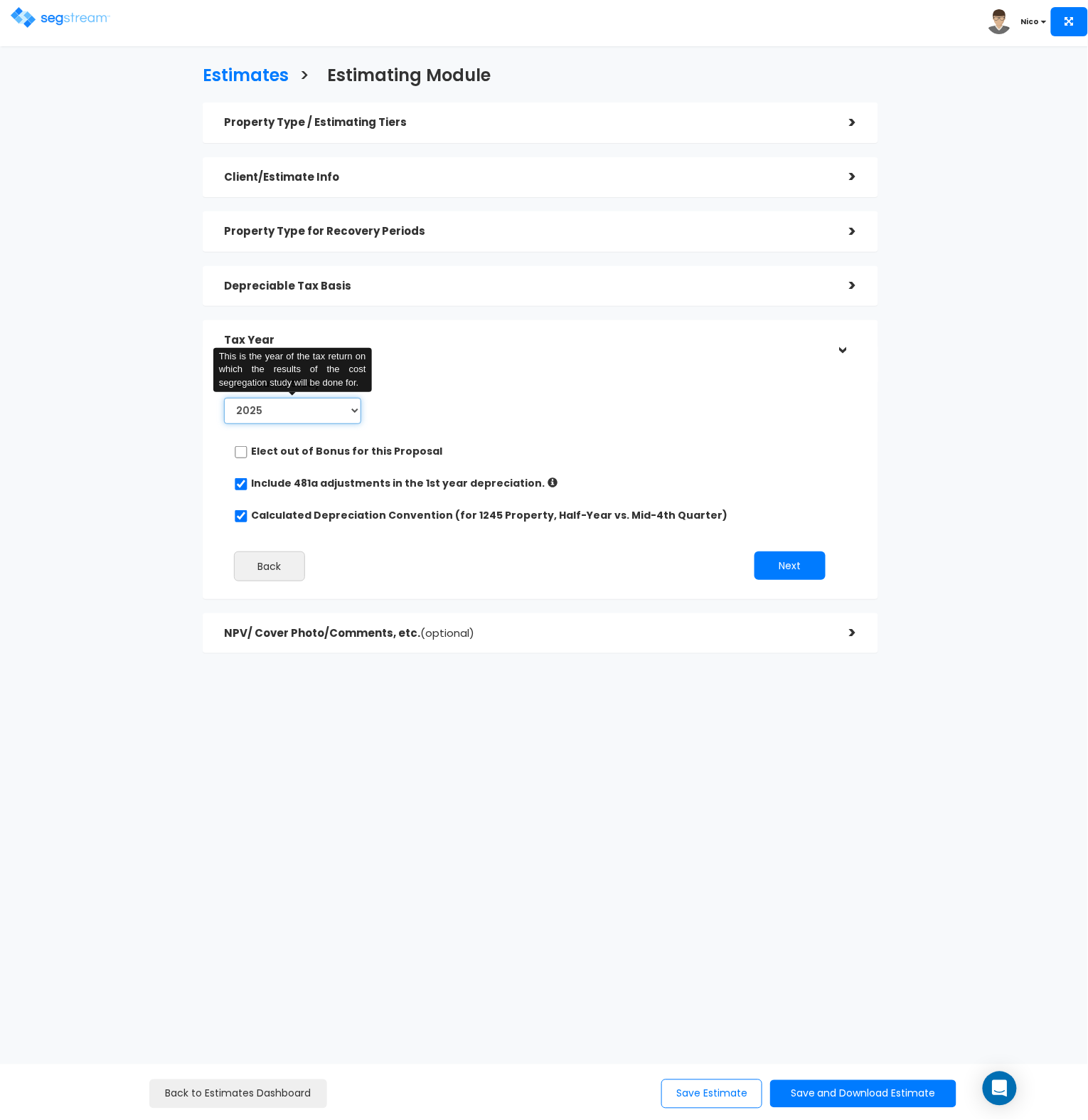
click at [358, 416] on select "2025 2026" at bounding box center [293, 411] width 138 height 26
select select "2026"
click at [224, 398] on select "2025 2026" at bounding box center [293, 411] width 138 height 26
click at [518, 421] on div "*Tax Year of Study 2025 2026 This is the year of the tax return on which the re…" at bounding box center [530, 400] width 633 height 58
click at [789, 562] on button "Next" at bounding box center [790, 565] width 71 height 28
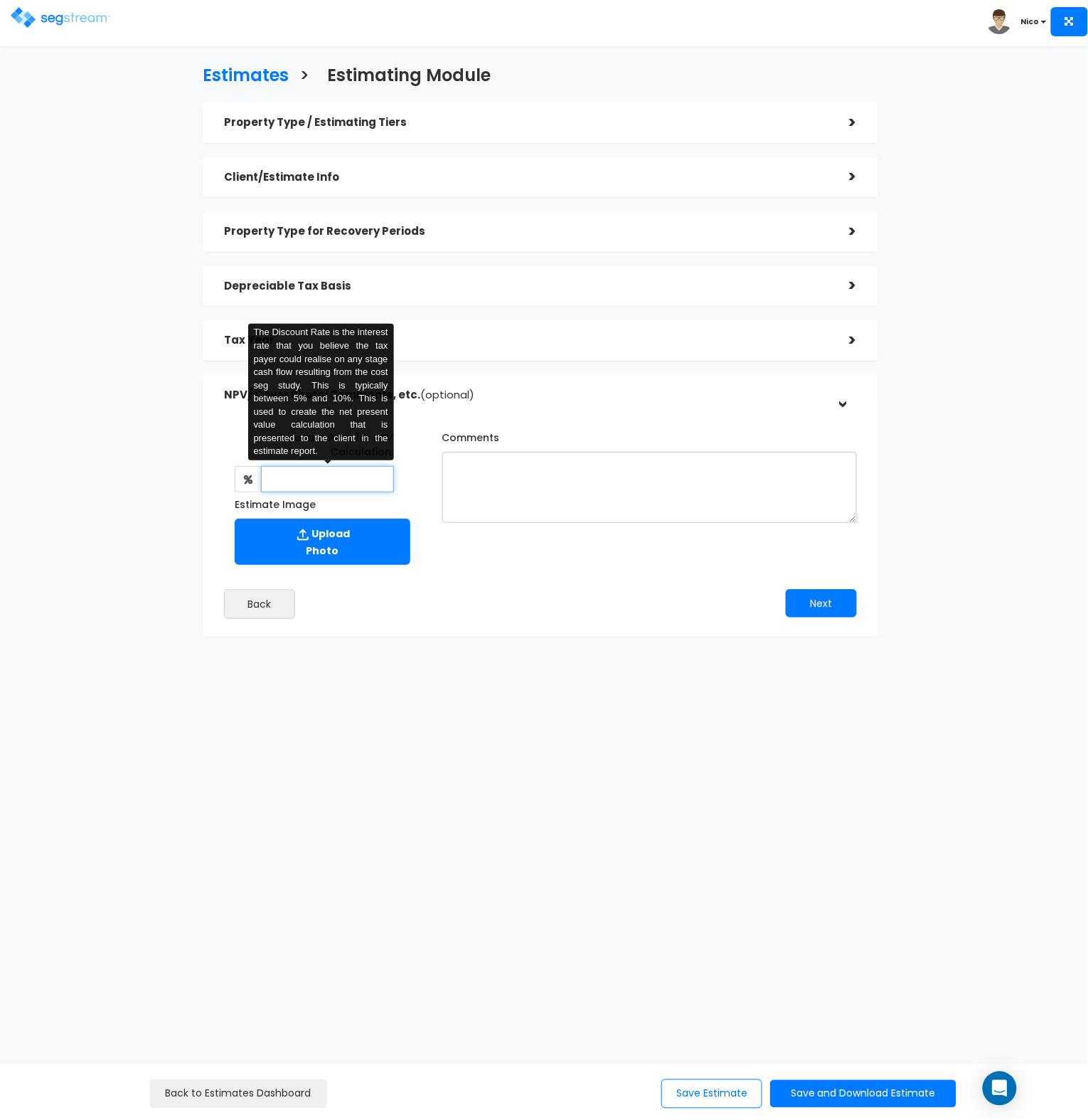
click at [291, 481] on input "text" at bounding box center [327, 479] width 133 height 26
type input "8"
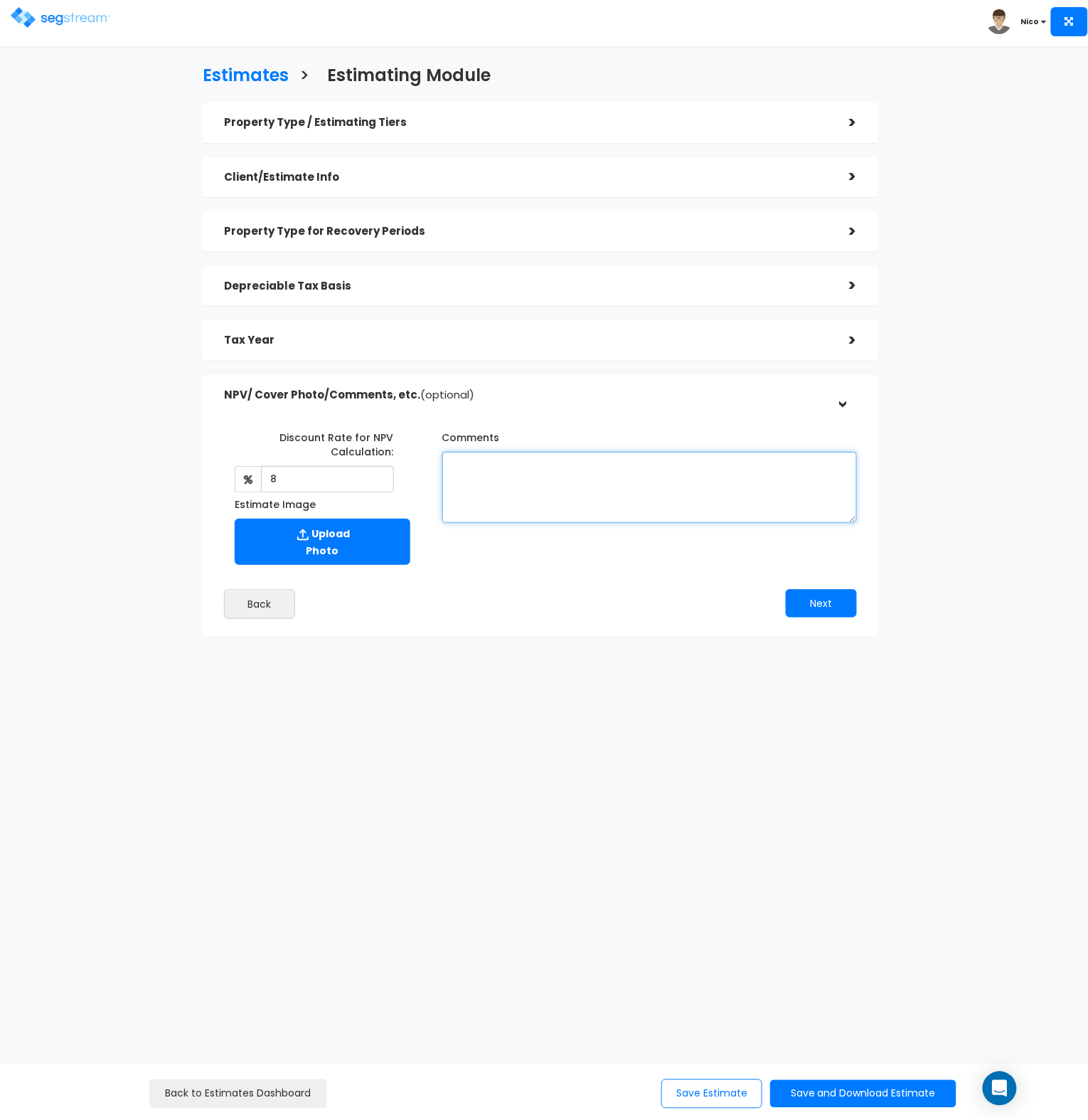
click at [473, 480] on textarea "Comments" at bounding box center [650, 487] width 414 height 71
type textarea "#"
type textarea "Estimated $50,000 of rehab reconciled into estimate of benefits. Will need deta…"
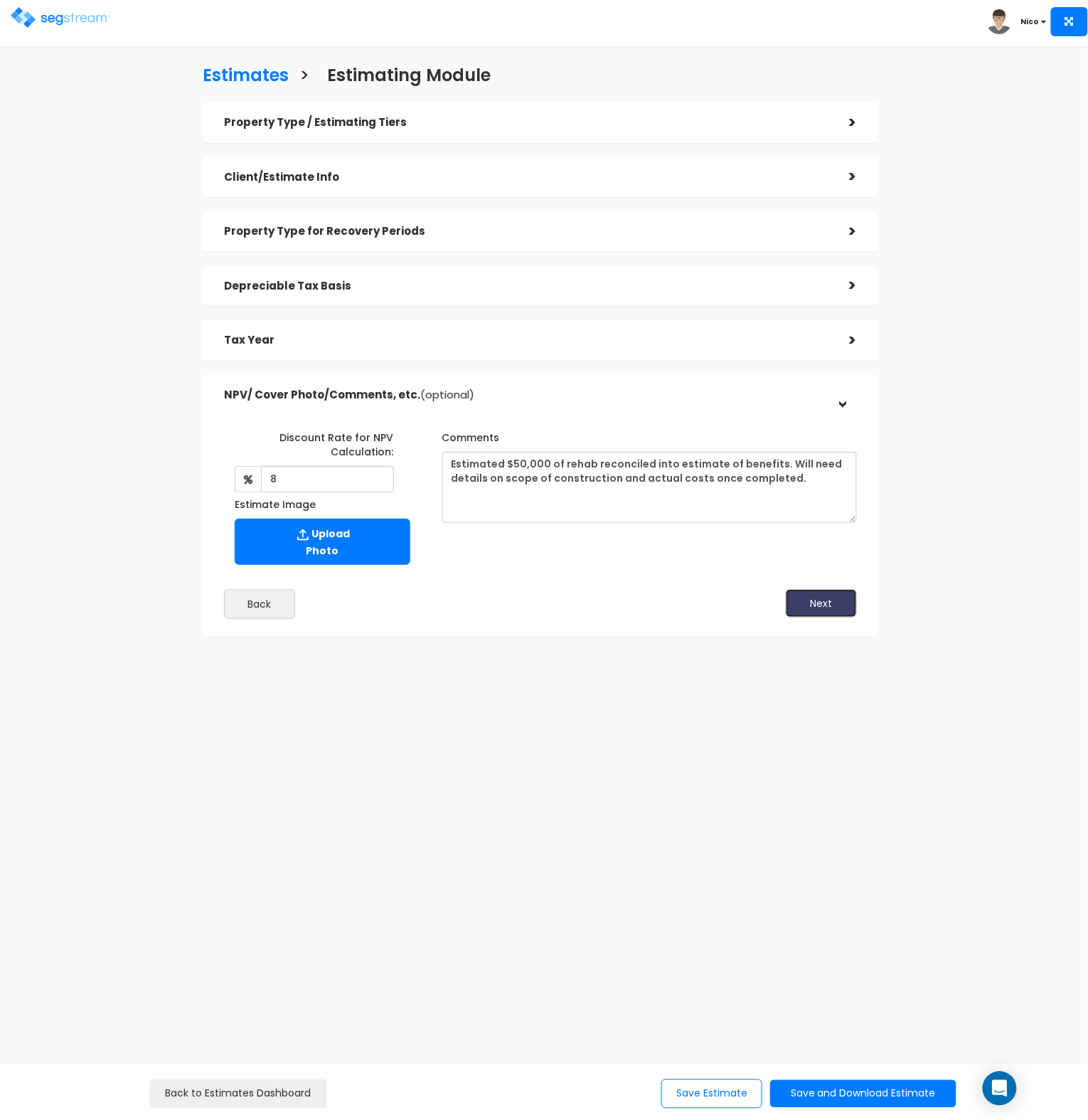
click at [826, 606] on button "Next" at bounding box center [821, 603] width 71 height 28
click at [690, 1103] on button "Save Estimate" at bounding box center [712, 1094] width 101 height 29
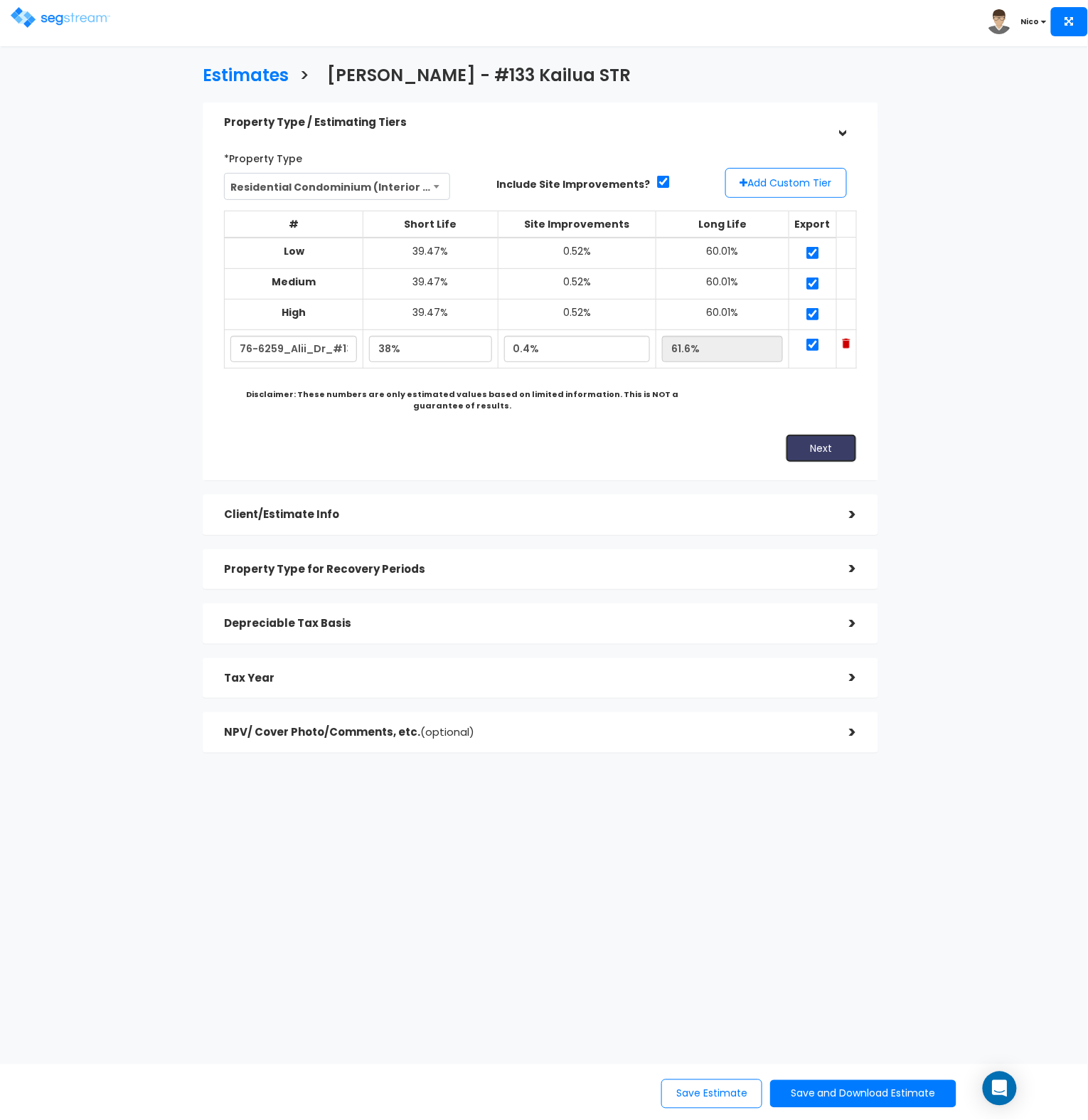
click at [815, 449] on button "Next" at bounding box center [821, 448] width 71 height 28
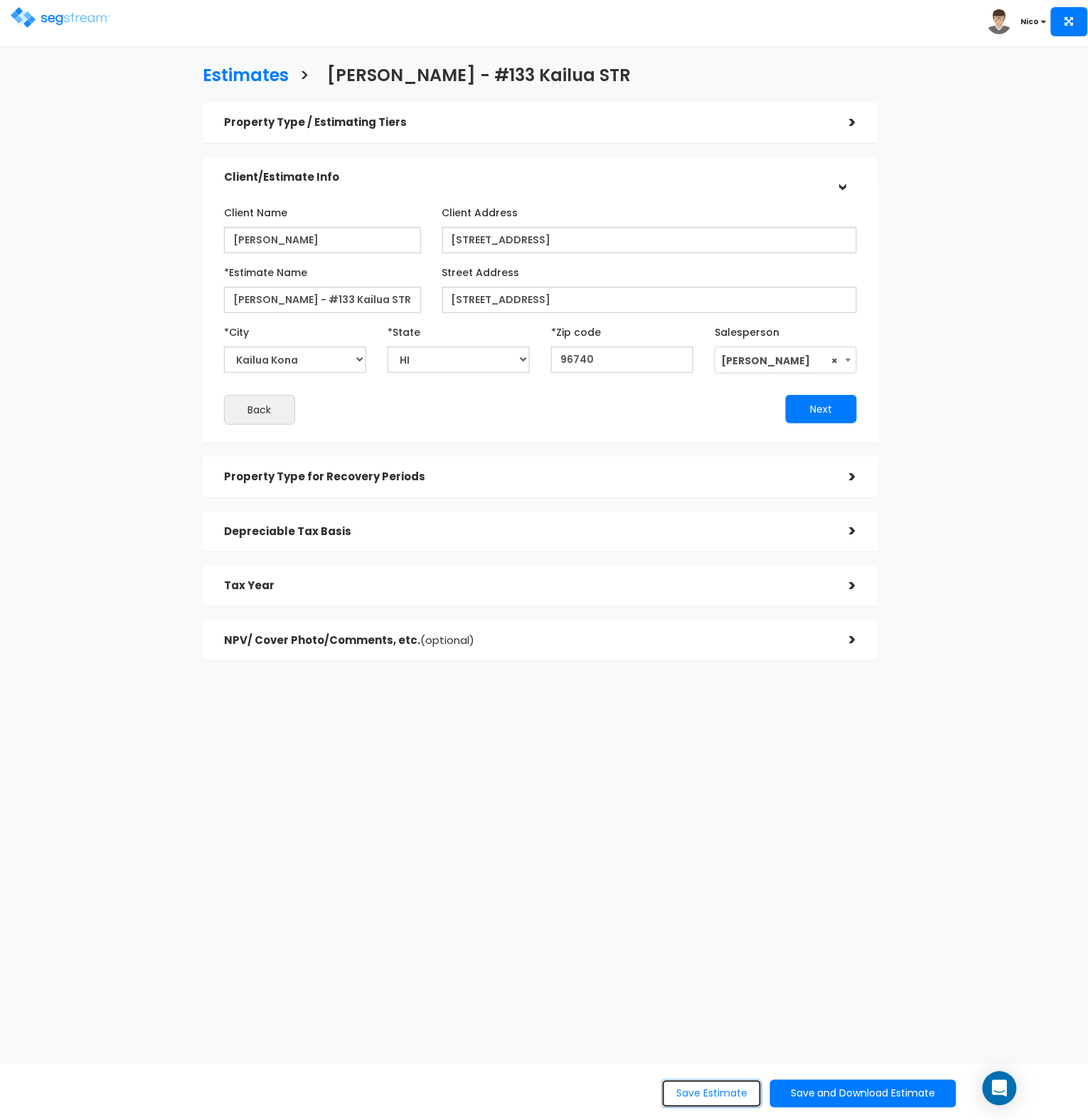
click at [675, 1099] on button "Save Estimate" at bounding box center [712, 1094] width 101 height 29
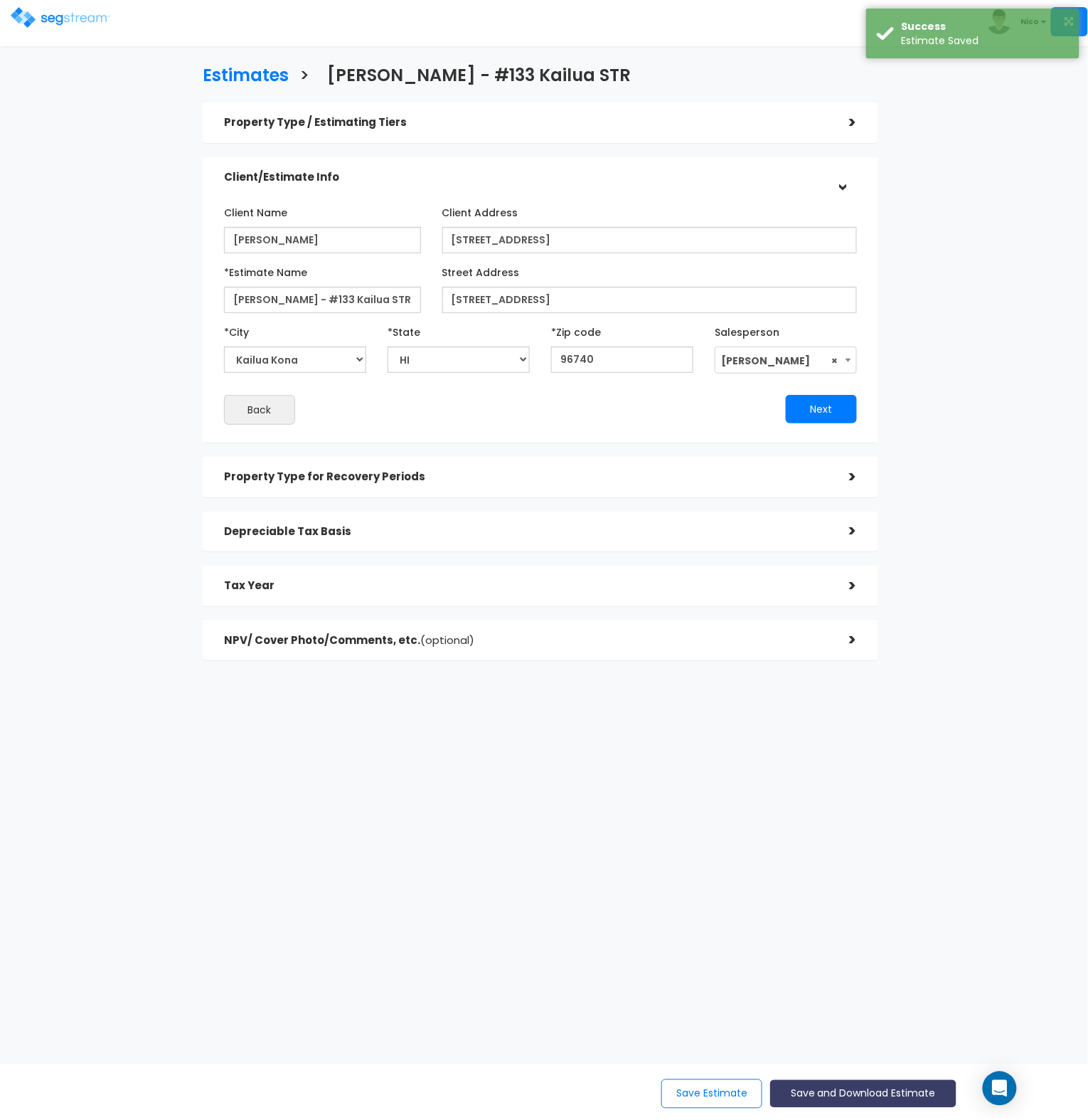
click at [845, 1098] on button "Save and Download Estimate" at bounding box center [863, 1094] width 186 height 27
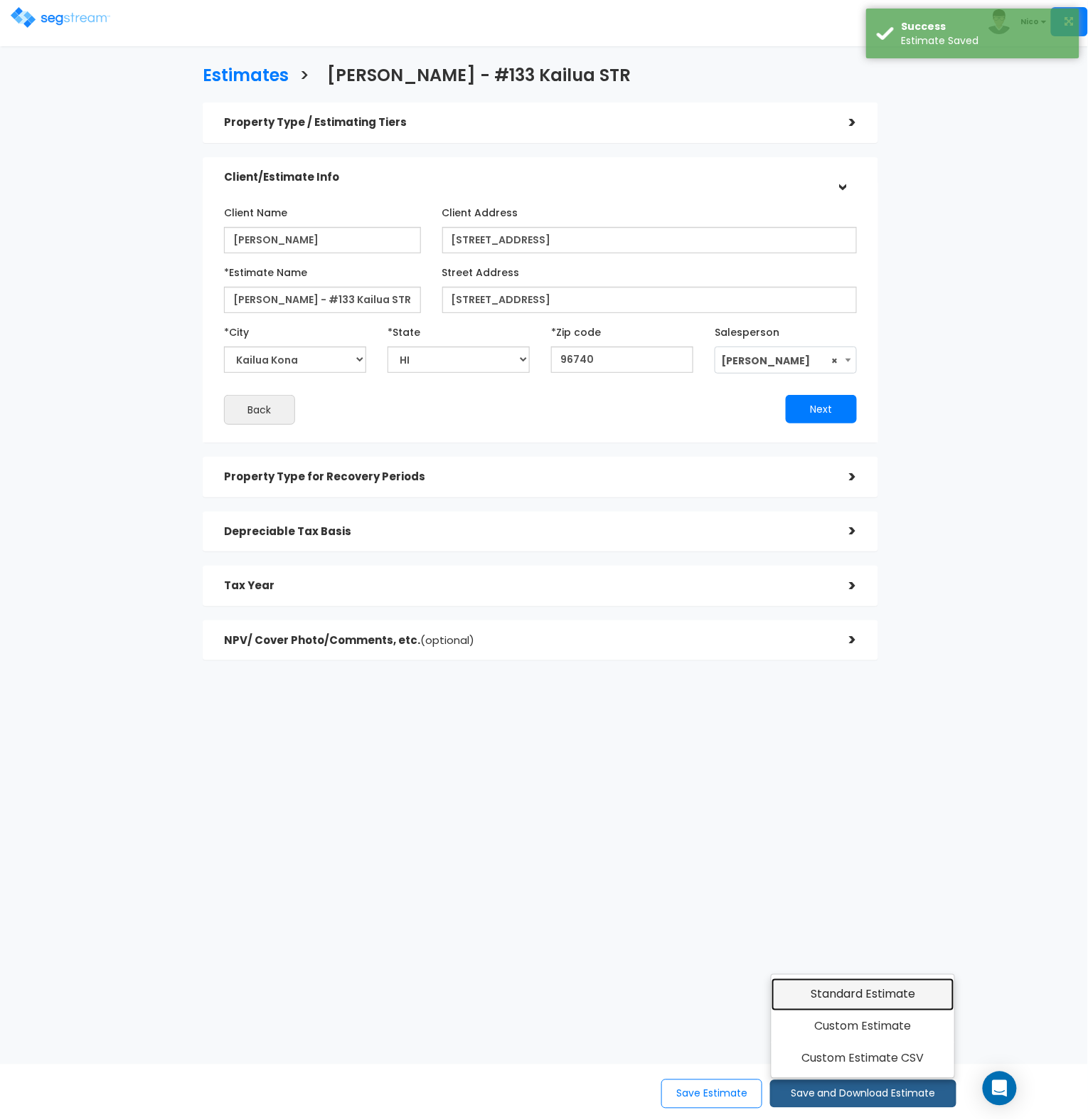
click at [868, 999] on link "Standard Estimate" at bounding box center [862, 994] width 183 height 33
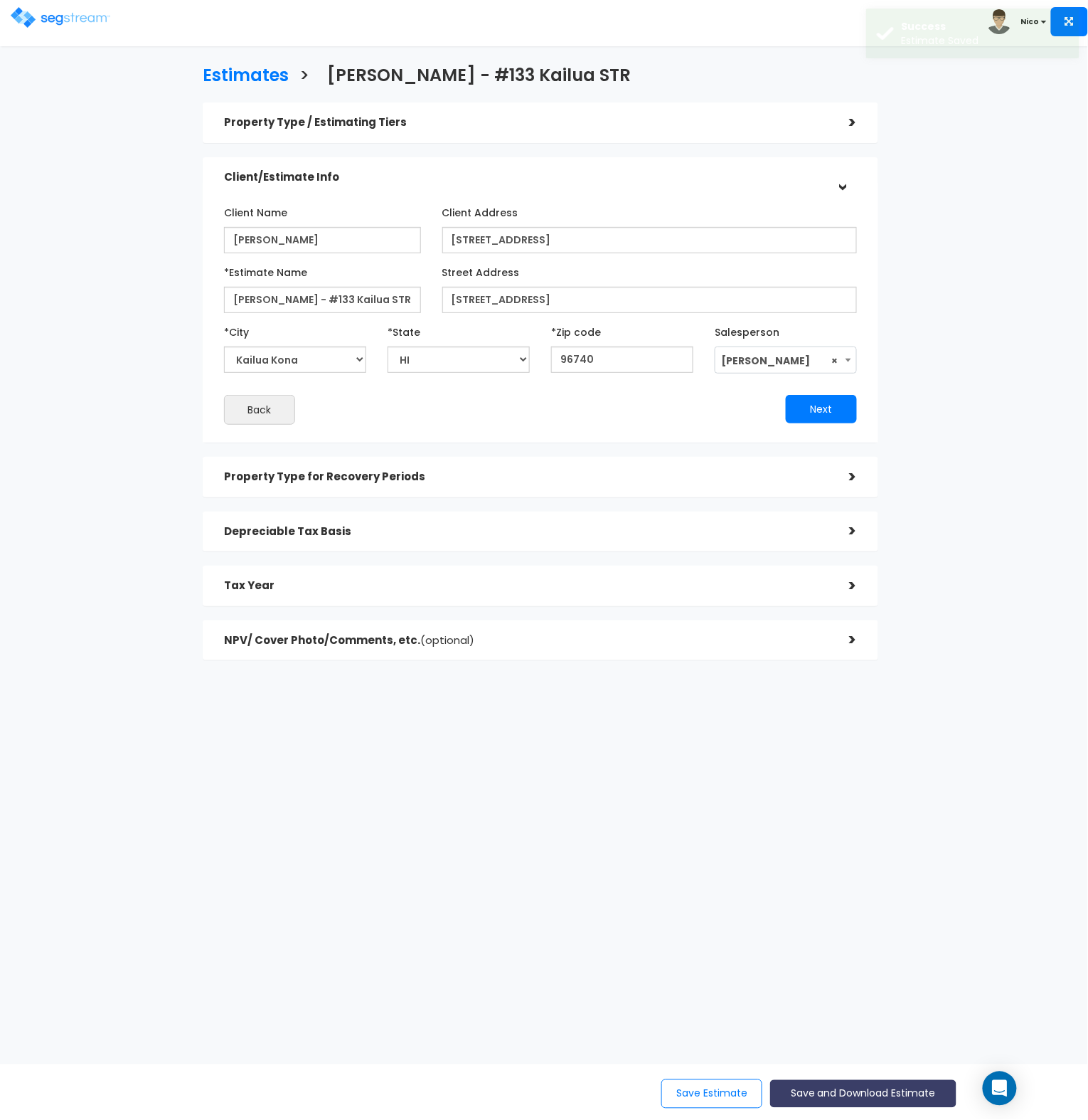
click at [845, 1089] on button "Save and Download Estimate" at bounding box center [863, 1094] width 186 height 27
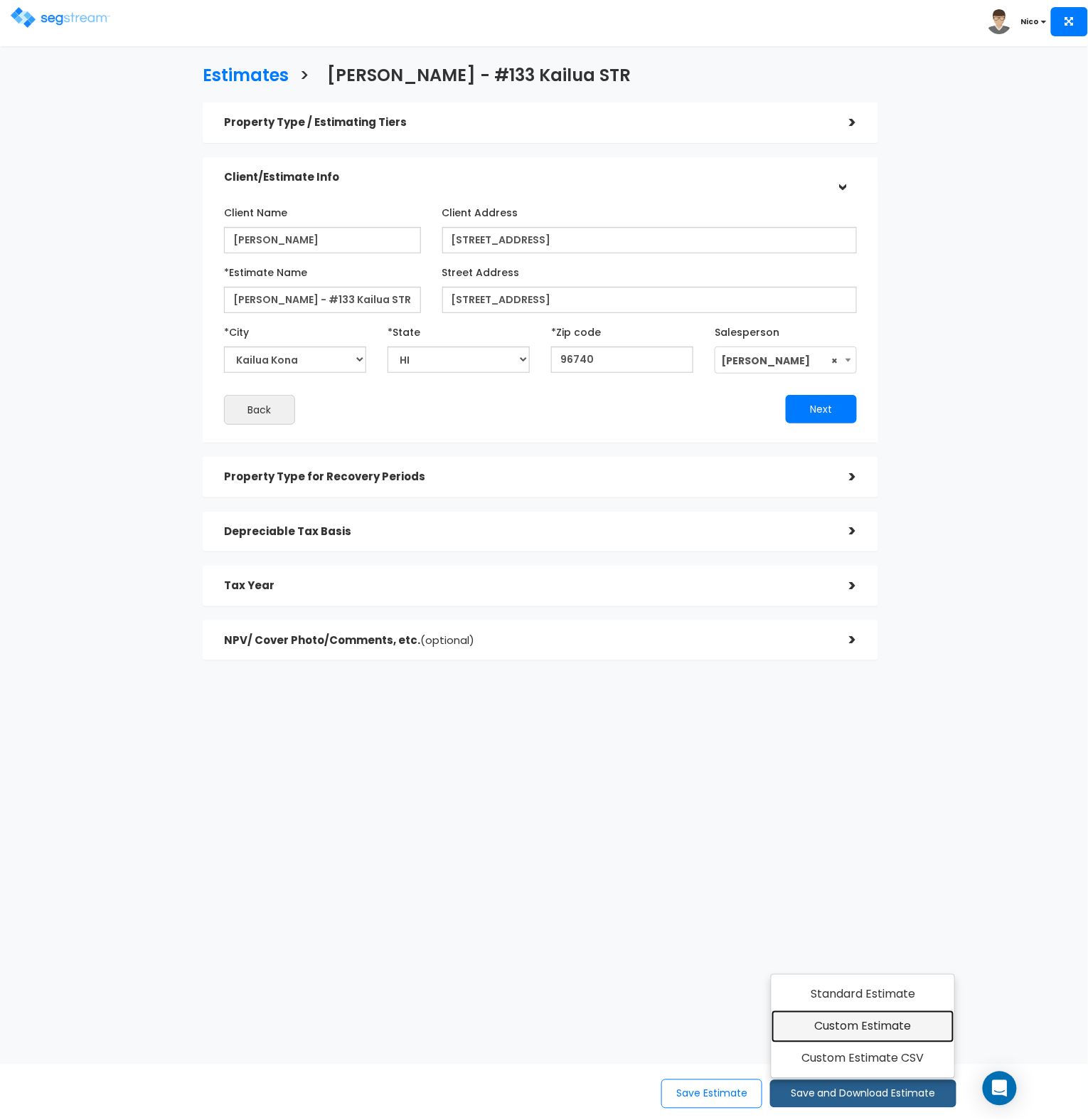
click at [867, 1034] on link "Custom Estimate" at bounding box center [862, 1027] width 183 height 33
